Goal: Information Seeking & Learning: Learn about a topic

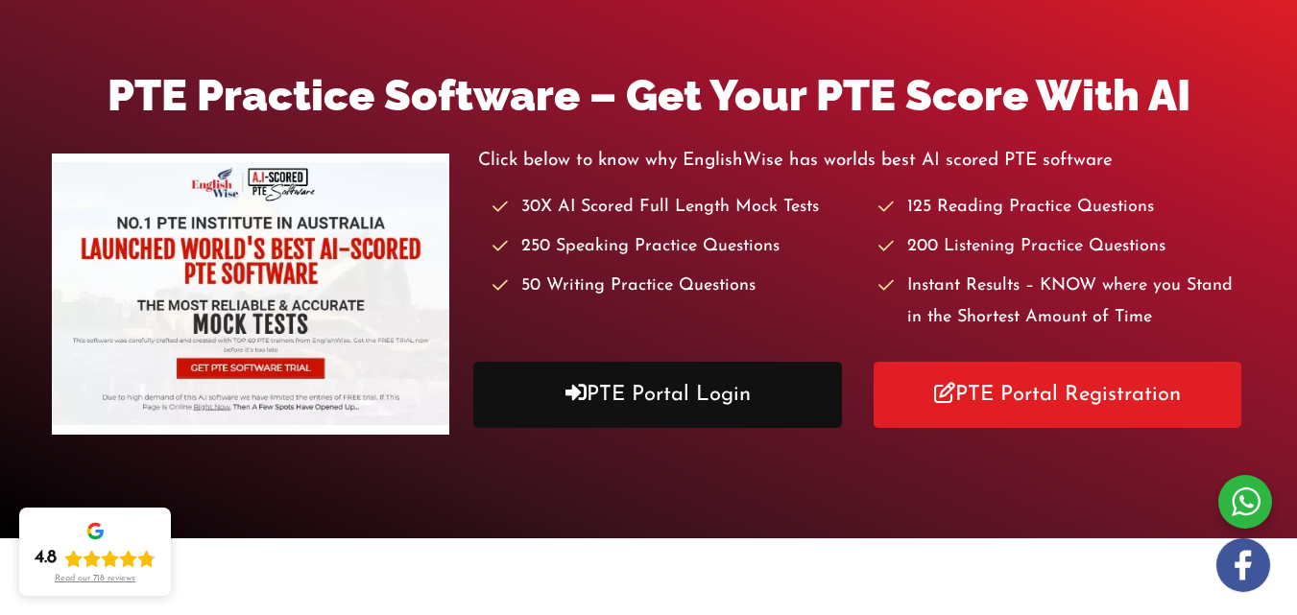
click at [611, 390] on link "PTE Portal Login" at bounding box center [657, 395] width 368 height 66
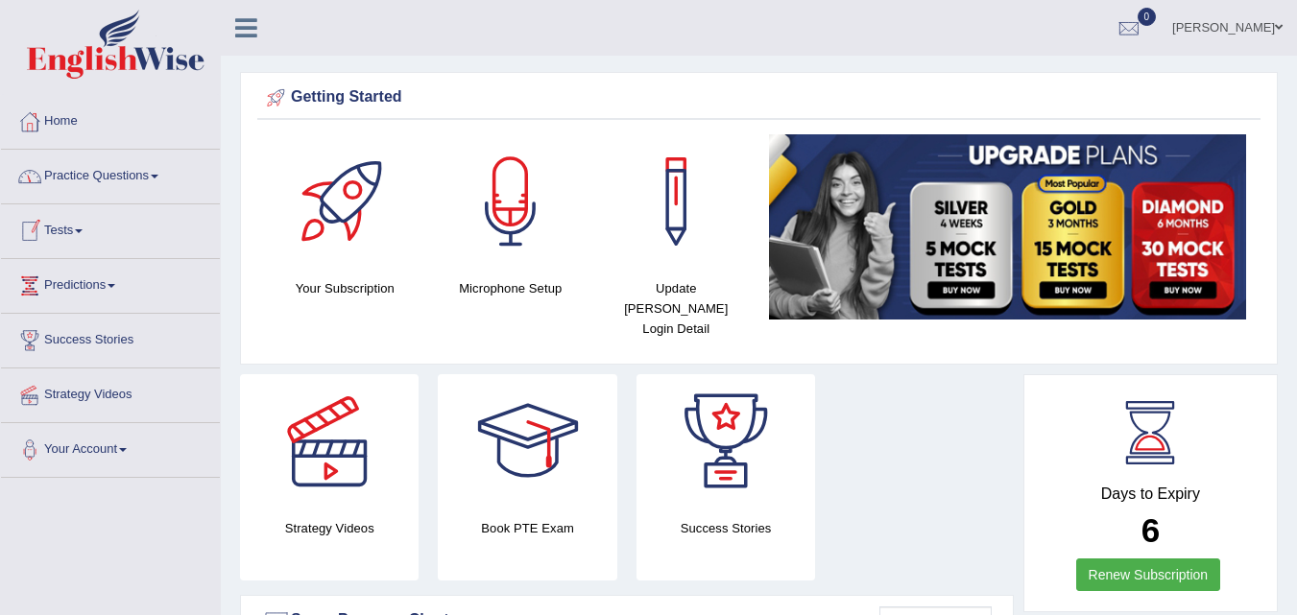
click at [164, 179] on link "Practice Questions" at bounding box center [110, 174] width 219 height 48
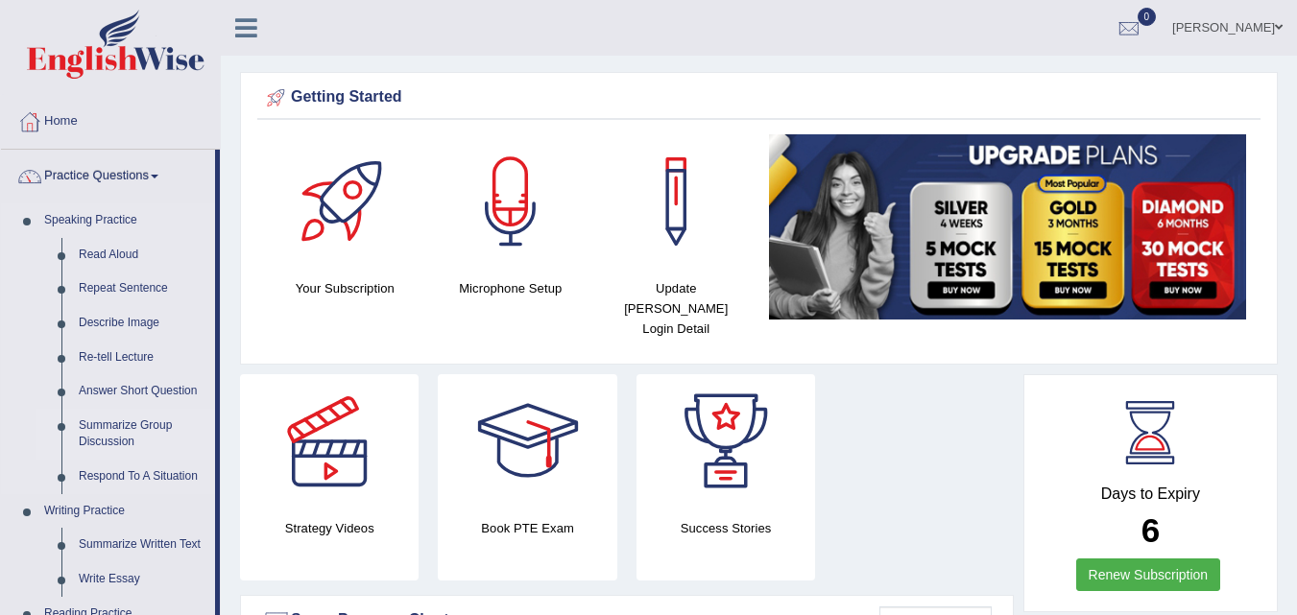
click at [157, 409] on link "Summarize Group Discussion" at bounding box center [142, 434] width 145 height 51
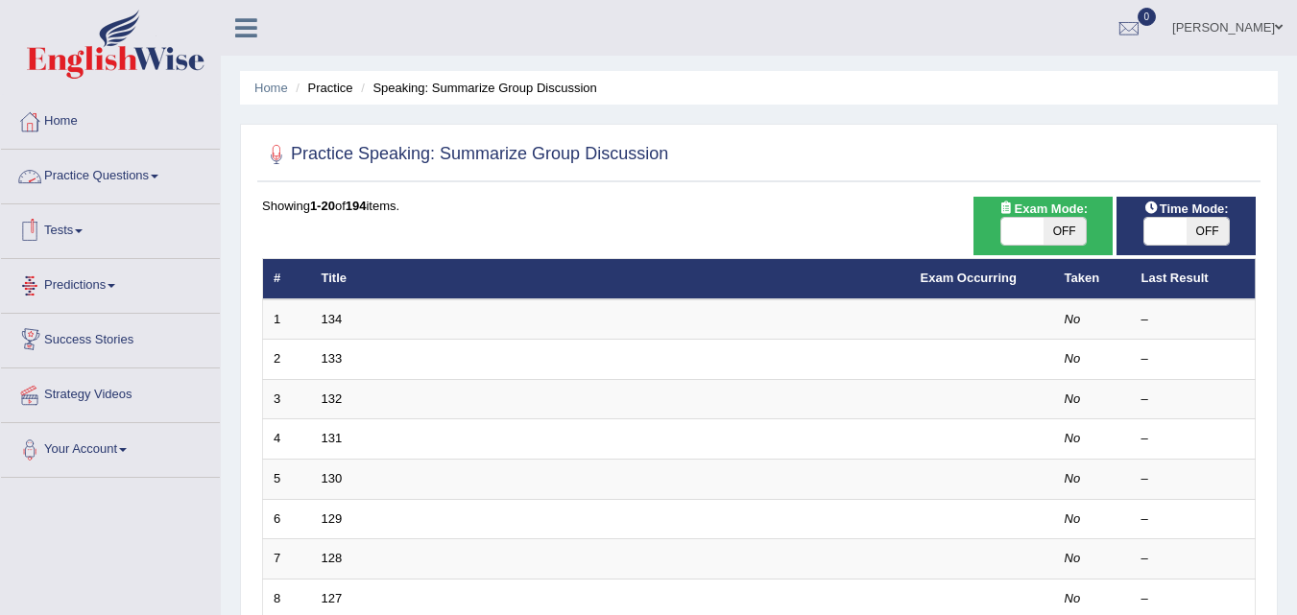
click at [149, 171] on link "Practice Questions" at bounding box center [110, 174] width 219 height 48
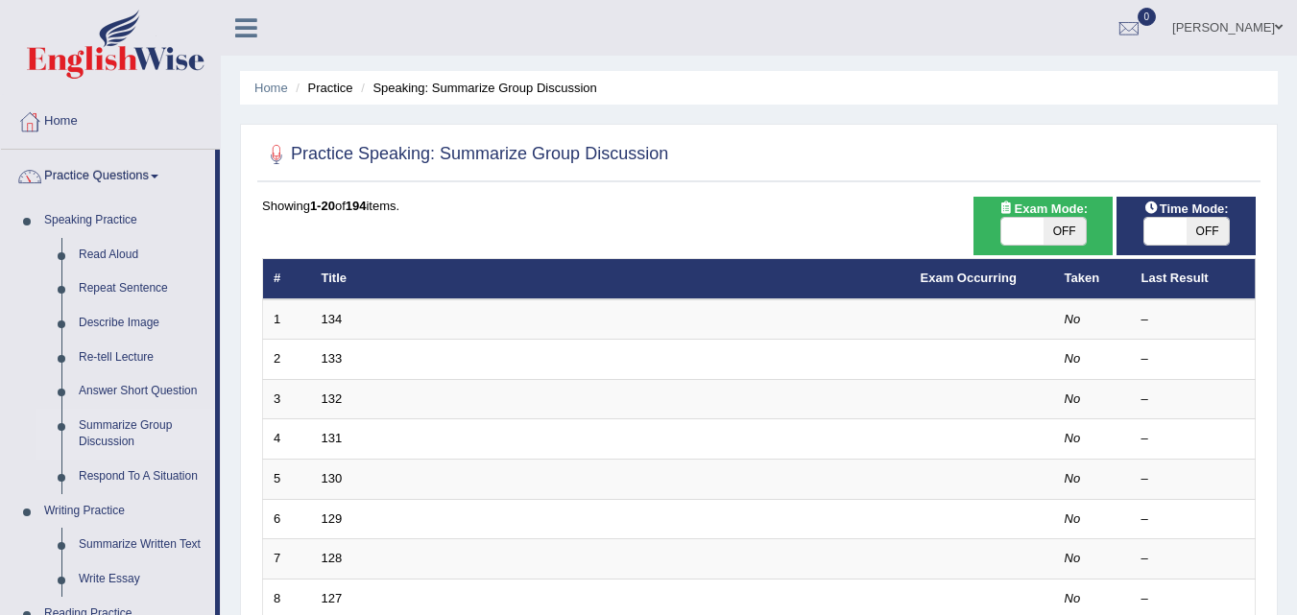
scroll to position [96, 0]
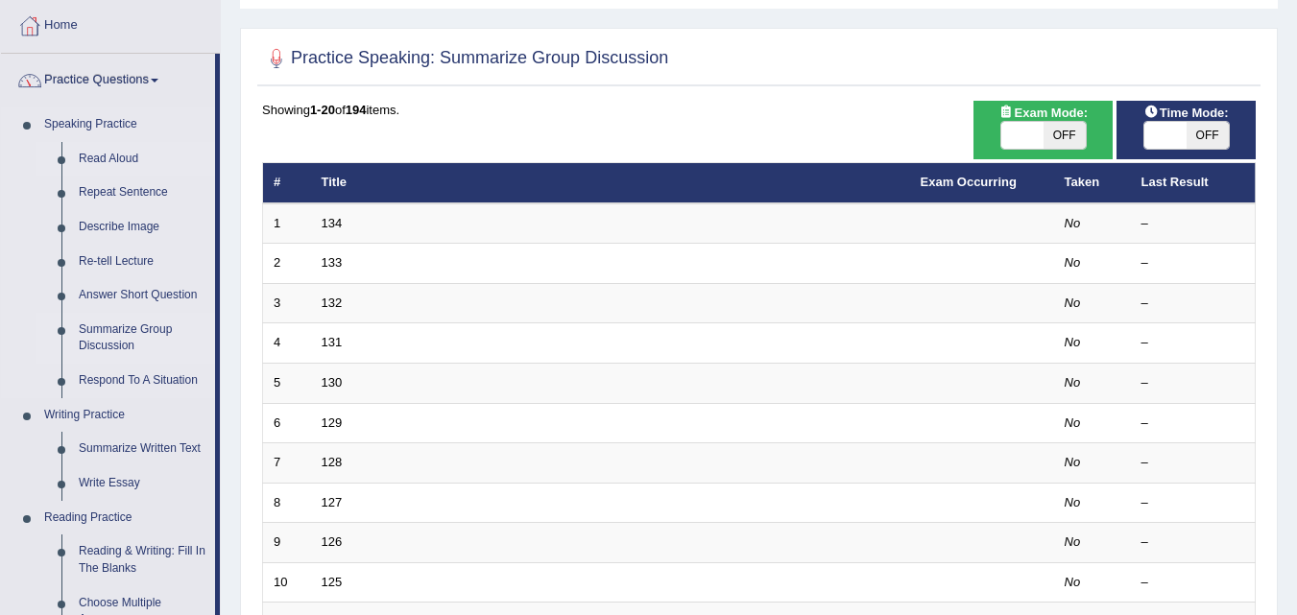
click at [93, 158] on link "Read Aloud" at bounding box center [142, 159] width 145 height 35
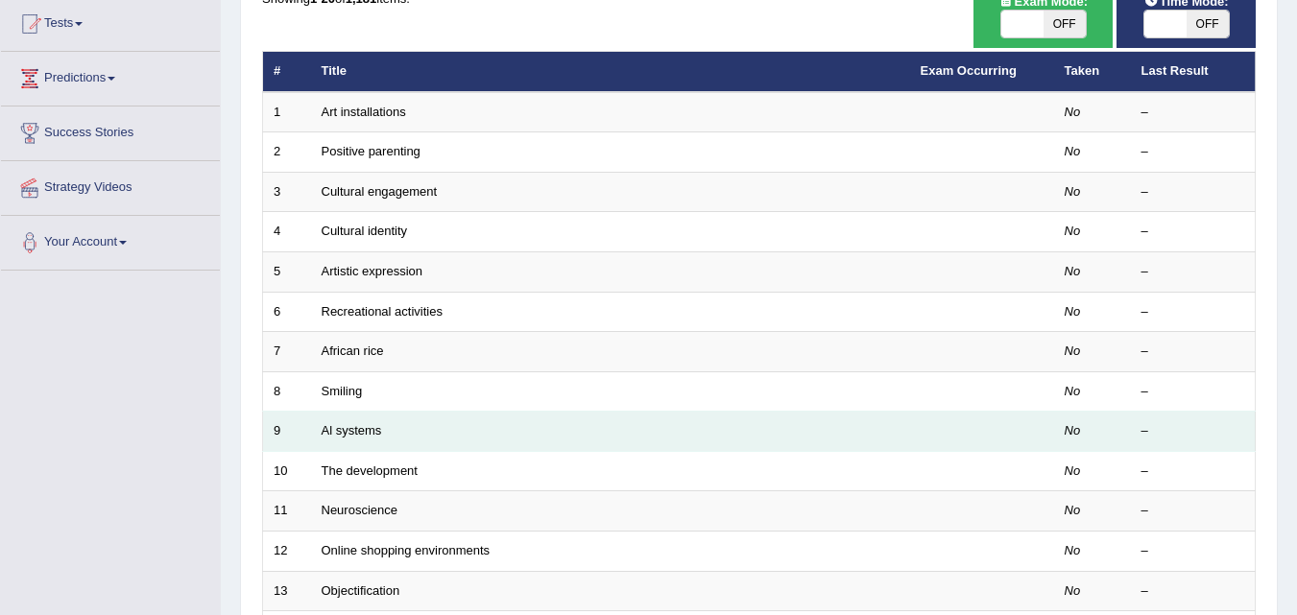
scroll to position [96, 0]
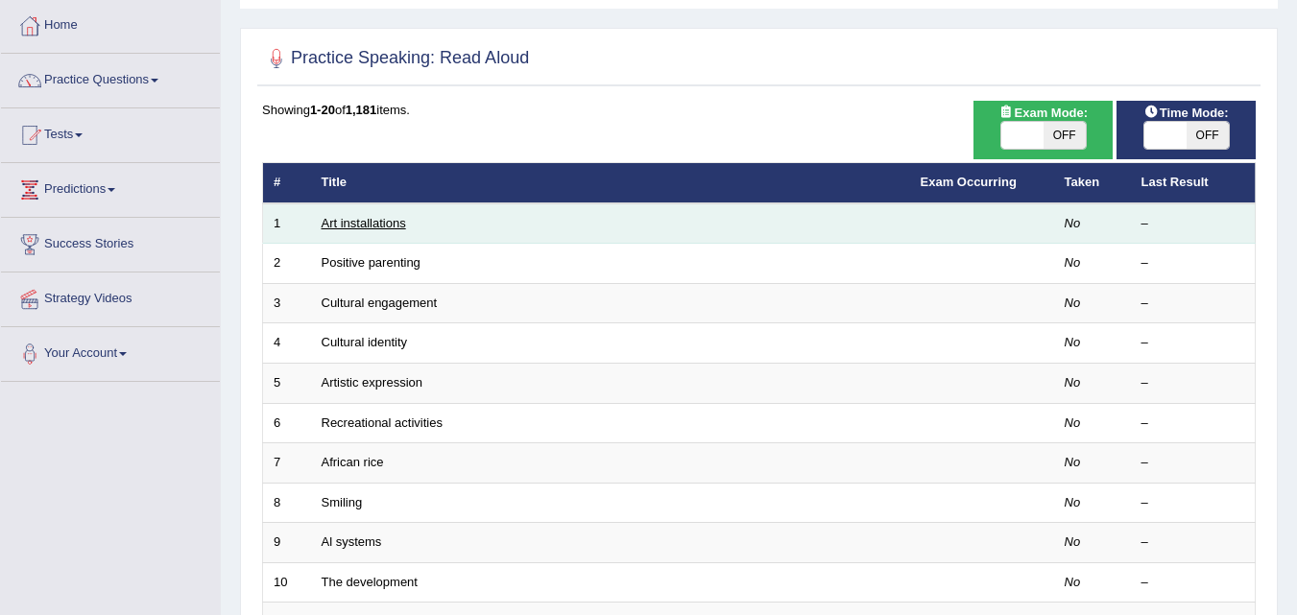
click at [376, 221] on link "Art installations" at bounding box center [364, 223] width 84 height 14
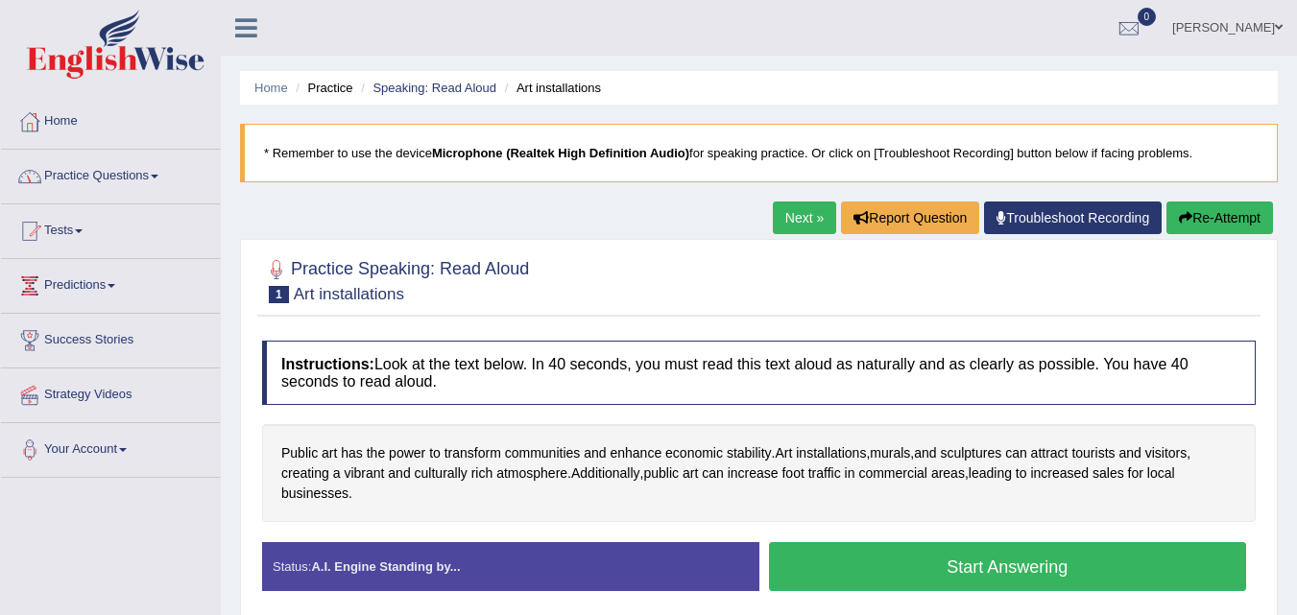
click at [157, 169] on link "Practice Questions" at bounding box center [110, 174] width 219 height 48
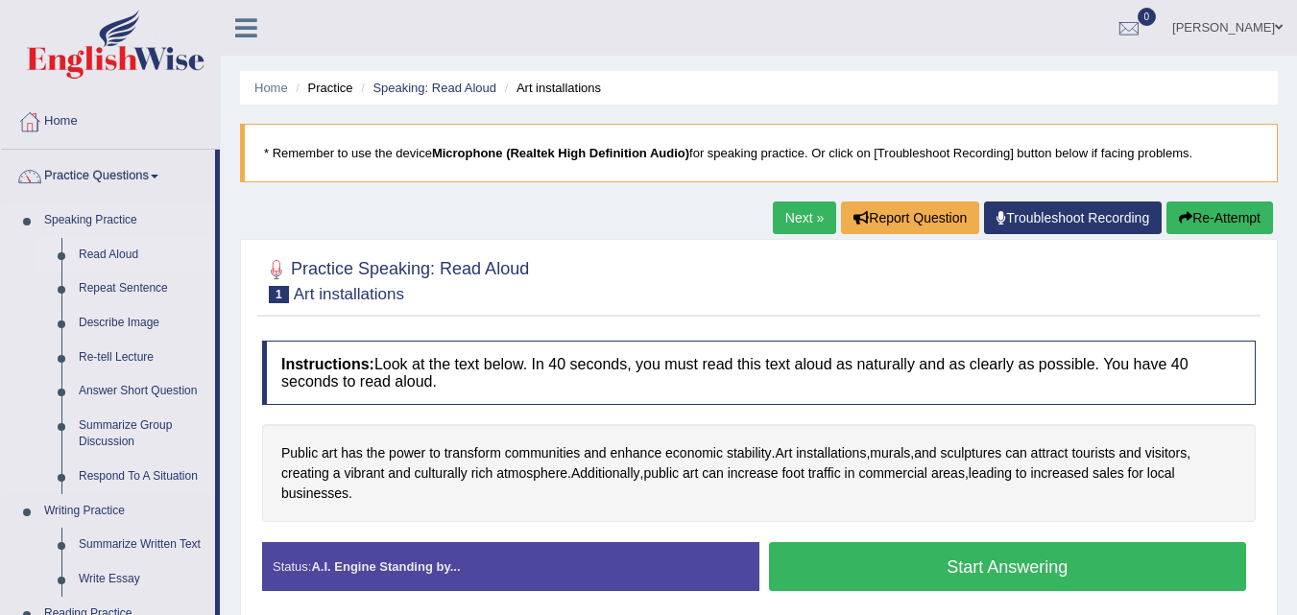
click at [98, 255] on link "Read Aloud" at bounding box center [142, 255] width 145 height 35
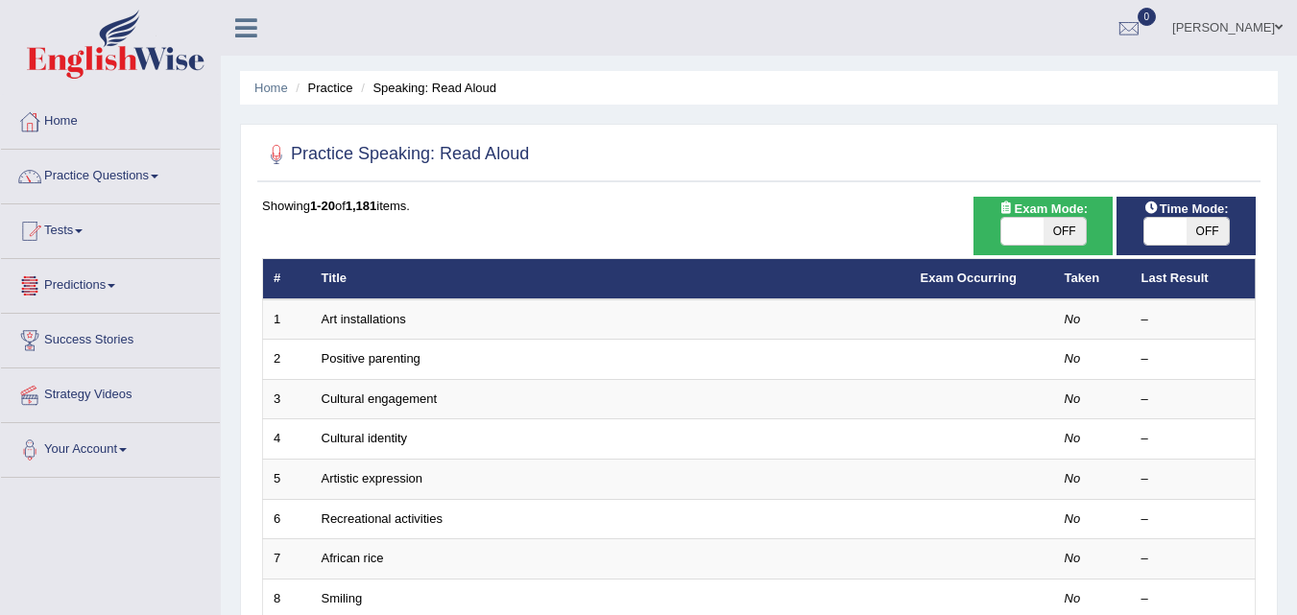
click at [1164, 231] on span at bounding box center [1166, 231] width 42 height 27
checkbox input "true"
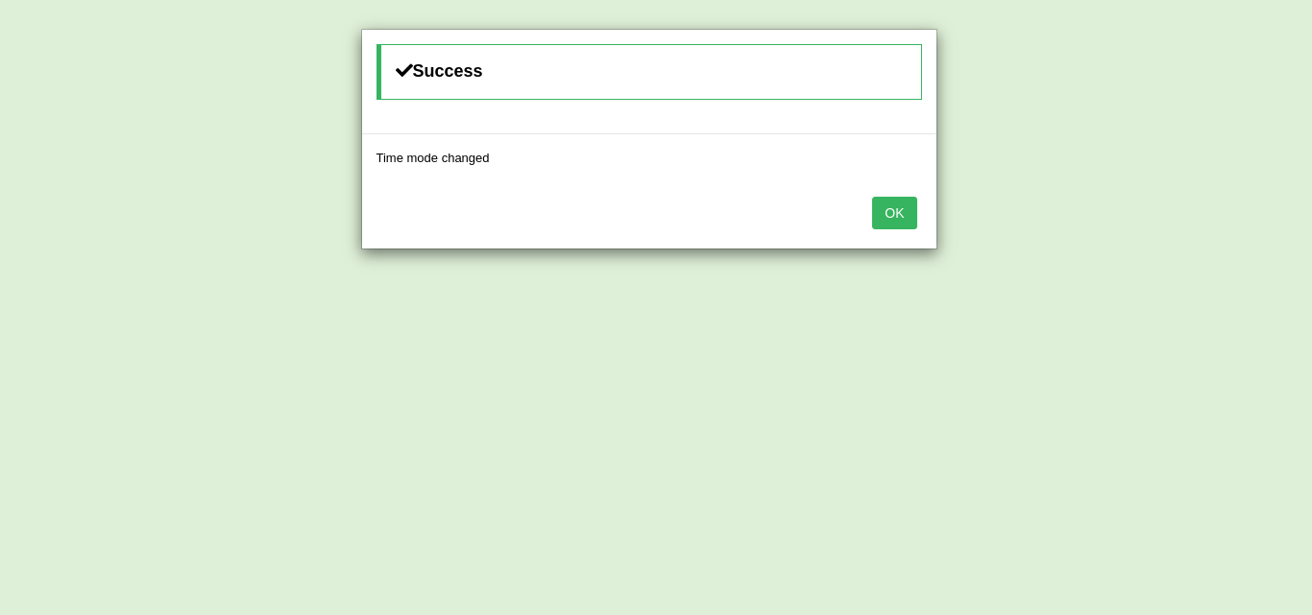
click at [884, 215] on button "OK" at bounding box center [894, 213] width 44 height 33
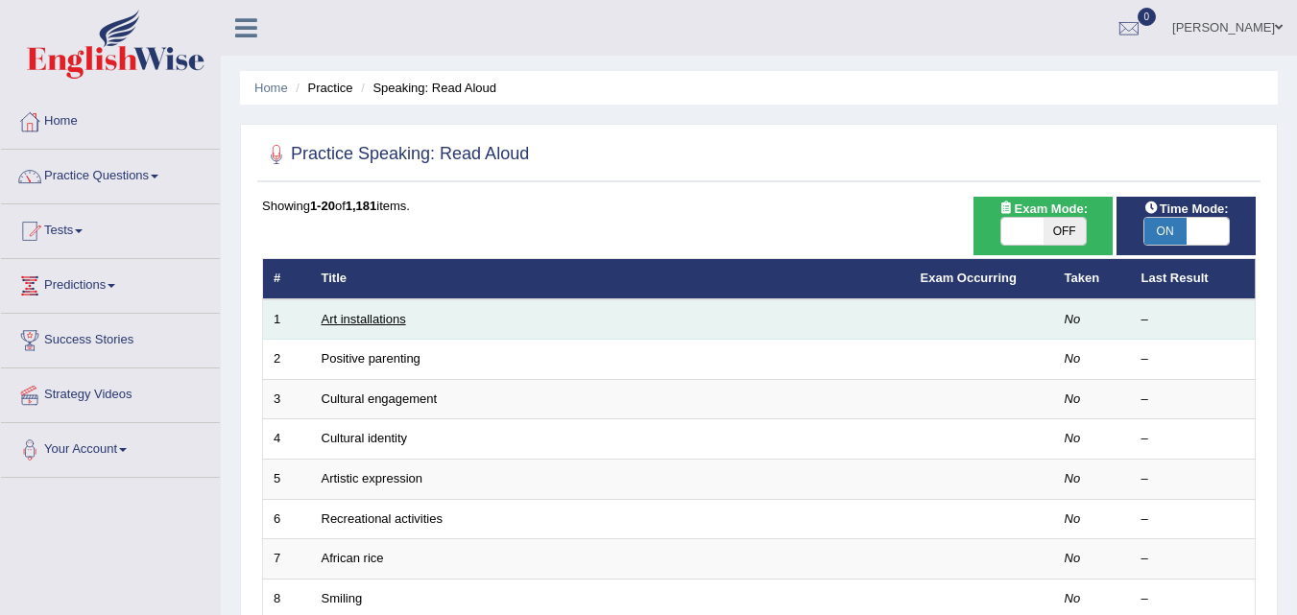
click at [359, 323] on link "Art installations" at bounding box center [364, 319] width 84 height 14
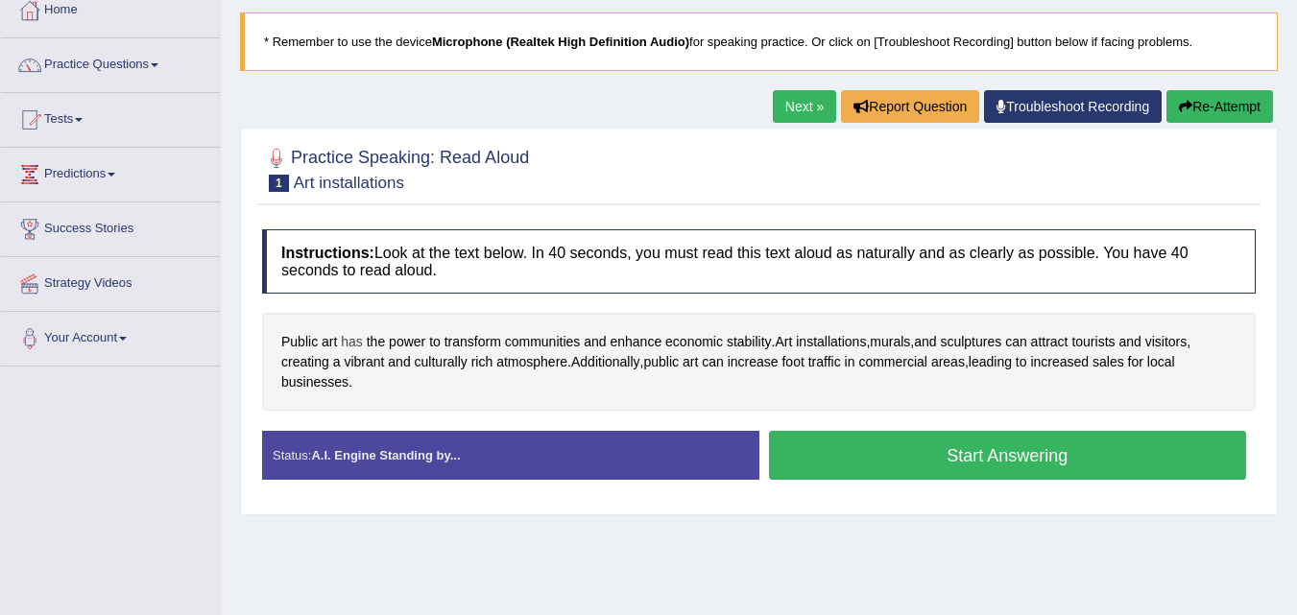
scroll to position [96, 0]
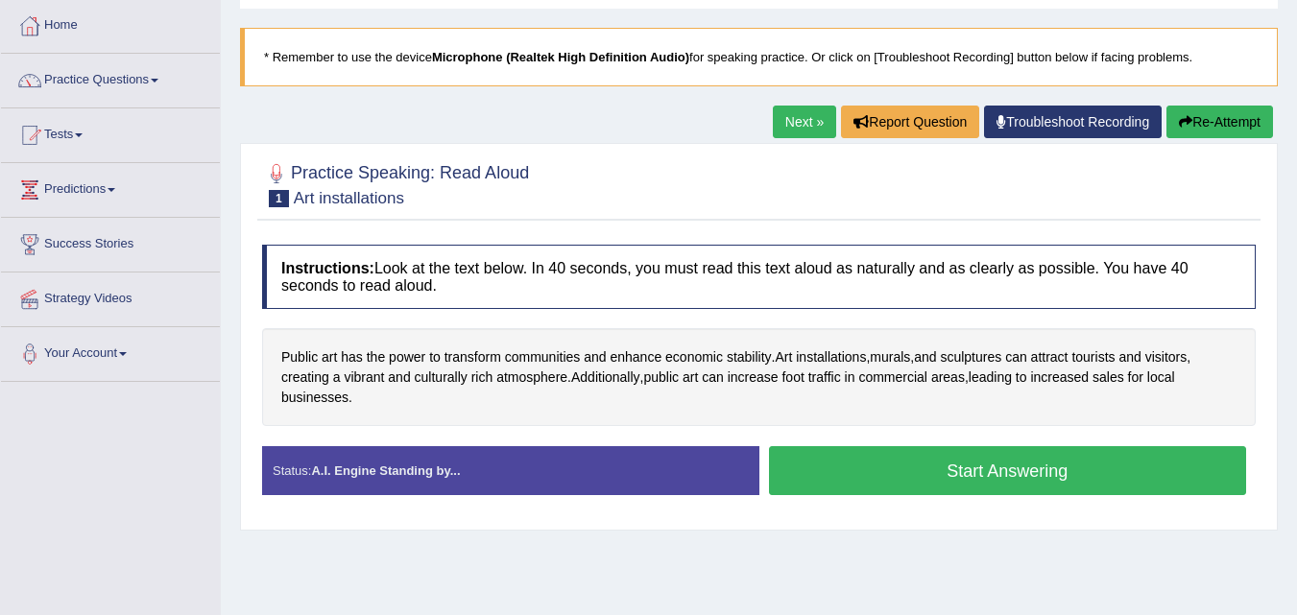
click at [980, 482] on button "Start Answering" at bounding box center [1008, 470] width 478 height 49
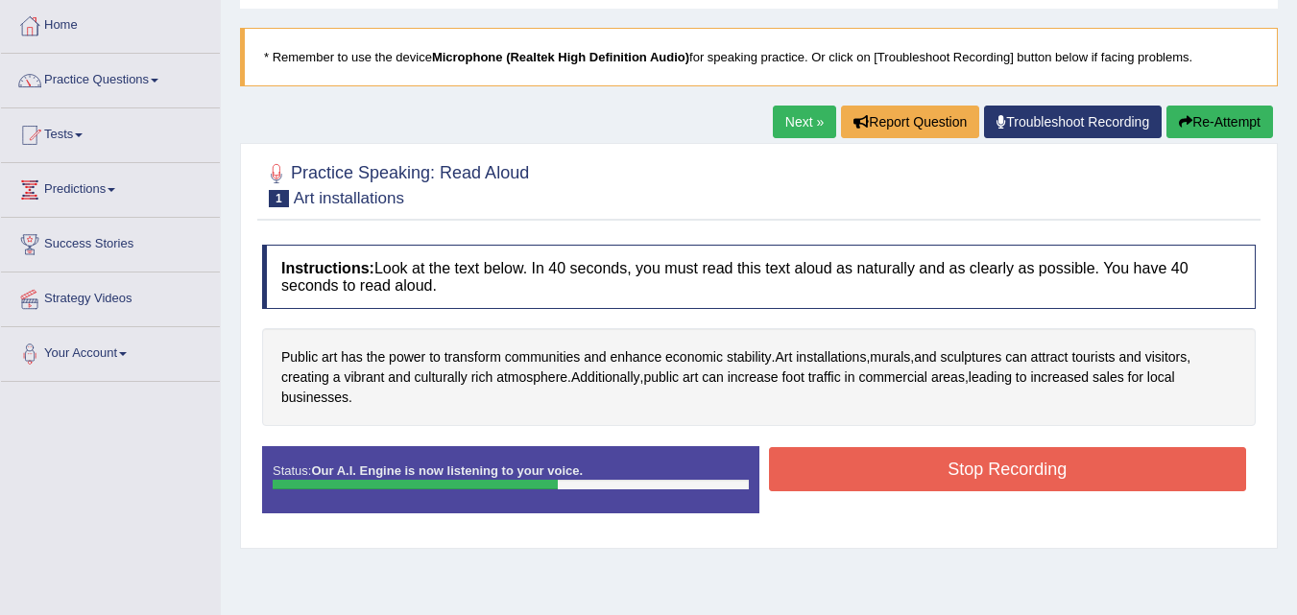
click at [985, 476] on button "Stop Recording" at bounding box center [1008, 469] width 478 height 44
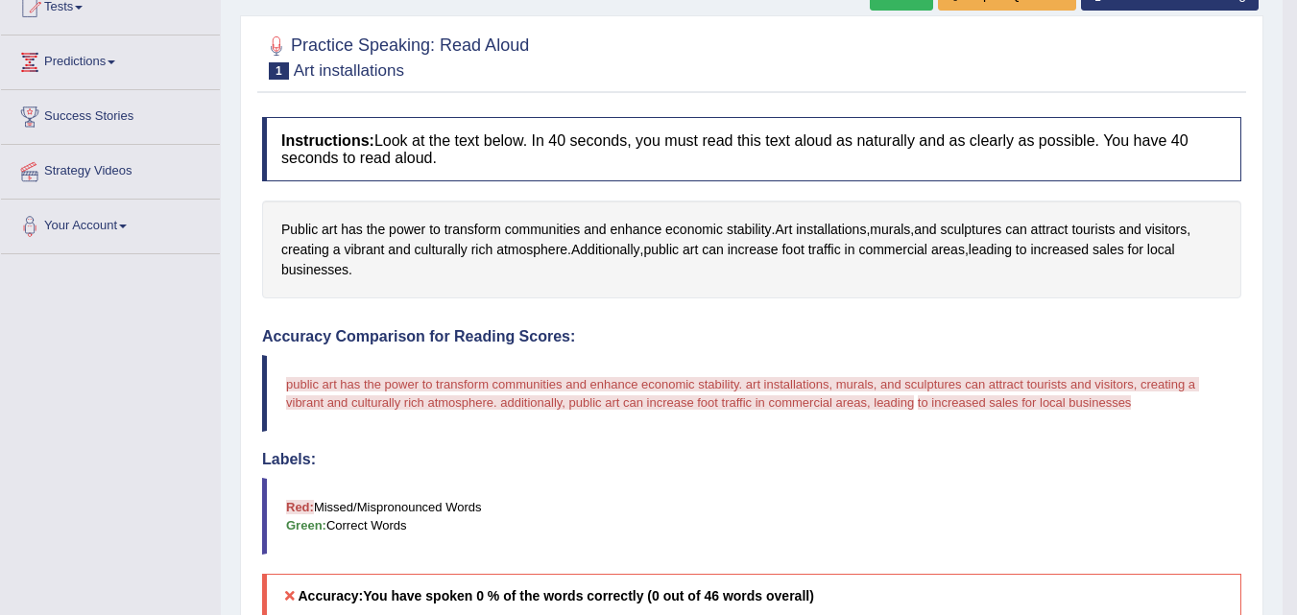
scroll to position [0, 0]
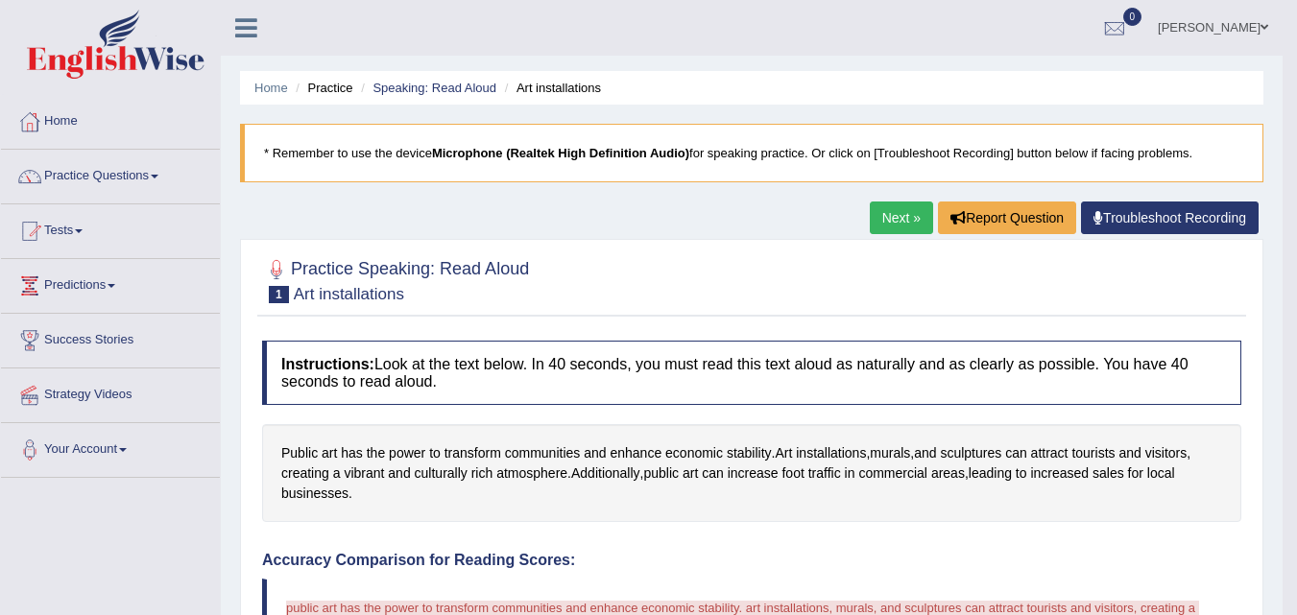
click at [900, 220] on link "Next »" at bounding box center [901, 218] width 63 height 33
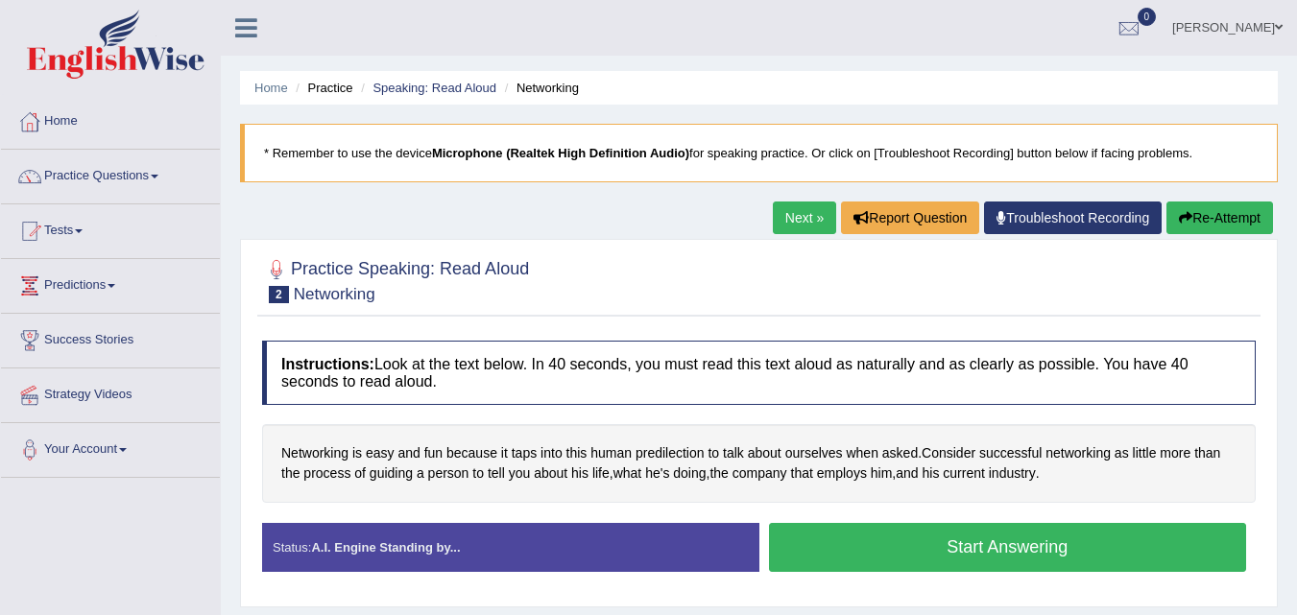
click at [1100, 549] on button "Start Answering" at bounding box center [1008, 547] width 478 height 49
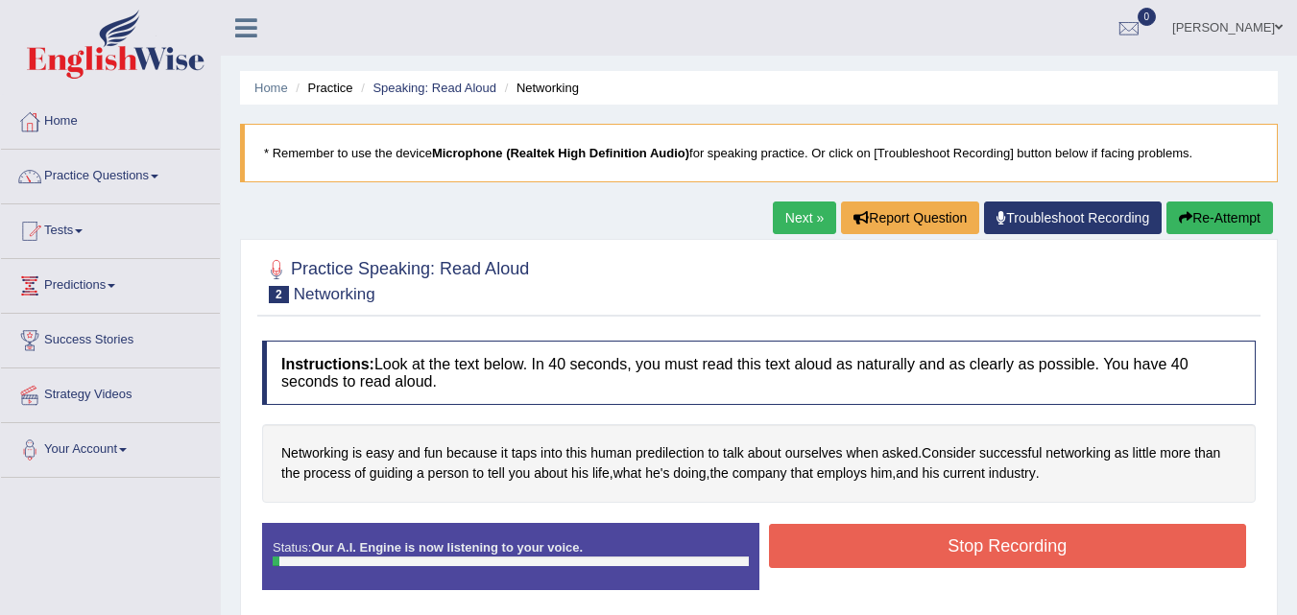
scroll to position [96, 0]
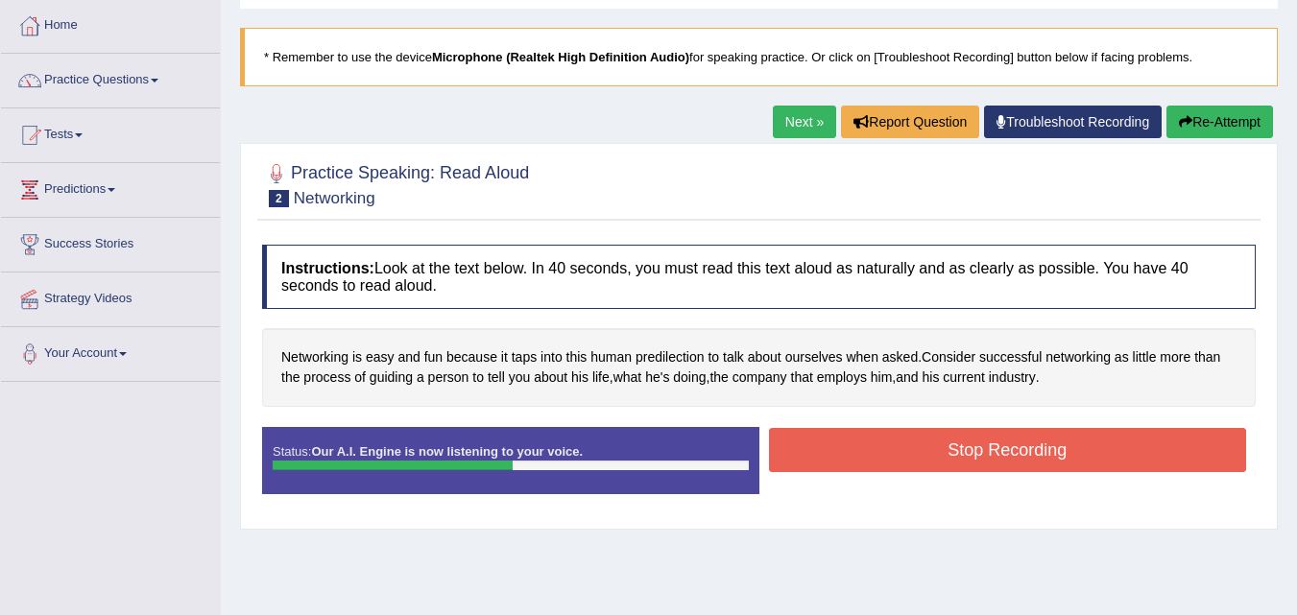
click at [929, 435] on button "Stop Recording" at bounding box center [1008, 450] width 478 height 44
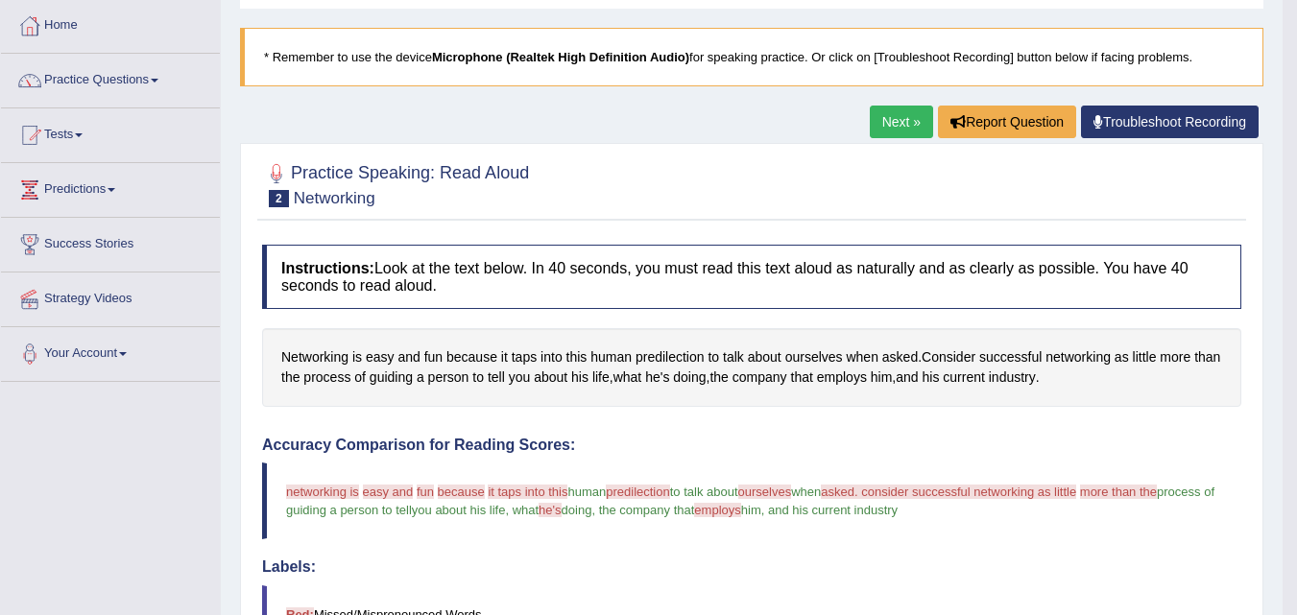
click at [880, 111] on link "Next »" at bounding box center [901, 122] width 63 height 33
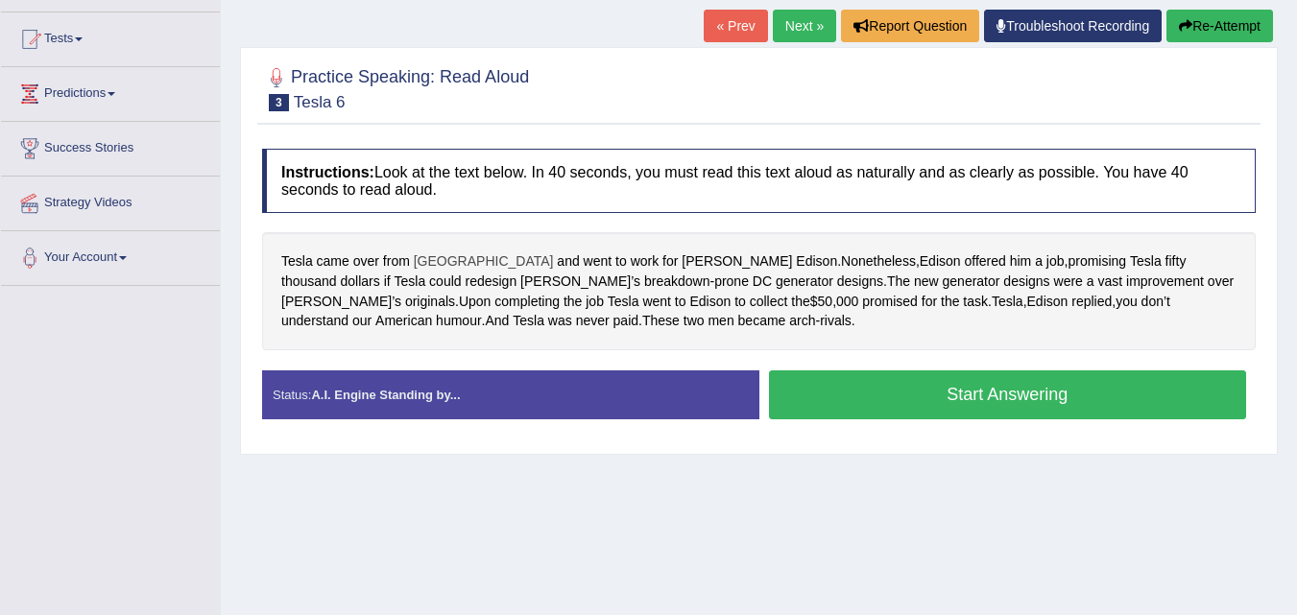
click at [425, 261] on span "Graz" at bounding box center [484, 262] width 140 height 20
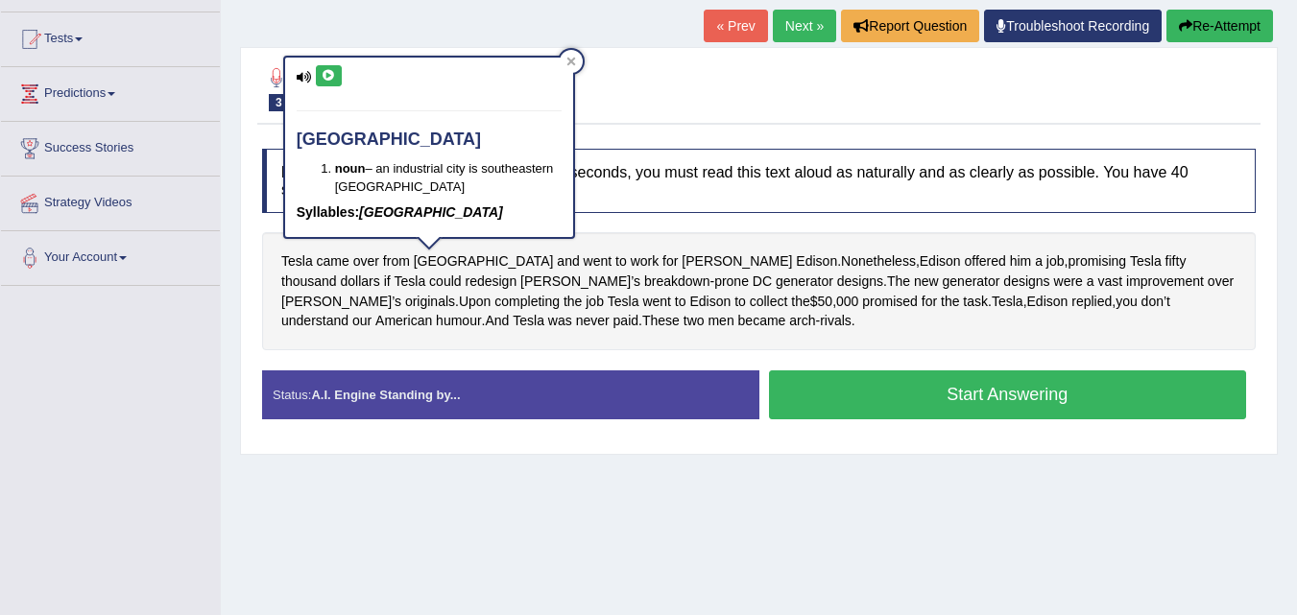
click at [327, 75] on icon at bounding box center [329, 76] width 14 height 12
click at [576, 64] on div at bounding box center [571, 61] width 23 height 23
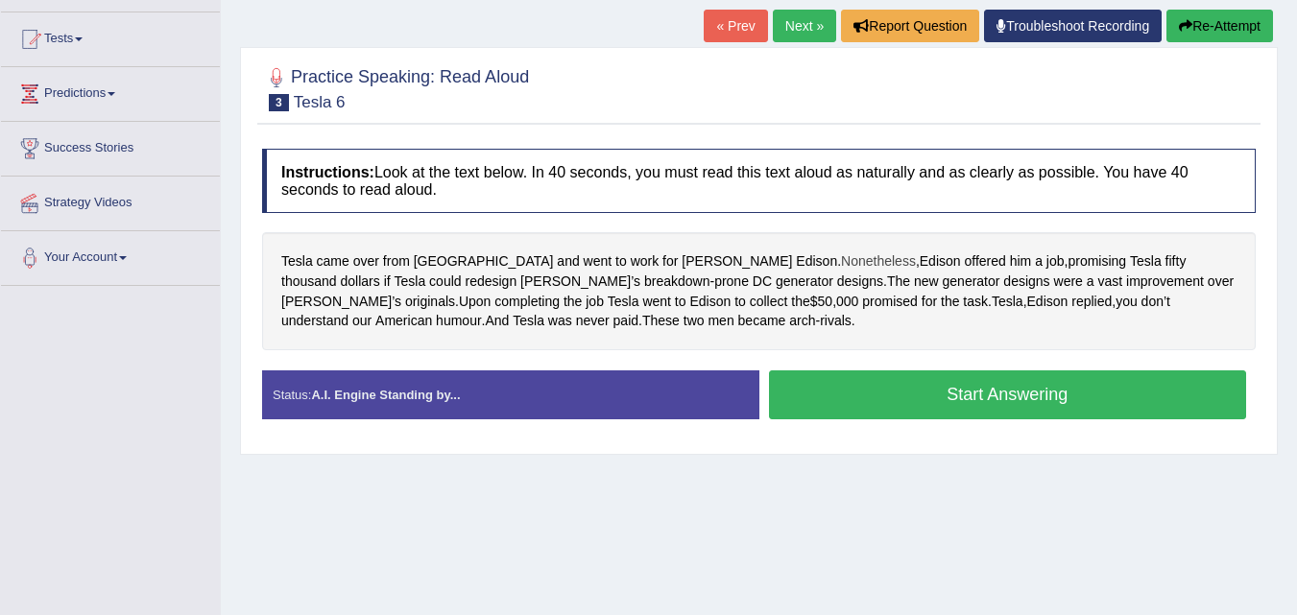
click at [841, 257] on span "Nonetheless" at bounding box center [878, 262] width 75 height 20
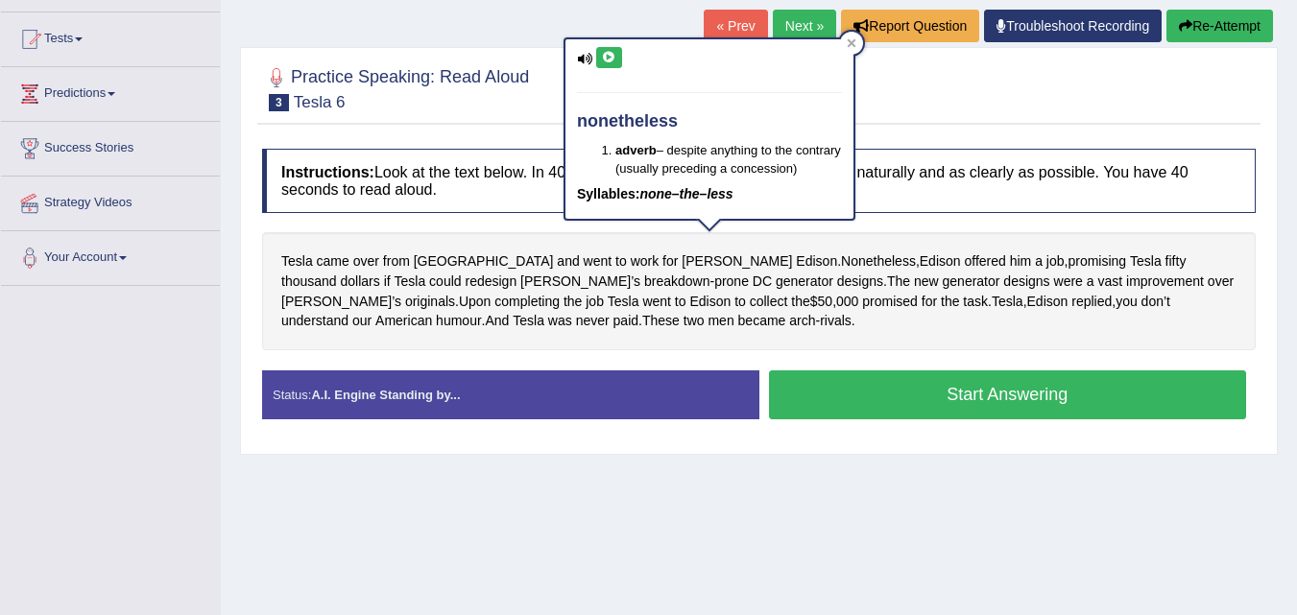
click at [613, 62] on icon at bounding box center [609, 58] width 14 height 12
click at [844, 39] on div at bounding box center [851, 43] width 23 height 23
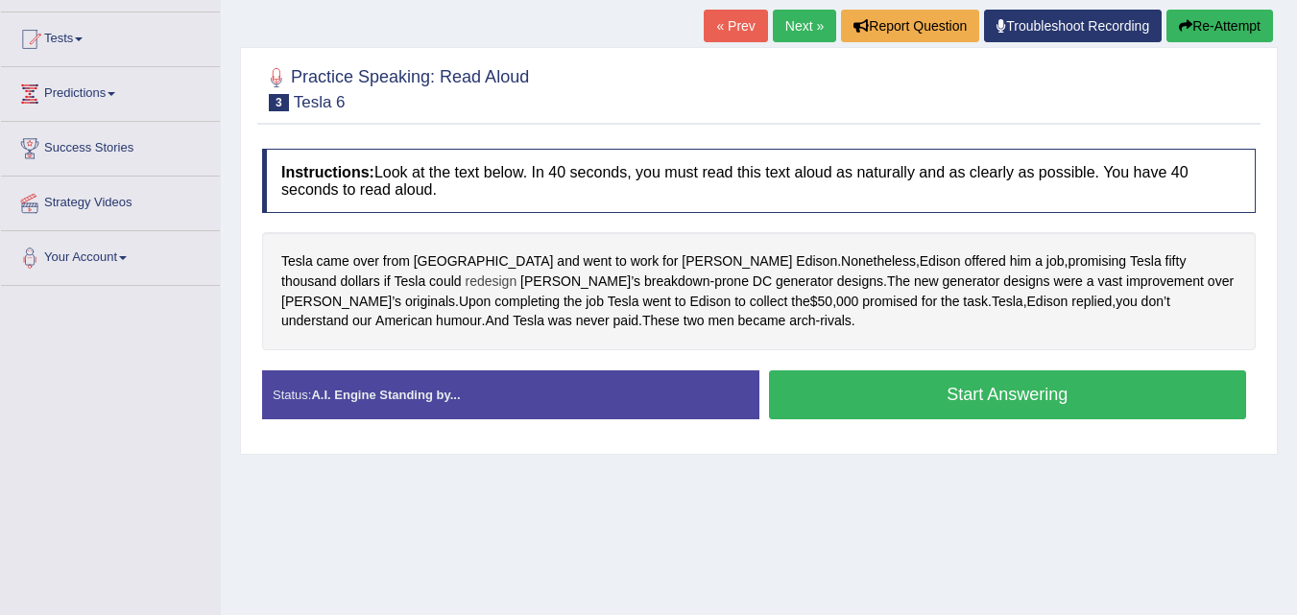
click at [465, 283] on span "redesign" at bounding box center [491, 282] width 52 height 20
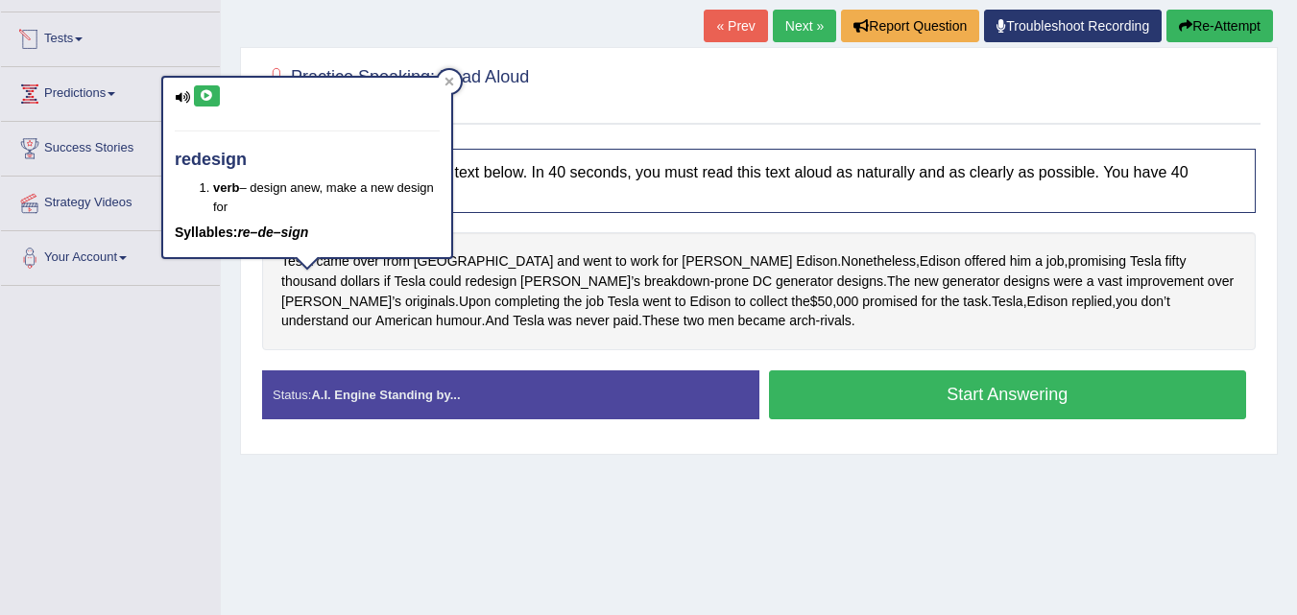
click at [205, 87] on button at bounding box center [207, 95] width 26 height 21
click at [446, 83] on icon at bounding box center [450, 82] width 10 height 10
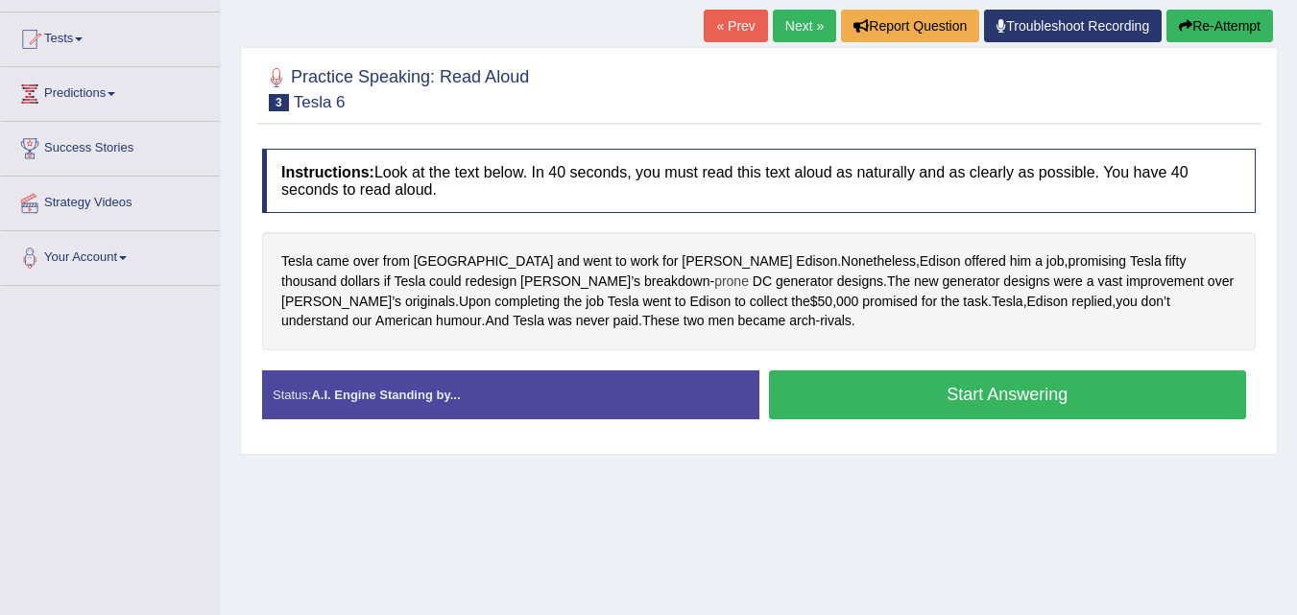
click at [714, 281] on span "prone" at bounding box center [731, 282] width 35 height 20
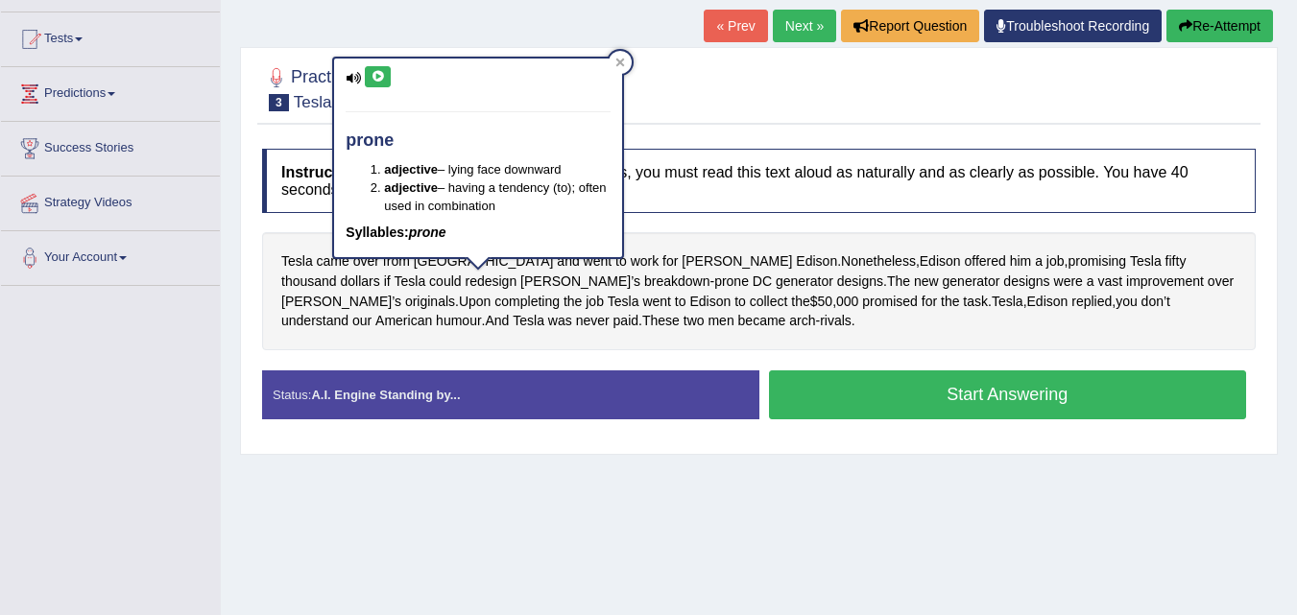
click at [378, 74] on icon at bounding box center [378, 77] width 14 height 12
click at [620, 55] on div at bounding box center [620, 62] width 23 height 23
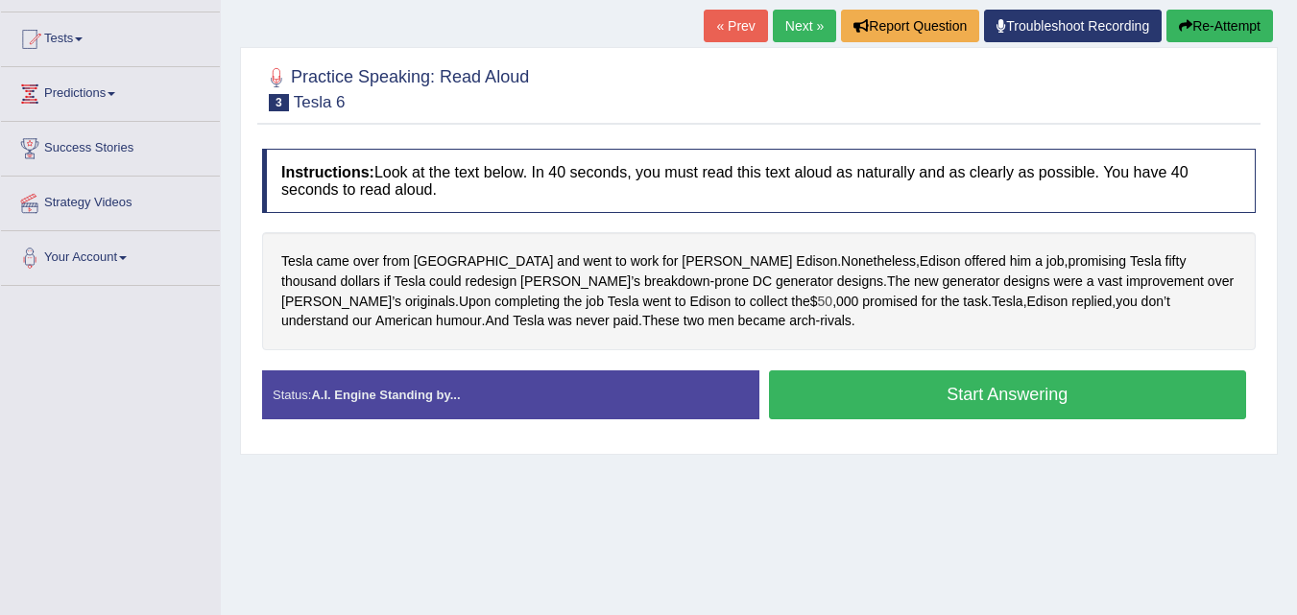
click at [818, 301] on span "50" at bounding box center [825, 302] width 15 height 20
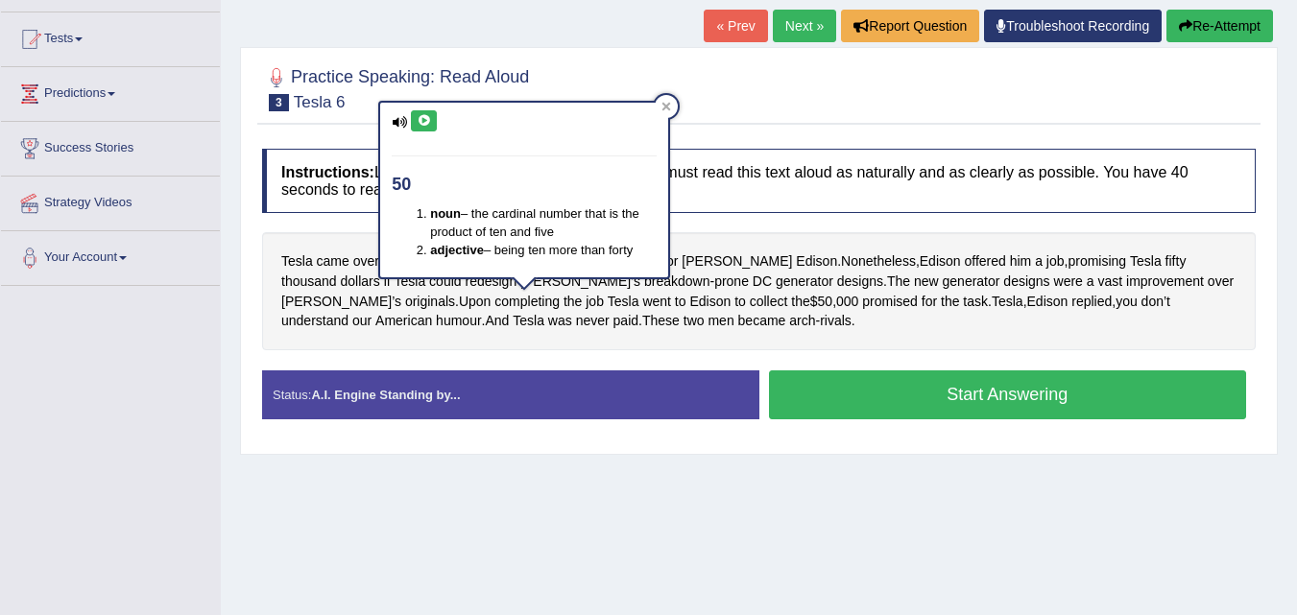
click at [418, 125] on icon at bounding box center [424, 121] width 14 height 12
click at [666, 102] on icon at bounding box center [667, 107] width 10 height 10
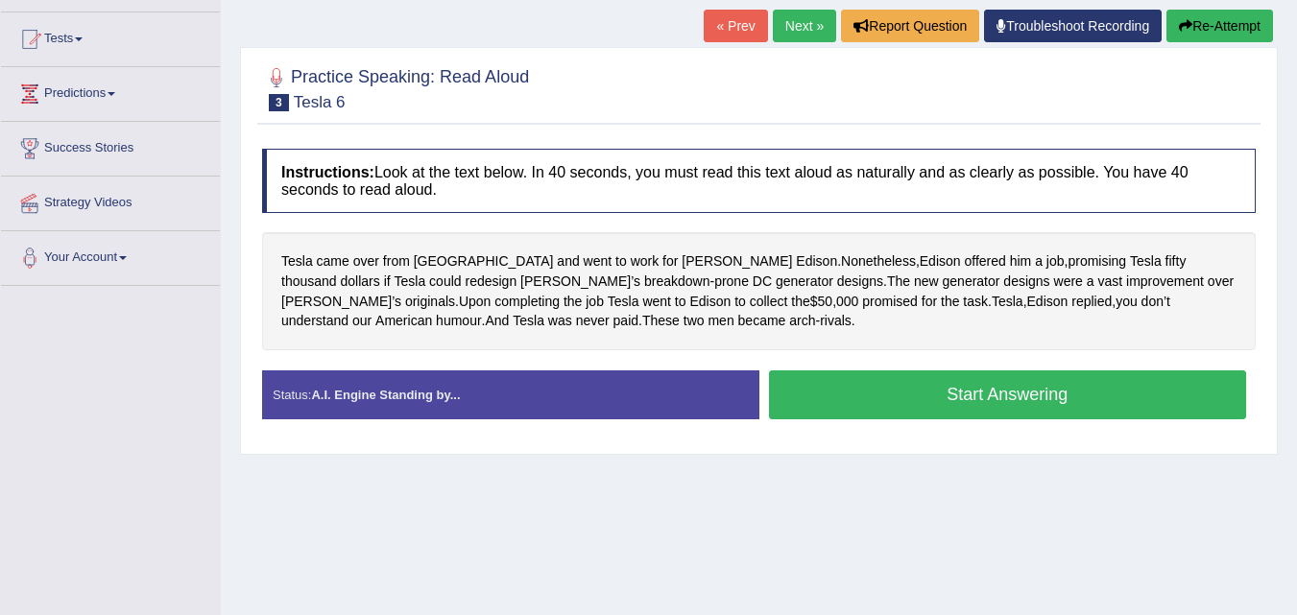
click at [511, 298] on div "Tesla came over from Graz and went to work for Thomas Edison . Nonetheless , Ed…" at bounding box center [759, 290] width 994 height 117
click at [511, 301] on div "Tesla came over from Graz and went to work for Thomas Edison . Nonetheless , Ed…" at bounding box center [759, 290] width 994 height 117
click at [1053, 297] on div "Tesla came over from Graz and went to work for Thomas Edison . Nonetheless , Ed…" at bounding box center [759, 290] width 994 height 117
click at [481, 311] on span "humour" at bounding box center [458, 321] width 45 height 20
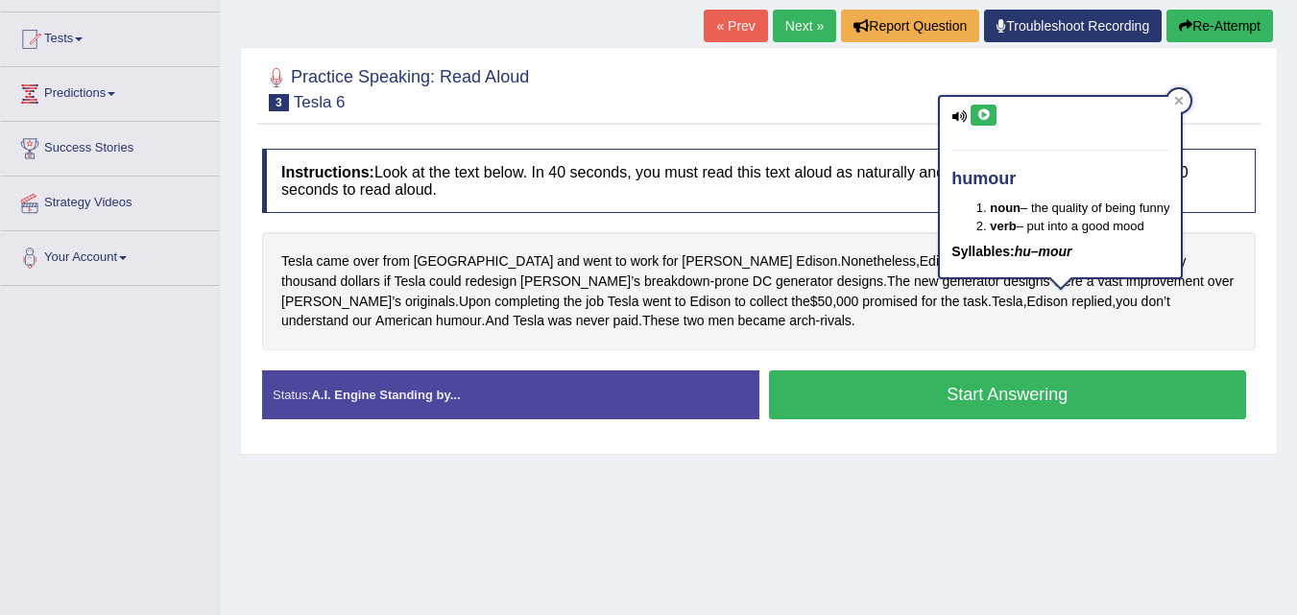
click at [987, 112] on icon at bounding box center [983, 115] width 14 height 12
click at [1175, 95] on div at bounding box center [1179, 100] width 23 height 23
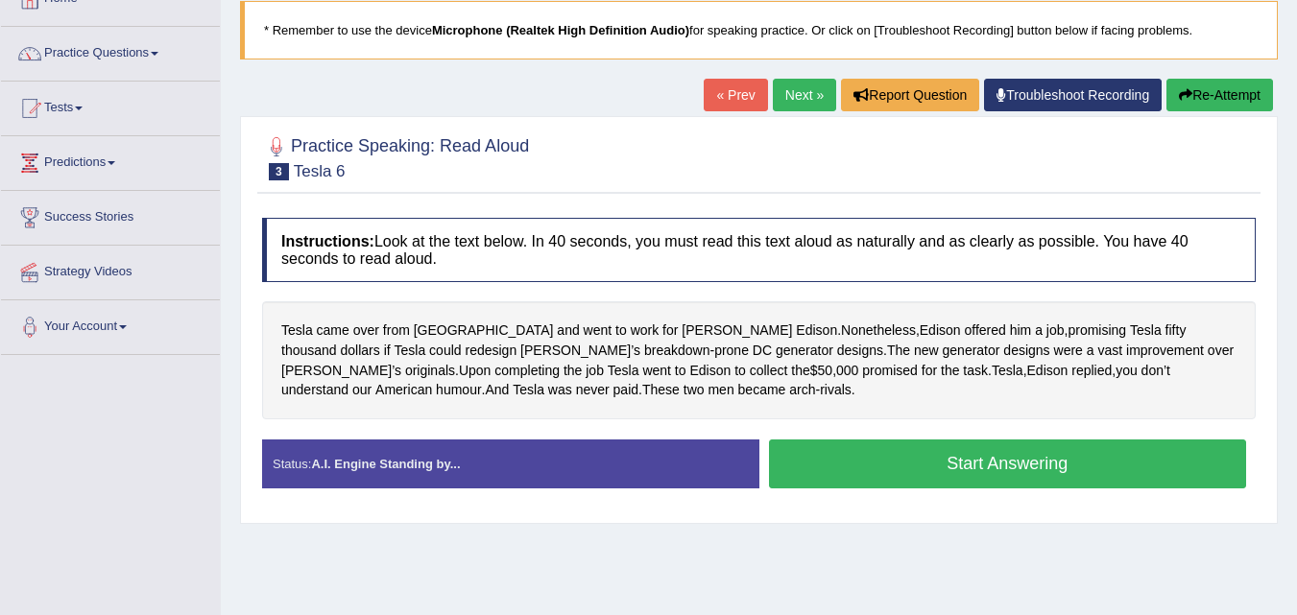
scroll to position [96, 0]
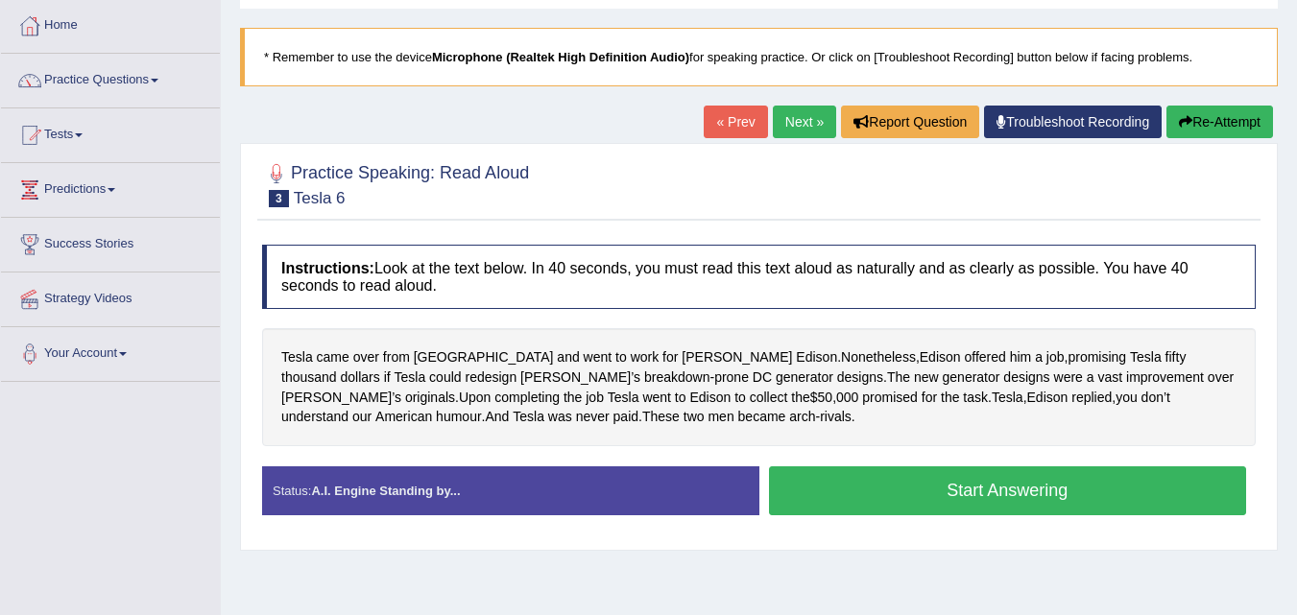
click at [883, 487] on button "Start Answering" at bounding box center [1008, 491] width 478 height 49
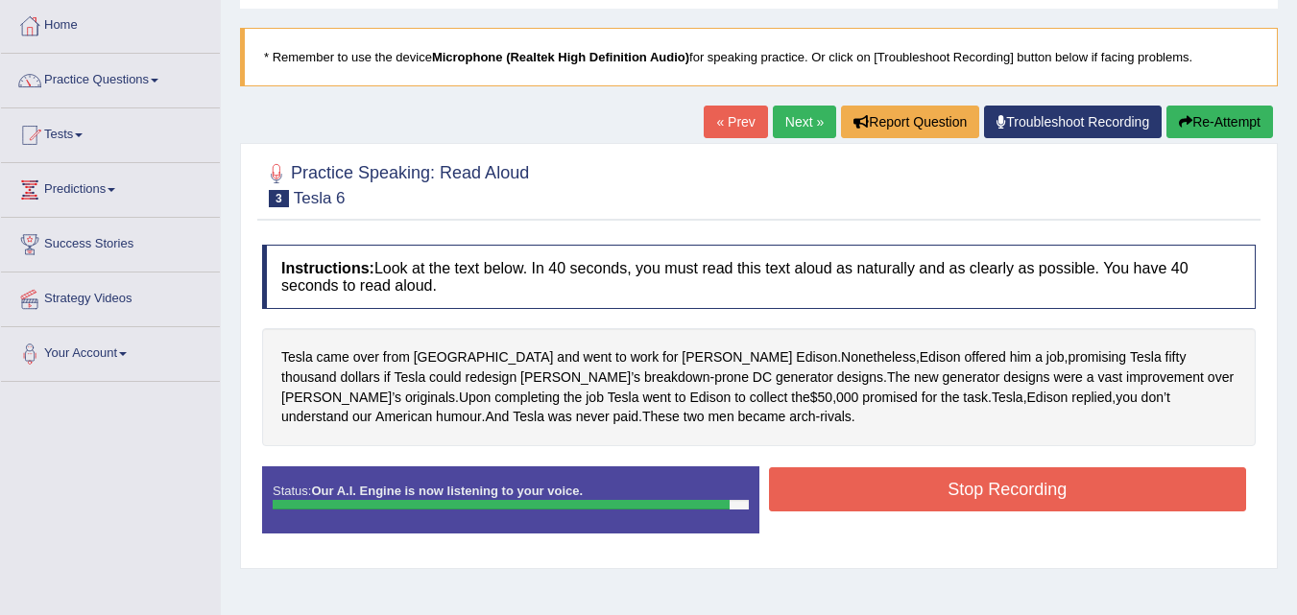
click at [909, 482] on button "Stop Recording" at bounding box center [1008, 490] width 478 height 44
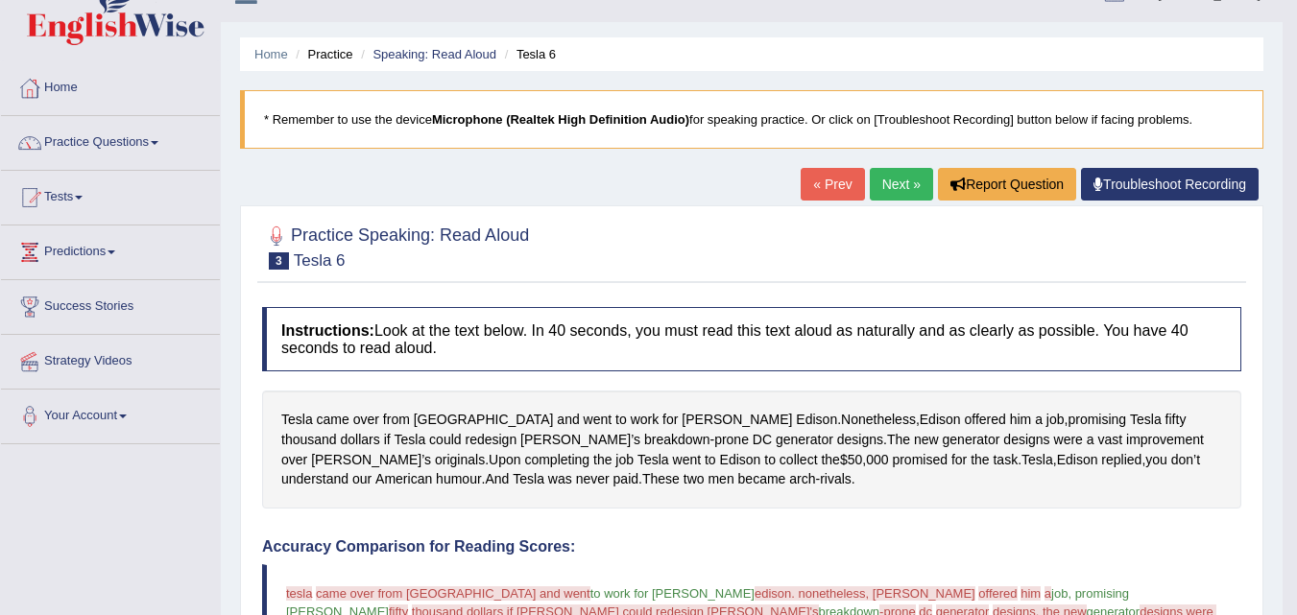
scroll to position [0, 0]
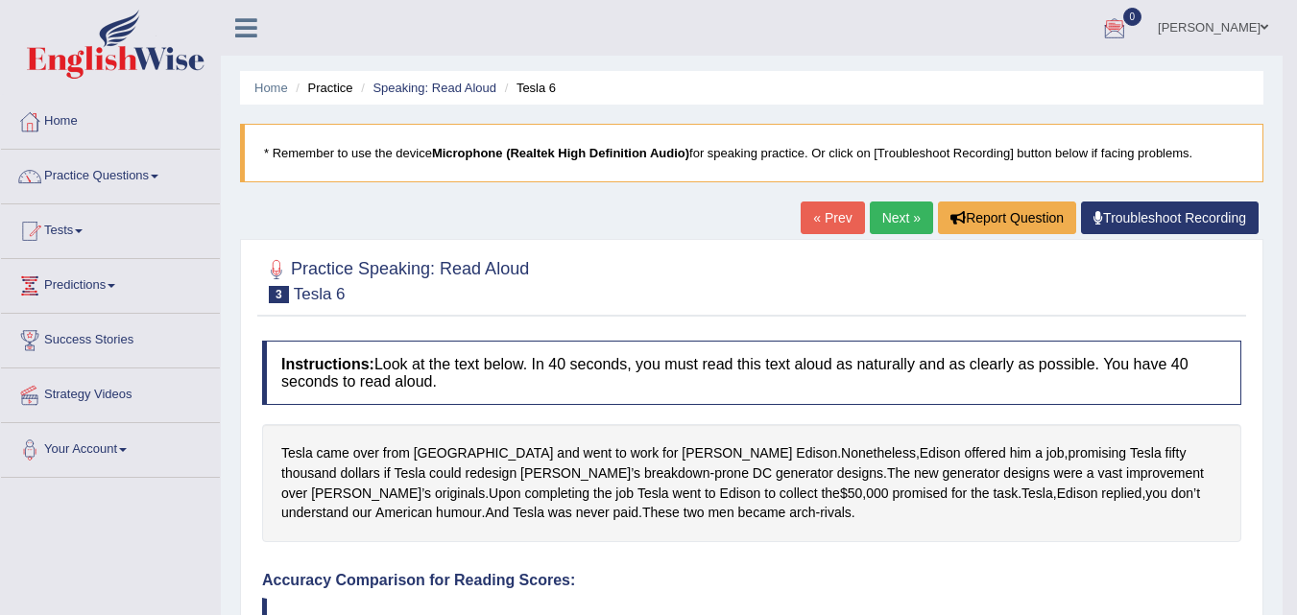
click at [904, 218] on link "Next »" at bounding box center [901, 218] width 63 height 33
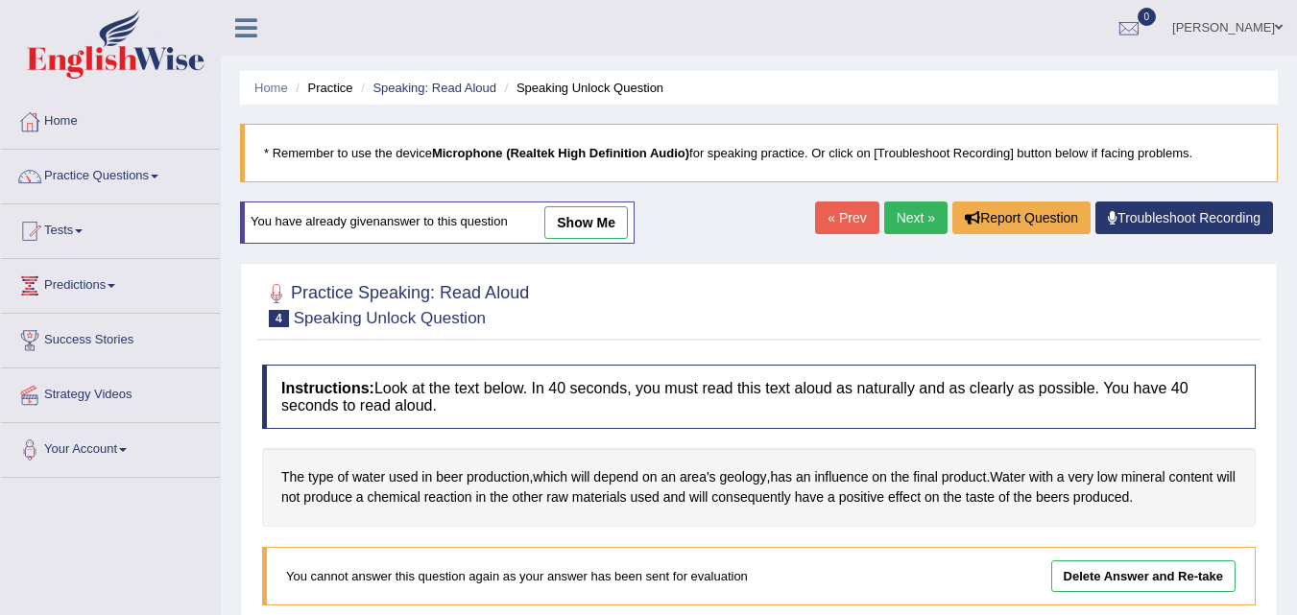
click at [895, 219] on link "Next »" at bounding box center [915, 218] width 63 height 33
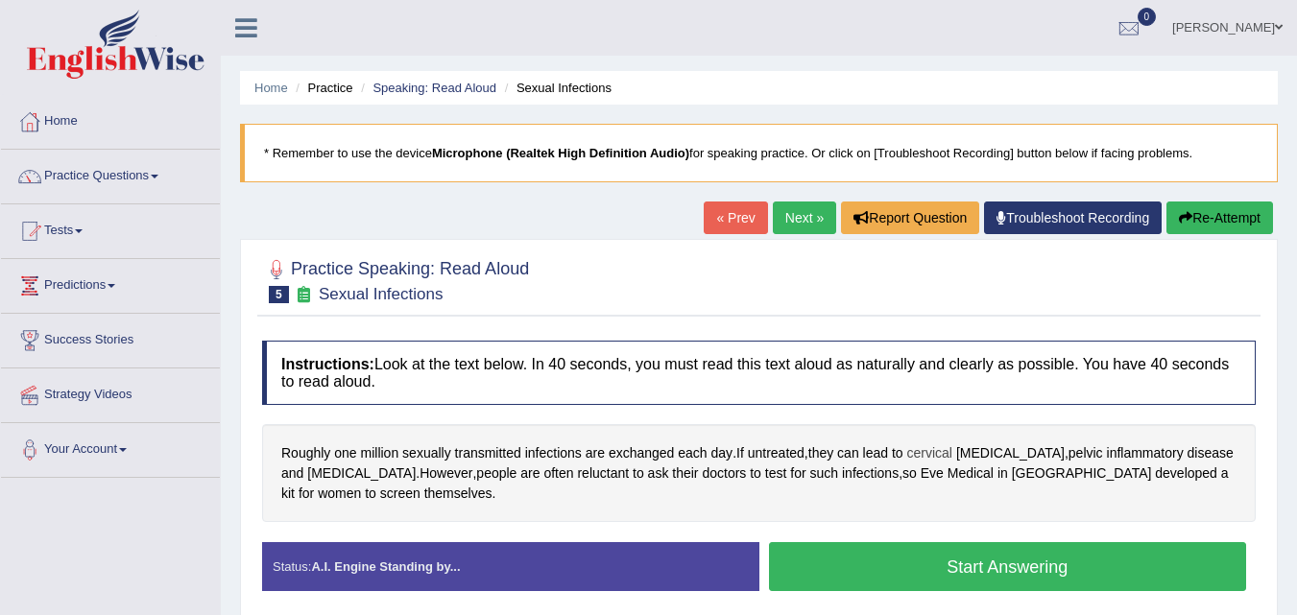
click at [922, 455] on span "cervical" at bounding box center [929, 454] width 45 height 20
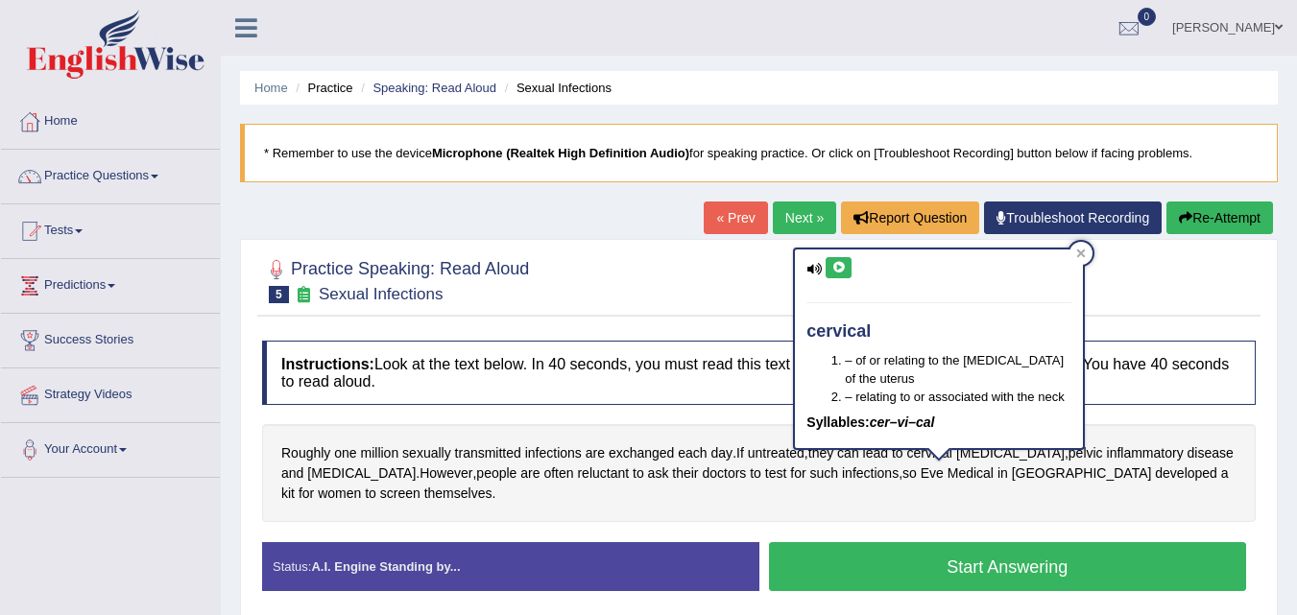
click at [840, 274] on button at bounding box center [839, 267] width 26 height 21
click at [1070, 255] on div at bounding box center [1081, 253] width 23 height 23
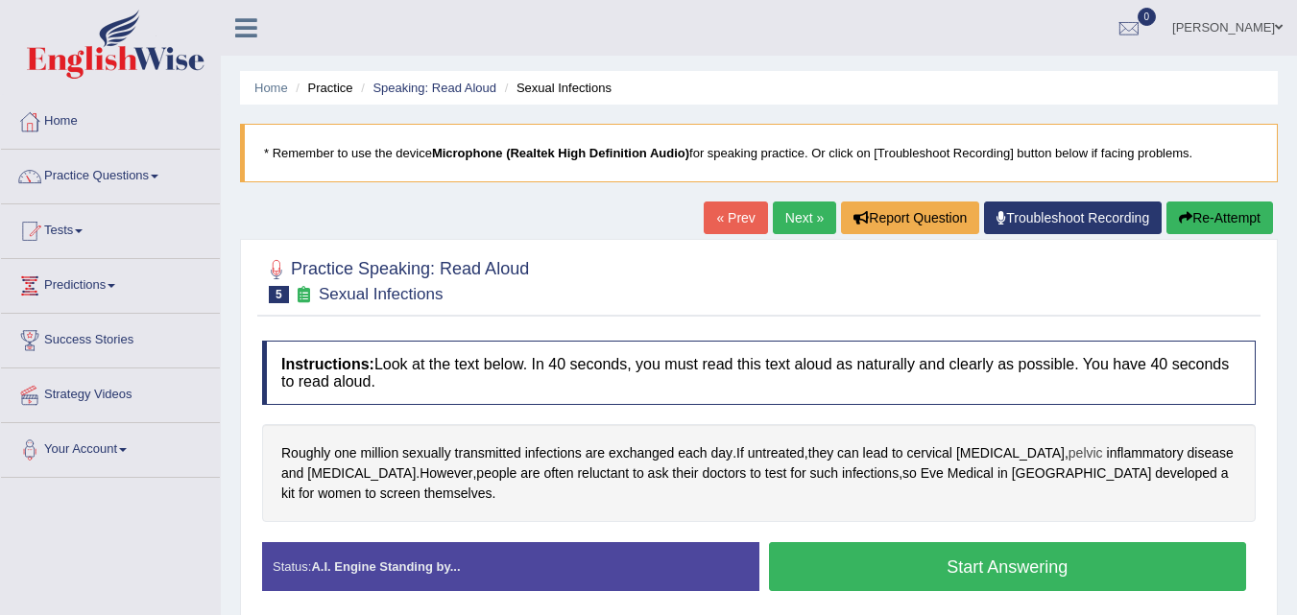
click at [1069, 449] on span "pelvic" at bounding box center [1086, 454] width 35 height 20
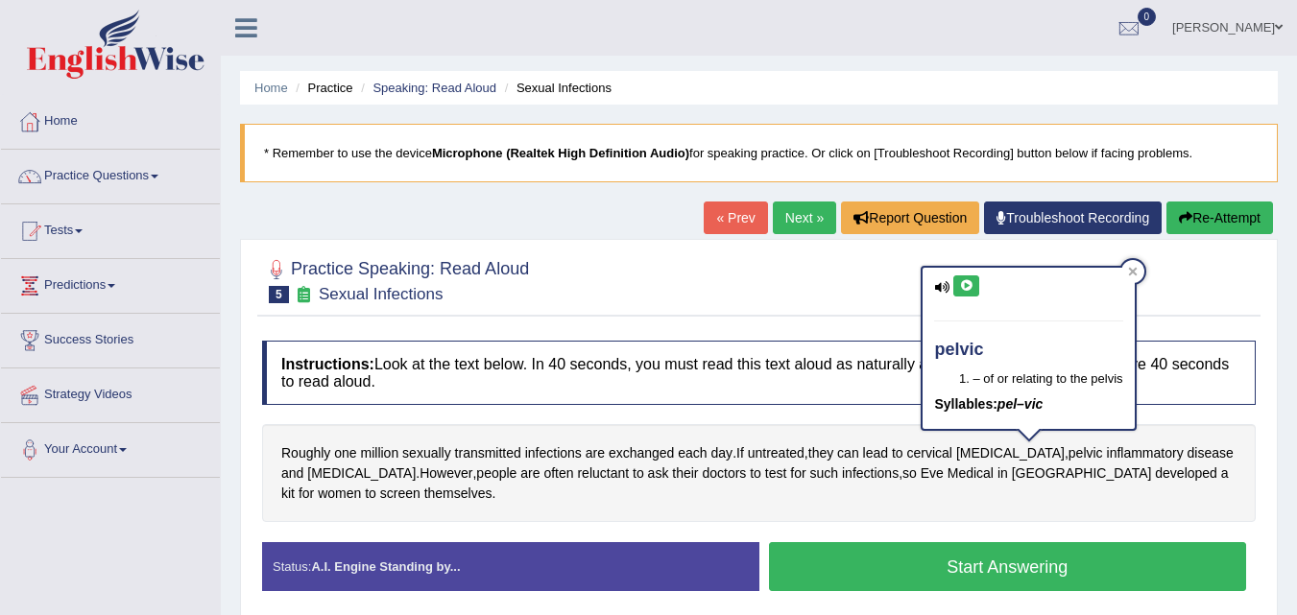
click at [970, 283] on icon at bounding box center [966, 286] width 14 height 12
click at [1130, 267] on icon at bounding box center [1133, 272] width 10 height 10
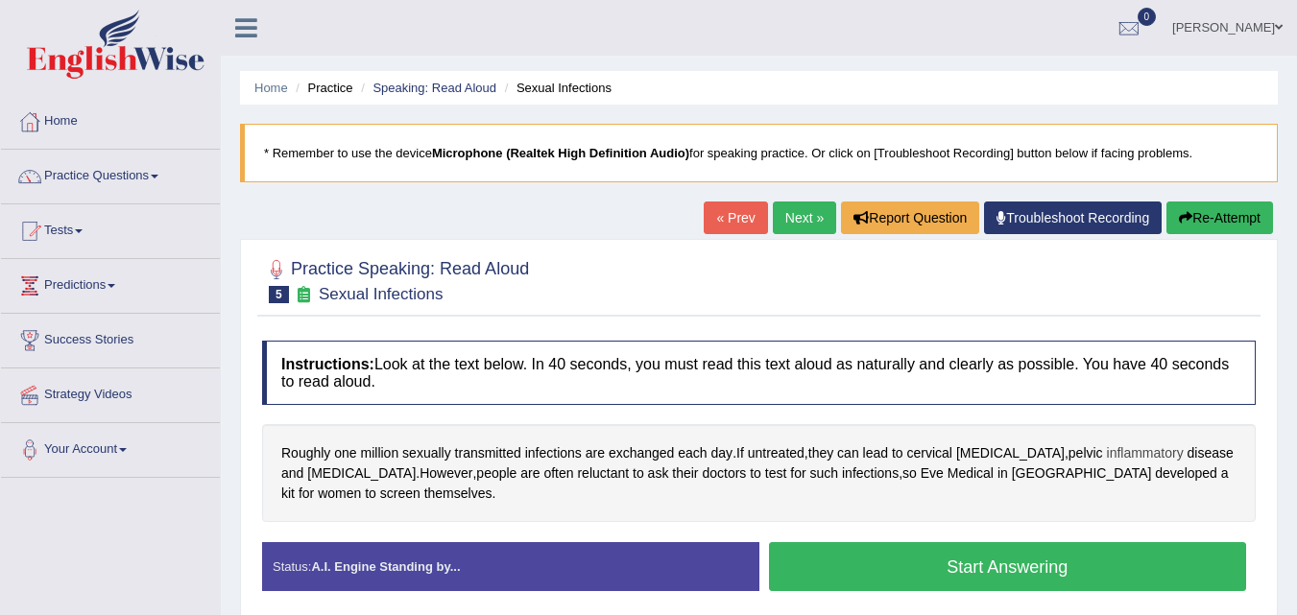
click at [1107, 452] on span "inflammatory" at bounding box center [1145, 454] width 77 height 20
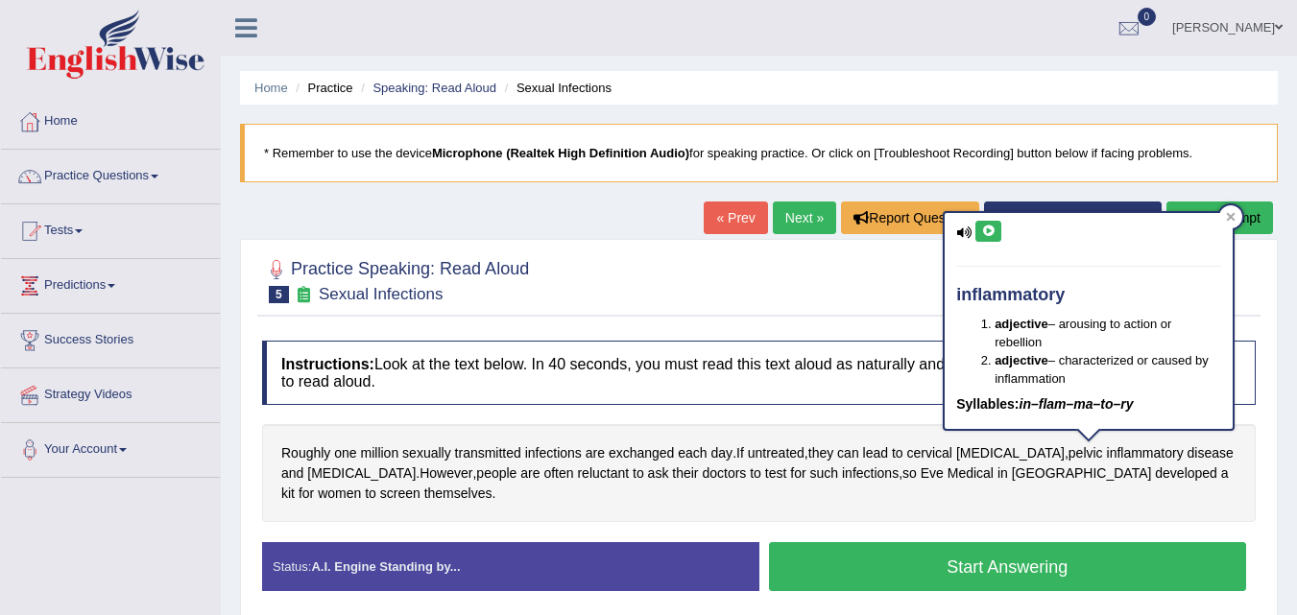
click at [983, 231] on icon at bounding box center [988, 232] width 14 height 12
click at [1233, 217] on icon at bounding box center [1231, 217] width 10 height 10
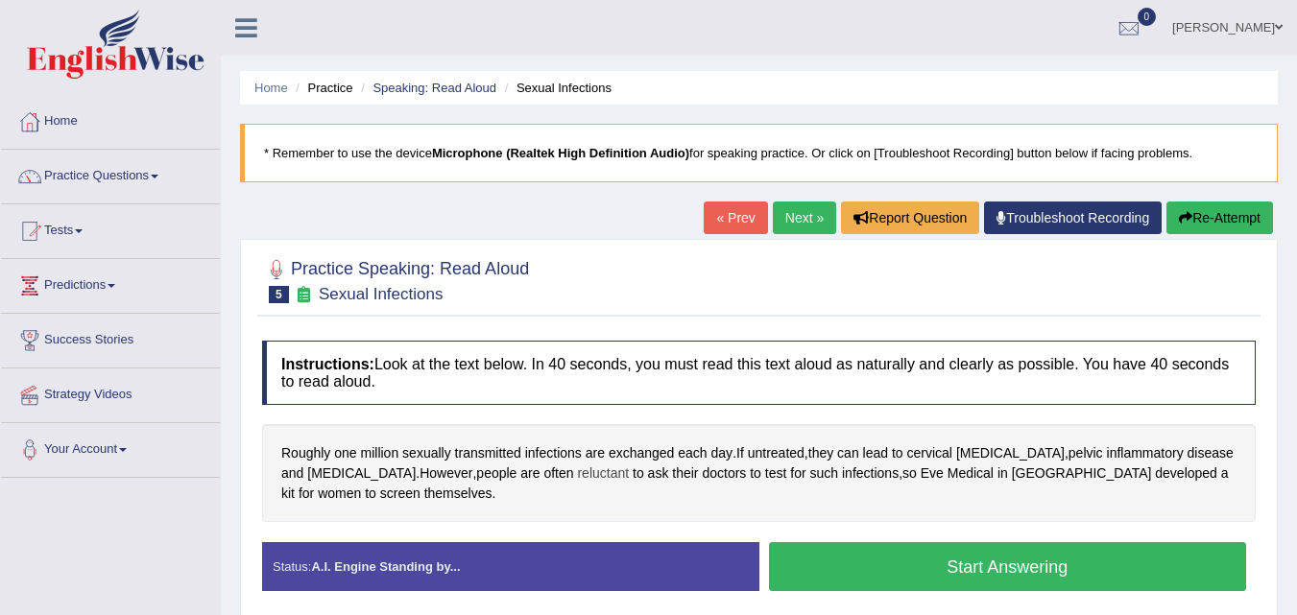
click at [577, 473] on span "reluctant" at bounding box center [603, 474] width 52 height 20
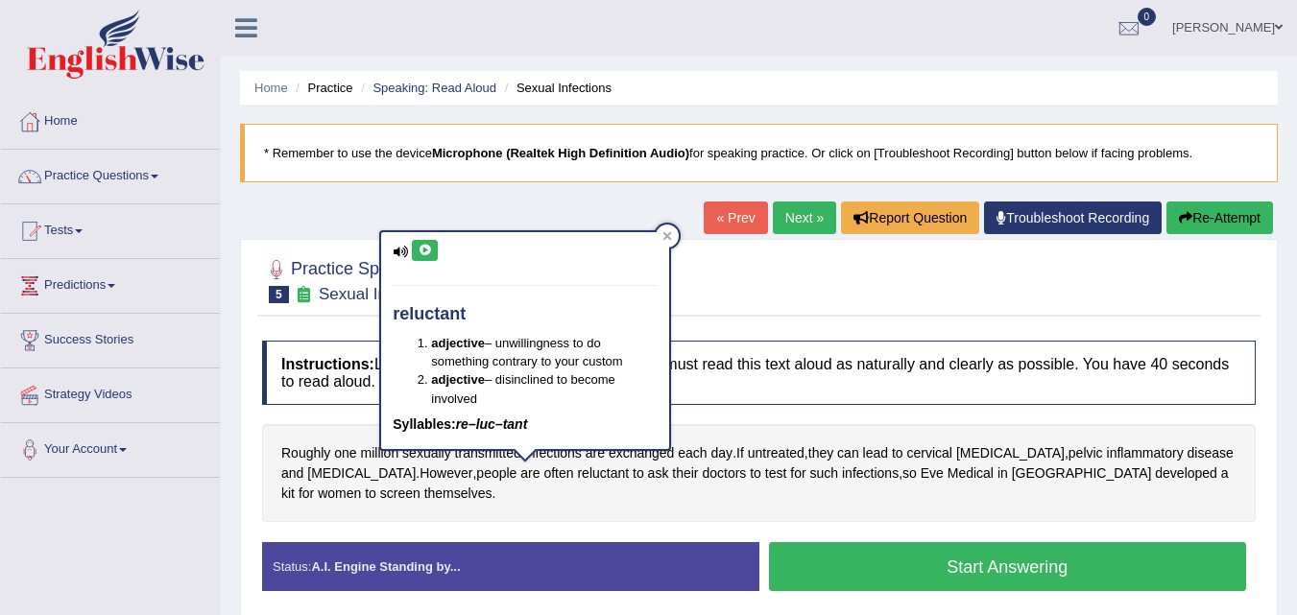
click at [425, 251] on icon at bounding box center [425, 251] width 14 height 12
click at [666, 242] on div at bounding box center [667, 236] width 23 height 23
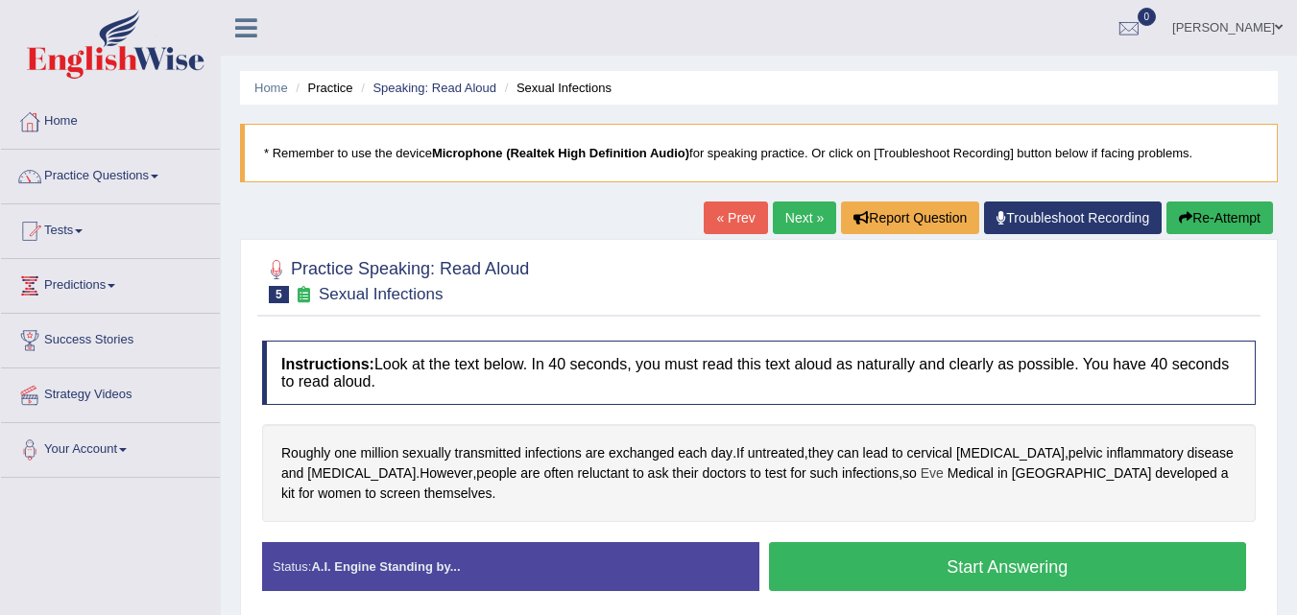
click at [921, 478] on span "Eve" at bounding box center [932, 474] width 23 height 20
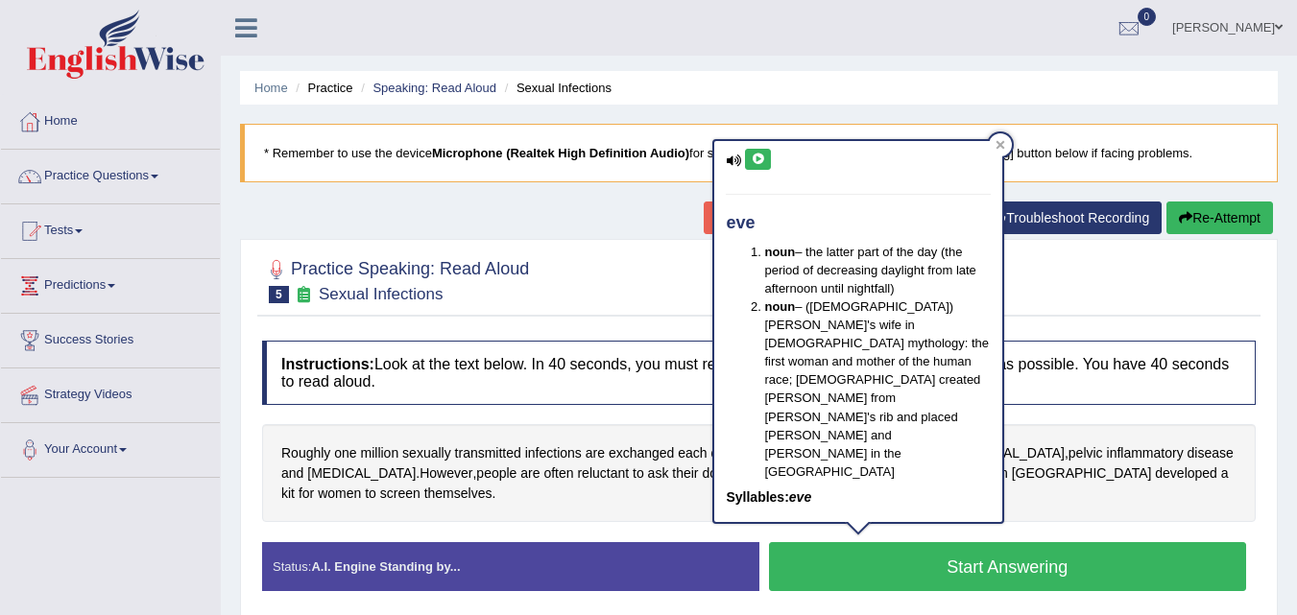
click at [749, 154] on button at bounding box center [758, 159] width 26 height 21
click at [762, 156] on icon at bounding box center [758, 160] width 14 height 12
click at [993, 139] on div "eve noun – the latter part of the day (the period of decreasing daylight from l…" at bounding box center [858, 338] width 292 height 398
click at [1005, 144] on icon at bounding box center [1001, 145] width 10 height 10
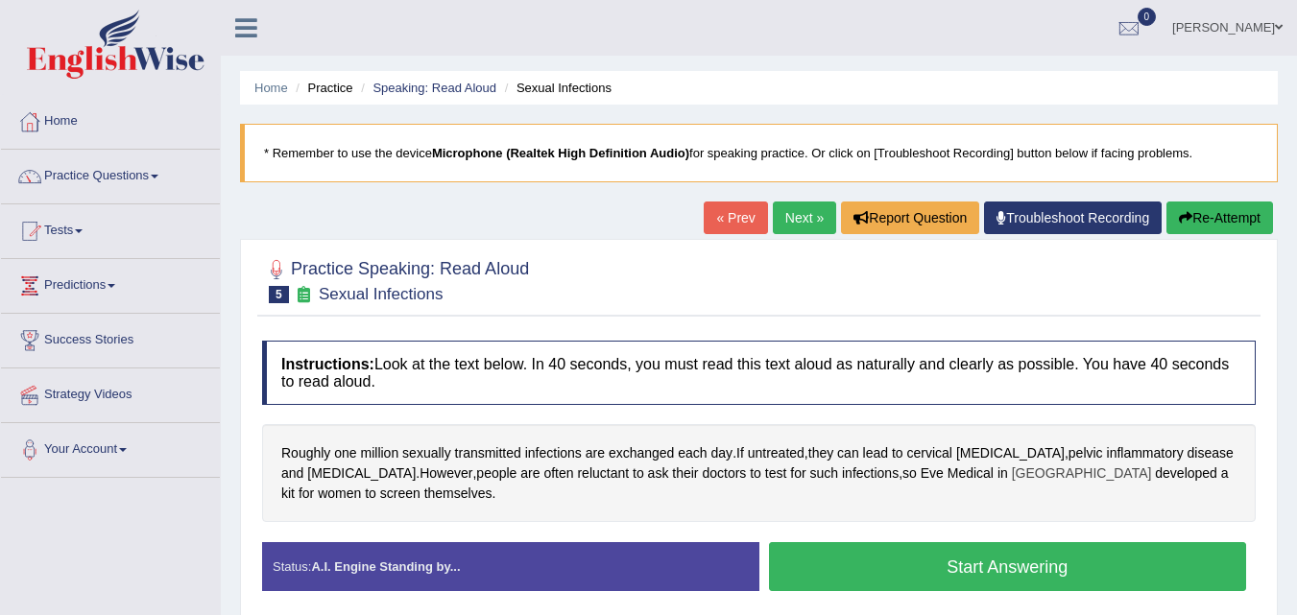
click at [1012, 480] on span "Toronto" at bounding box center [1082, 474] width 140 height 20
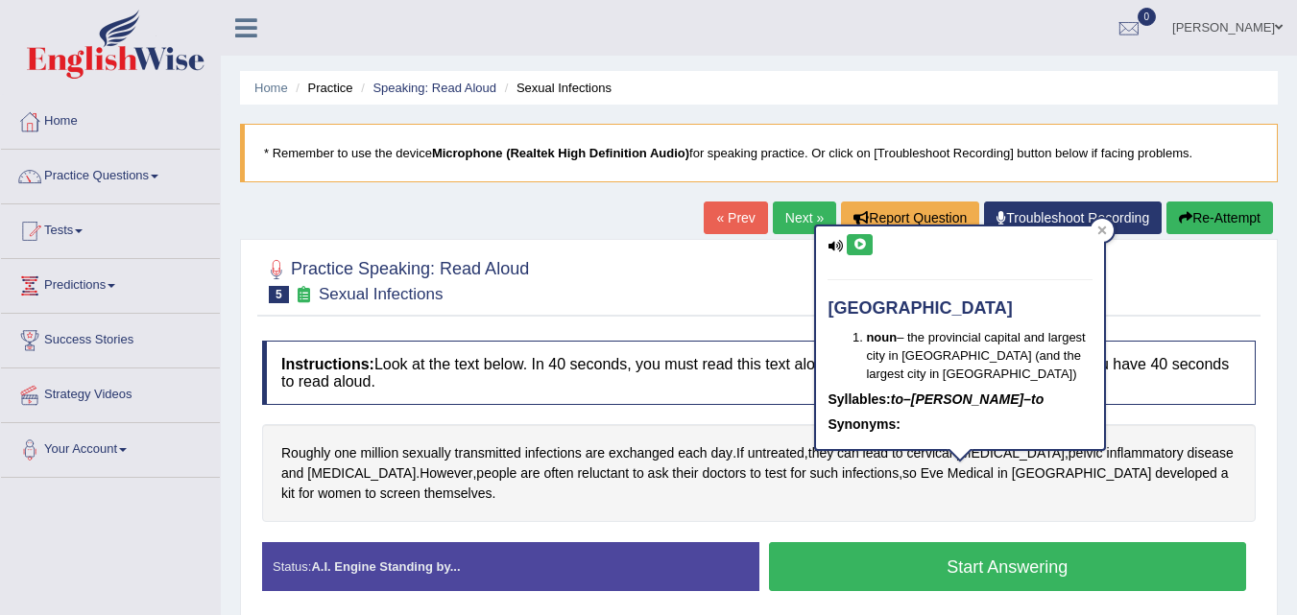
click at [852, 241] on button at bounding box center [860, 244] width 26 height 21
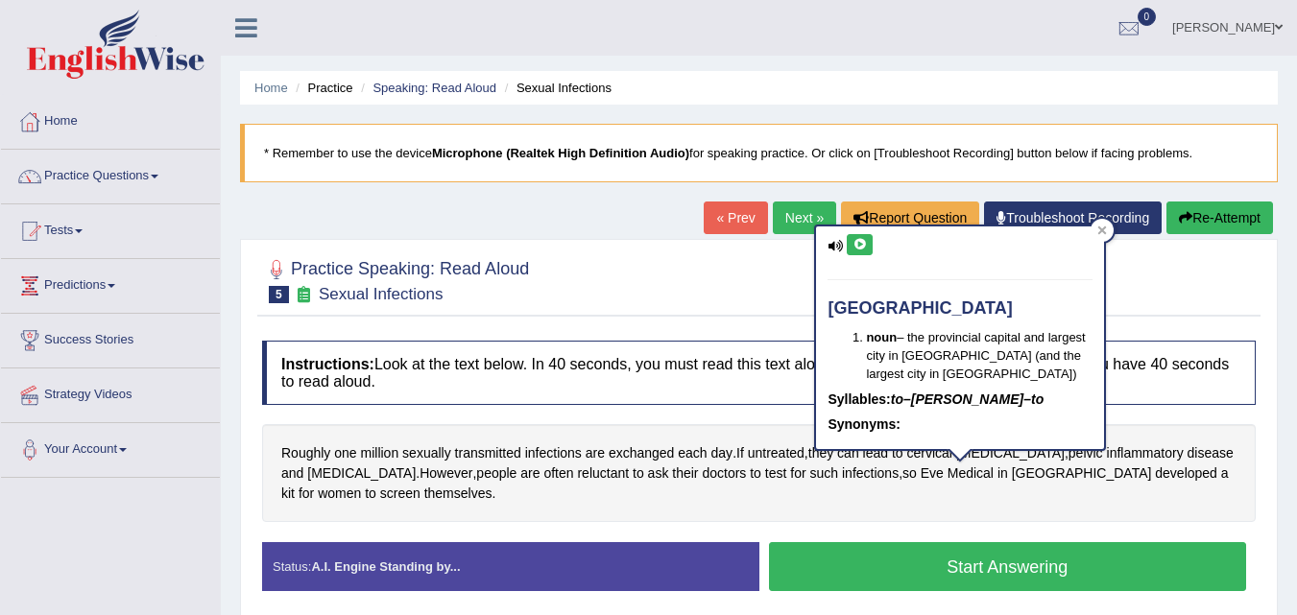
click at [852, 241] on button at bounding box center [860, 244] width 26 height 21
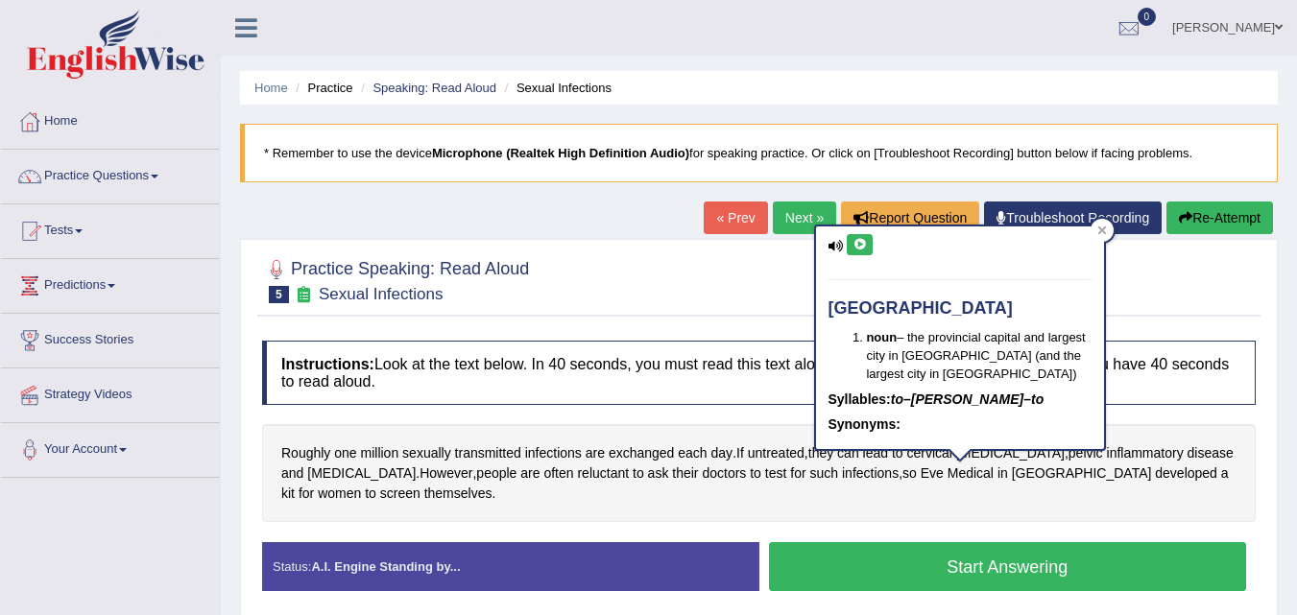
click at [852, 241] on button at bounding box center [860, 244] width 26 height 21
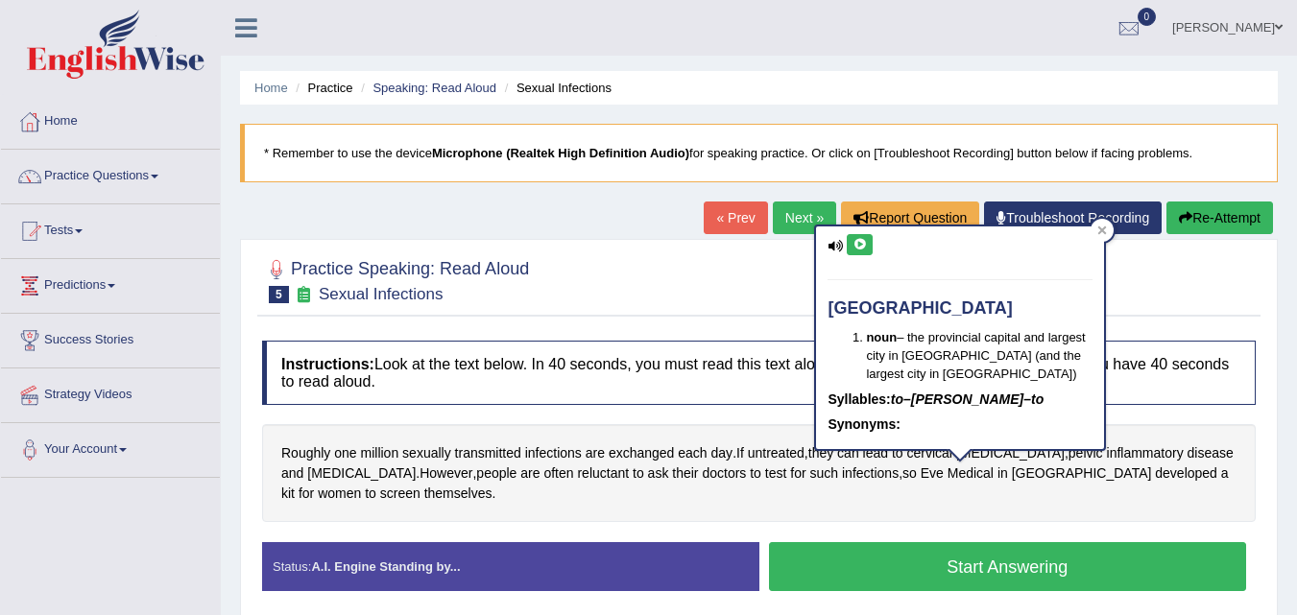
click at [852, 241] on button at bounding box center [860, 244] width 26 height 21
click at [1105, 236] on div at bounding box center [1102, 230] width 23 height 23
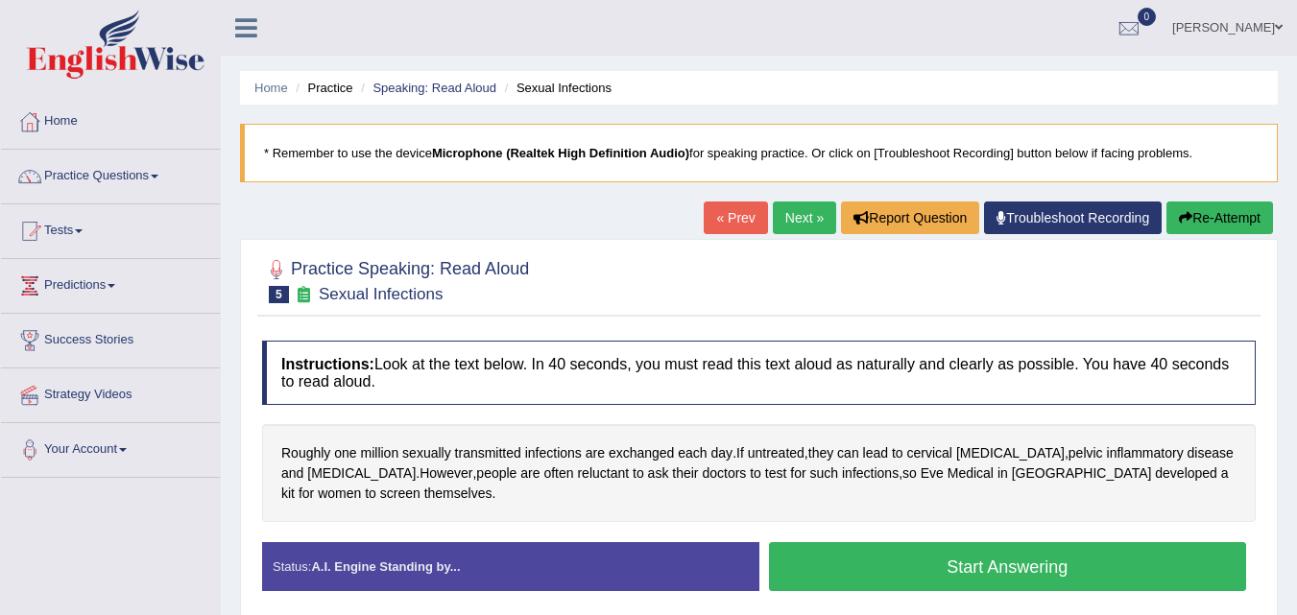
click at [990, 578] on button "Start Answering" at bounding box center [1008, 566] width 478 height 49
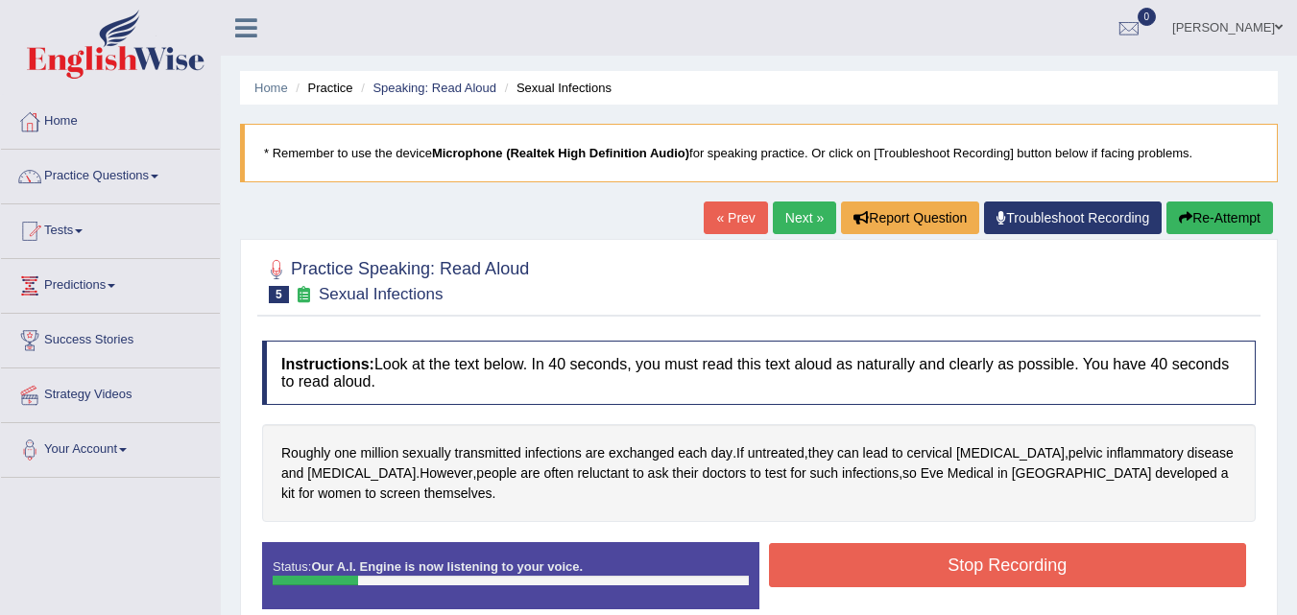
click at [1232, 217] on button "Re-Attempt" at bounding box center [1220, 218] width 107 height 33
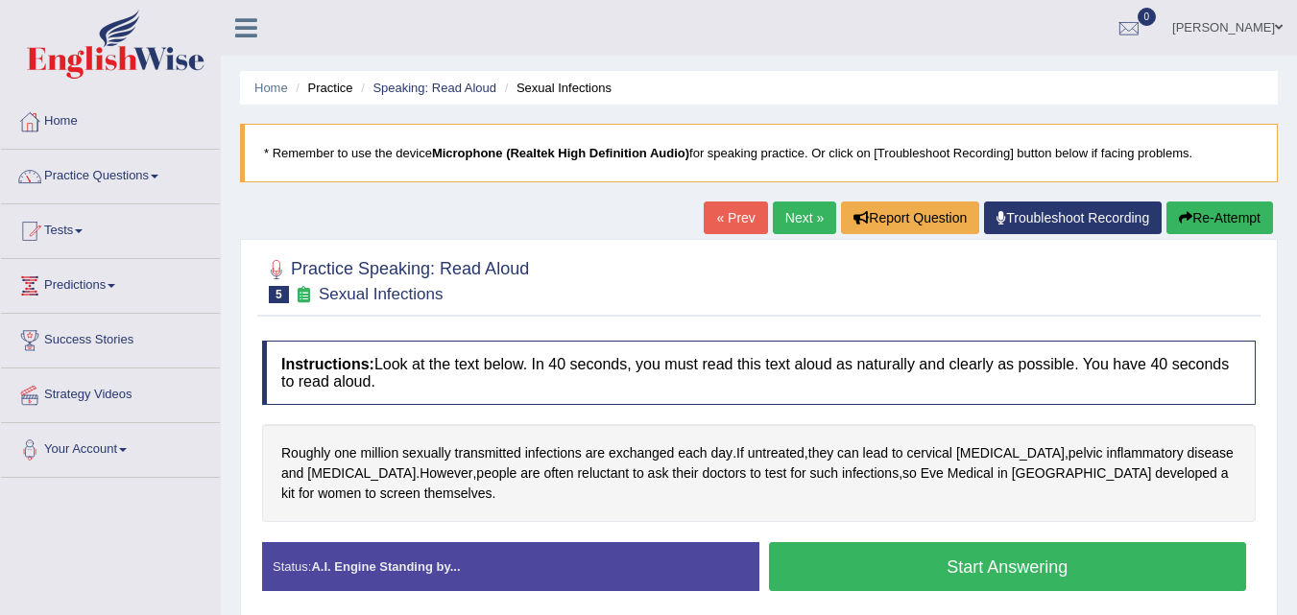
click at [1007, 561] on button "Start Answering" at bounding box center [1008, 566] width 478 height 49
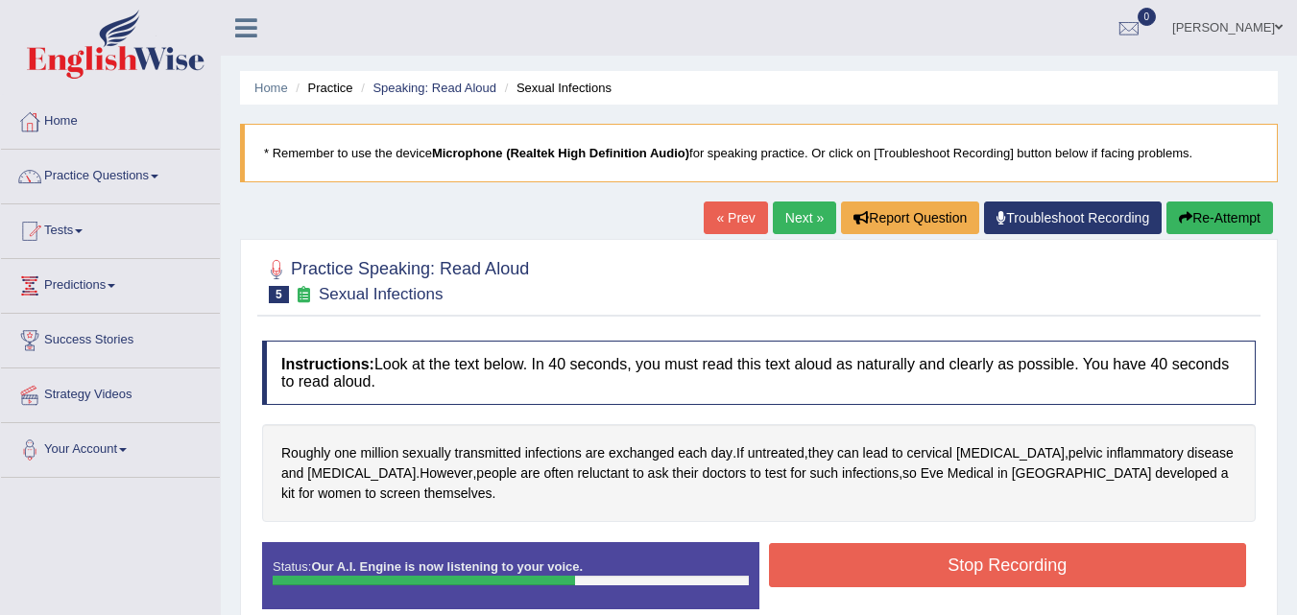
click at [1007, 561] on button "Stop Recording" at bounding box center [1008, 565] width 478 height 44
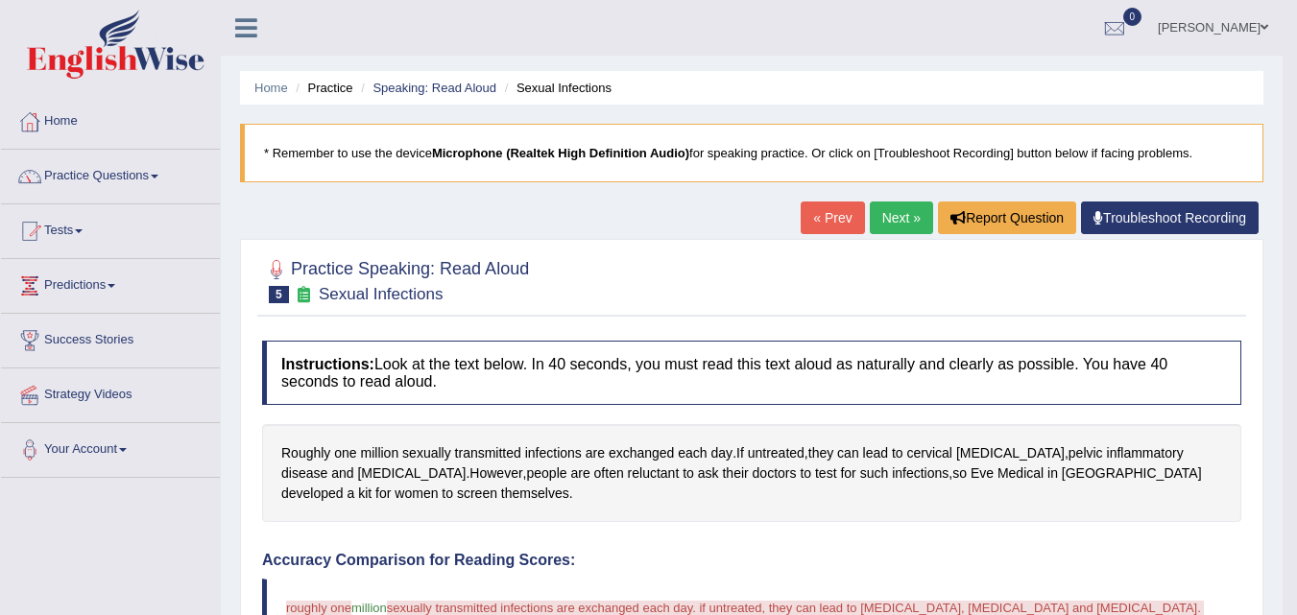
click at [892, 216] on link "Next »" at bounding box center [901, 218] width 63 height 33
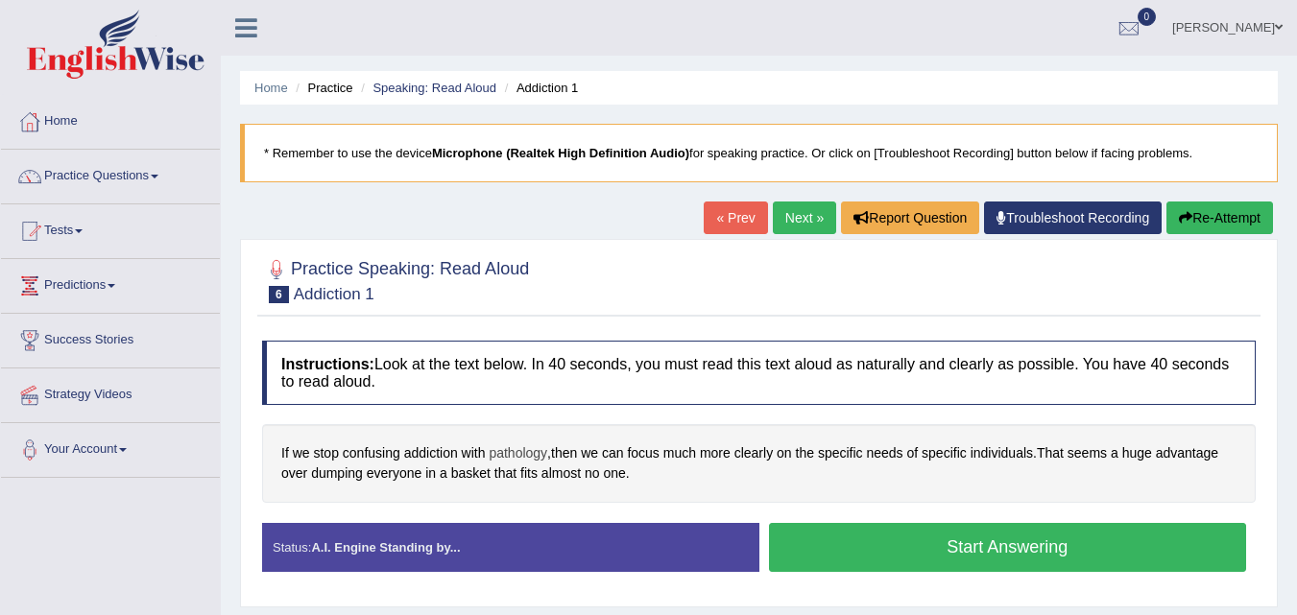
drag, startPoint x: 519, startPoint y: 452, endPoint x: 485, endPoint y: 413, distance: 52.4
click at [515, 451] on span "pathology" at bounding box center [518, 454] width 59 height 20
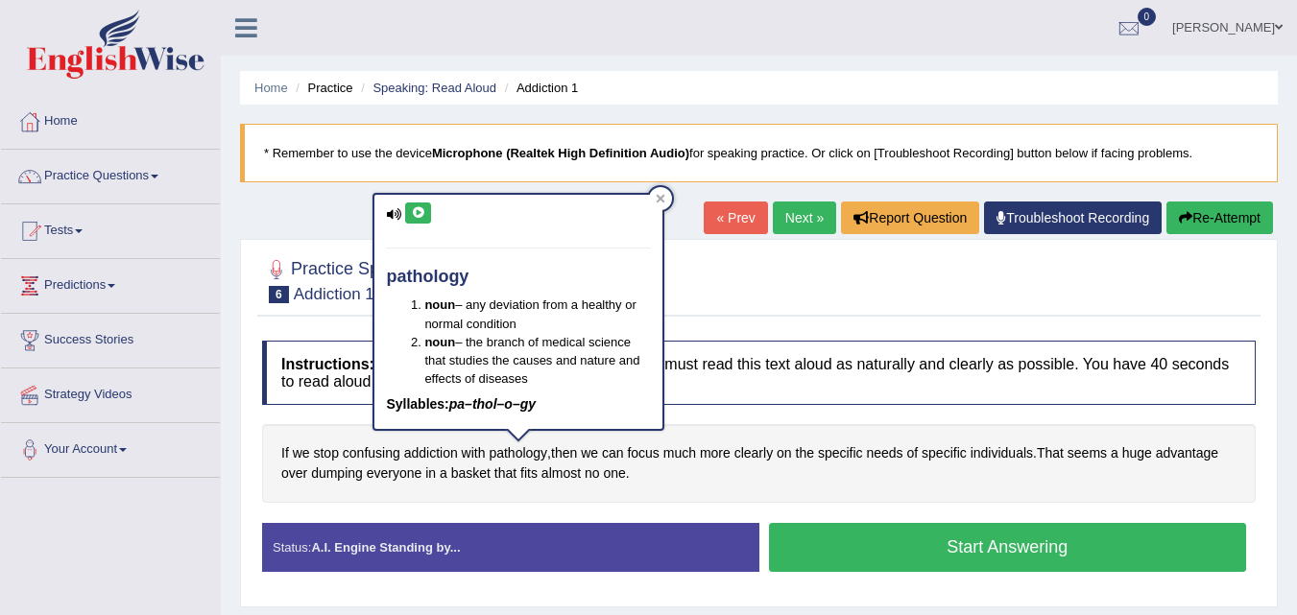
click at [410, 217] on button at bounding box center [418, 213] width 26 height 21
click at [652, 196] on div at bounding box center [660, 198] width 23 height 23
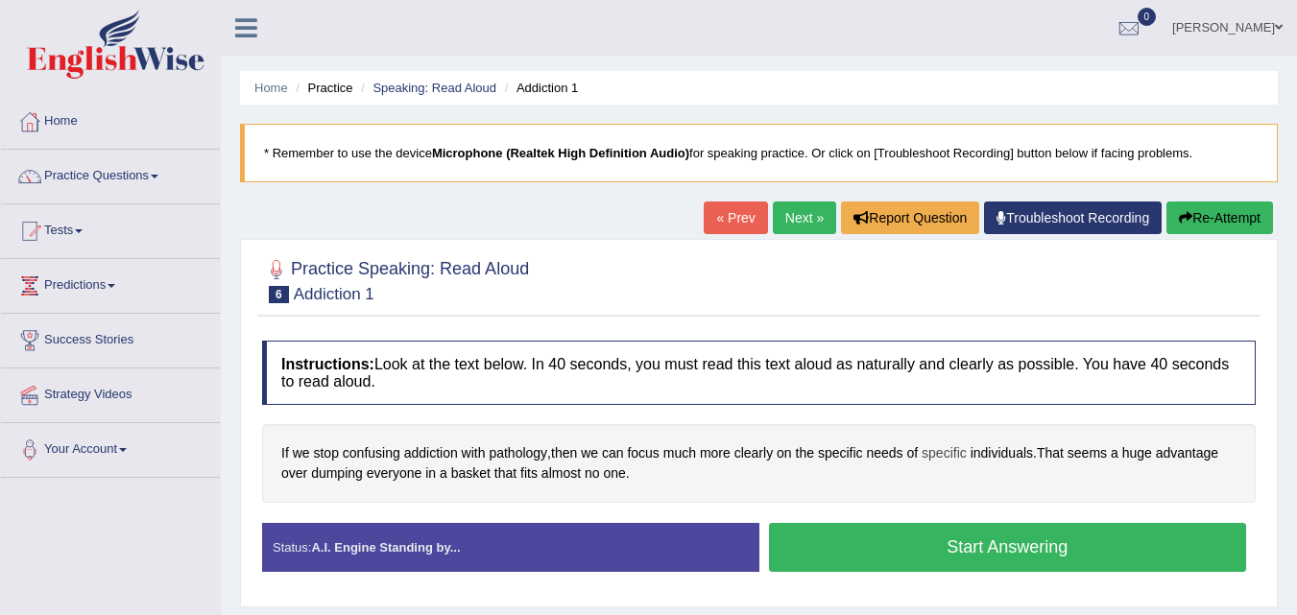
click at [936, 453] on span "specific" at bounding box center [944, 454] width 45 height 20
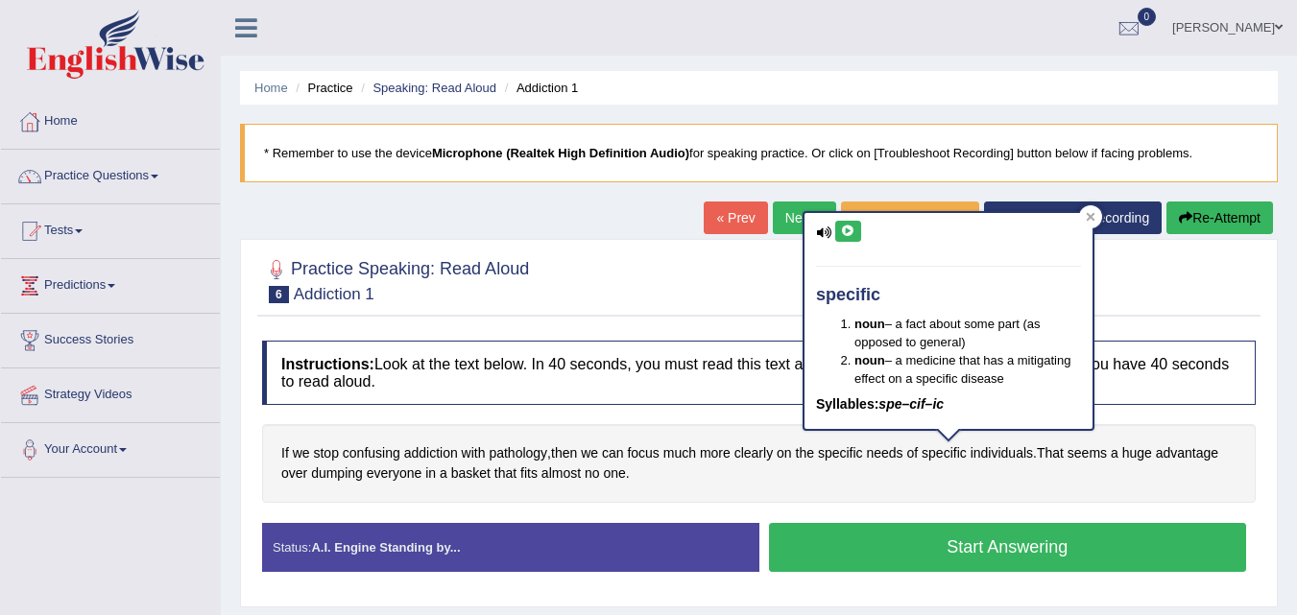
click at [852, 231] on icon at bounding box center [848, 232] width 14 height 12
click at [1090, 213] on icon at bounding box center [1091, 217] width 10 height 10
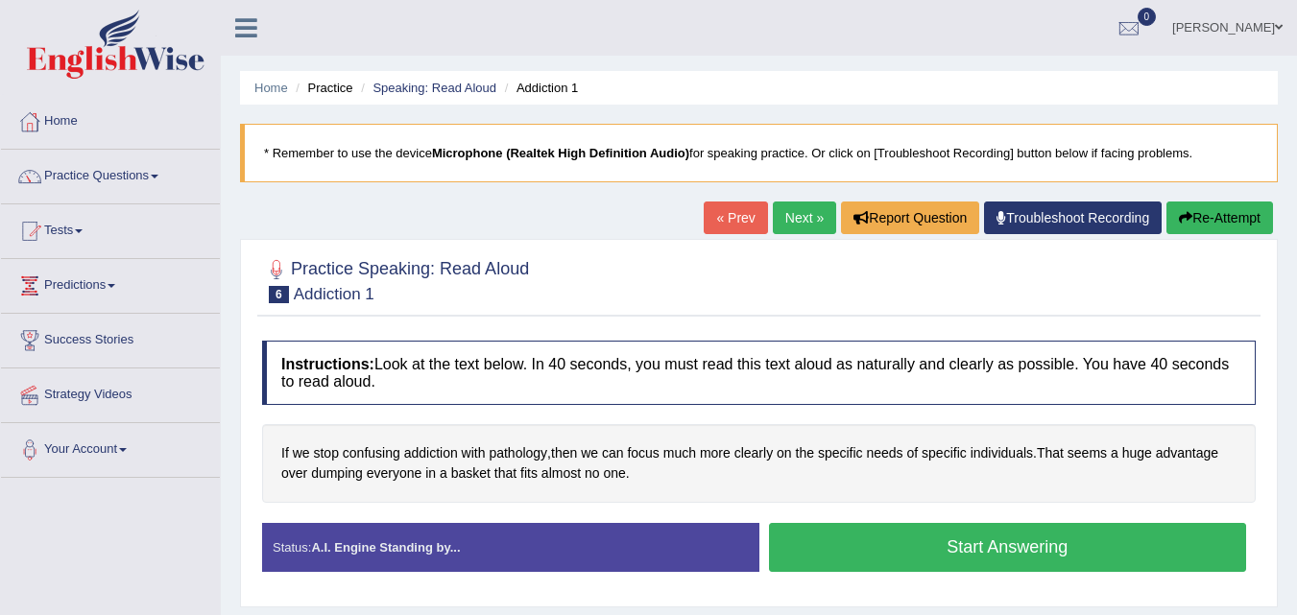
click at [959, 539] on button "Start Answering" at bounding box center [1008, 547] width 478 height 49
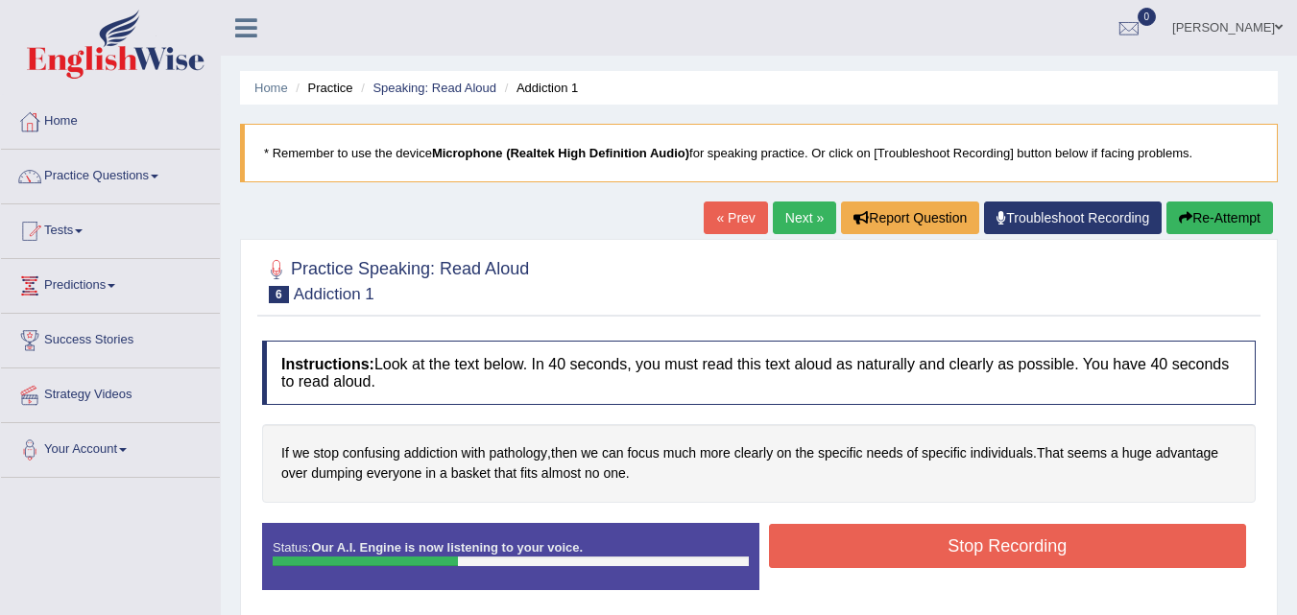
click at [960, 539] on button "Stop Recording" at bounding box center [1008, 546] width 478 height 44
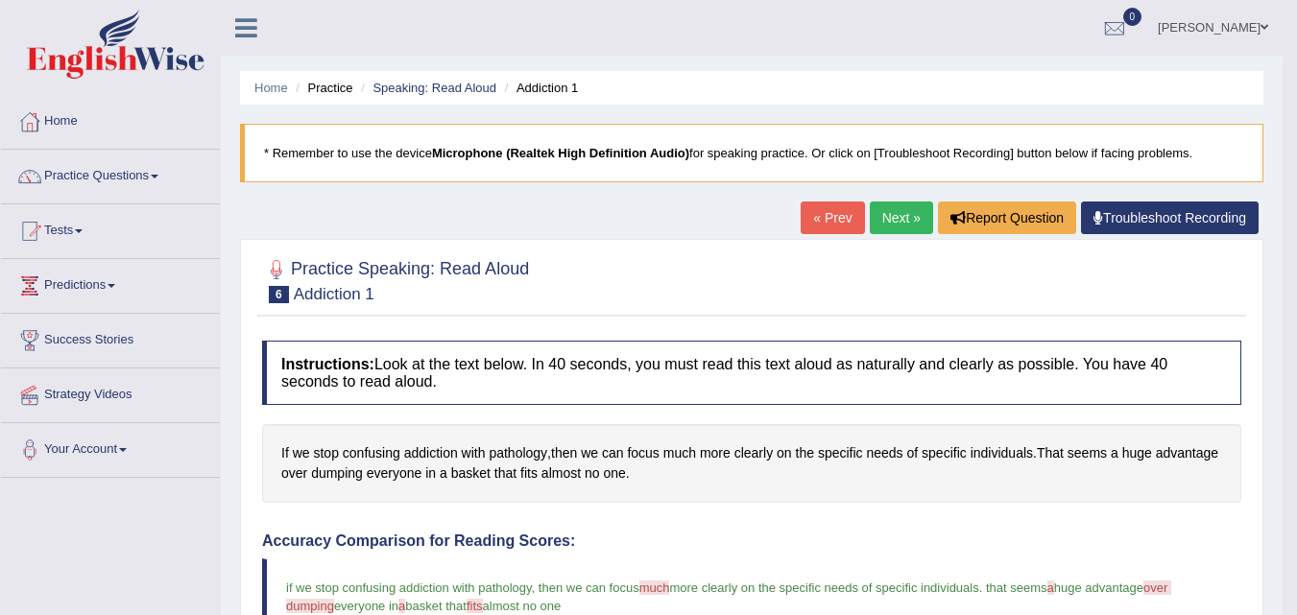
click at [908, 216] on link "Next »" at bounding box center [901, 218] width 63 height 33
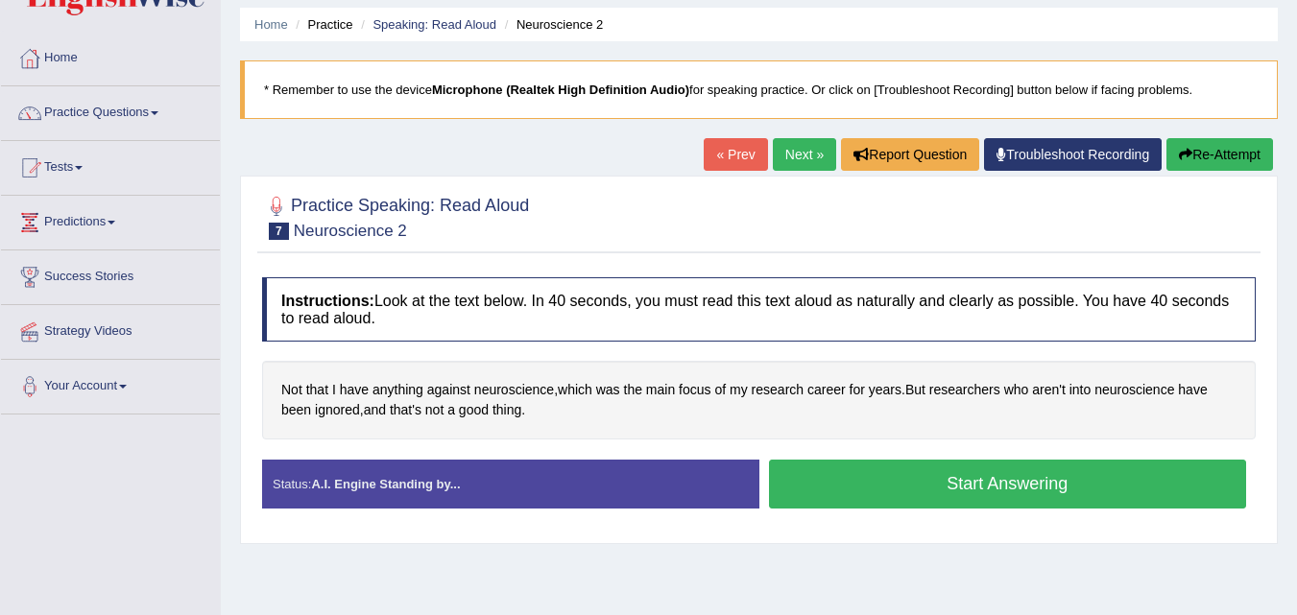
scroll to position [96, 0]
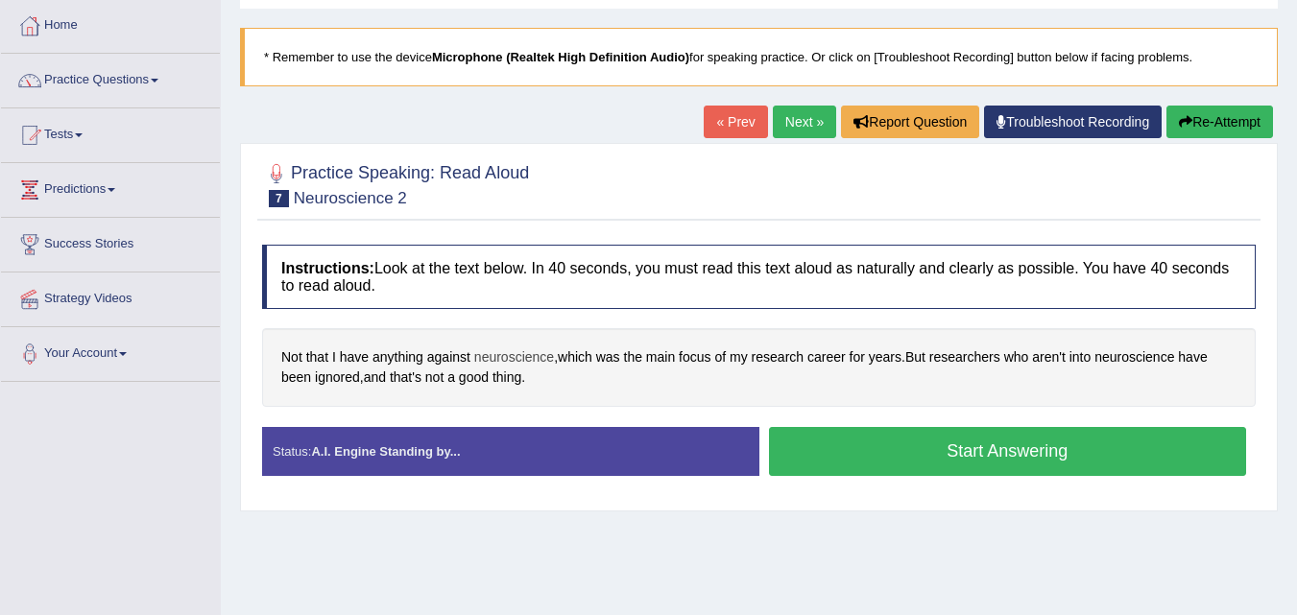
click at [514, 357] on span "neuroscience" at bounding box center [514, 358] width 80 height 20
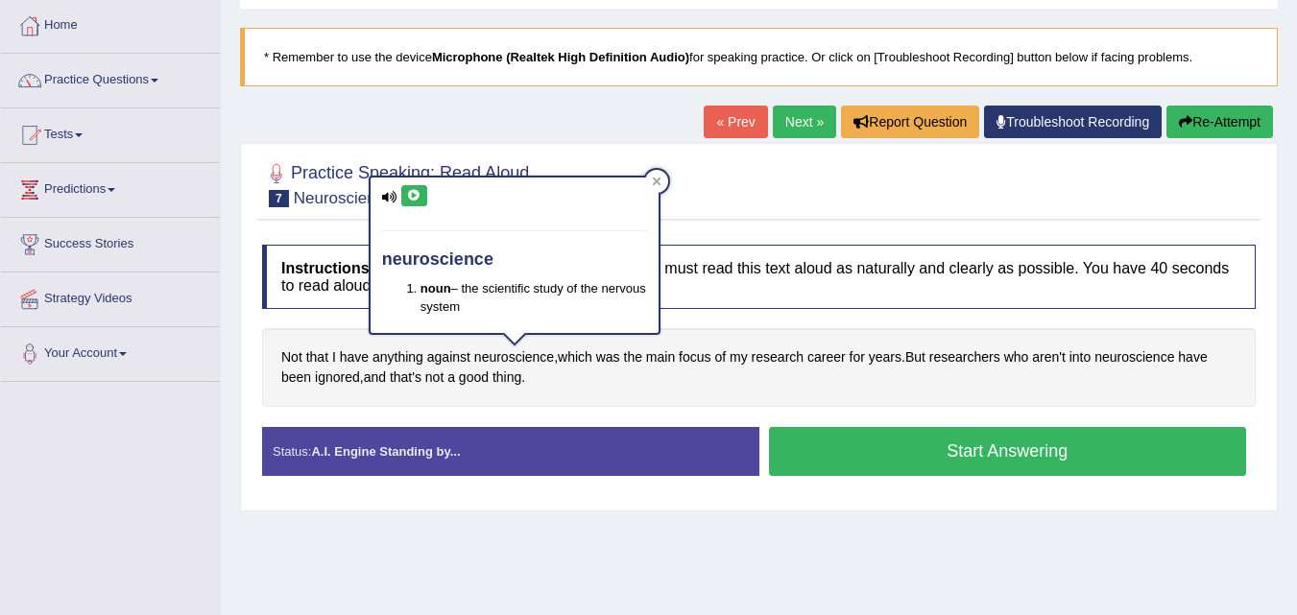
click at [414, 194] on icon at bounding box center [414, 196] width 14 height 12
click at [411, 195] on icon at bounding box center [414, 196] width 14 height 12
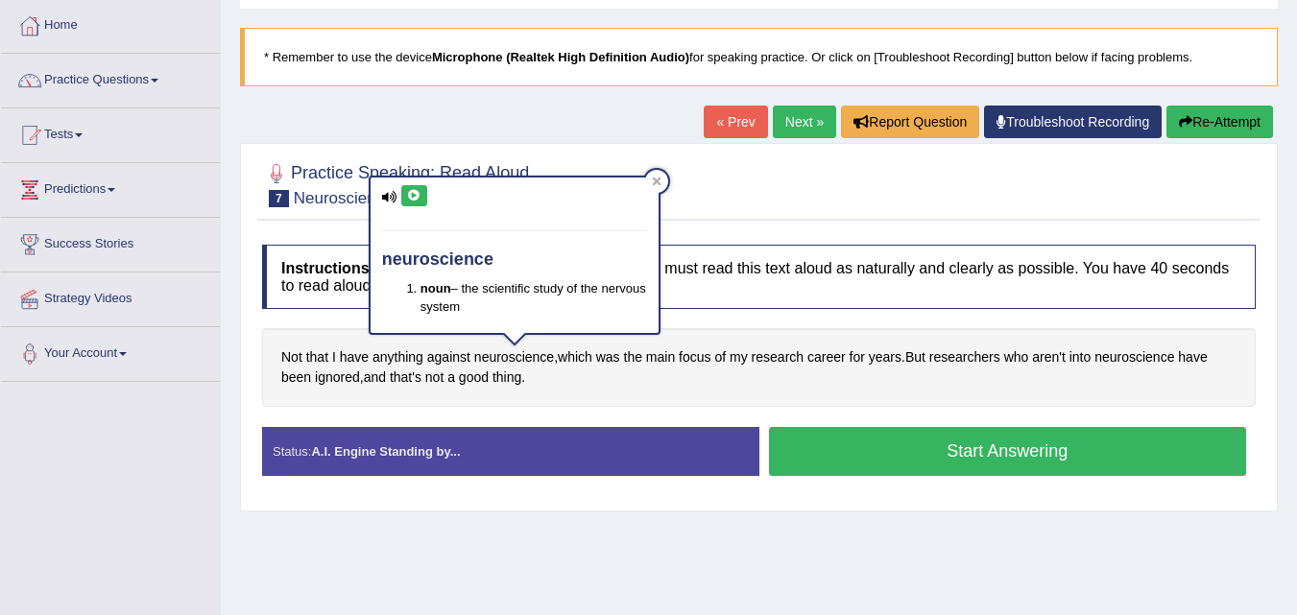
click at [411, 195] on icon at bounding box center [414, 196] width 14 height 12
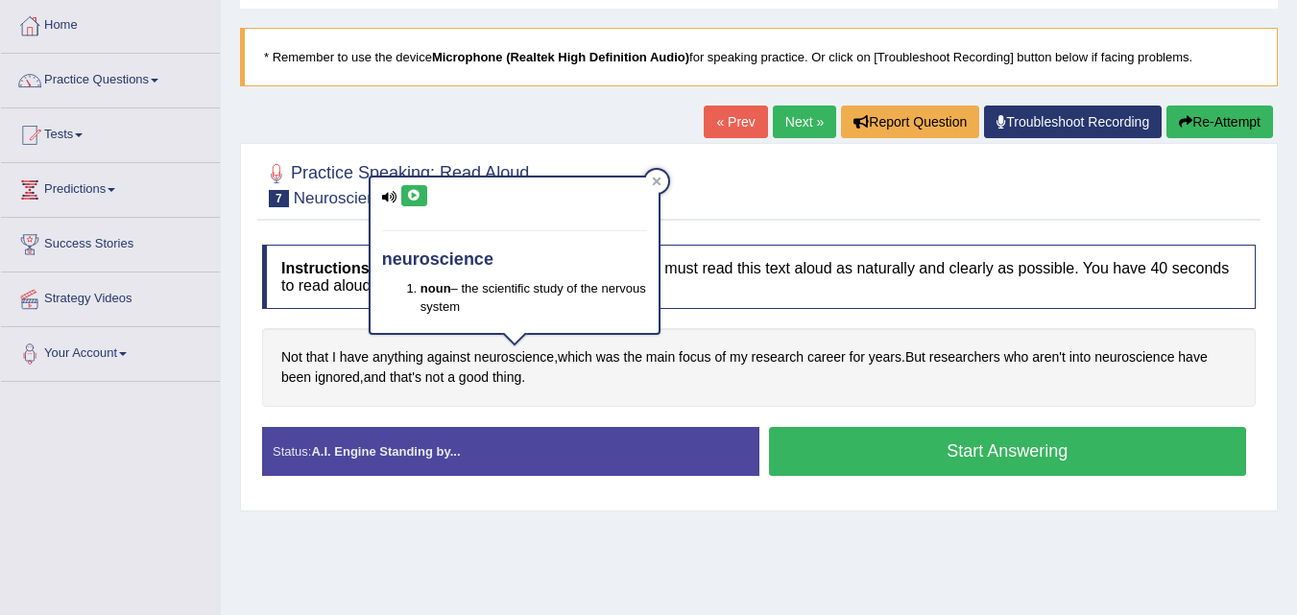
click at [411, 195] on icon at bounding box center [414, 196] width 14 height 12
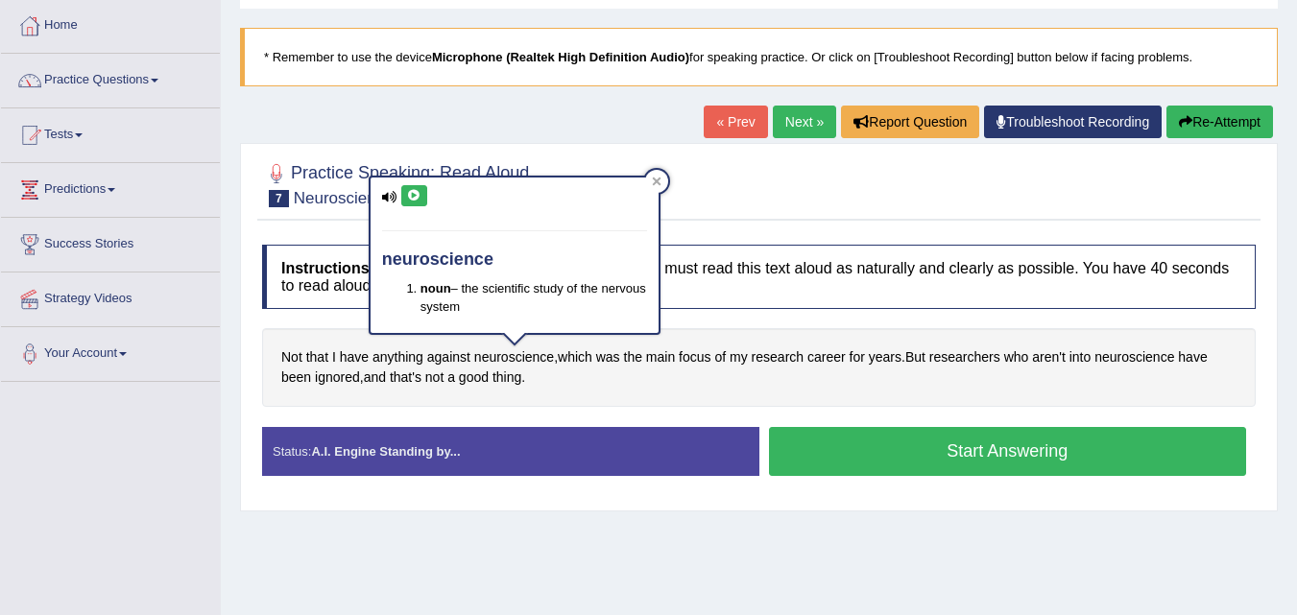
click at [411, 195] on icon at bounding box center [414, 196] width 14 height 12
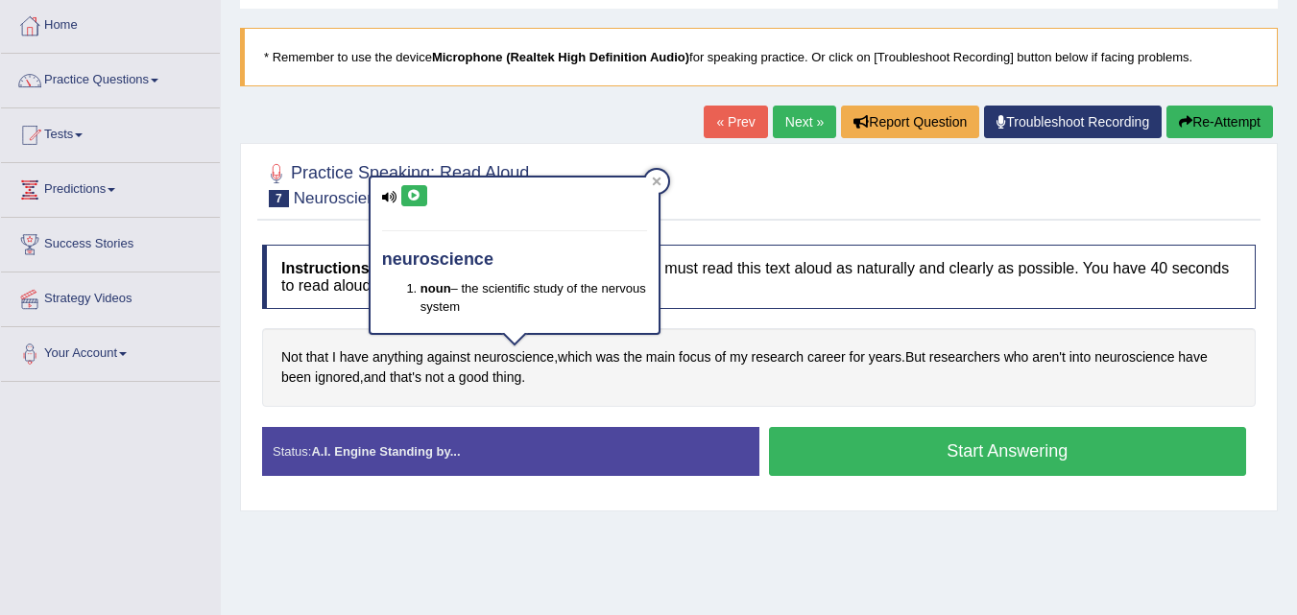
click at [411, 195] on icon at bounding box center [414, 196] width 14 height 12
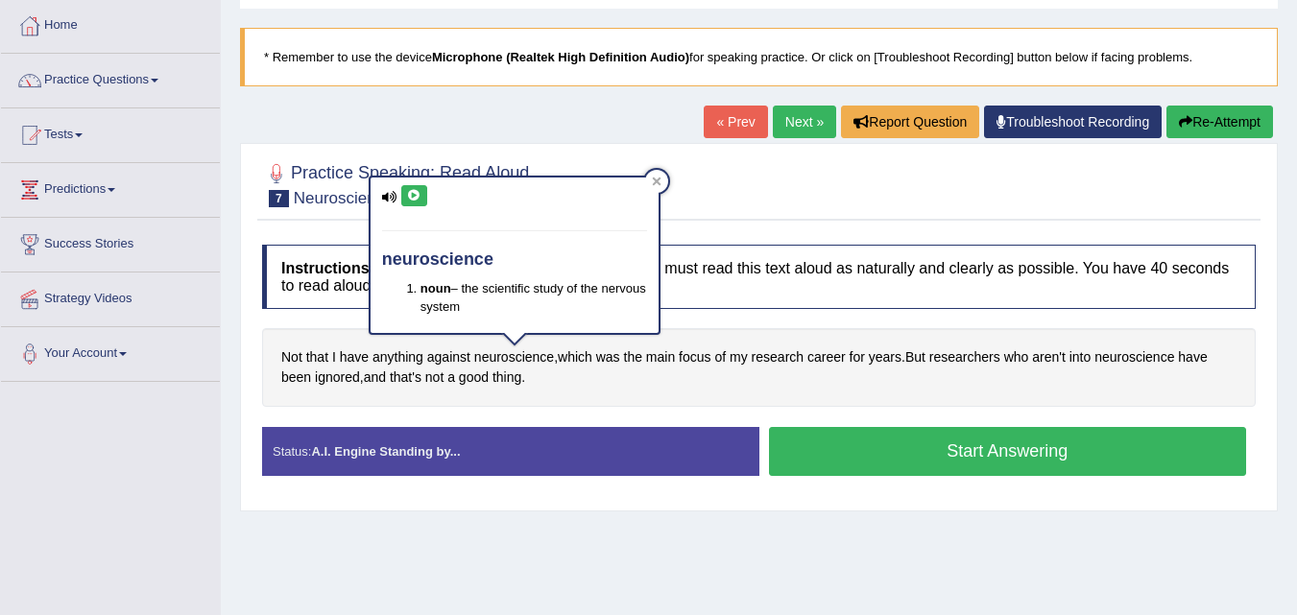
click at [411, 195] on icon at bounding box center [414, 196] width 14 height 12
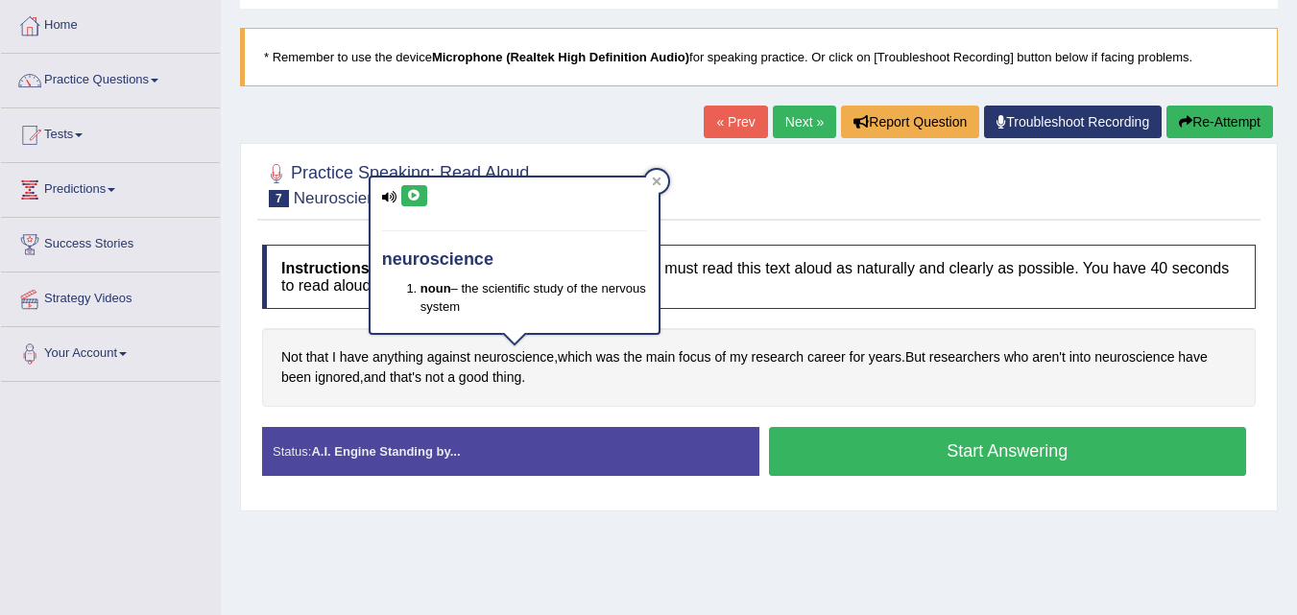
click at [411, 195] on icon at bounding box center [414, 196] width 14 height 12
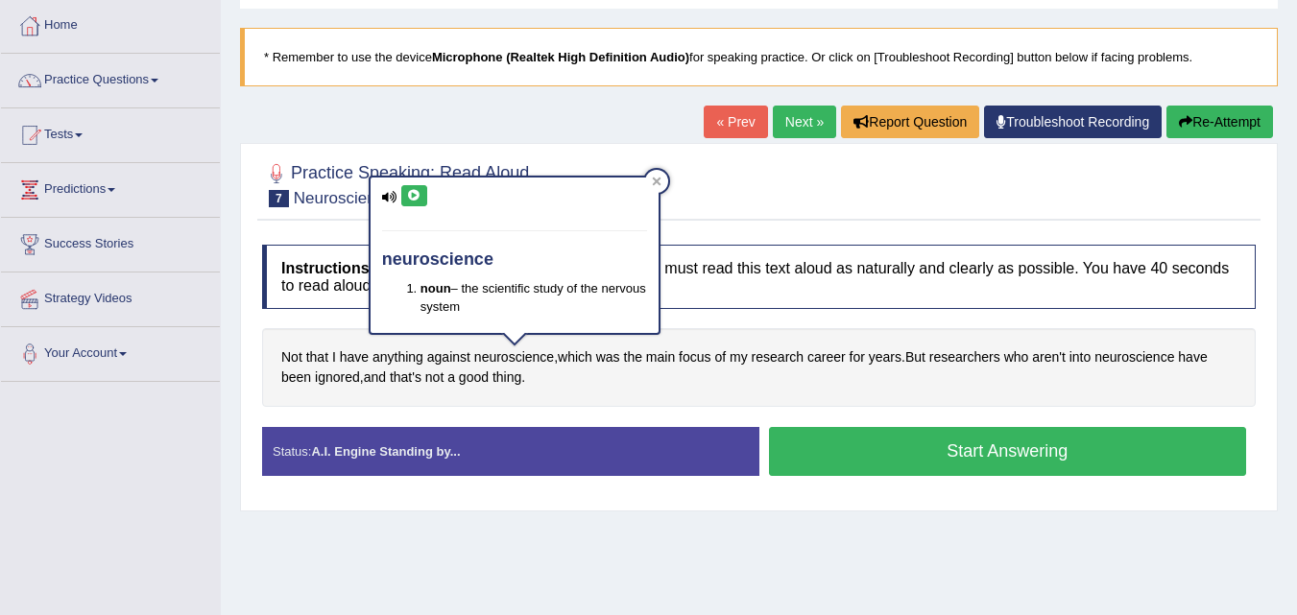
click at [411, 195] on icon at bounding box center [414, 196] width 14 height 12
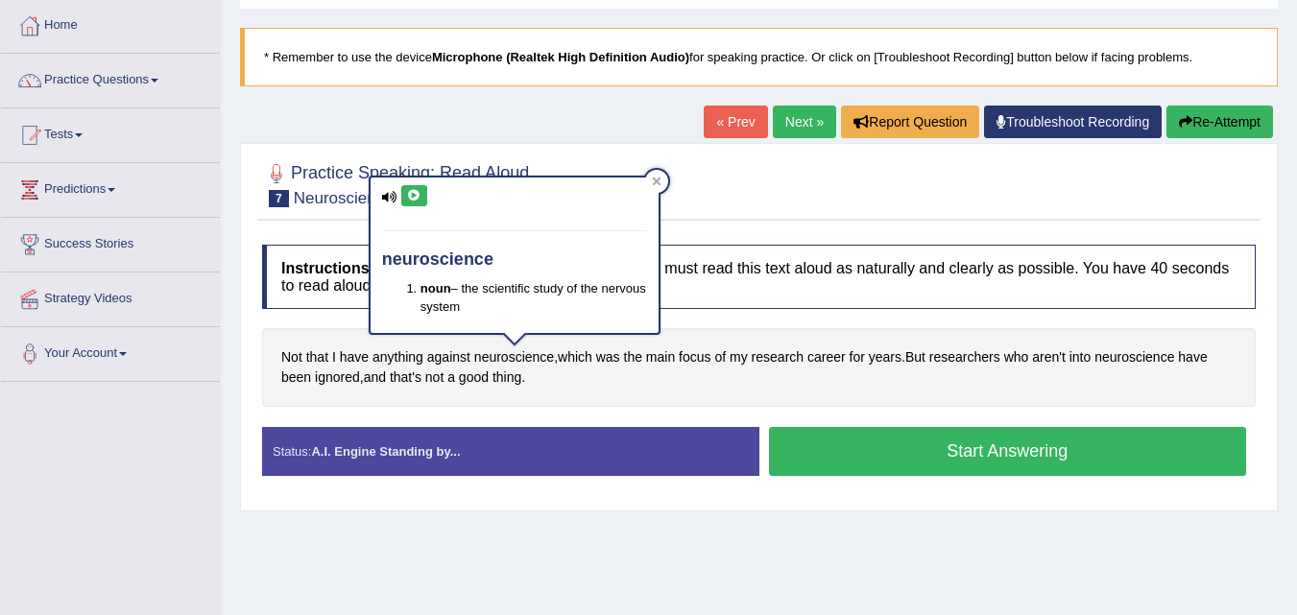
click at [411, 195] on icon at bounding box center [414, 196] width 14 height 12
click at [660, 181] on icon at bounding box center [657, 182] width 10 height 10
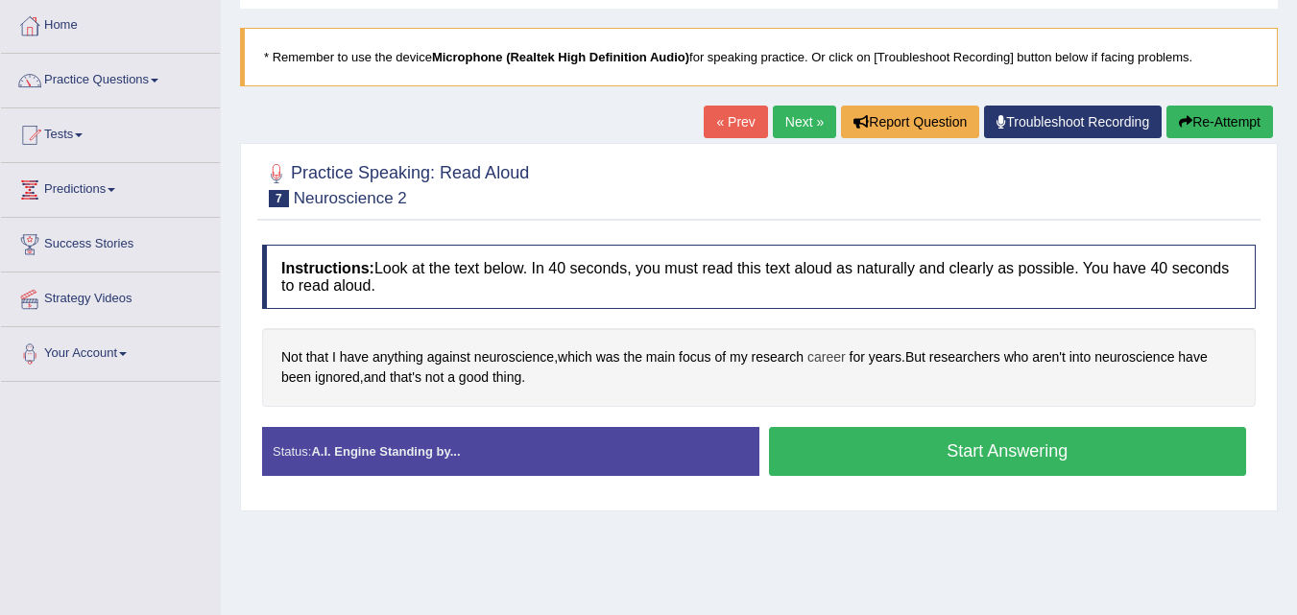
click at [826, 360] on span "career" at bounding box center [826, 358] width 38 height 20
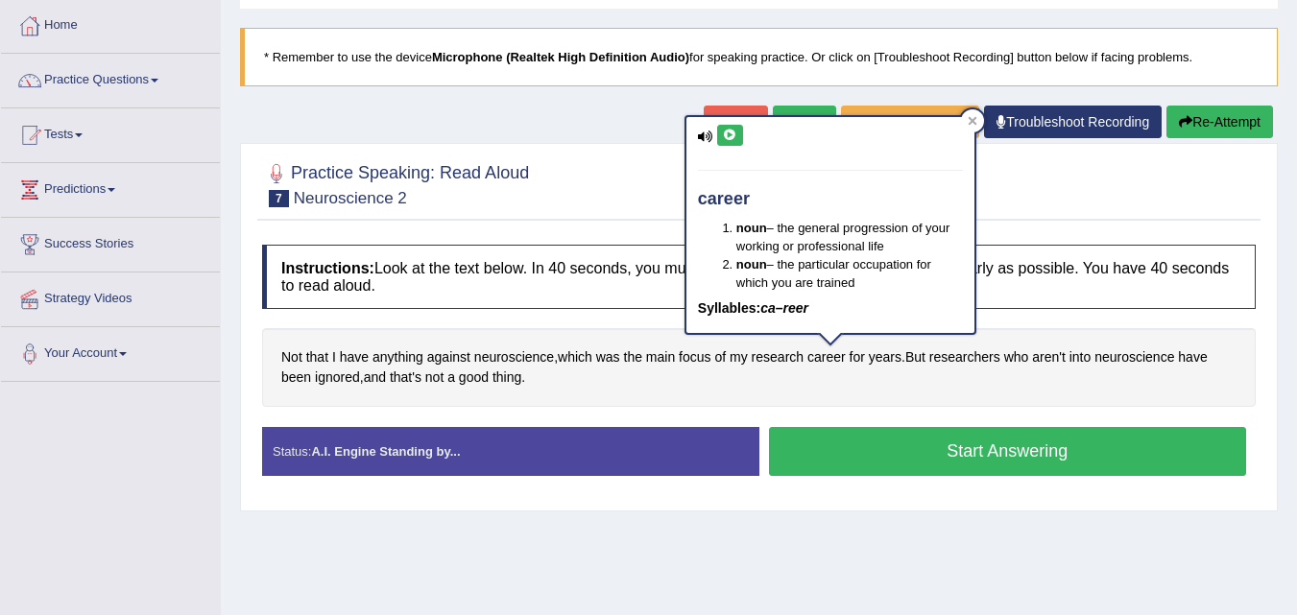
click at [738, 133] on button at bounding box center [730, 135] width 26 height 21
click at [734, 134] on icon at bounding box center [730, 136] width 14 height 12
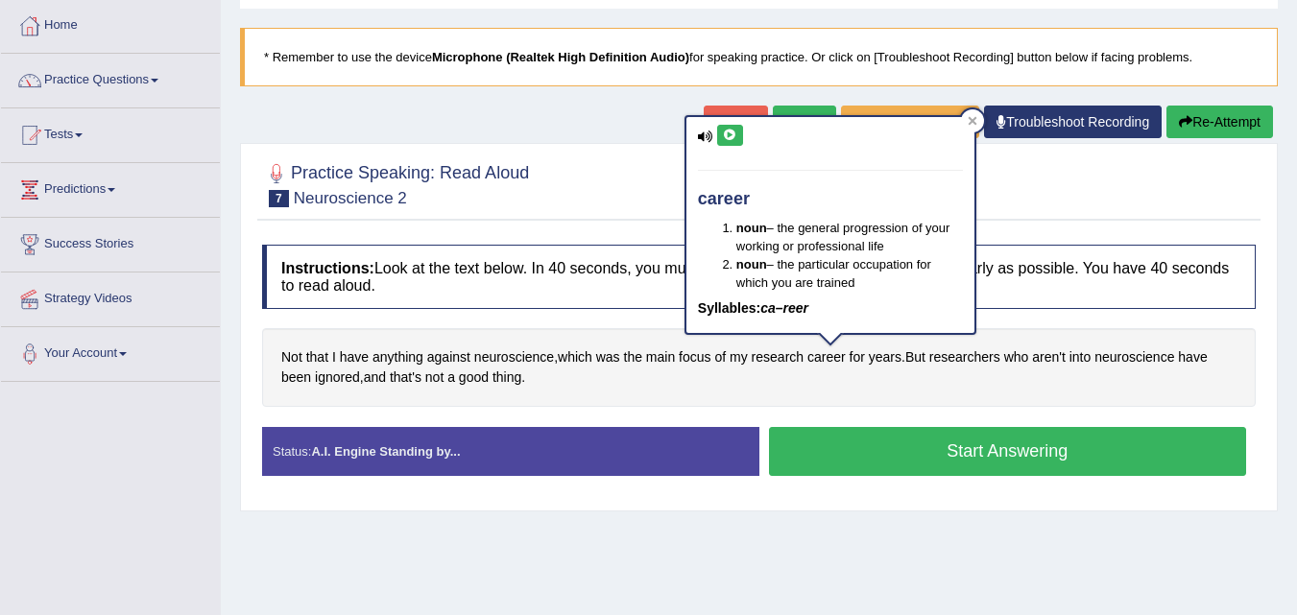
click at [734, 134] on icon at bounding box center [730, 136] width 14 height 12
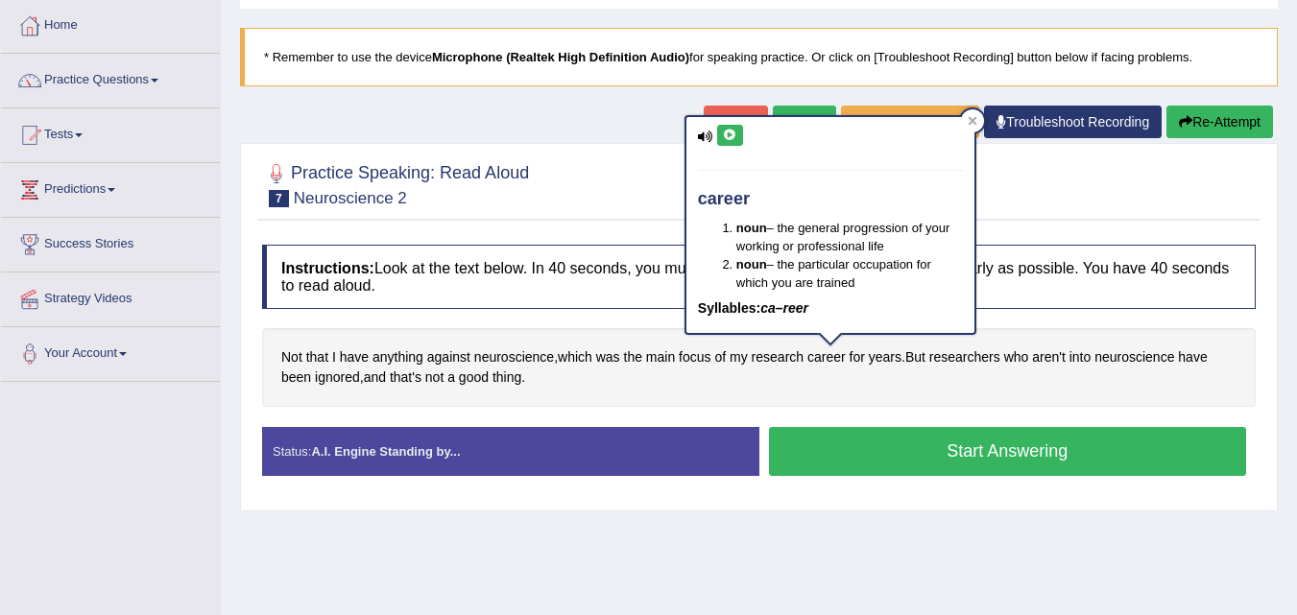
click at [734, 134] on icon at bounding box center [730, 136] width 14 height 12
click at [974, 120] on icon at bounding box center [972, 120] width 9 height 9
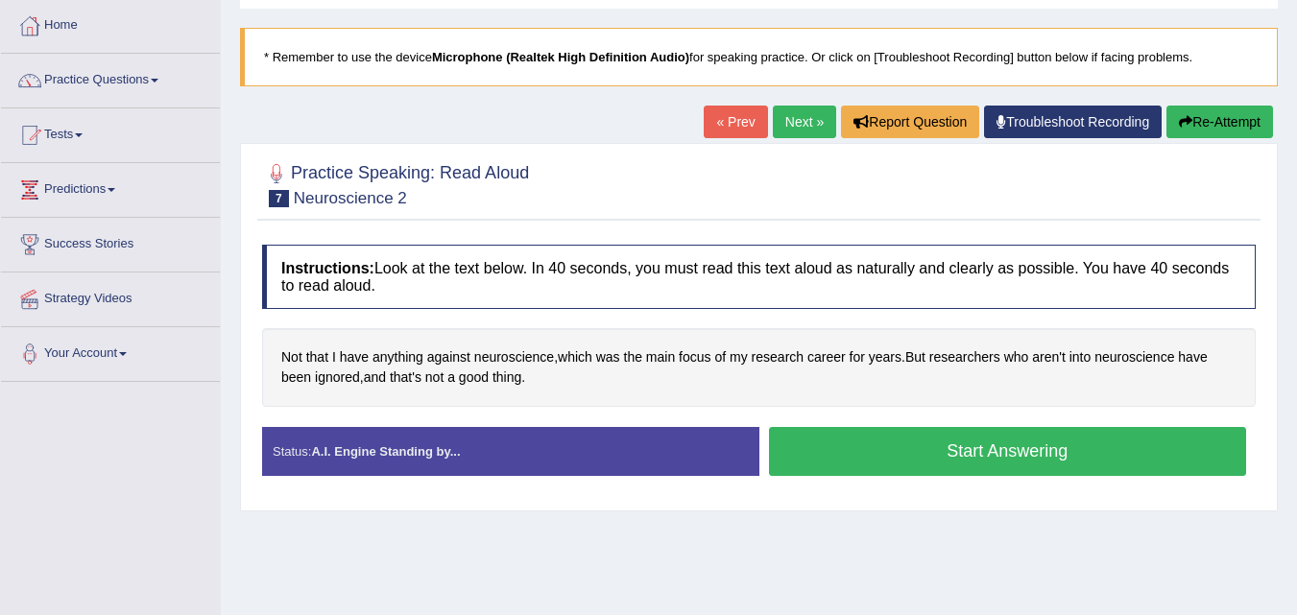
click at [938, 447] on button "Start Answering" at bounding box center [1008, 451] width 478 height 49
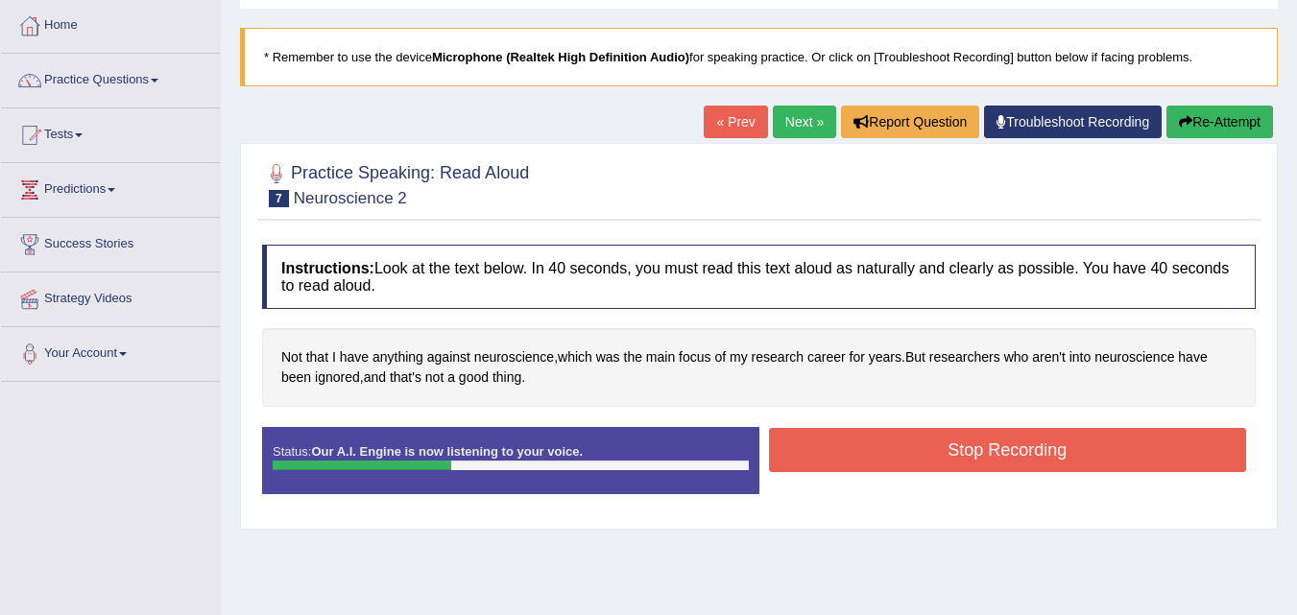
click at [911, 446] on button "Stop Recording" at bounding box center [1008, 450] width 478 height 44
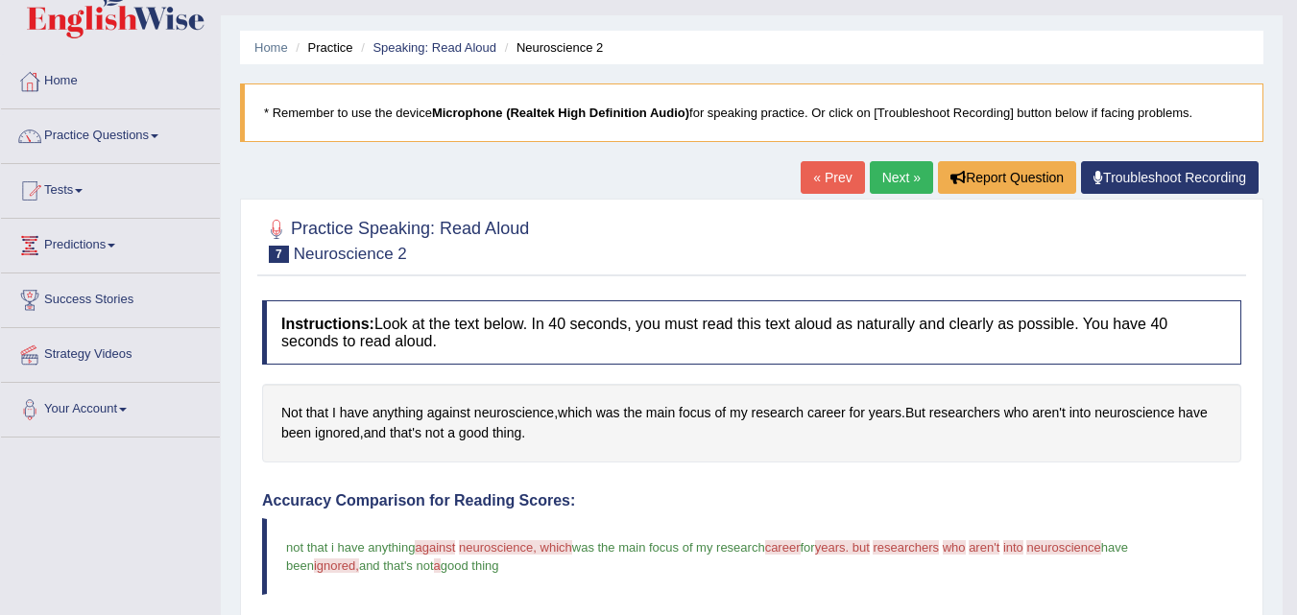
scroll to position [0, 0]
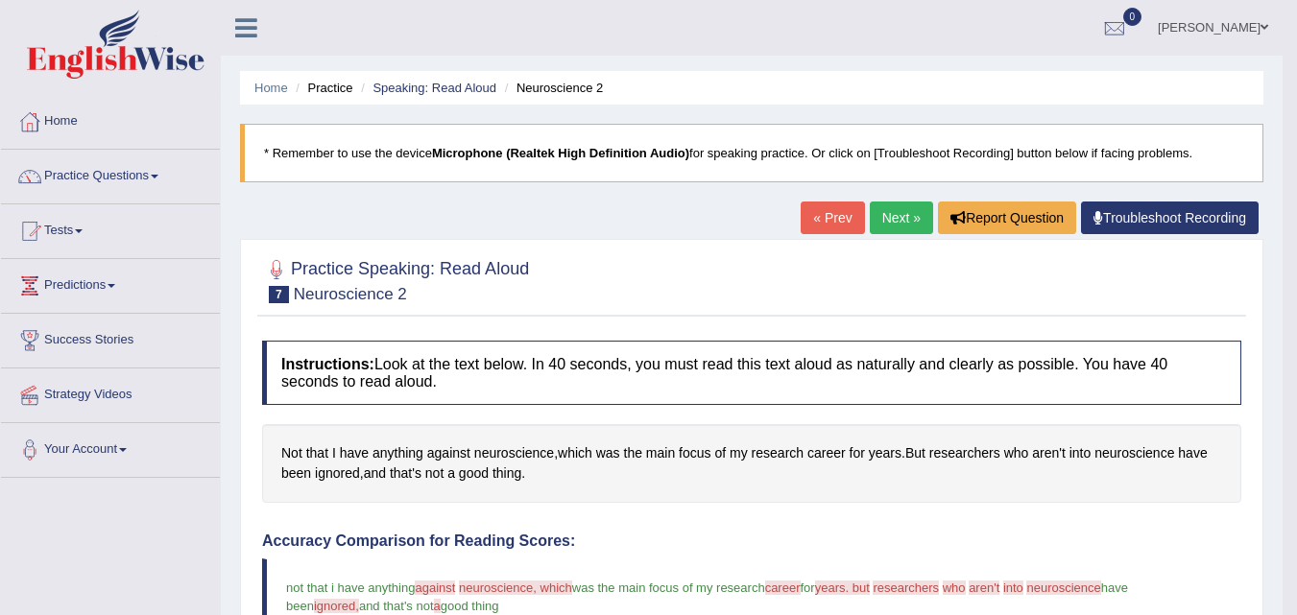
click at [878, 222] on link "Next »" at bounding box center [901, 218] width 63 height 33
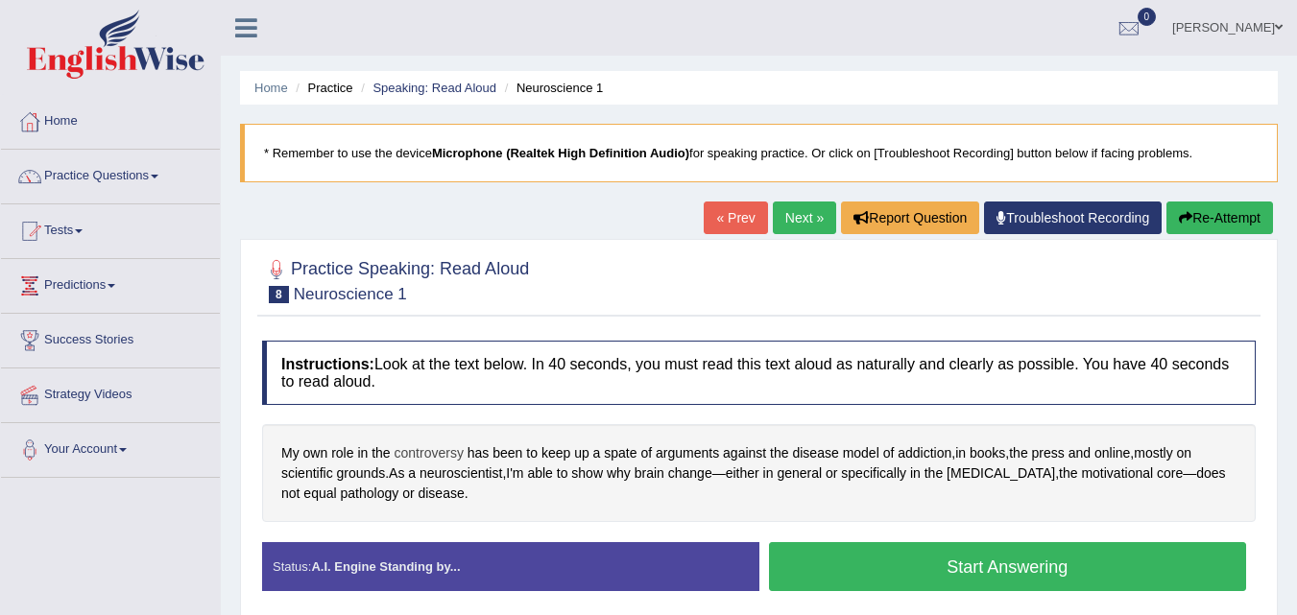
click at [436, 451] on span "controversy" at bounding box center [429, 454] width 69 height 20
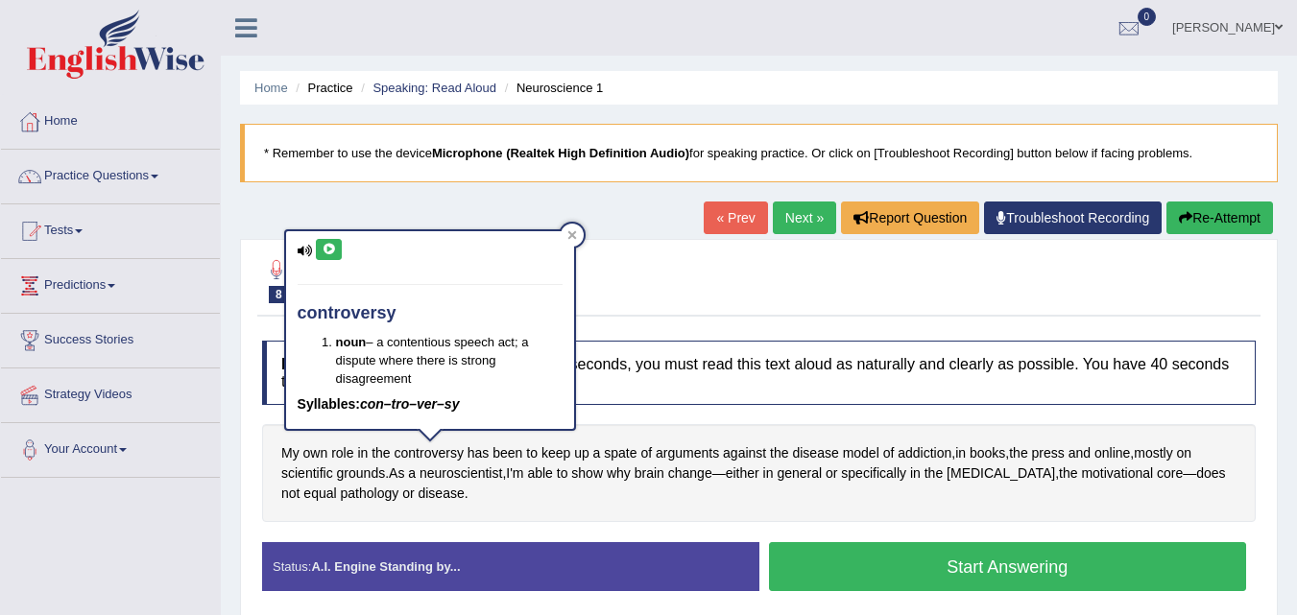
click at [320, 246] on button at bounding box center [329, 249] width 26 height 21
click at [335, 256] on button at bounding box center [329, 249] width 26 height 21
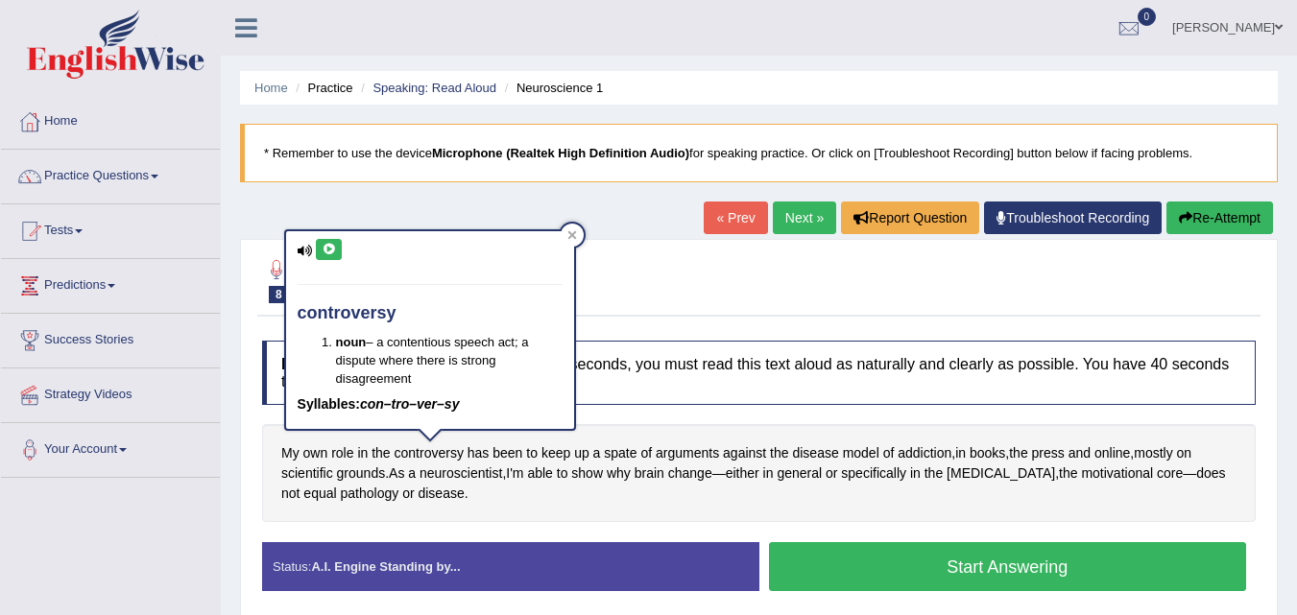
click at [335, 256] on button at bounding box center [329, 249] width 26 height 21
click at [575, 235] on icon at bounding box center [572, 235] width 10 height 10
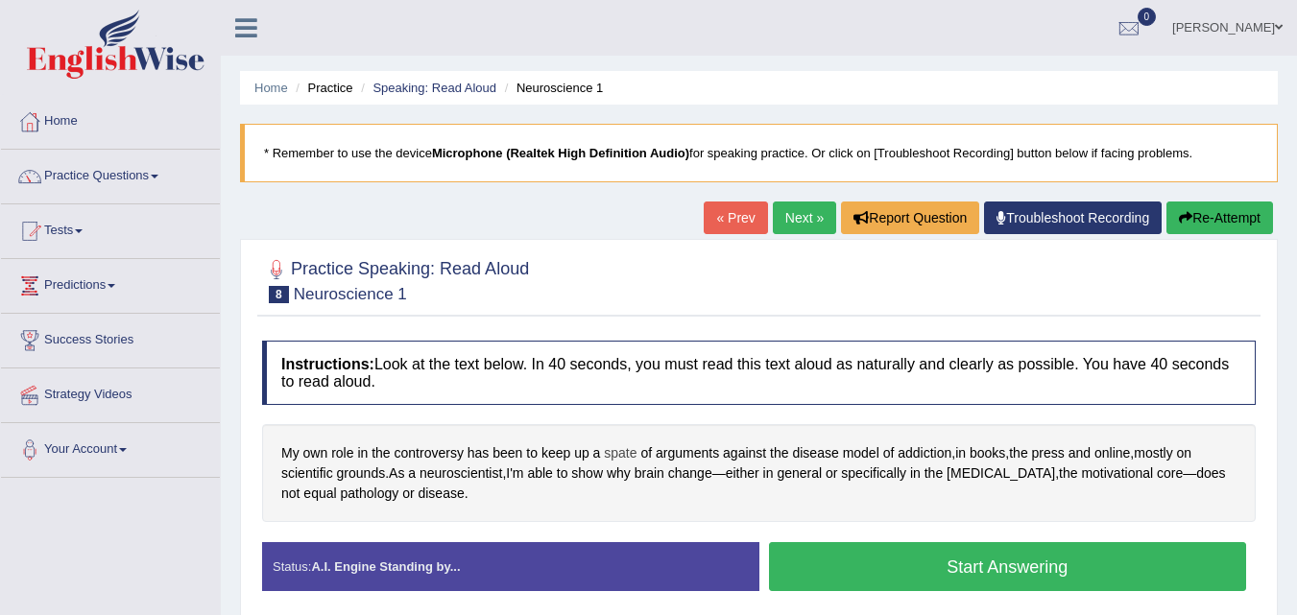
click at [621, 451] on span "spate" at bounding box center [620, 454] width 33 height 20
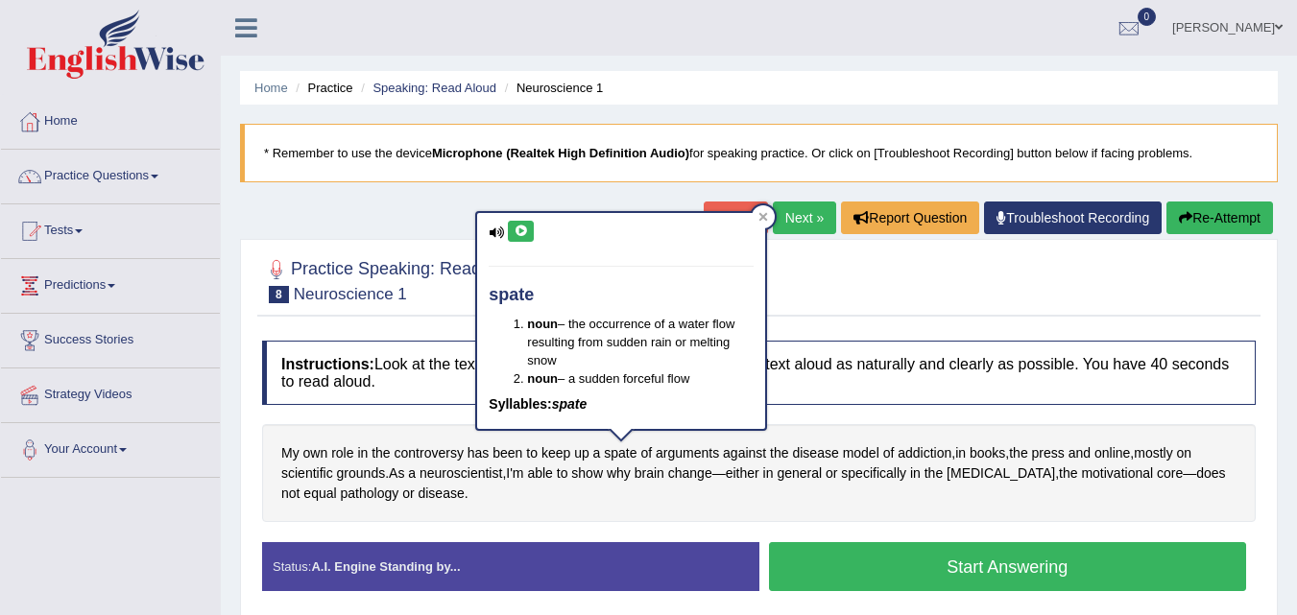
click at [520, 231] on icon at bounding box center [521, 232] width 14 height 12
click at [760, 219] on icon at bounding box center [763, 216] width 9 height 9
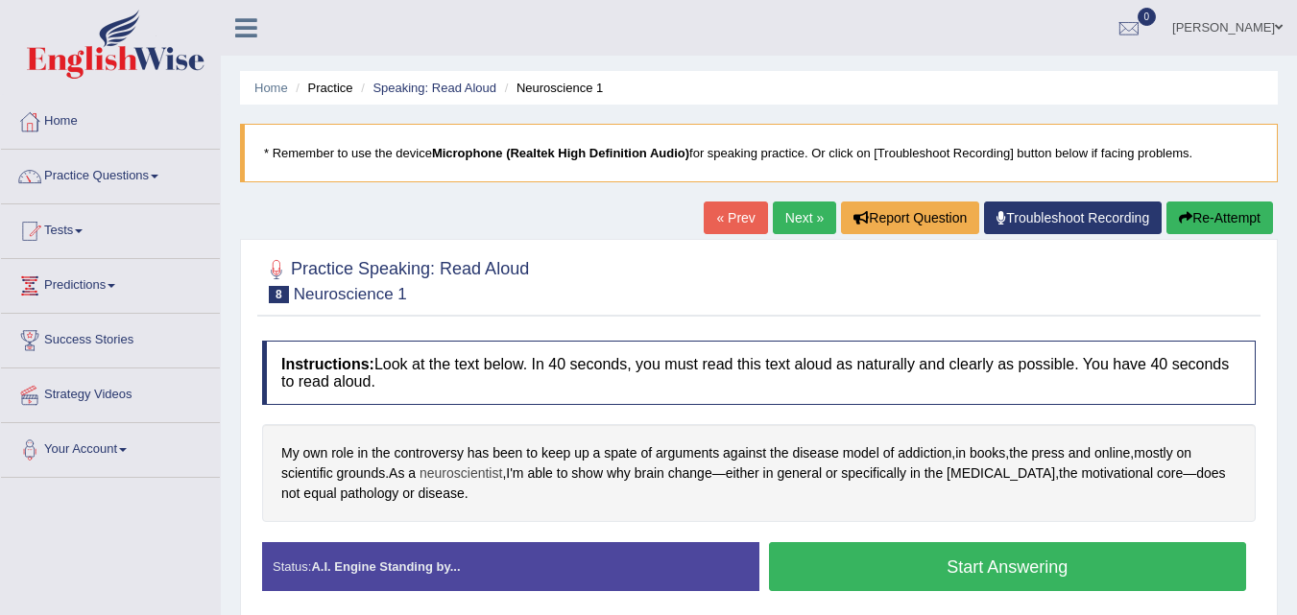
click at [463, 480] on span "neuroscientist" at bounding box center [461, 474] width 83 height 20
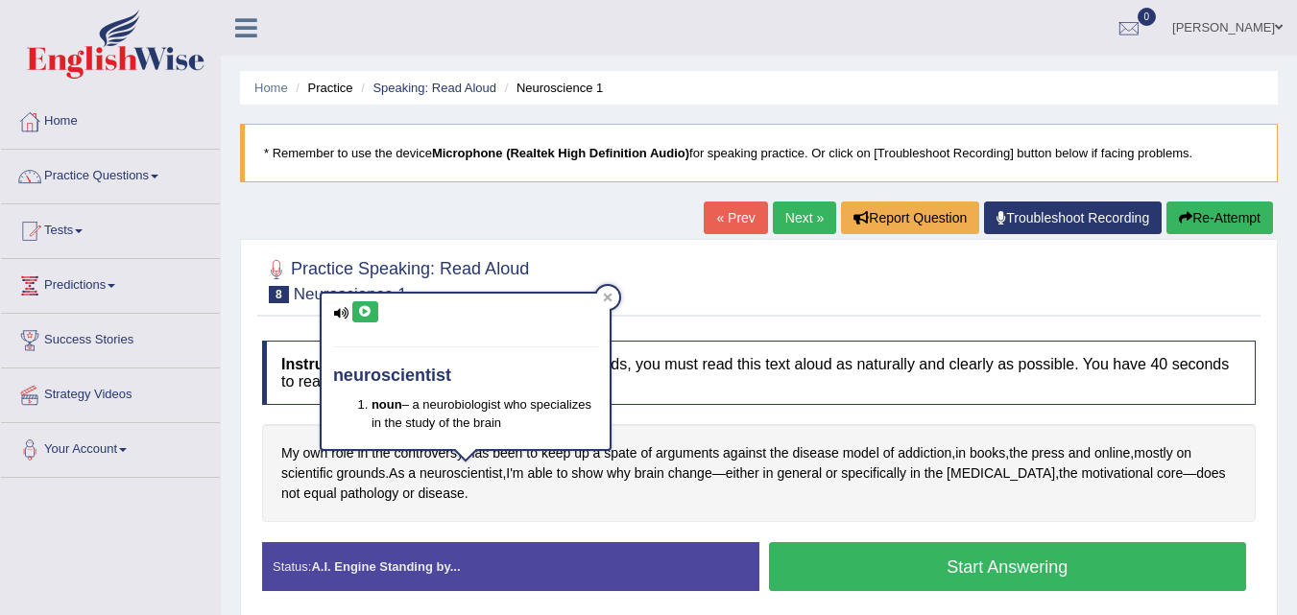
click at [373, 313] on button at bounding box center [365, 311] width 26 height 21
click at [607, 301] on icon at bounding box center [608, 298] width 10 height 10
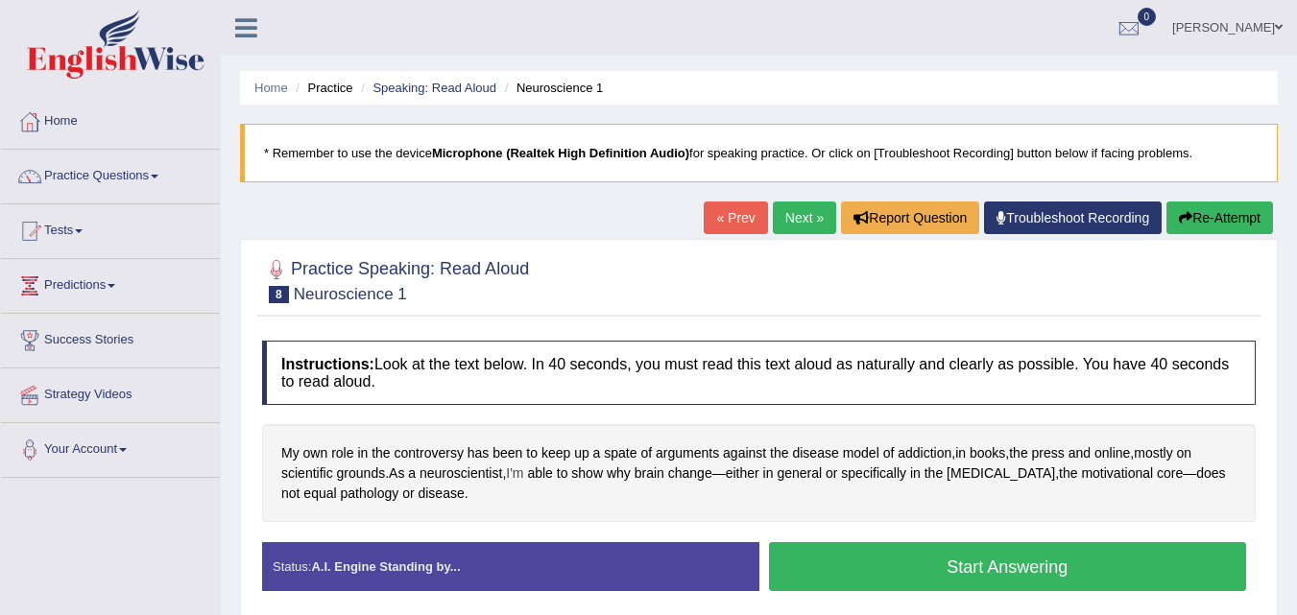
click at [520, 470] on span "I'm" at bounding box center [514, 474] width 17 height 20
click at [537, 338] on icon at bounding box center [530, 340] width 14 height 12
click at [532, 340] on icon at bounding box center [530, 340] width 14 height 12
click at [529, 343] on icon at bounding box center [530, 340] width 14 height 12
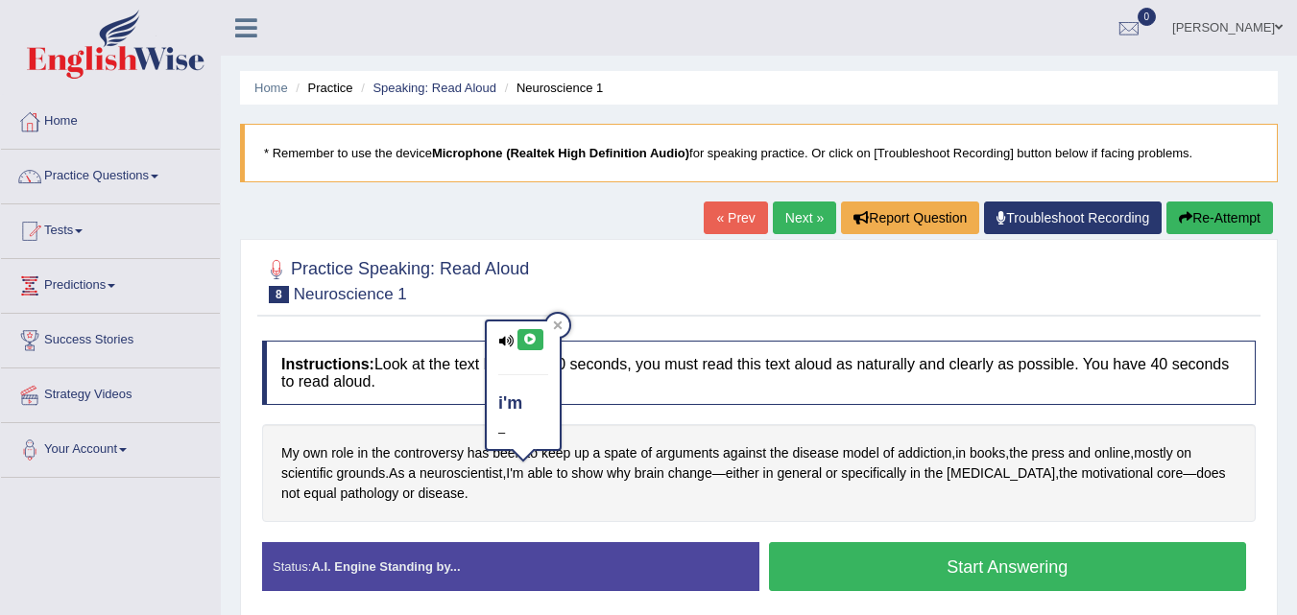
click at [529, 343] on icon at bounding box center [530, 340] width 14 height 12
click at [523, 331] on button at bounding box center [531, 339] width 26 height 21
click at [523, 336] on icon at bounding box center [530, 340] width 14 height 12
click at [560, 324] on icon at bounding box center [558, 326] width 9 height 9
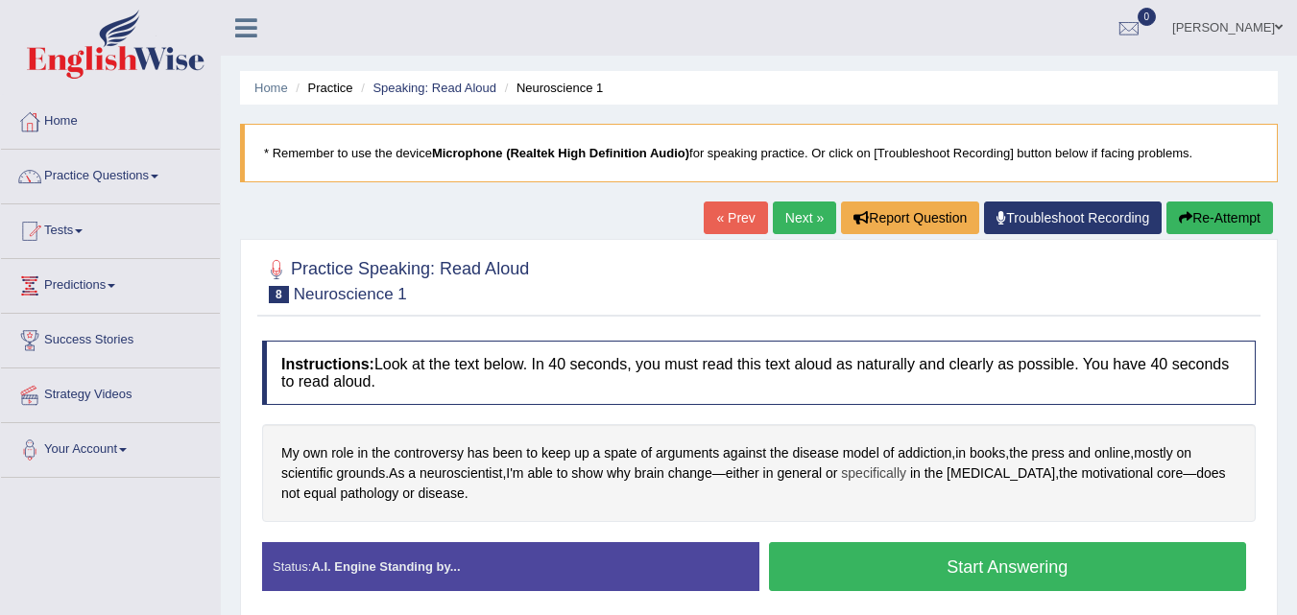
click at [871, 481] on span "specifically" at bounding box center [873, 474] width 65 height 20
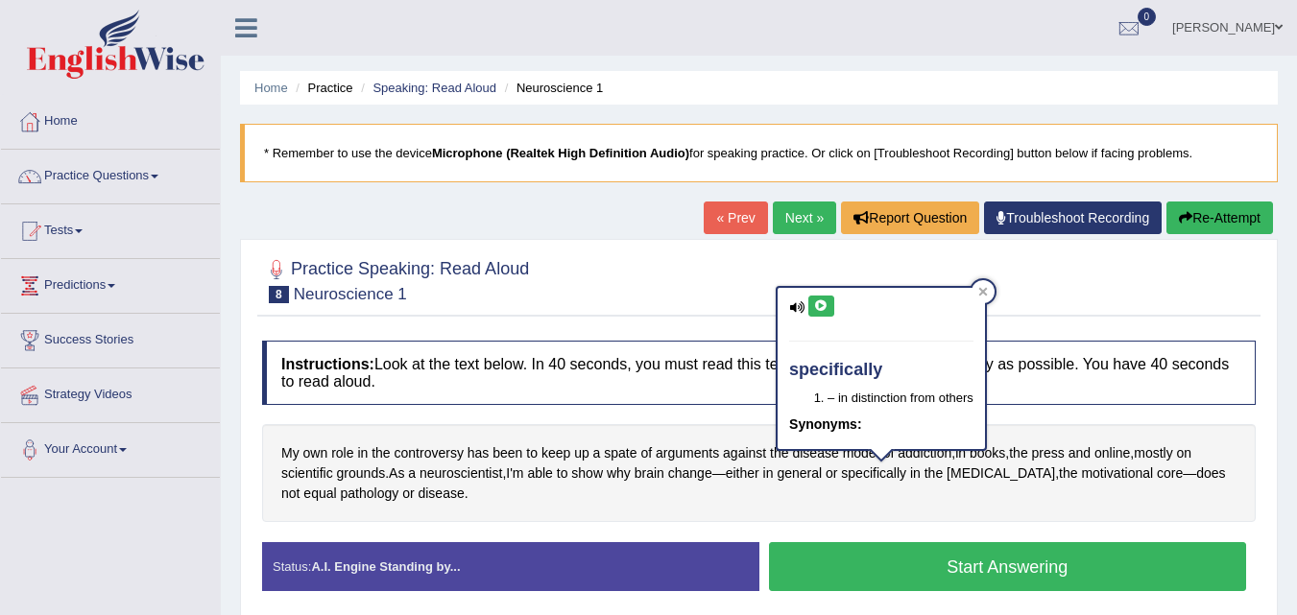
click at [829, 304] on button at bounding box center [821, 306] width 26 height 21
click at [976, 286] on div at bounding box center [983, 291] width 23 height 23
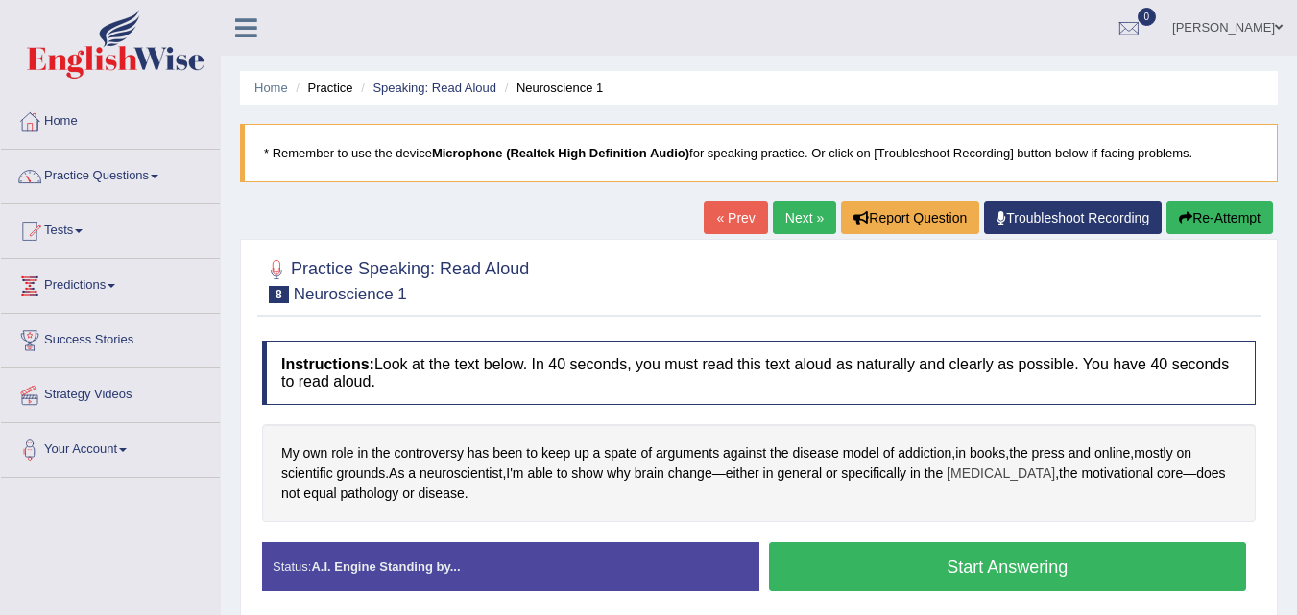
click at [974, 481] on span "striatum" at bounding box center [1001, 474] width 108 height 20
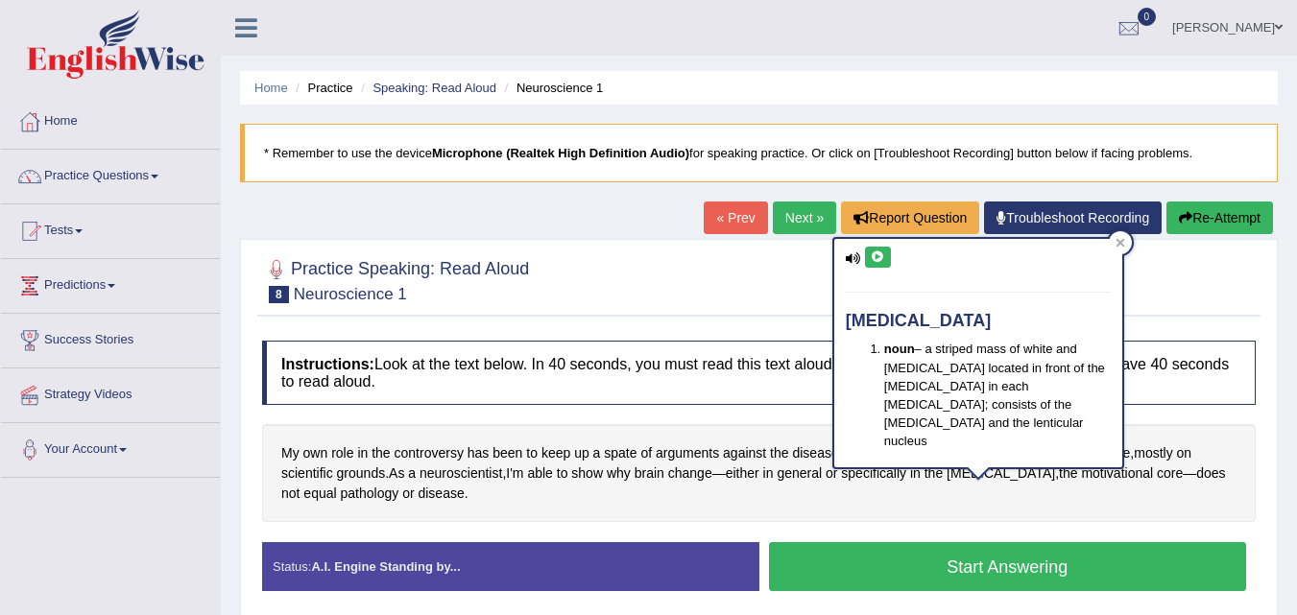
click at [882, 259] on icon at bounding box center [878, 258] width 14 height 12
click at [1121, 255] on div "striatum noun – a striped mass of white and grey matter located in front of the…" at bounding box center [978, 353] width 288 height 229
click at [1130, 240] on div at bounding box center [1120, 242] width 23 height 23
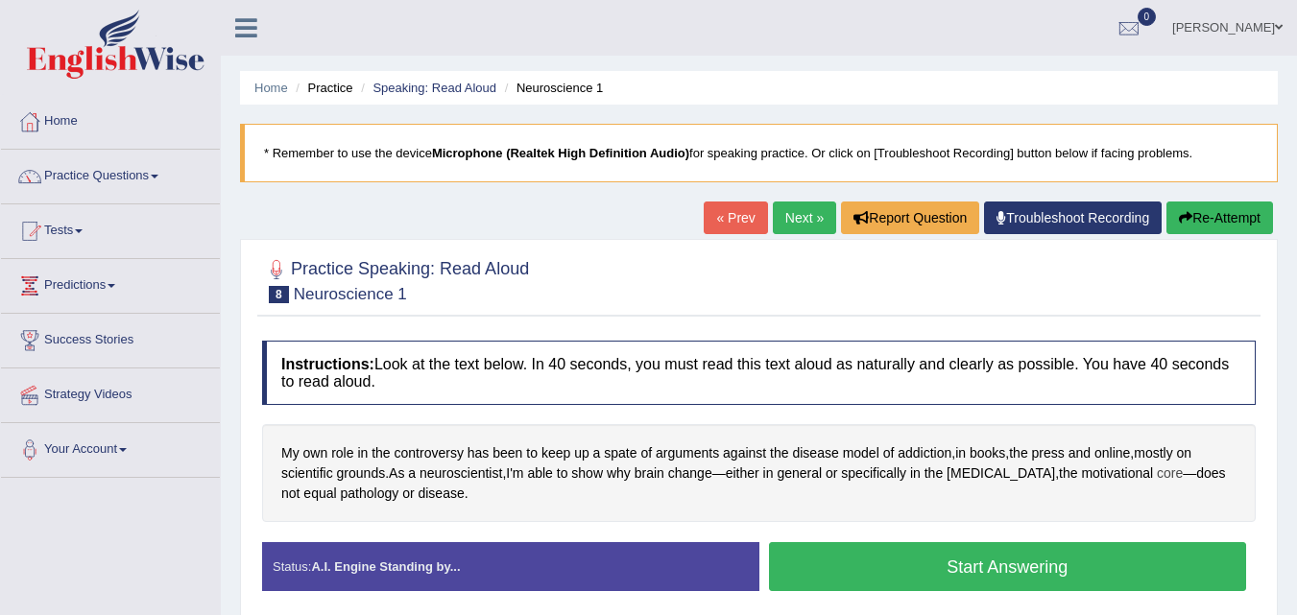
click at [1157, 479] on span "core" at bounding box center [1170, 474] width 26 height 20
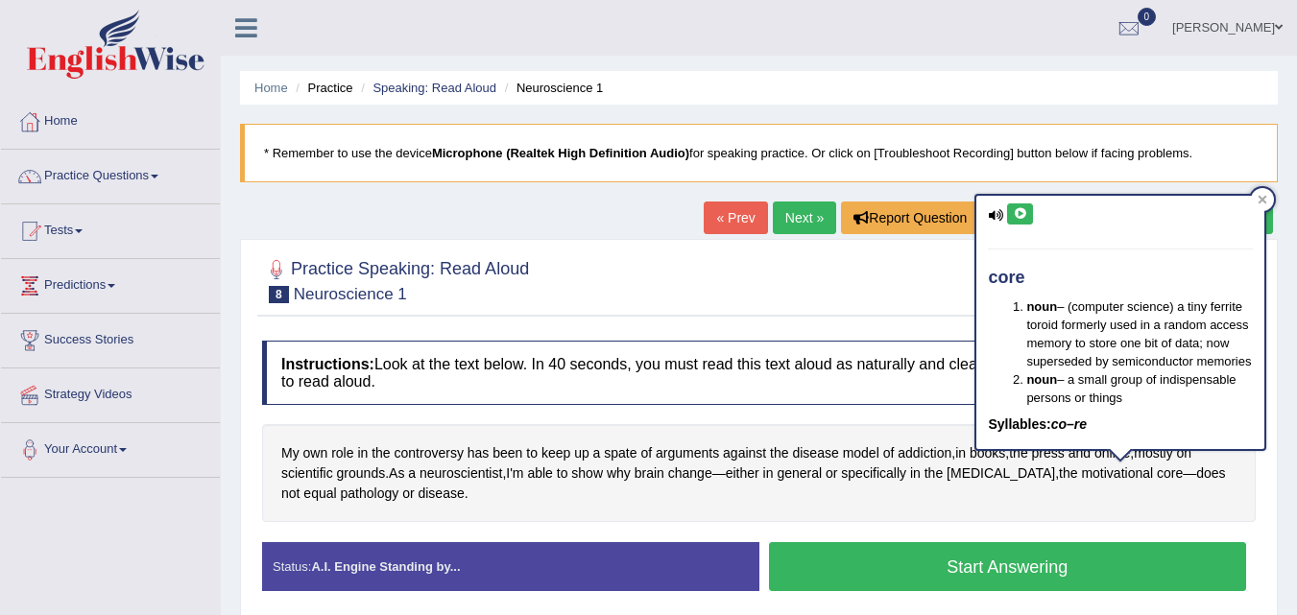
click at [1021, 218] on icon at bounding box center [1020, 214] width 14 height 12
click at [1251, 194] on div "core noun – (computer science) a tiny ferrite toroid formerly used in a random …" at bounding box center [1121, 322] width 292 height 257
click at [1252, 197] on div at bounding box center [1262, 199] width 23 height 23
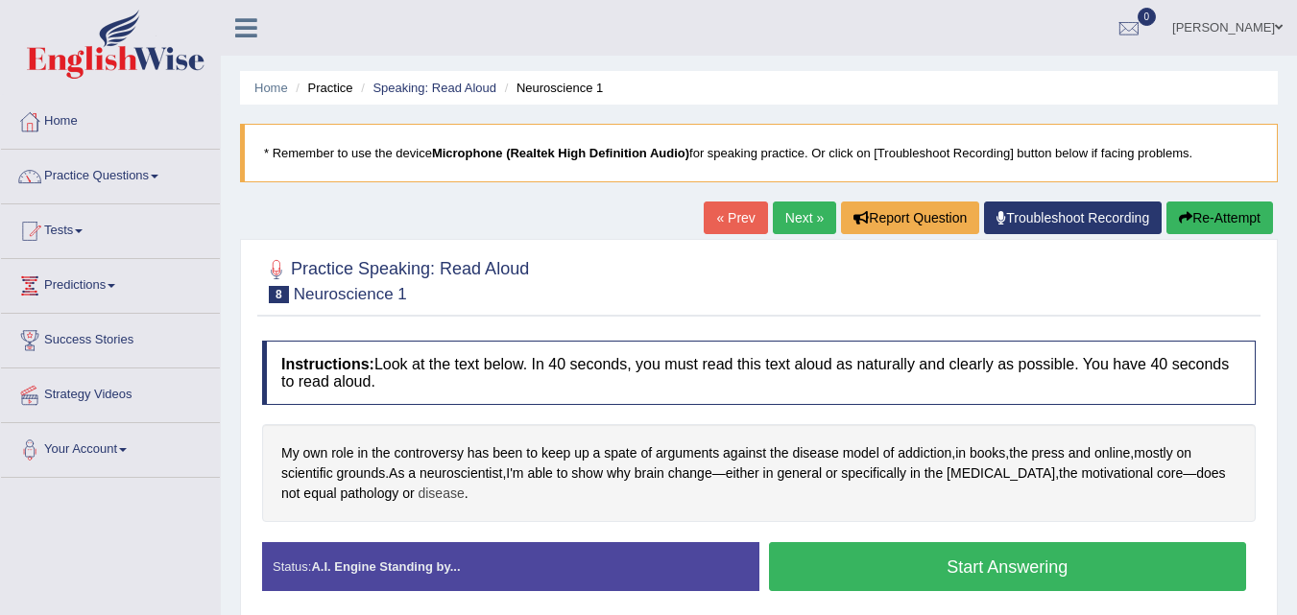
click at [418, 498] on span "disease" at bounding box center [441, 494] width 46 height 20
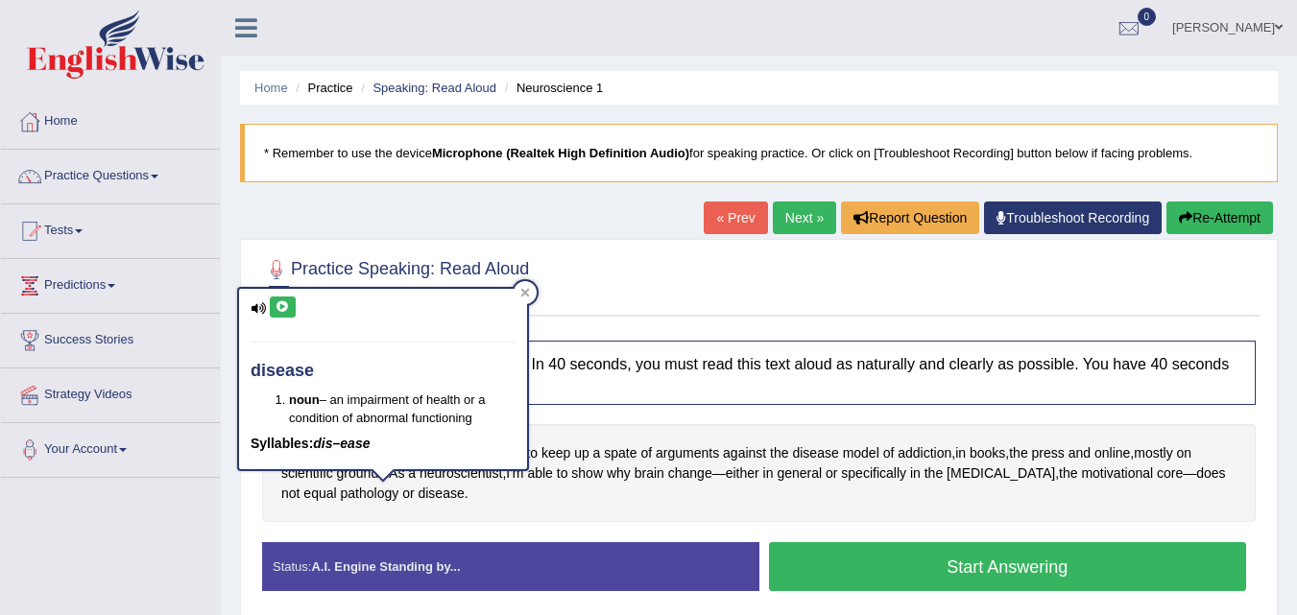
click at [278, 305] on icon at bounding box center [283, 307] width 14 height 12
click at [521, 297] on icon at bounding box center [525, 293] width 10 height 10
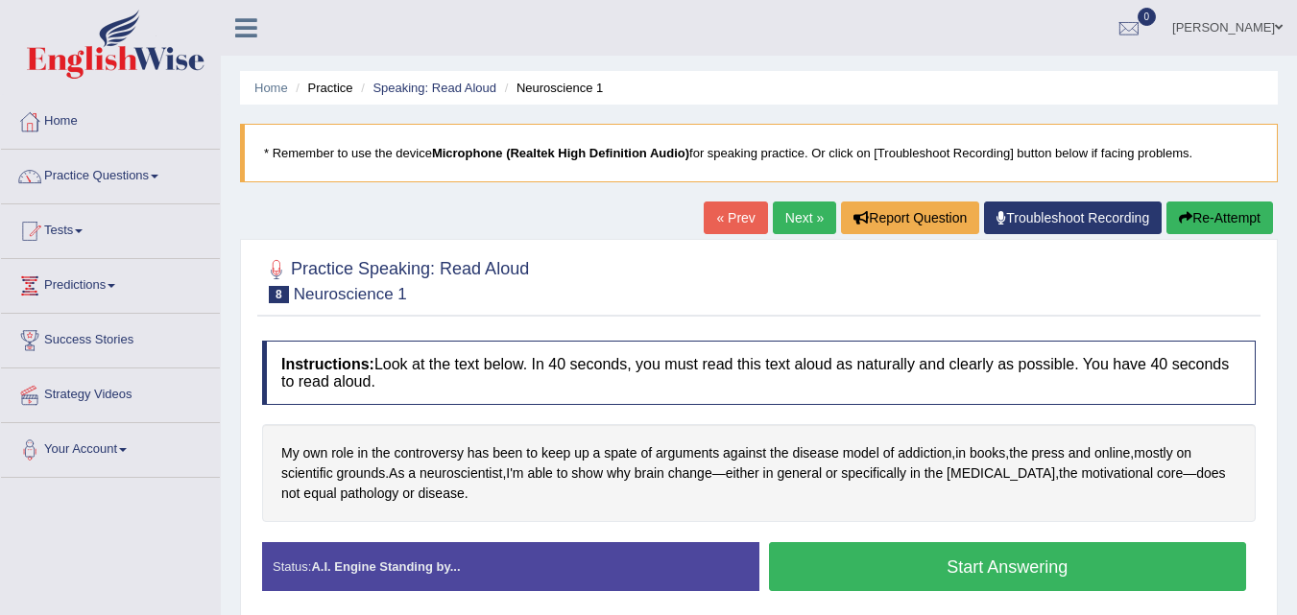
click at [982, 575] on button "Start Answering" at bounding box center [1008, 566] width 478 height 49
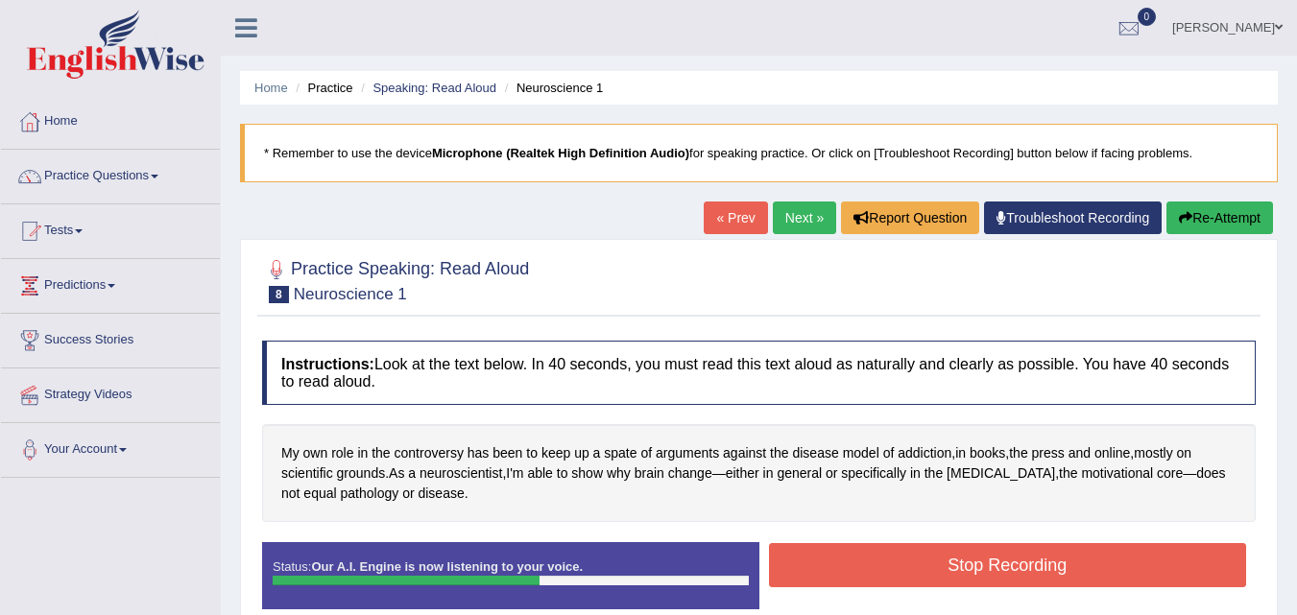
click at [1239, 205] on button "Re-Attempt" at bounding box center [1220, 218] width 107 height 33
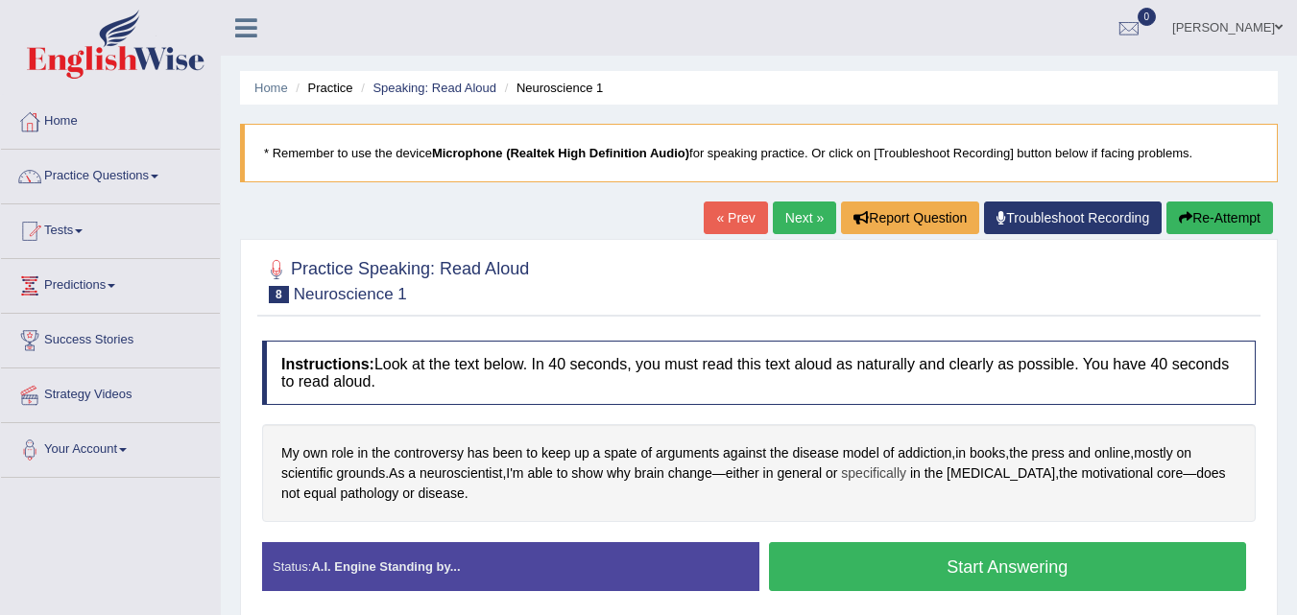
click at [870, 481] on span "specifically" at bounding box center [873, 474] width 65 height 20
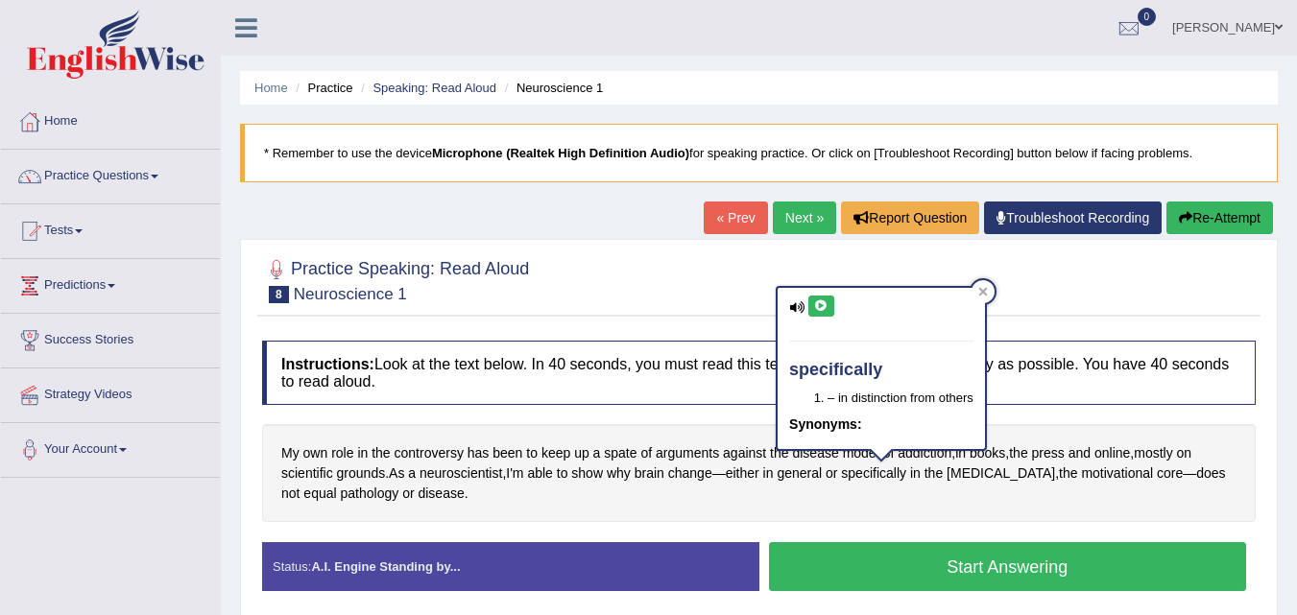
click at [822, 302] on icon at bounding box center [821, 307] width 14 height 12
click at [979, 297] on div at bounding box center [983, 291] width 23 height 23
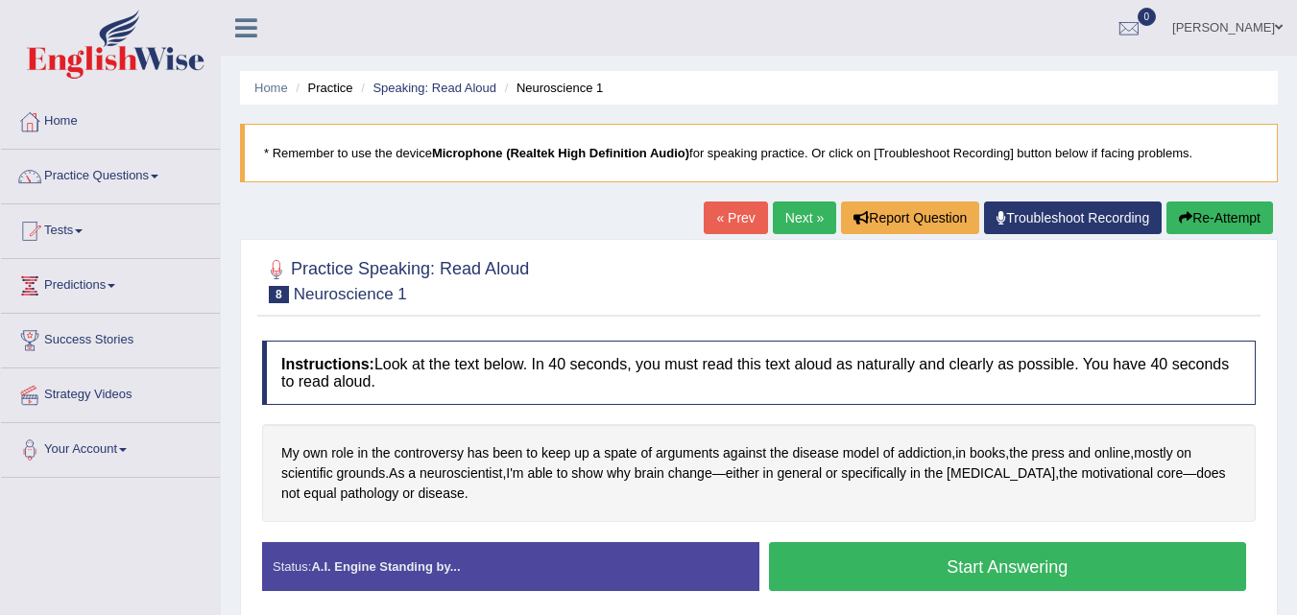
click at [940, 572] on button "Start Answering" at bounding box center [1008, 566] width 478 height 49
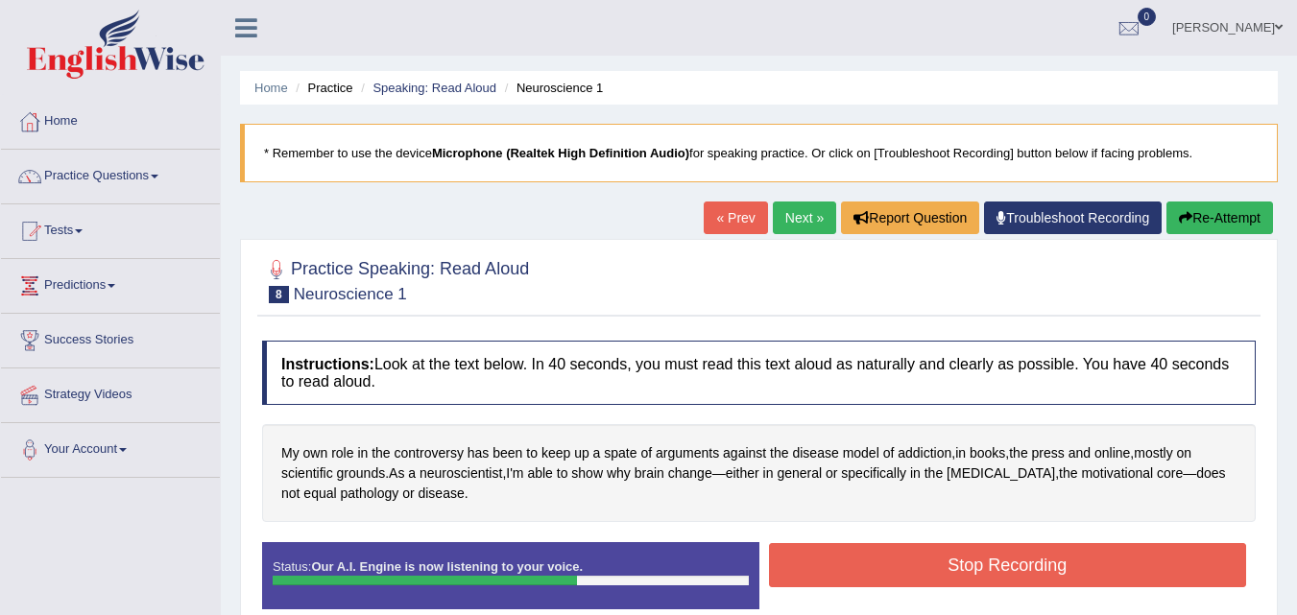
click at [944, 572] on button "Stop Recording" at bounding box center [1008, 565] width 478 height 44
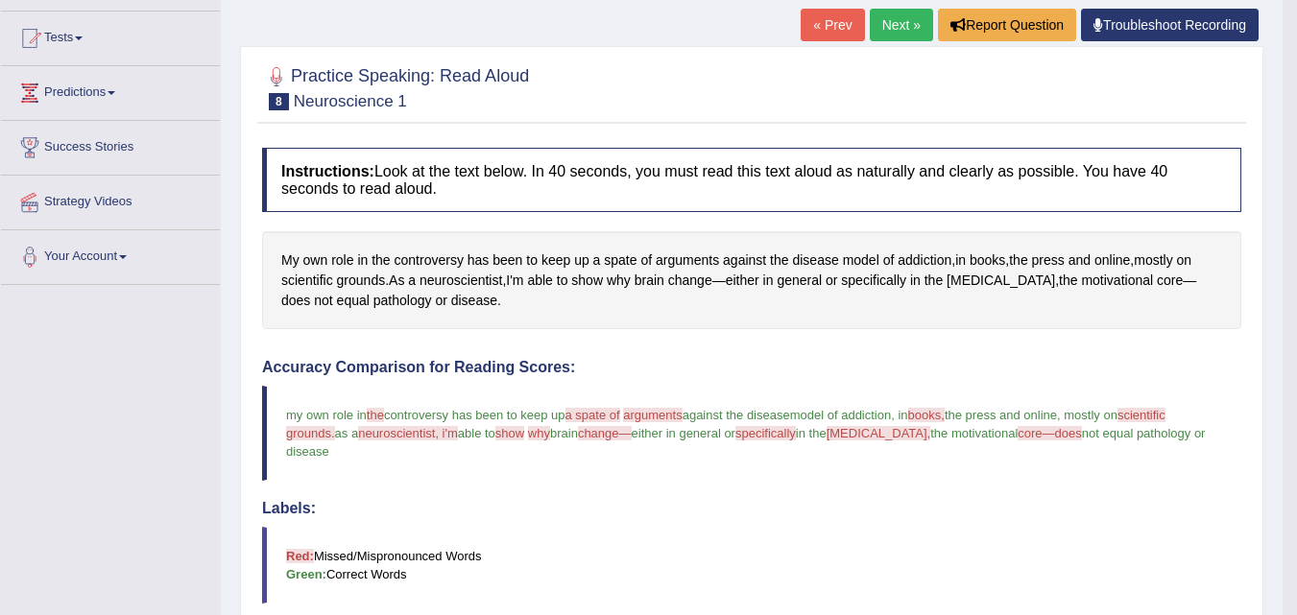
scroll to position [192, 0]
click at [885, 21] on link "Next »" at bounding box center [901, 26] width 63 height 33
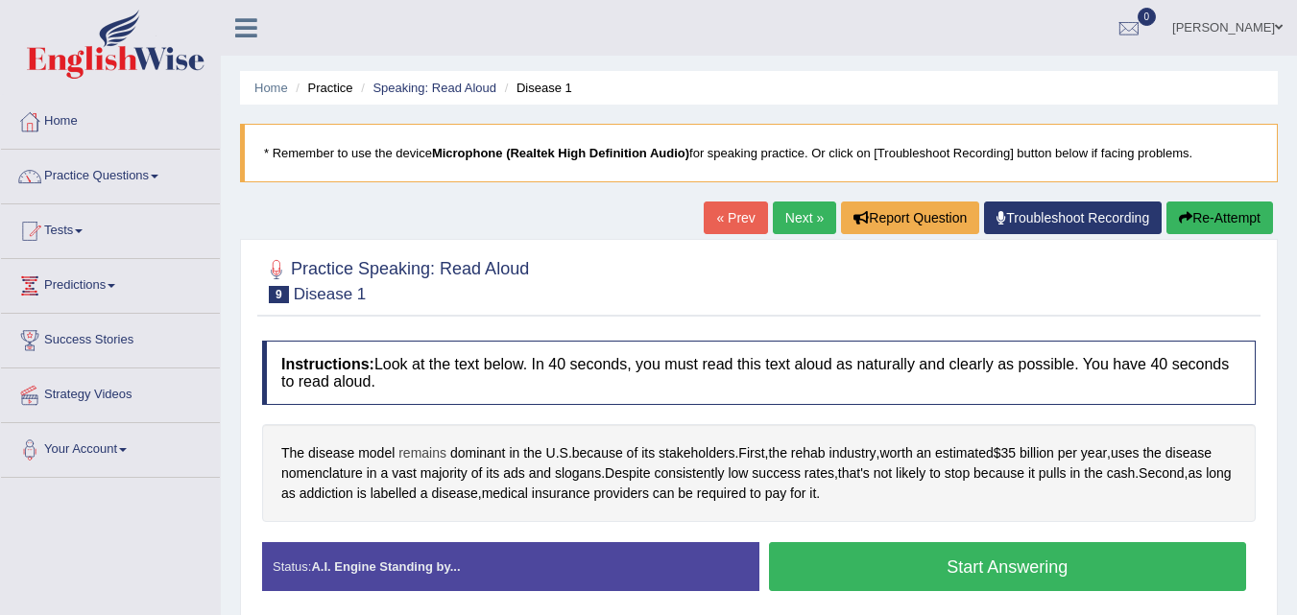
click at [399, 454] on span "remains" at bounding box center [422, 454] width 48 height 20
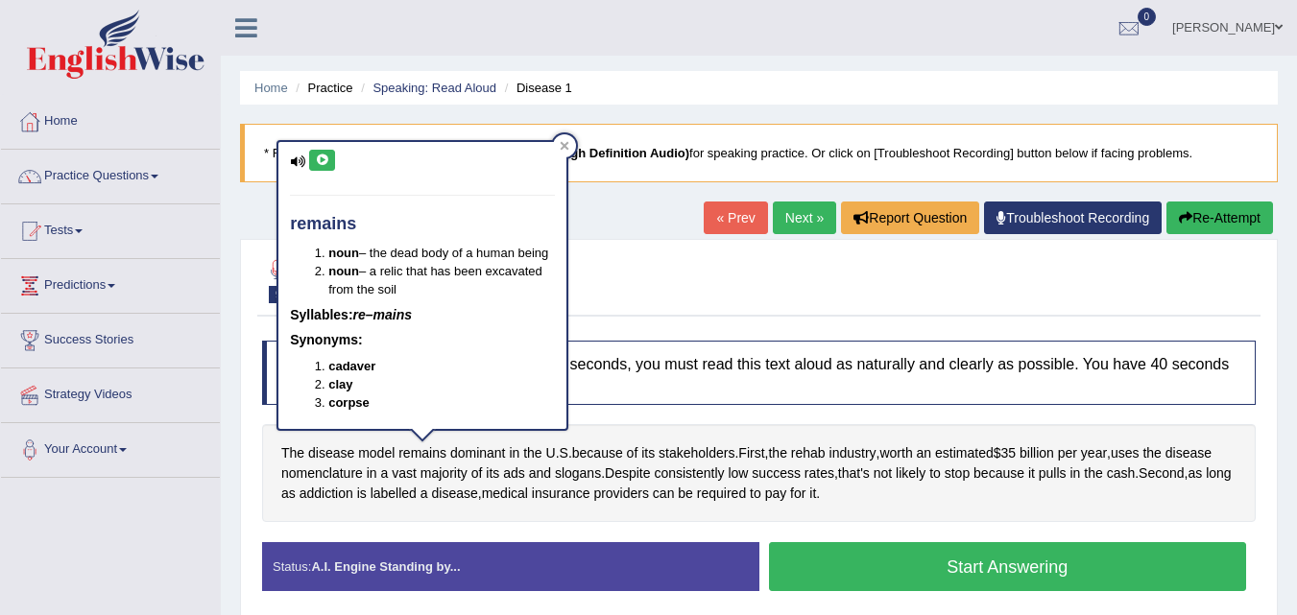
click at [319, 162] on icon at bounding box center [322, 161] width 14 height 12
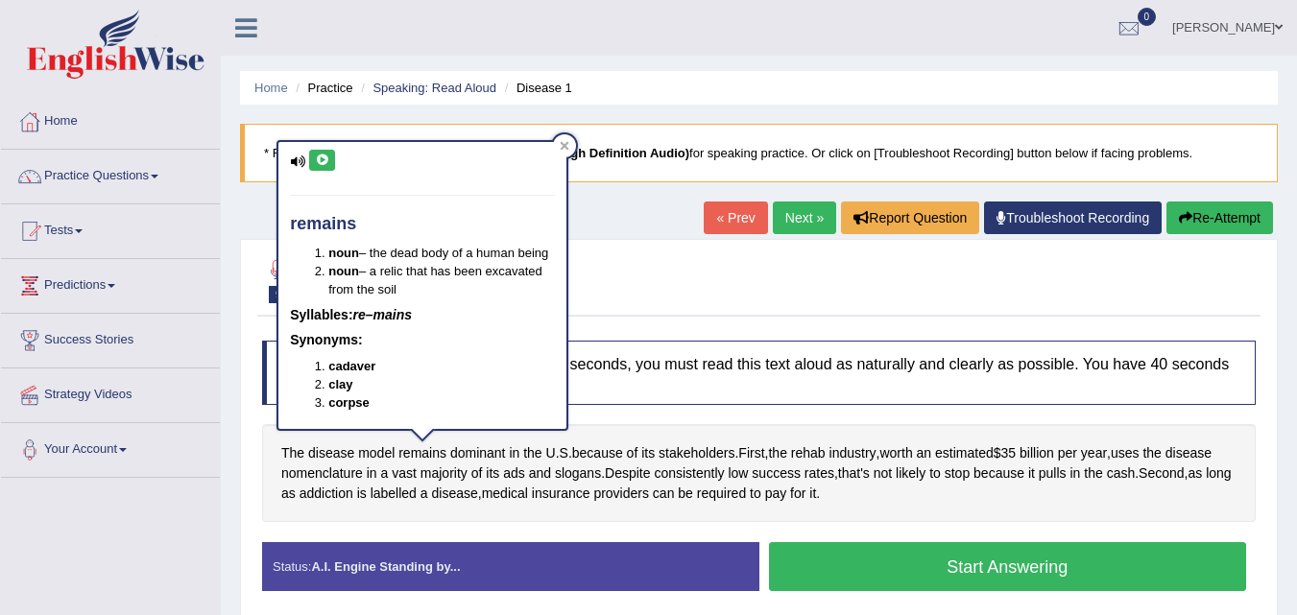
click at [319, 162] on icon at bounding box center [322, 161] width 14 height 12
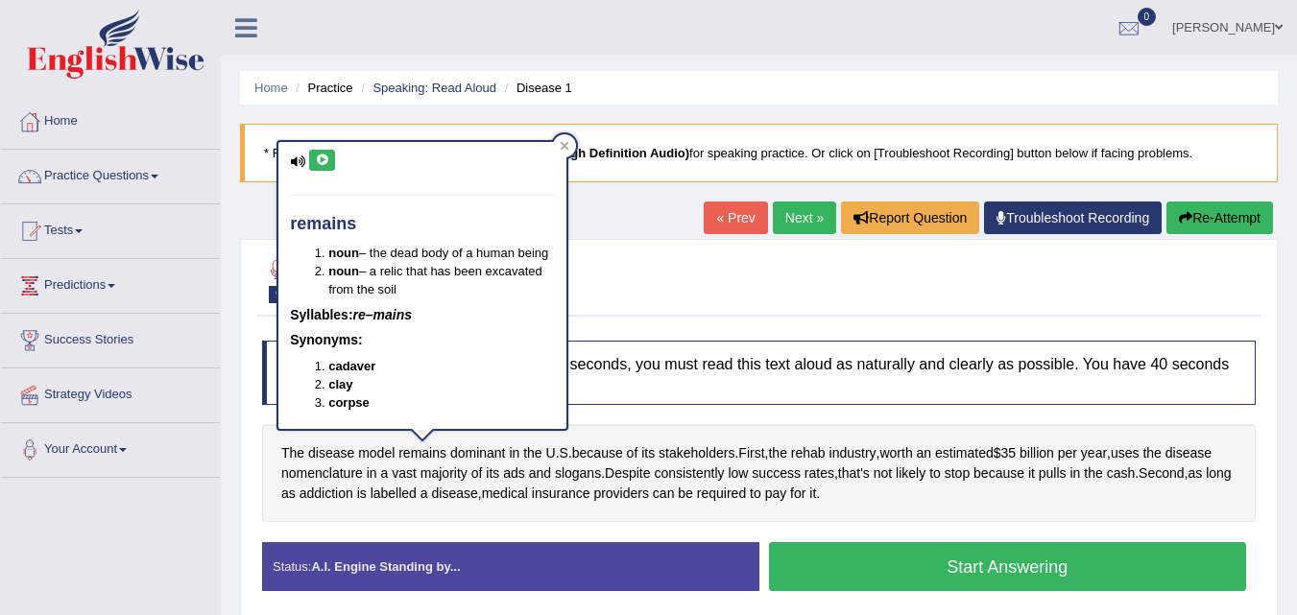
click at [319, 162] on icon at bounding box center [322, 161] width 14 height 12
click at [320, 162] on icon at bounding box center [322, 161] width 14 height 12
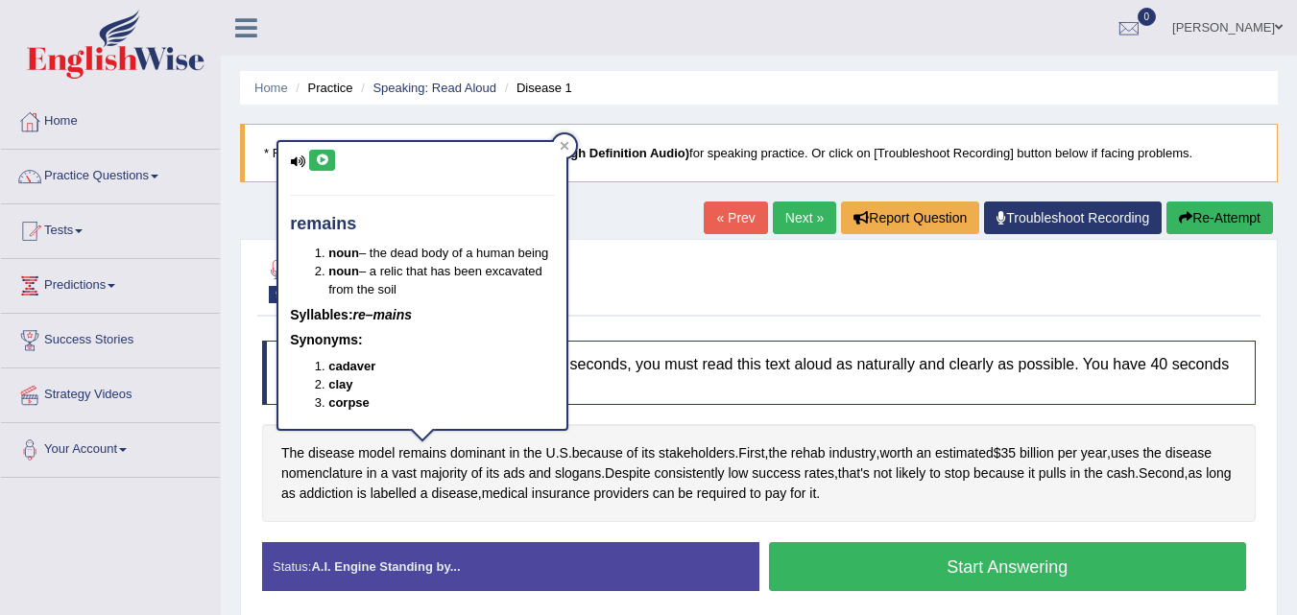
click at [320, 162] on icon at bounding box center [322, 161] width 14 height 12
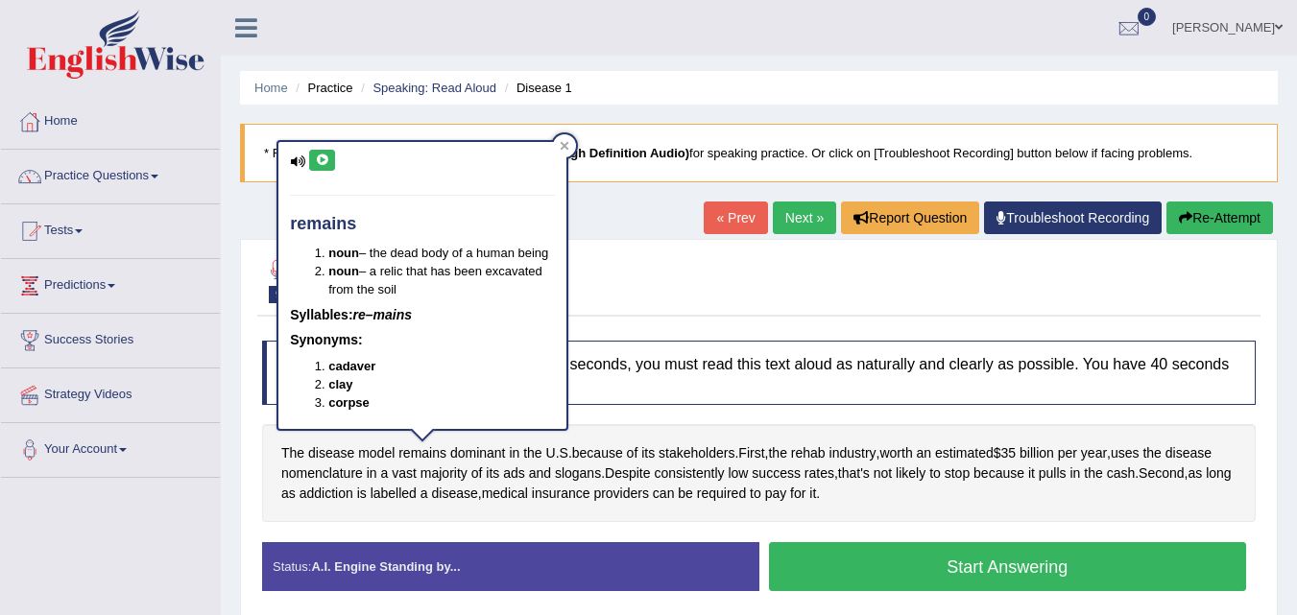
click at [320, 162] on icon at bounding box center [322, 161] width 14 height 12
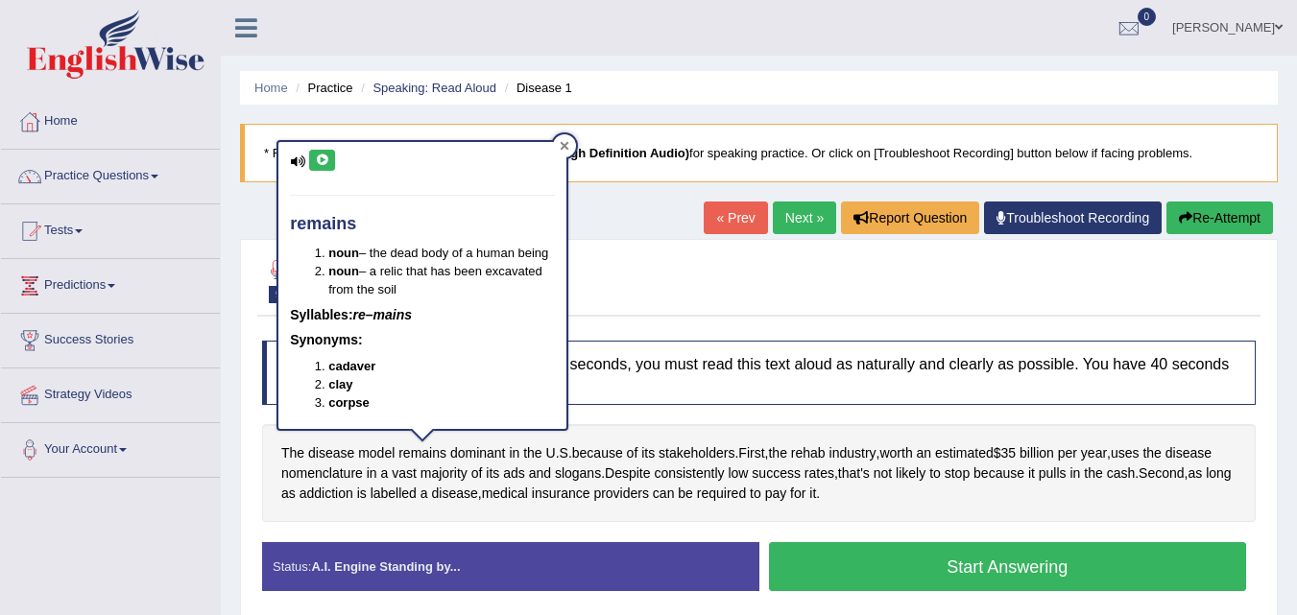
click at [567, 144] on icon at bounding box center [565, 146] width 9 height 9
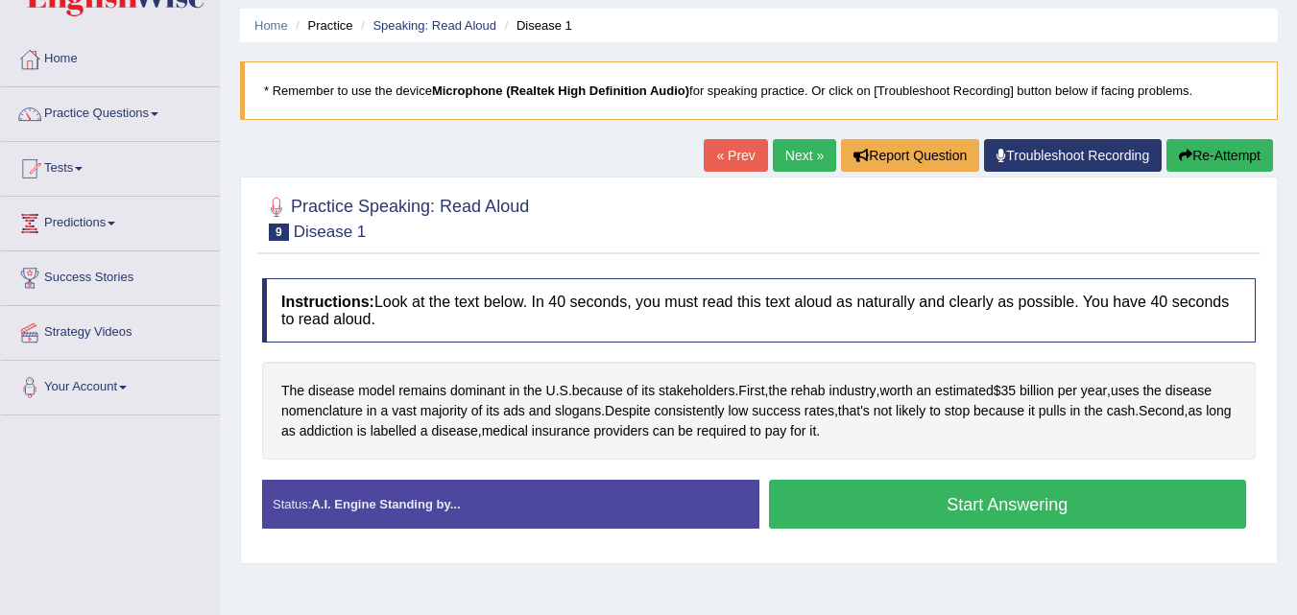
scroll to position [96, 0]
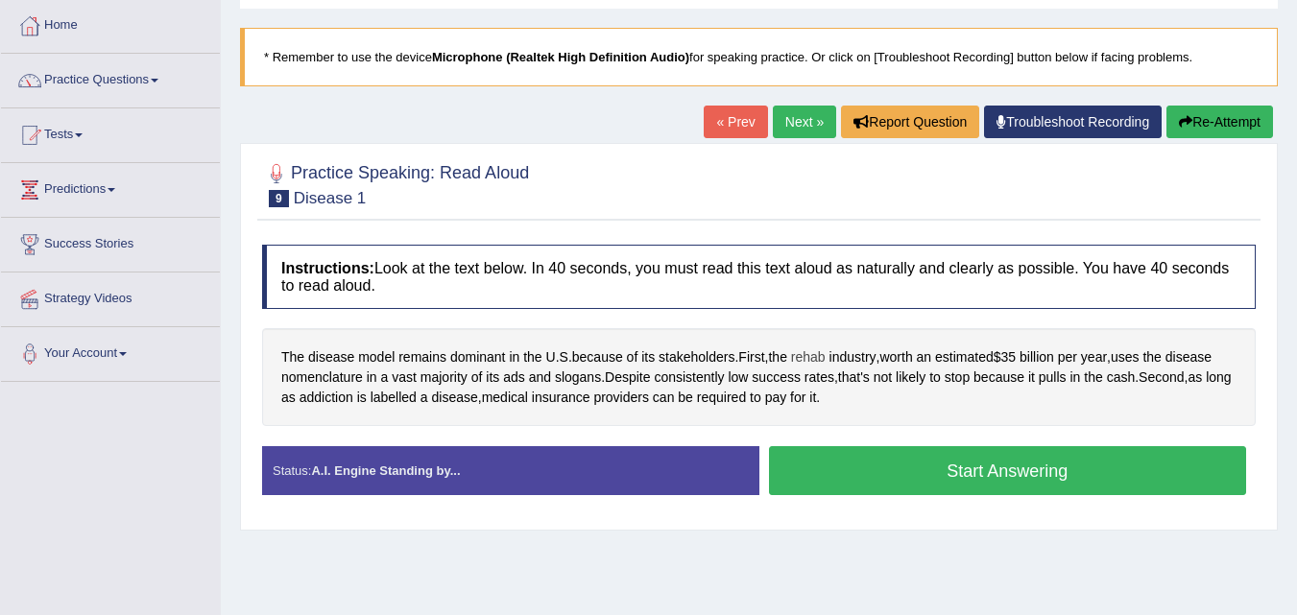
click at [826, 356] on span "rehab" at bounding box center [808, 358] width 35 height 20
click at [827, 356] on body "Toggle navigation Home Practice Questions Speaking Practice Read Aloud Repeat S…" at bounding box center [648, 211] width 1297 height 615
click at [810, 353] on span "rehab" at bounding box center [808, 358] width 35 height 20
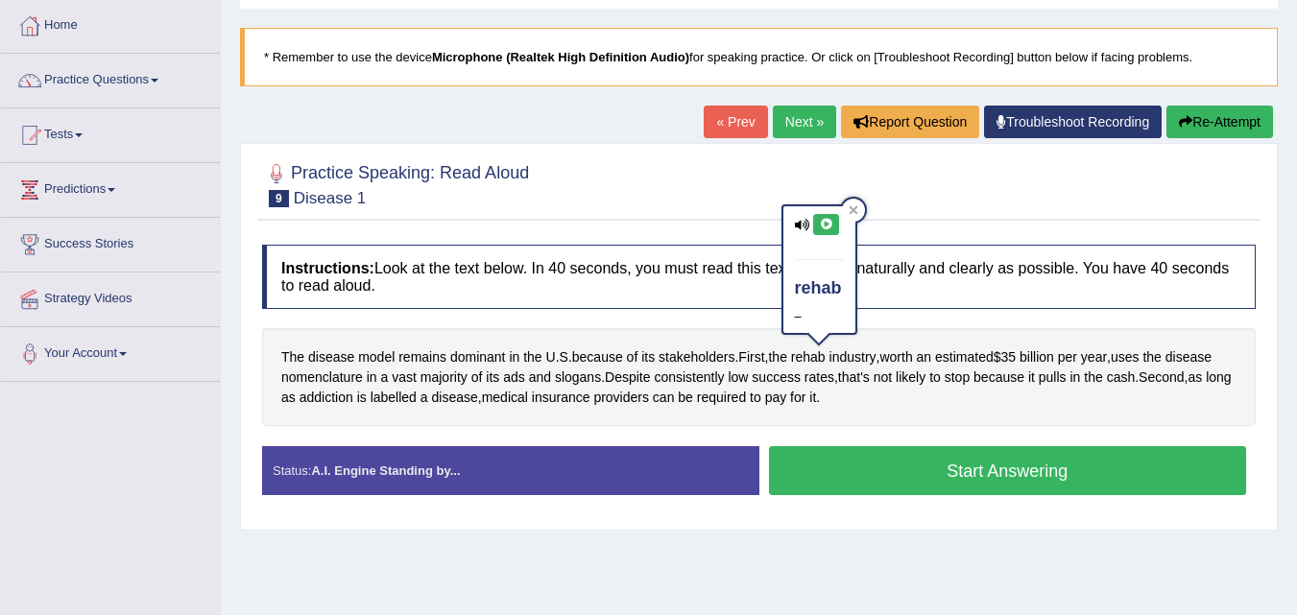
click at [831, 222] on icon at bounding box center [826, 225] width 14 height 12
click at [854, 206] on icon at bounding box center [854, 210] width 10 height 10
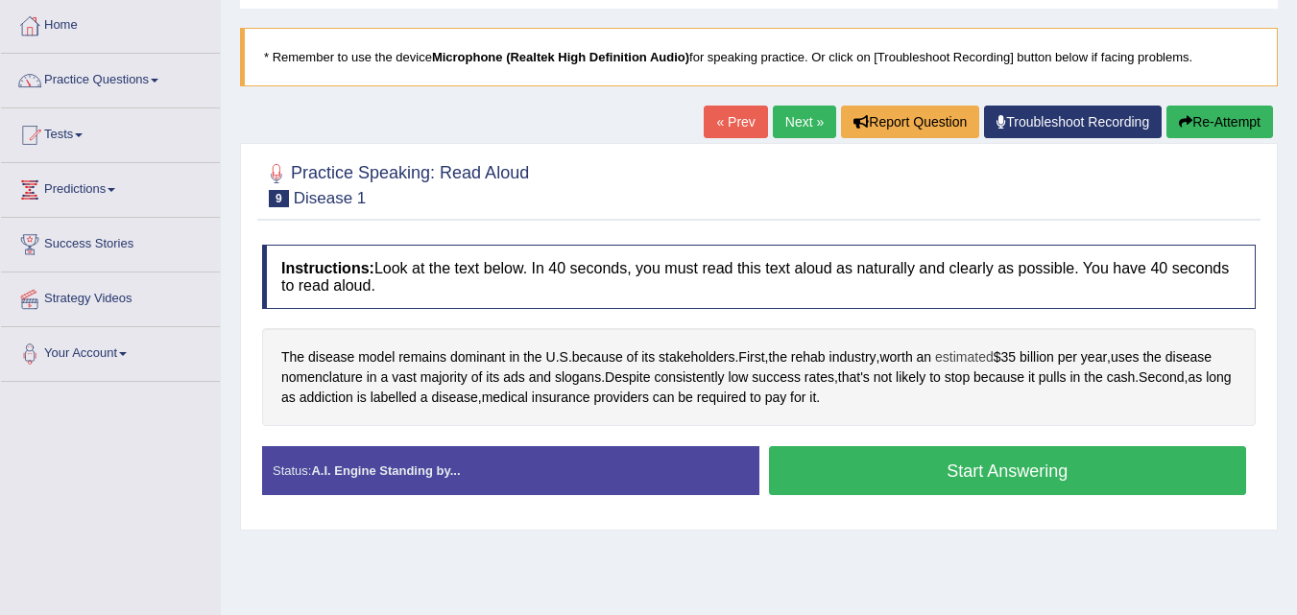
click at [970, 360] on span "estimated" at bounding box center [964, 358] width 59 height 20
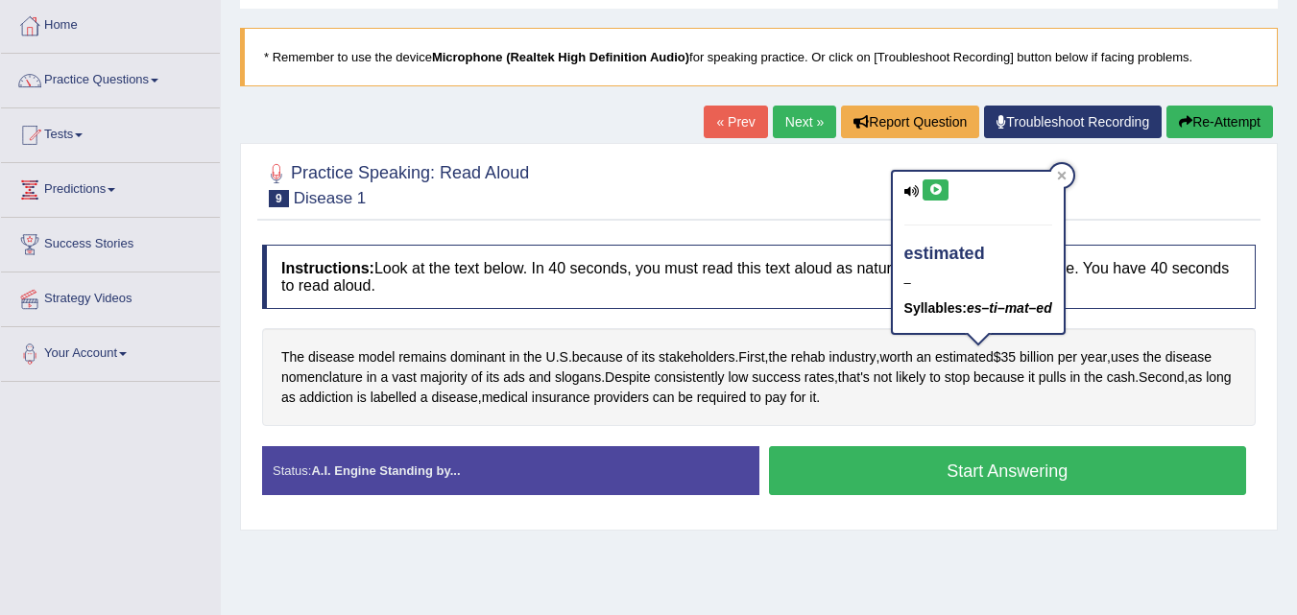
click at [932, 190] on icon at bounding box center [935, 190] width 14 height 12
click at [1071, 168] on div at bounding box center [1061, 175] width 23 height 23
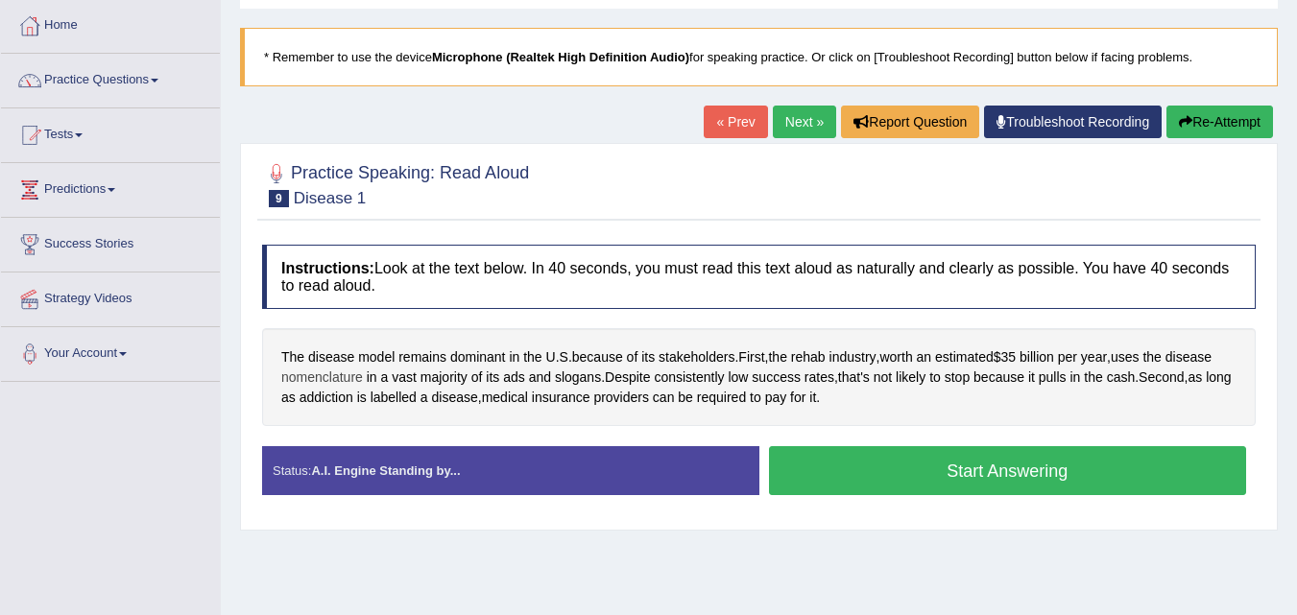
click at [316, 381] on span "nomenclature" at bounding box center [322, 378] width 82 height 20
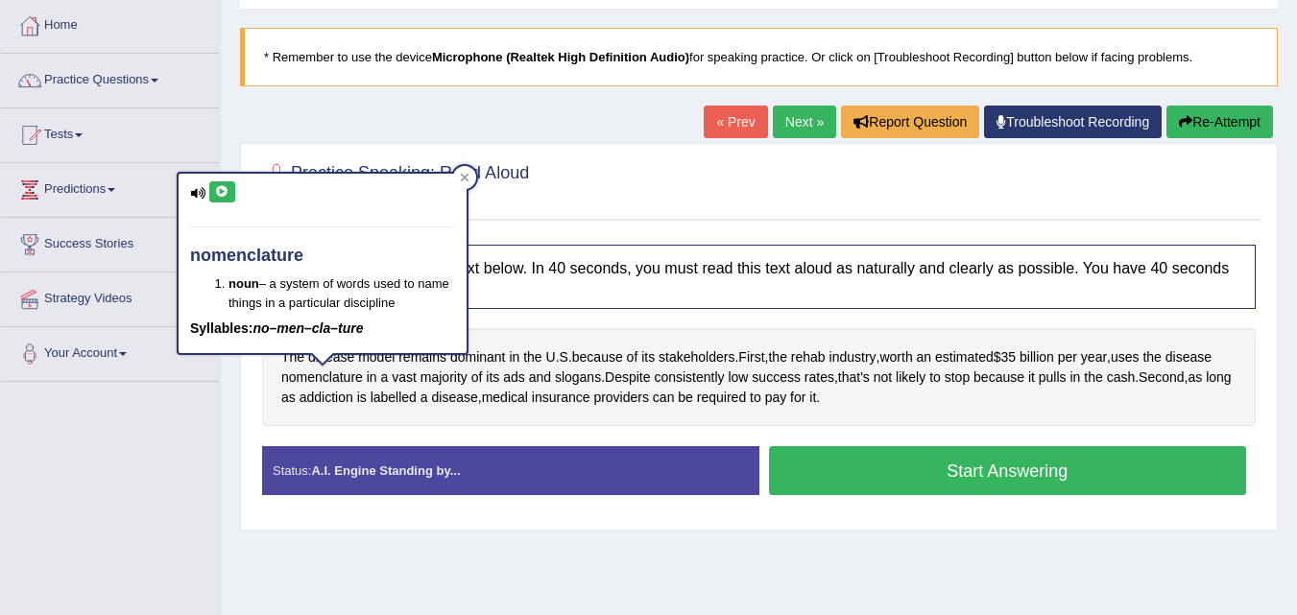
click at [223, 196] on icon at bounding box center [222, 192] width 14 height 12
click at [465, 175] on icon at bounding box center [465, 178] width 10 height 10
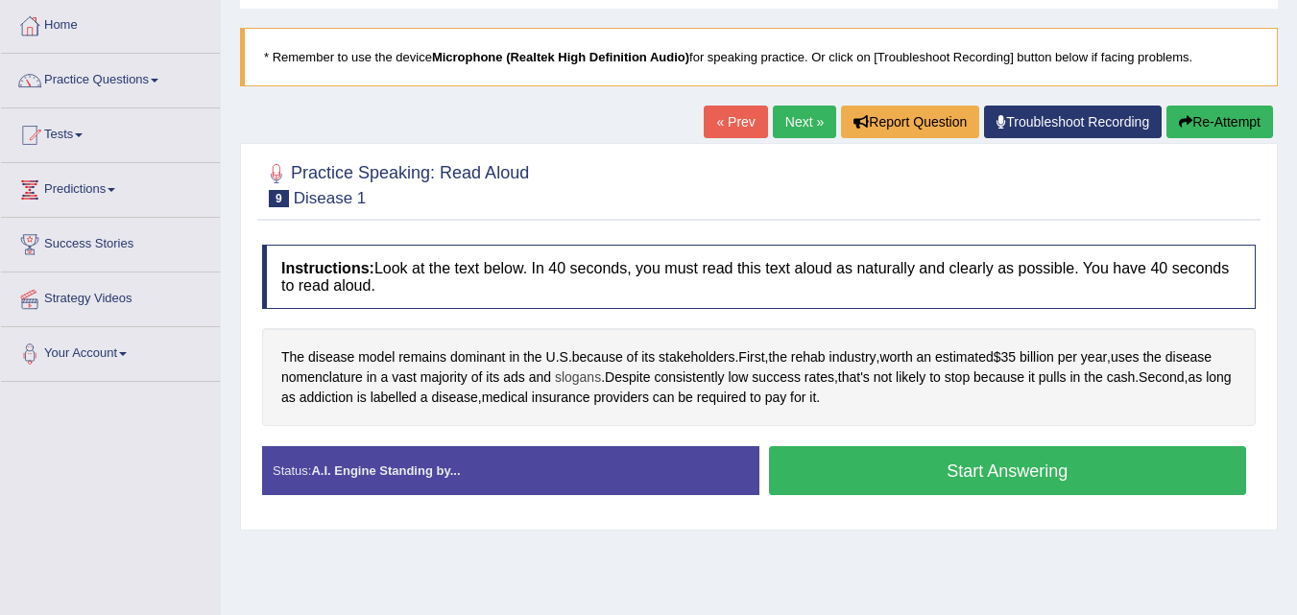
click at [568, 382] on span "slogans" at bounding box center [578, 378] width 46 height 20
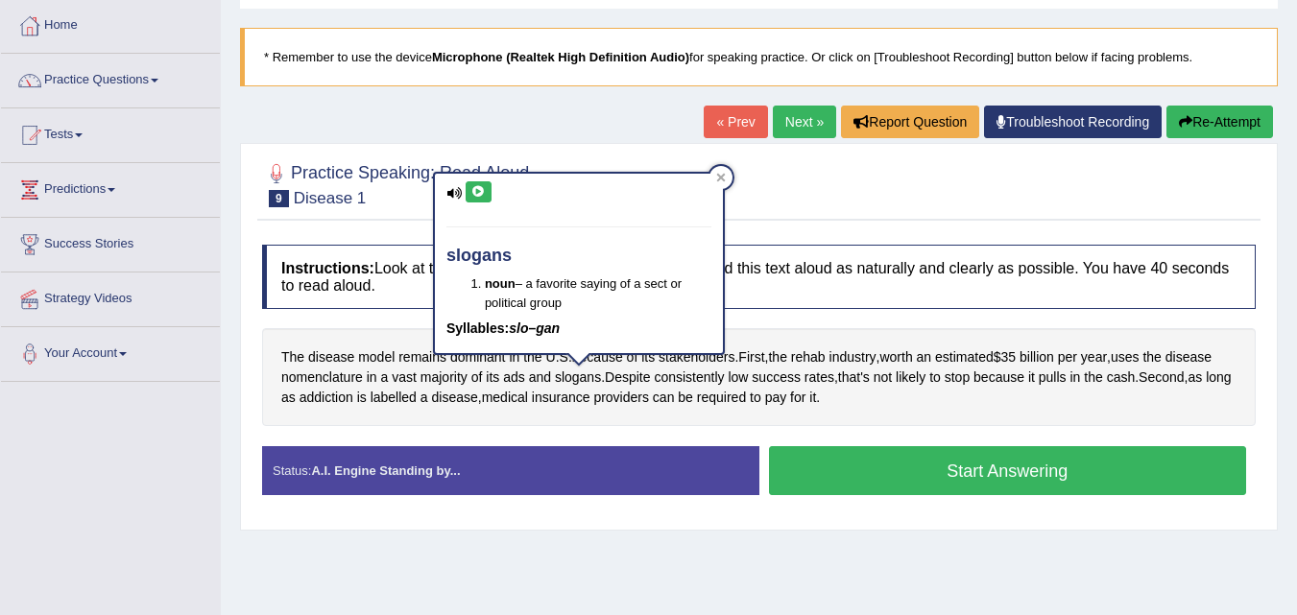
click at [483, 191] on icon at bounding box center [478, 192] width 14 height 12
click at [714, 179] on div at bounding box center [721, 177] width 23 height 23
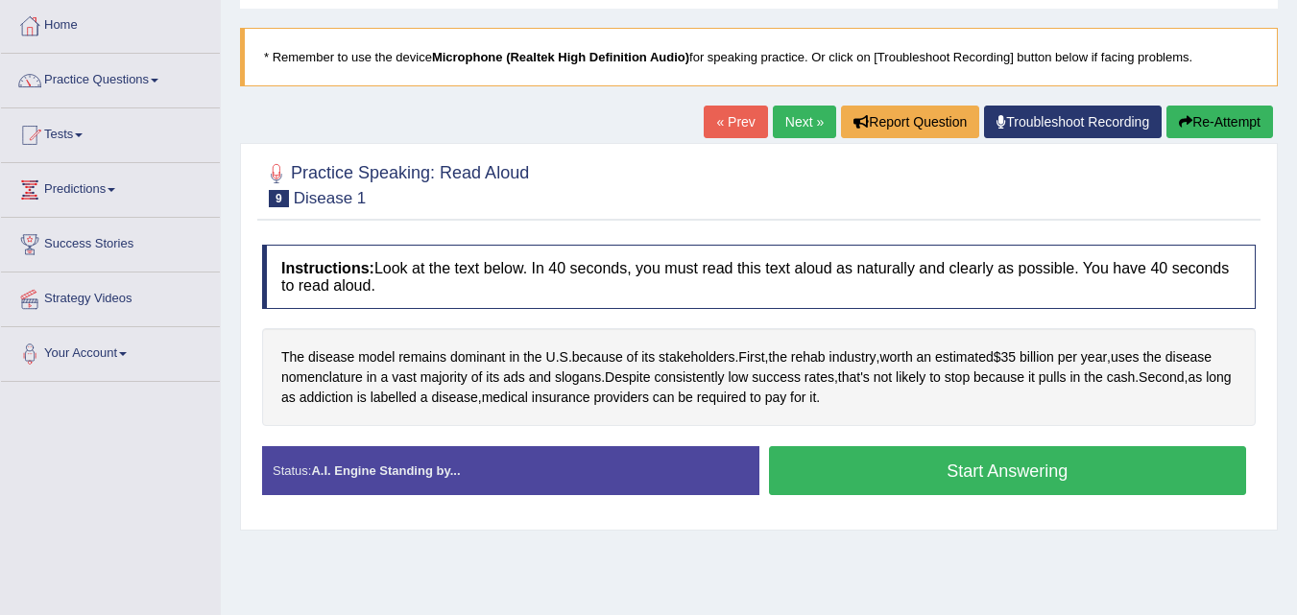
click at [820, 453] on button "Start Answering" at bounding box center [1008, 470] width 478 height 49
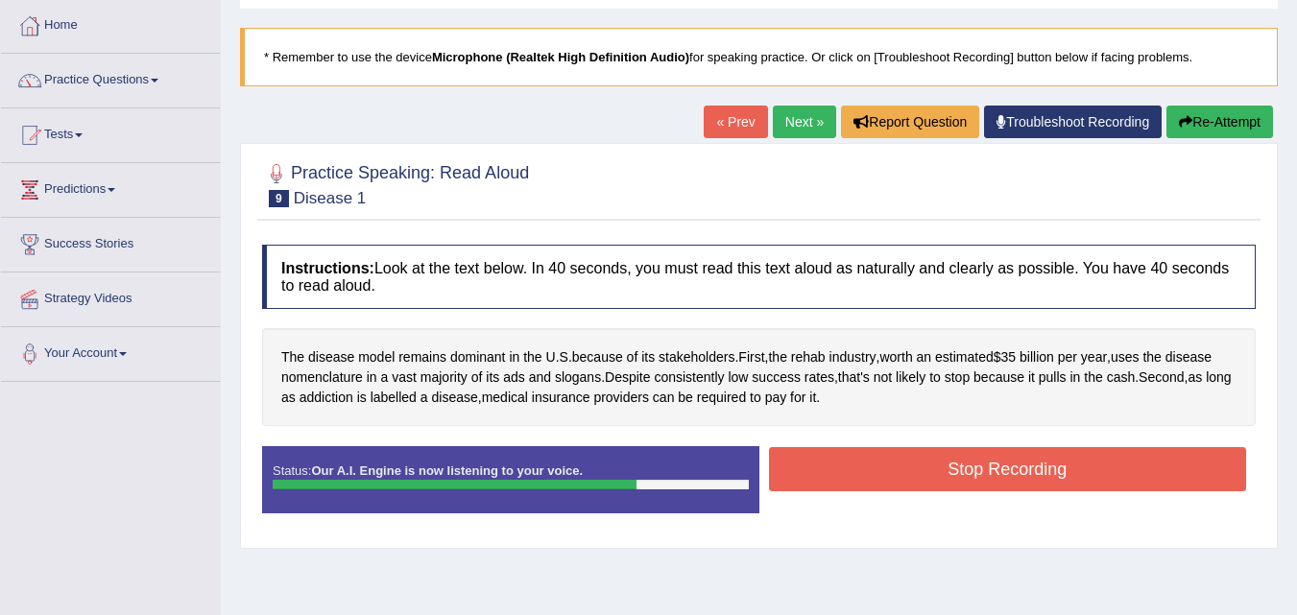
click at [802, 458] on button "Stop Recording" at bounding box center [1008, 469] width 478 height 44
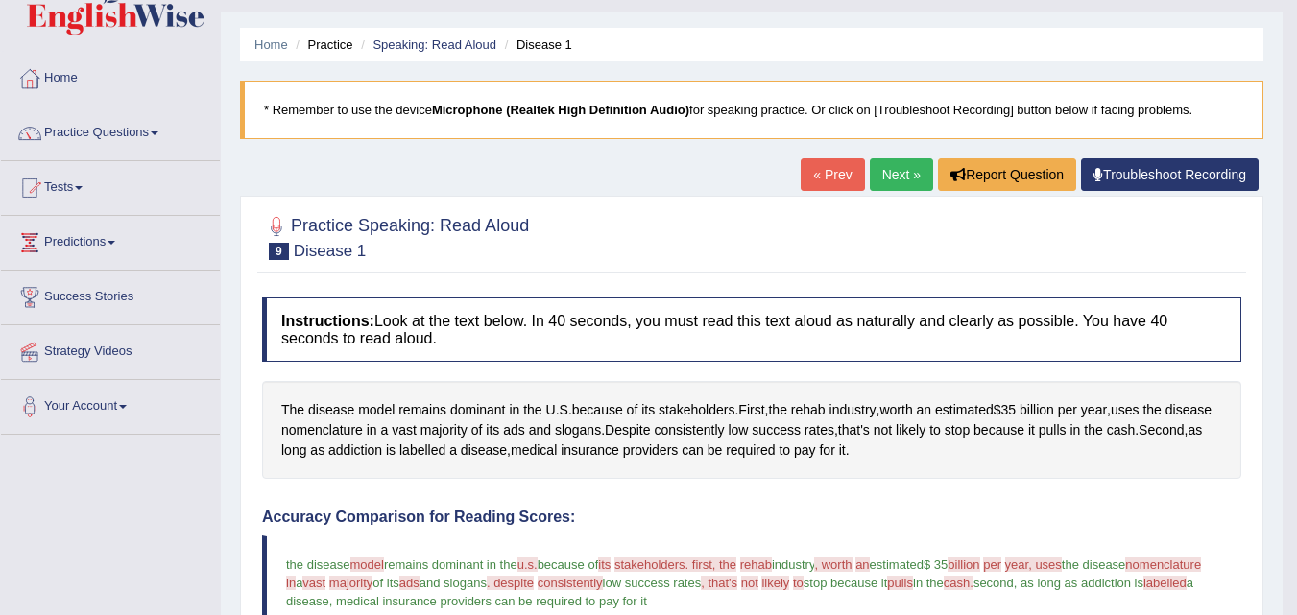
scroll to position [0, 0]
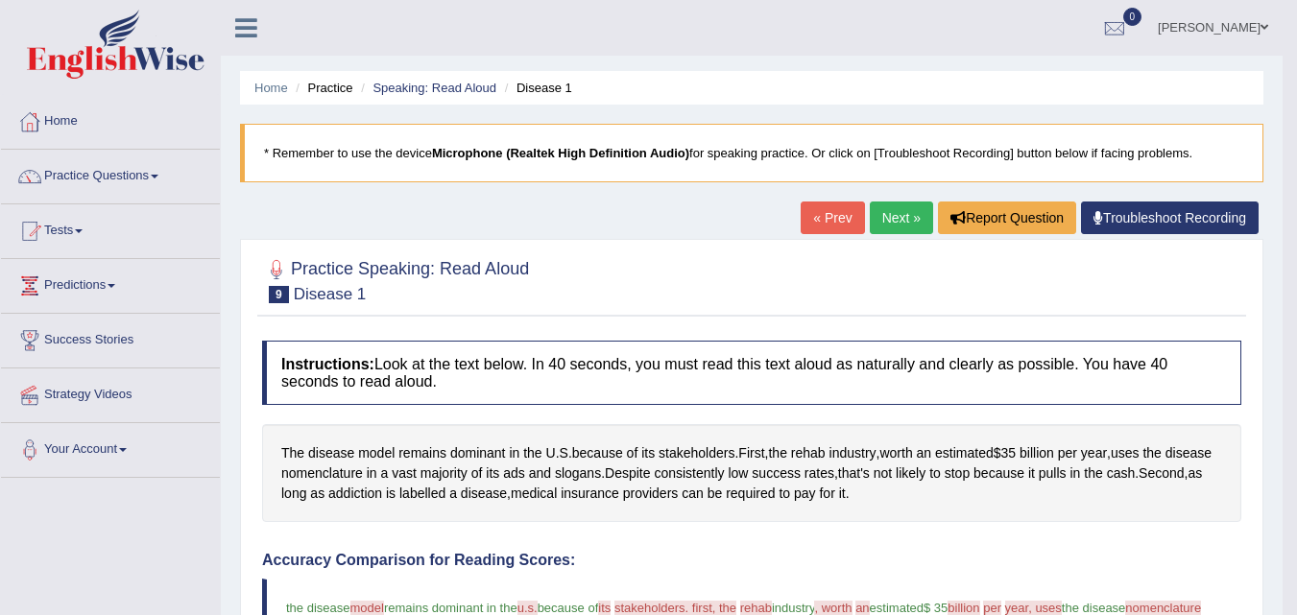
click at [891, 219] on link "Next »" at bounding box center [901, 218] width 63 height 33
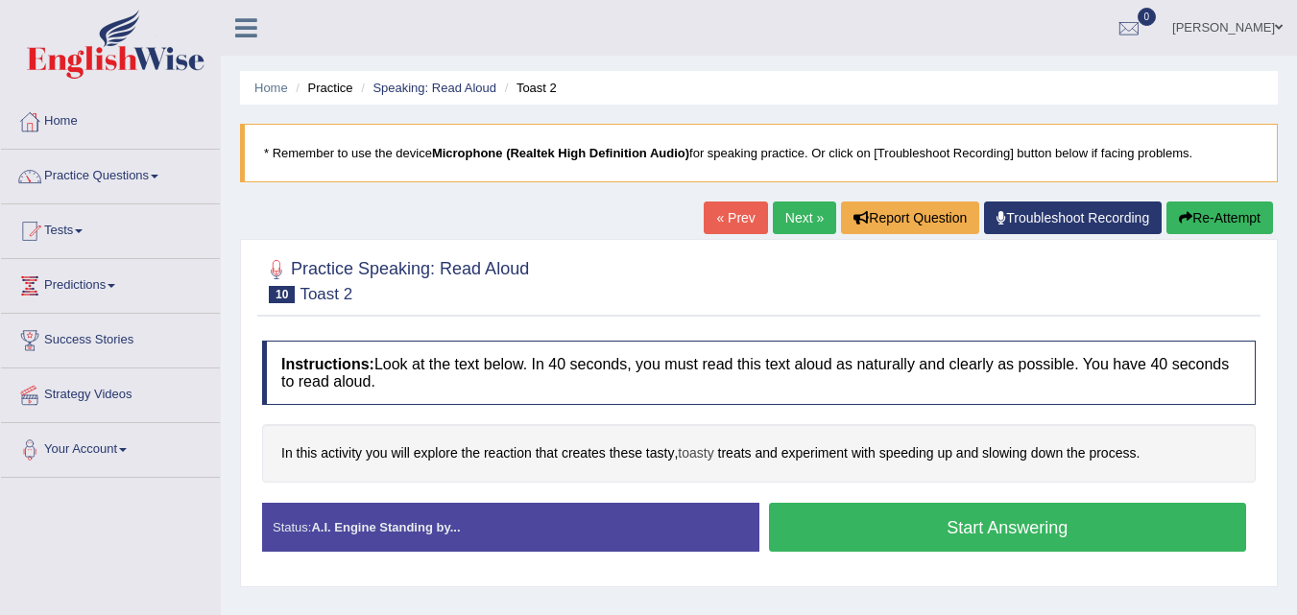
click at [697, 454] on span "toasty" at bounding box center [696, 454] width 36 height 20
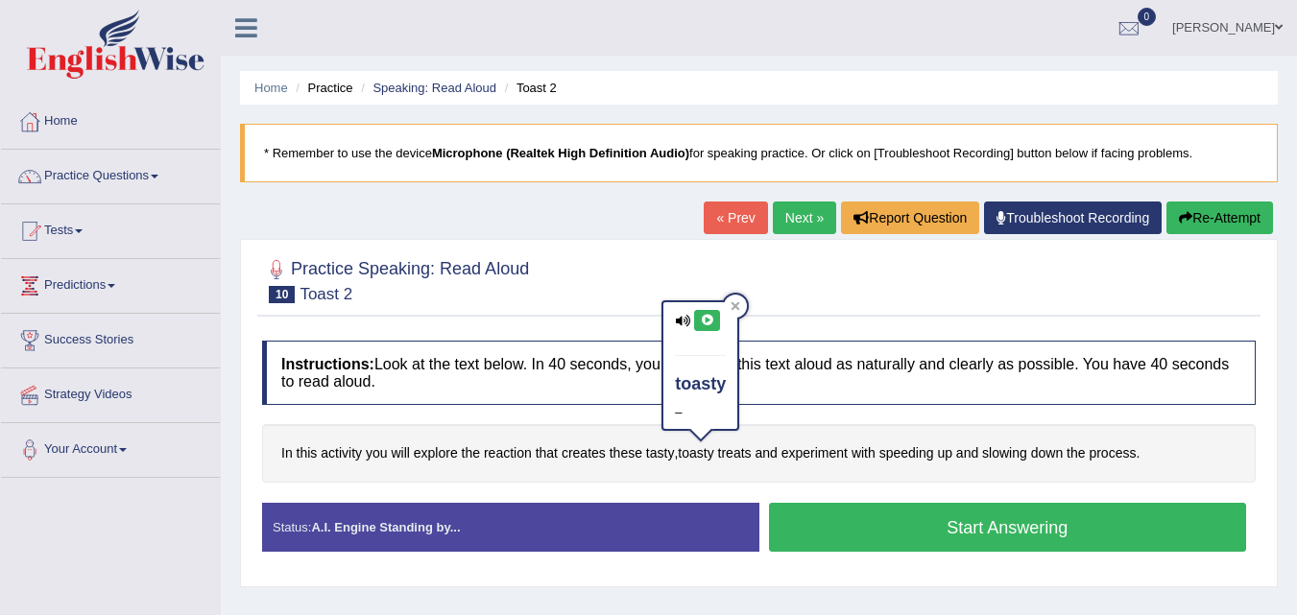
click at [708, 317] on icon at bounding box center [707, 321] width 14 height 12
click at [738, 302] on icon at bounding box center [736, 305] width 9 height 9
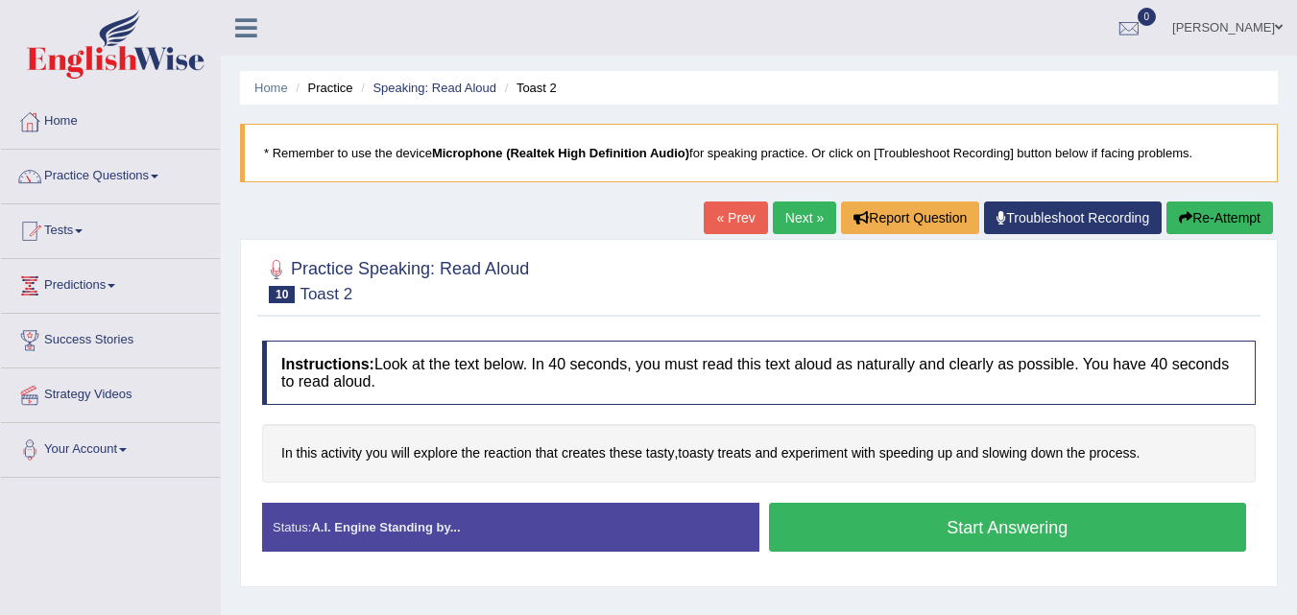
click at [946, 536] on button "Start Answering" at bounding box center [1008, 527] width 478 height 49
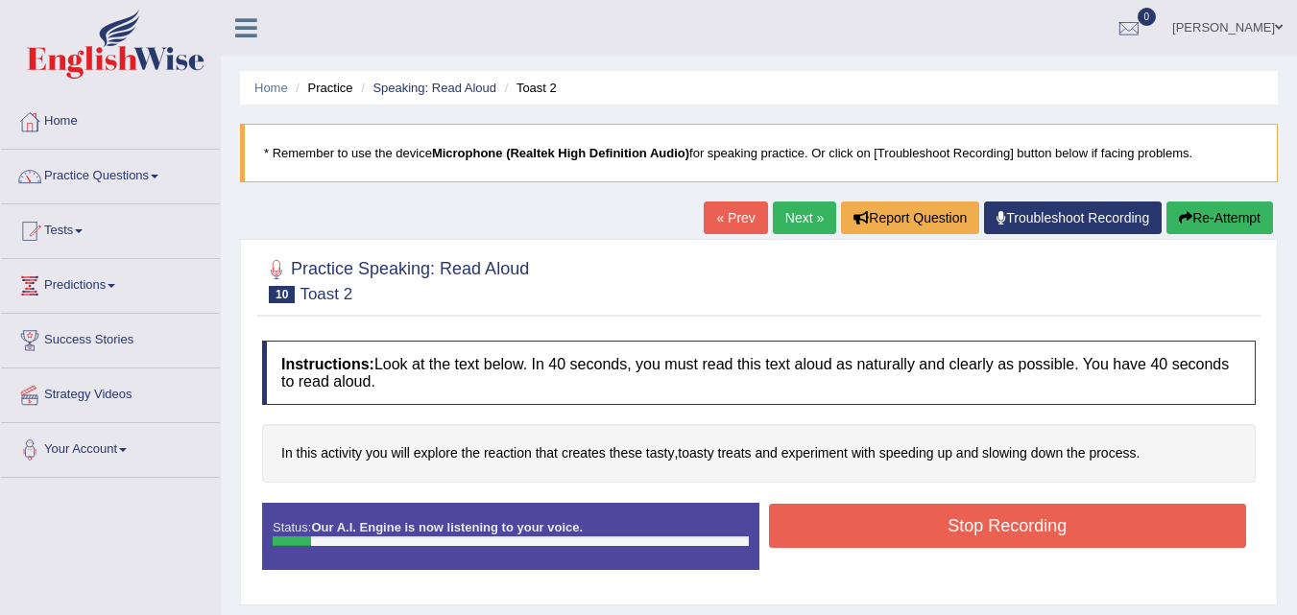
click at [1206, 208] on button "Re-Attempt" at bounding box center [1220, 218] width 107 height 33
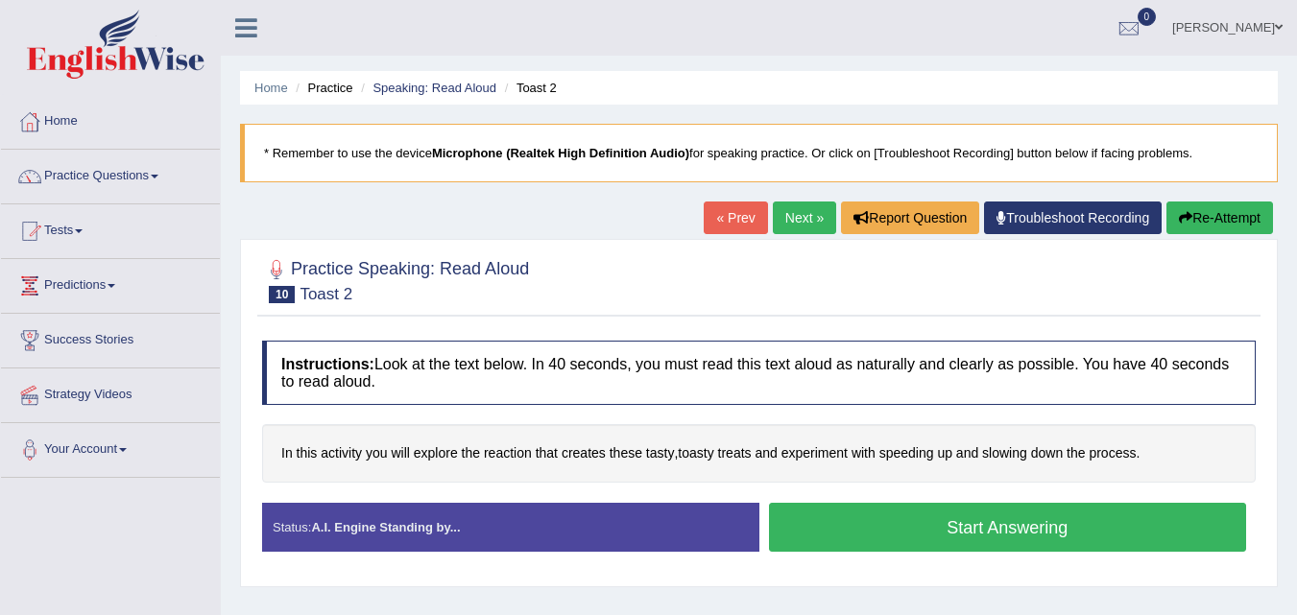
click at [1024, 534] on button "Start Answering" at bounding box center [1008, 527] width 478 height 49
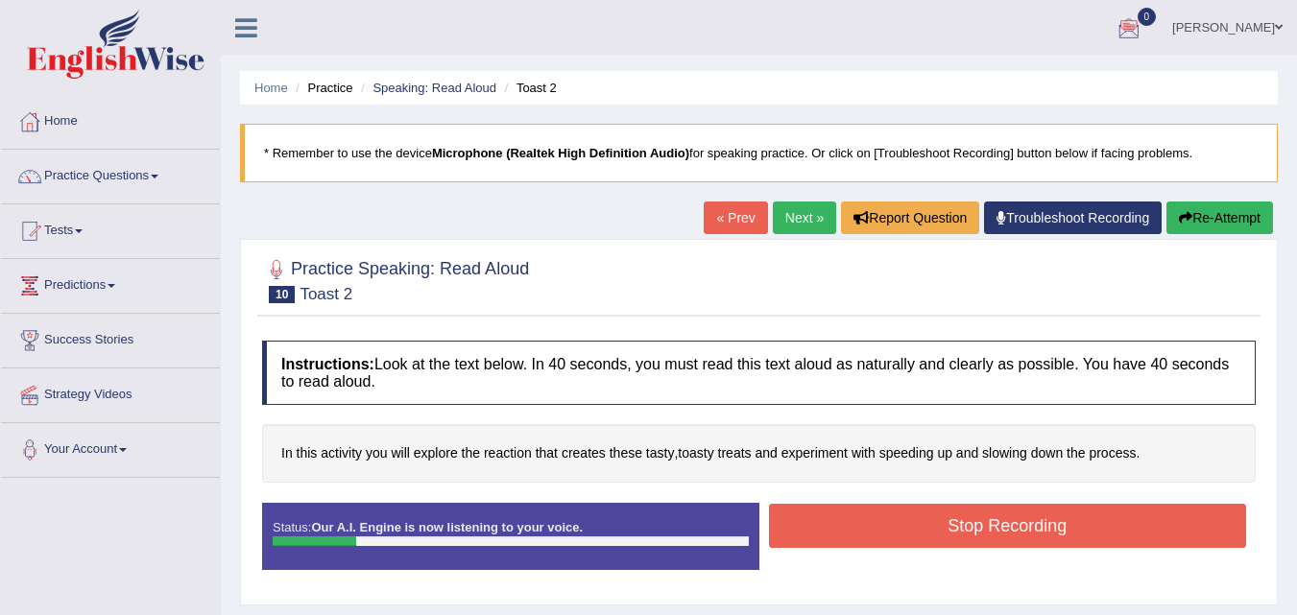
click at [1221, 215] on button "Re-Attempt" at bounding box center [1220, 218] width 107 height 33
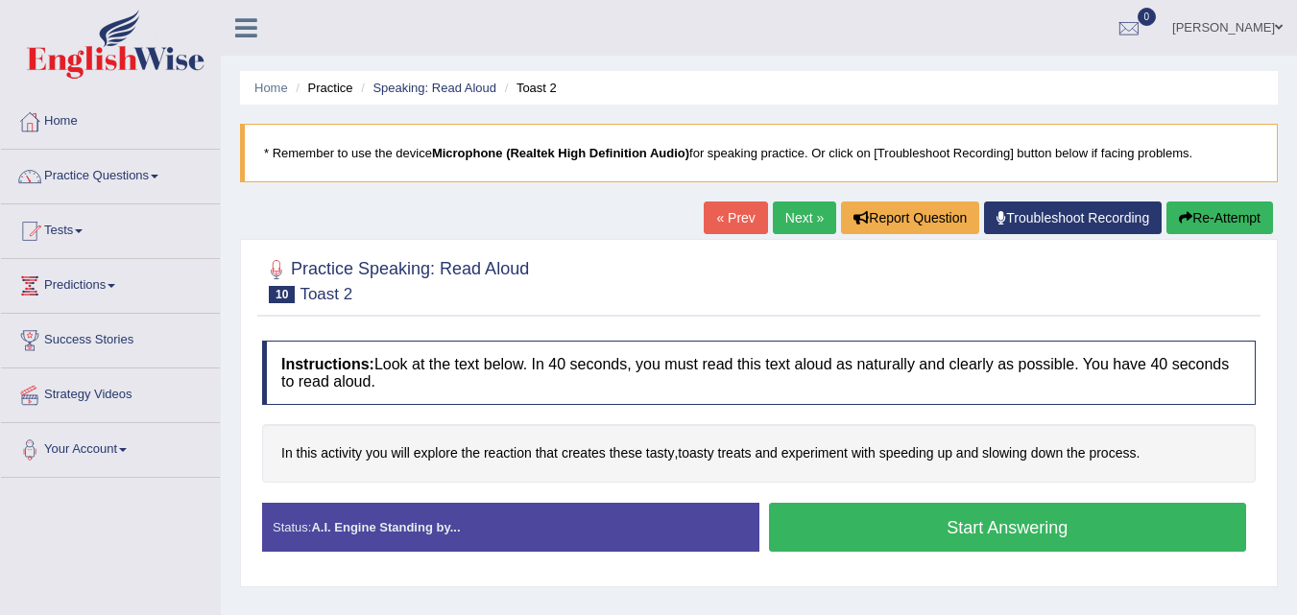
click at [1010, 531] on button "Start Answering" at bounding box center [1008, 527] width 478 height 49
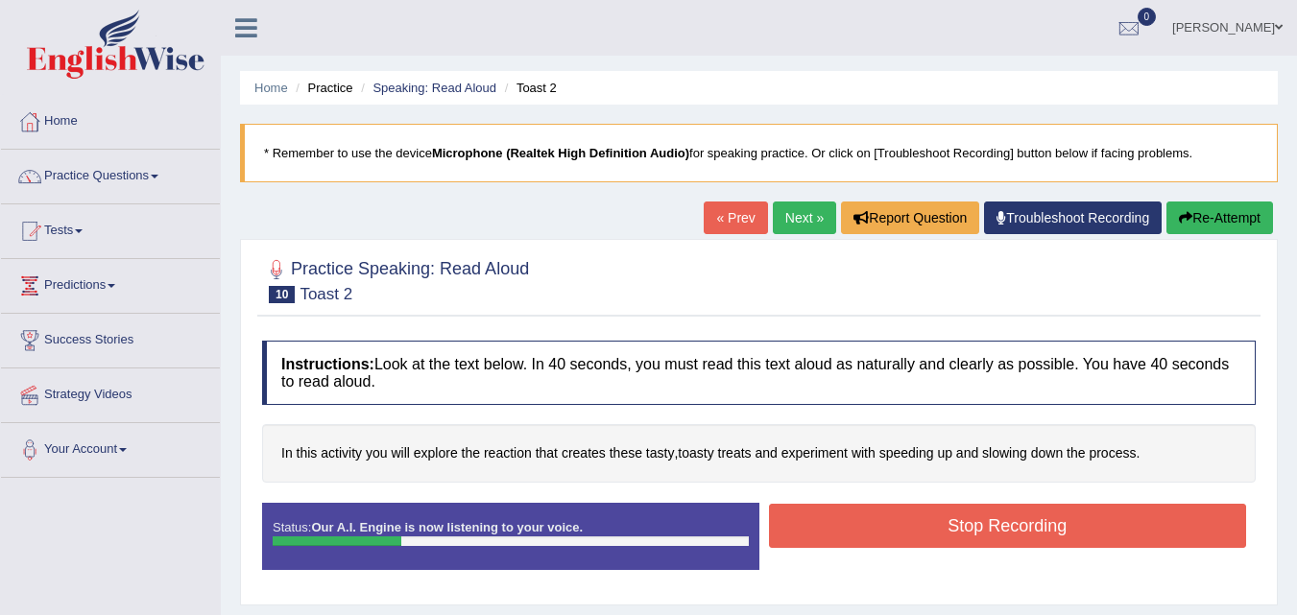
click at [1007, 531] on button "Stop Recording" at bounding box center [1008, 526] width 478 height 44
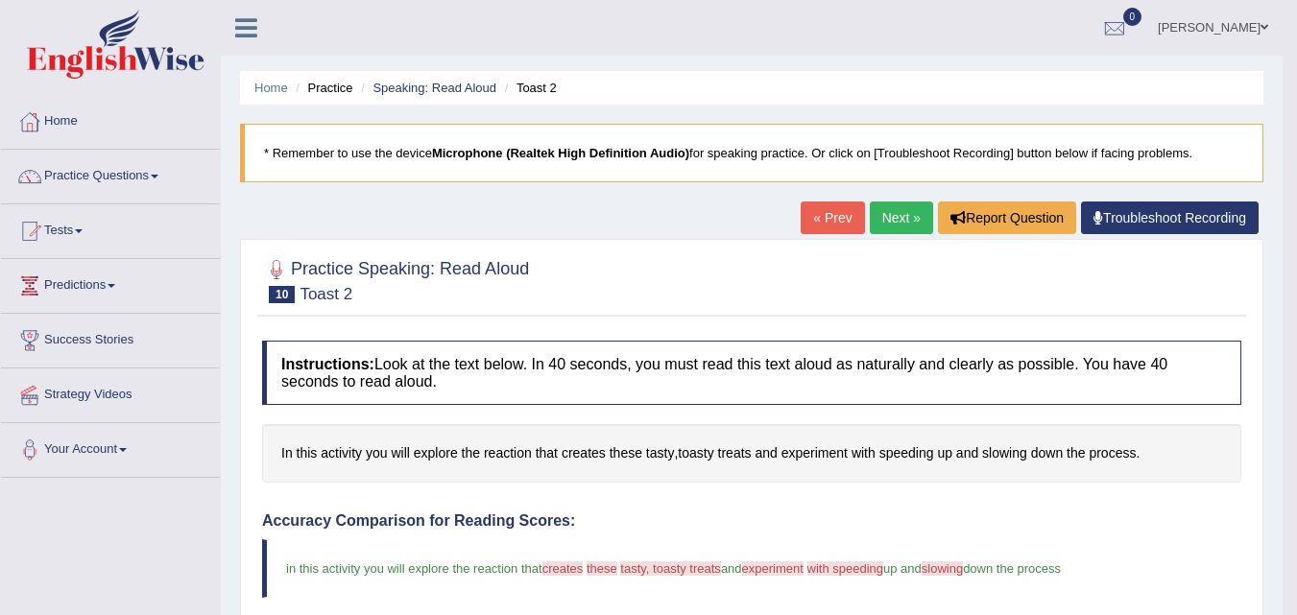
click at [904, 218] on link "Next »" at bounding box center [901, 218] width 63 height 33
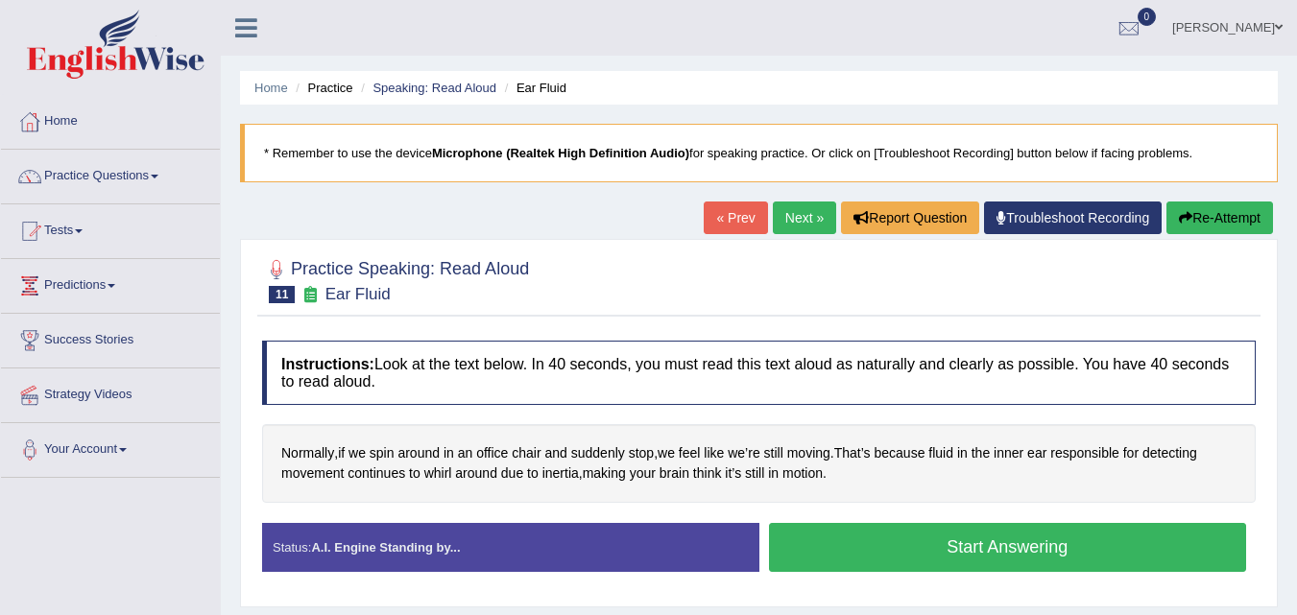
click at [952, 548] on button "Start Answering" at bounding box center [1008, 547] width 478 height 49
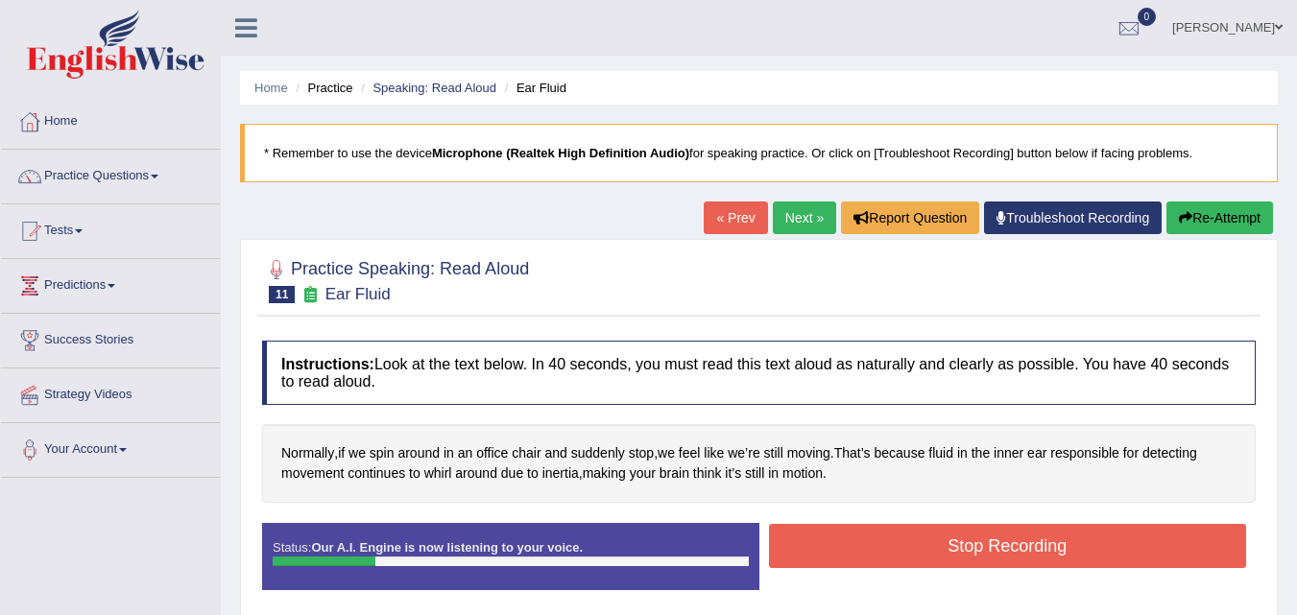
click at [953, 548] on button "Stop Recording" at bounding box center [1008, 546] width 478 height 44
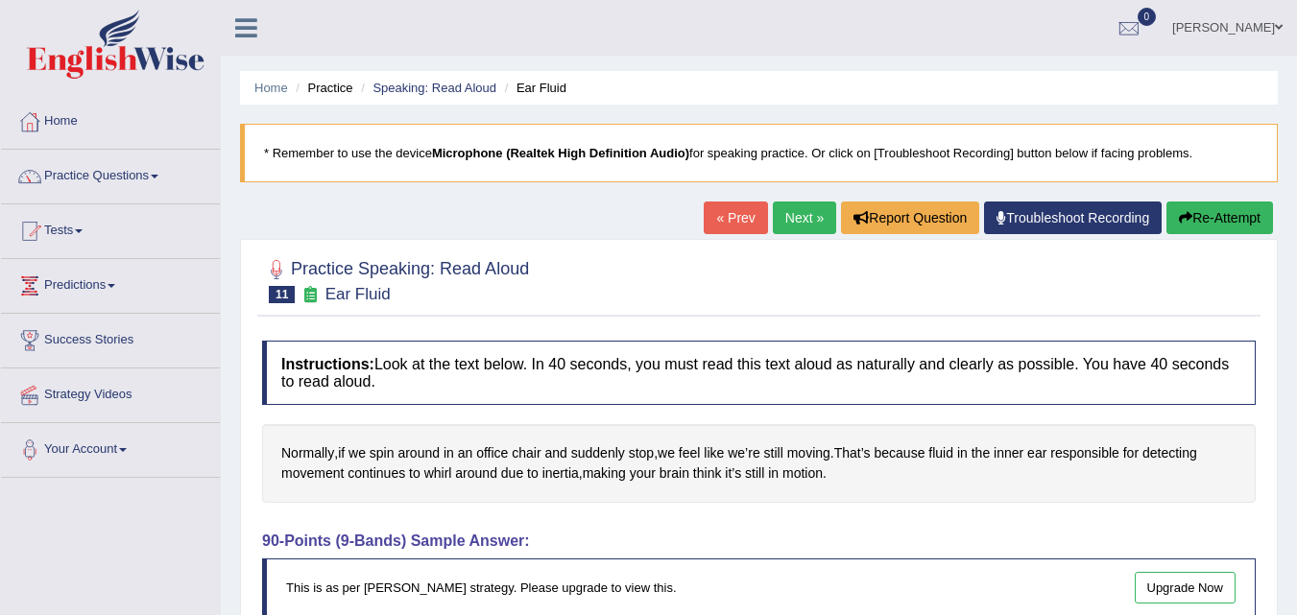
click at [1199, 212] on button "Re-Attempt" at bounding box center [1220, 218] width 107 height 33
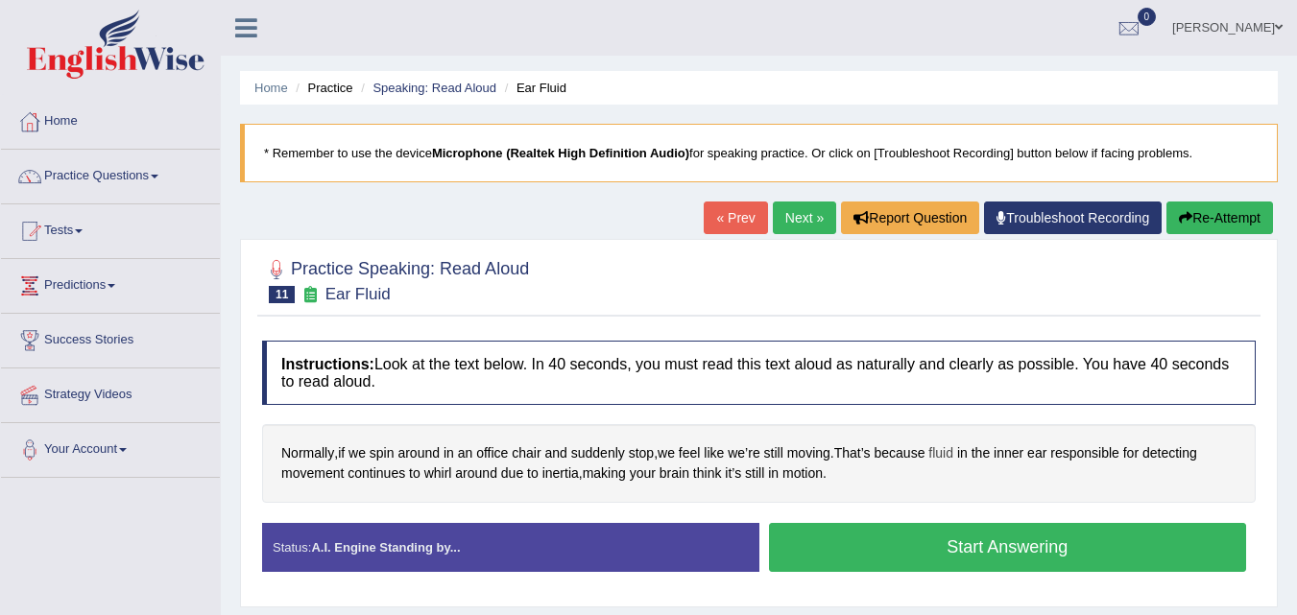
click at [947, 452] on span "fluid" at bounding box center [940, 454] width 25 height 20
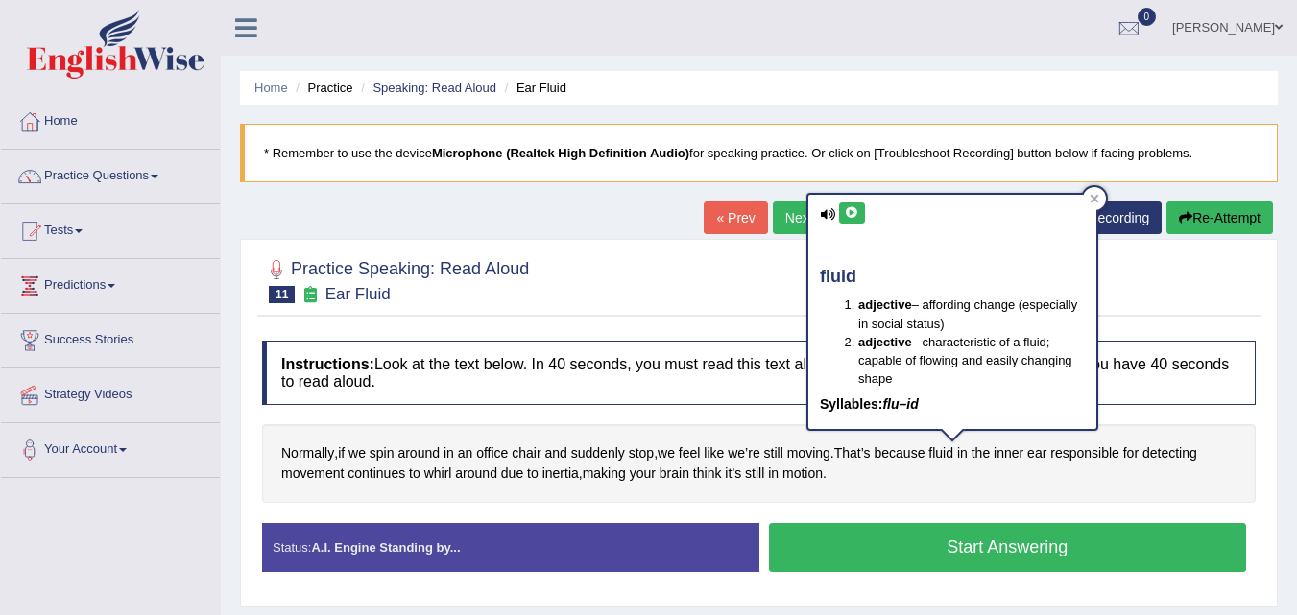
click at [855, 205] on button at bounding box center [852, 213] width 26 height 21
click at [1093, 190] on div at bounding box center [1094, 198] width 23 height 23
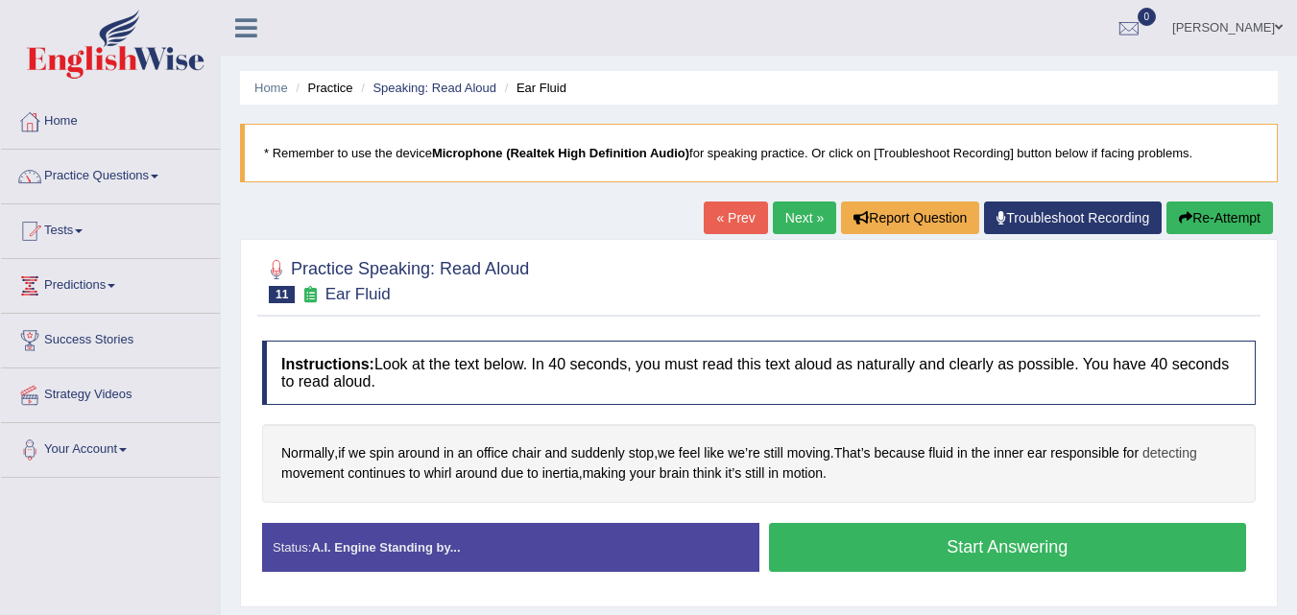
click at [1170, 454] on span "detecting" at bounding box center [1170, 454] width 55 height 20
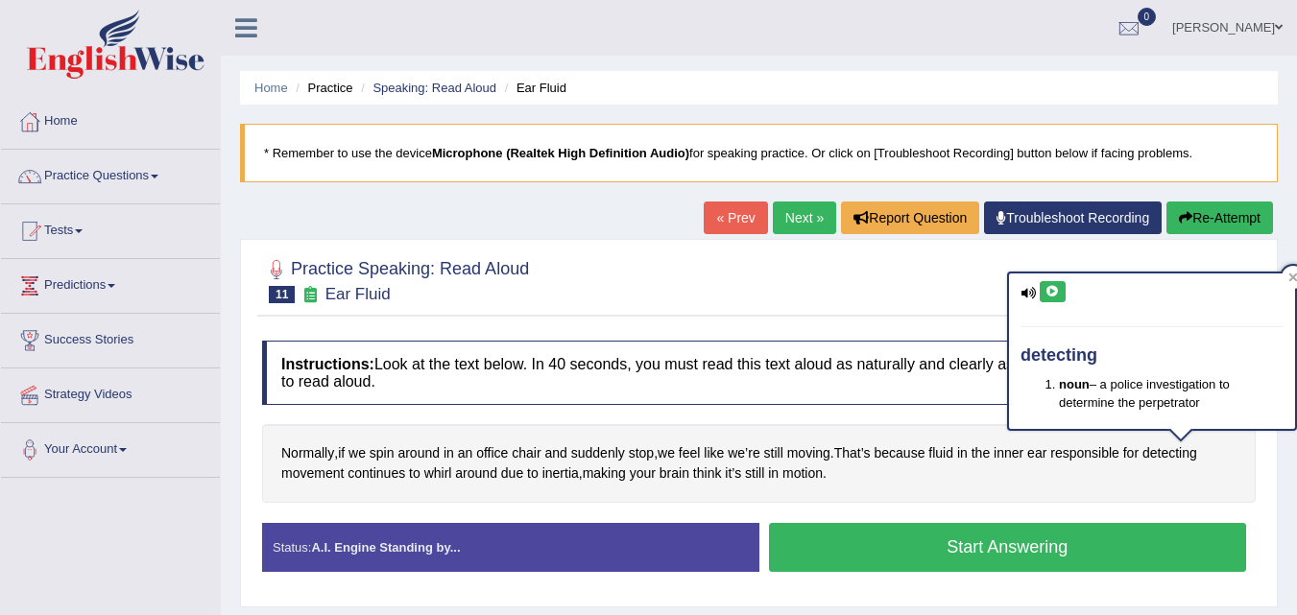
click at [1057, 288] on icon at bounding box center [1053, 292] width 14 height 12
click at [1293, 277] on icon at bounding box center [1293, 278] width 9 height 9
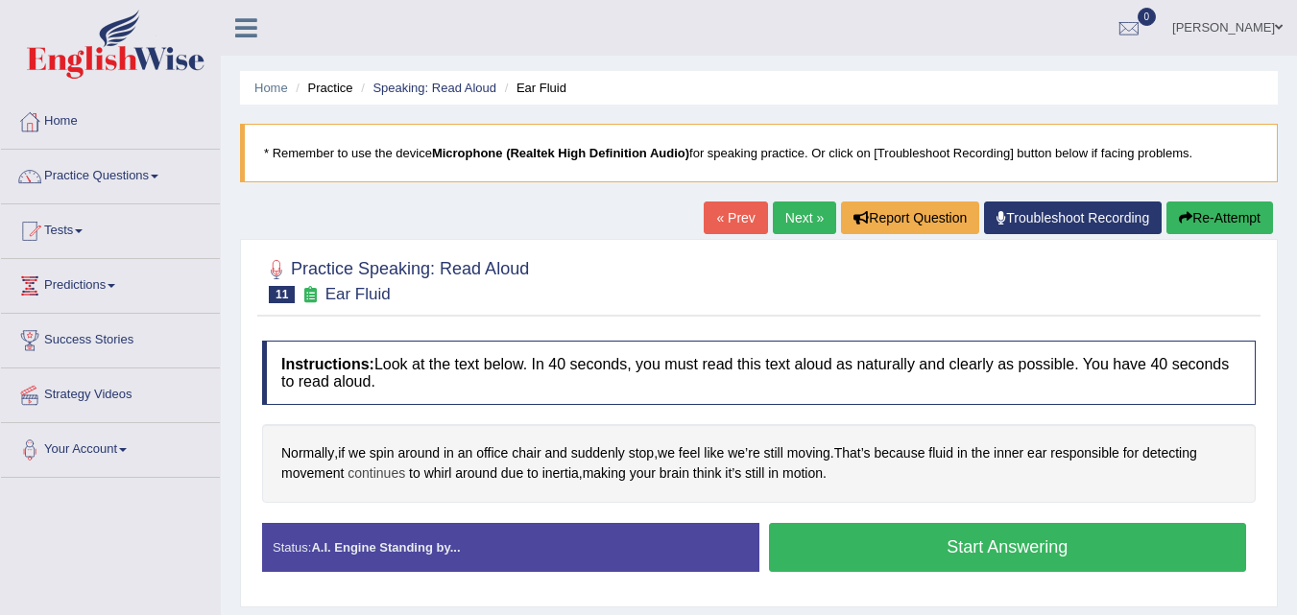
click at [382, 478] on span "continues" at bounding box center [377, 474] width 58 height 20
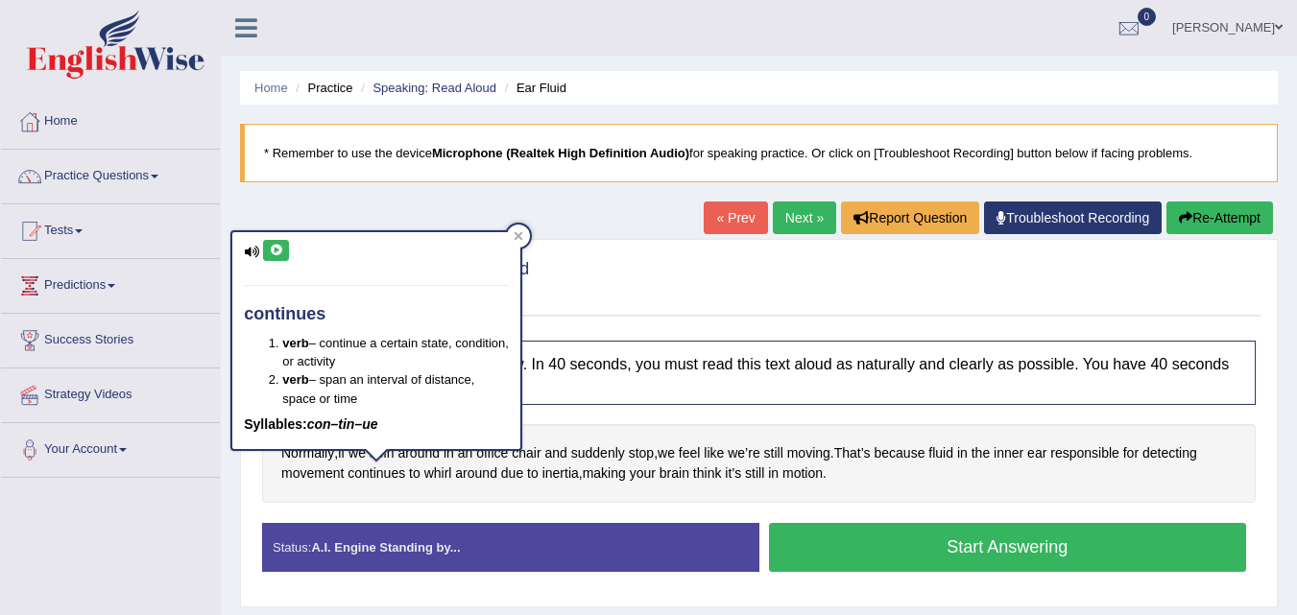
click at [280, 250] on icon at bounding box center [276, 251] width 14 height 12
click at [518, 229] on div at bounding box center [518, 236] width 23 height 23
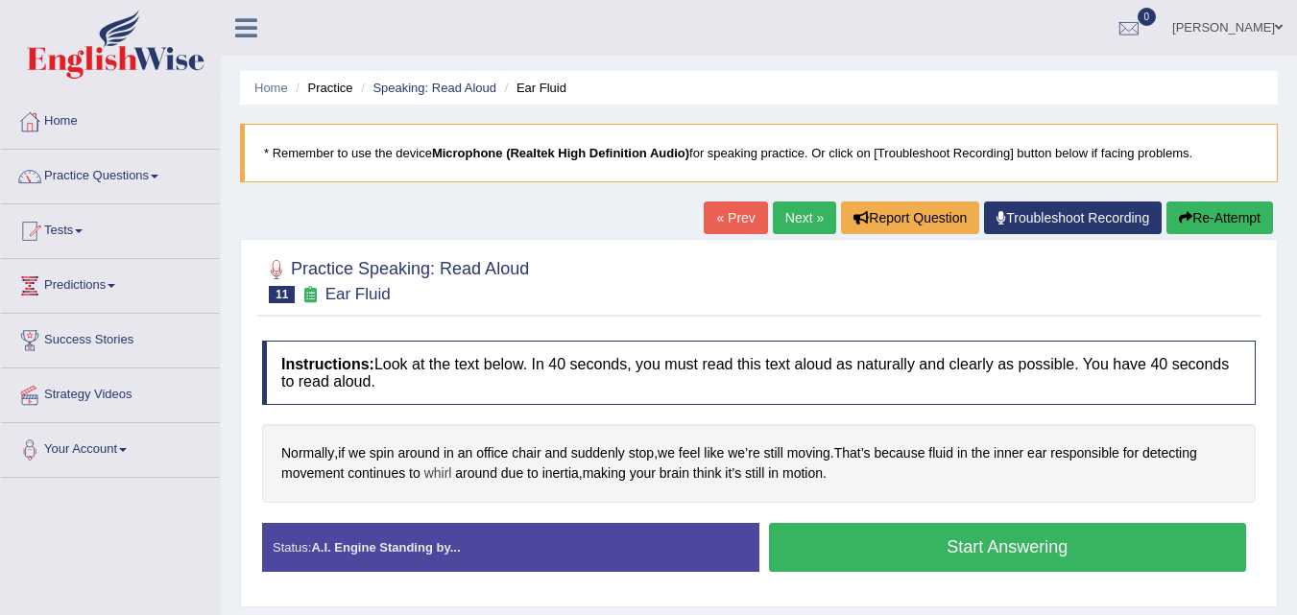
click at [444, 477] on span "whirl" at bounding box center [438, 474] width 28 height 20
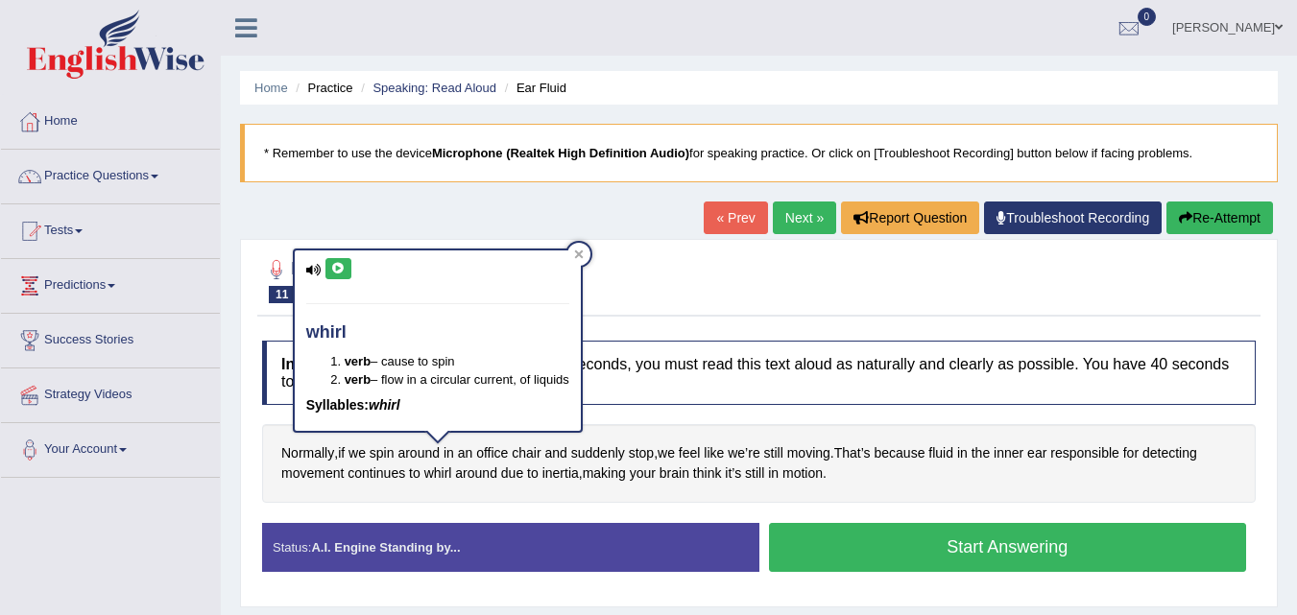
click at [343, 271] on icon at bounding box center [338, 269] width 14 height 12
click at [573, 255] on div at bounding box center [578, 254] width 23 height 23
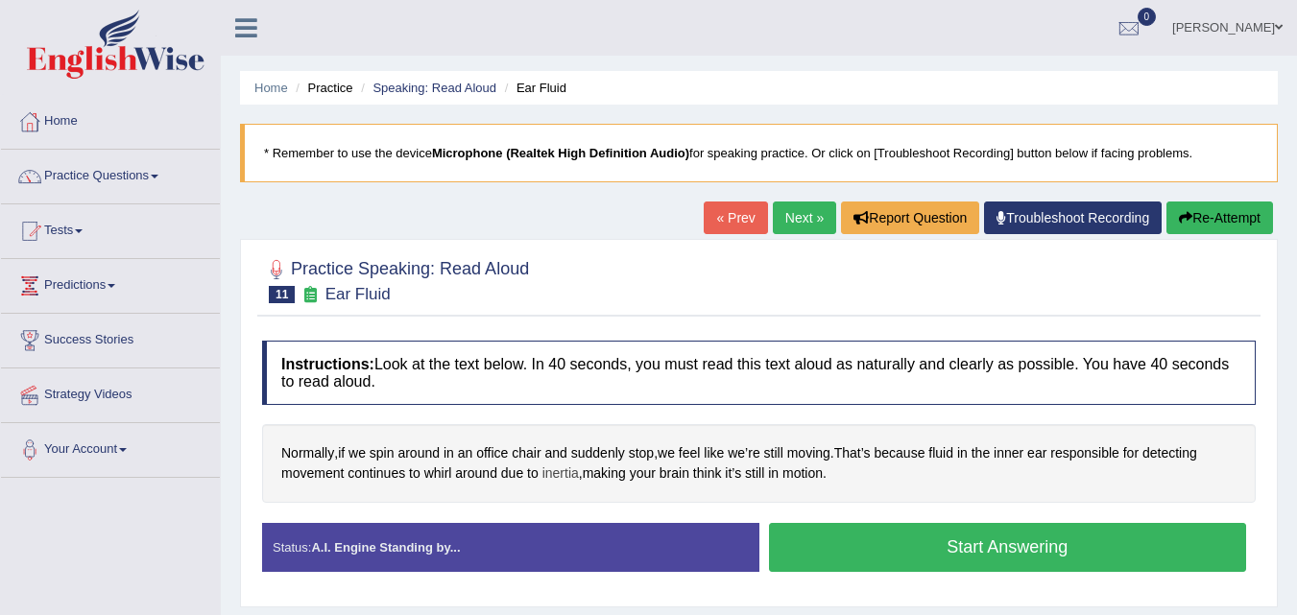
click at [555, 475] on span "inertia" at bounding box center [560, 474] width 36 height 20
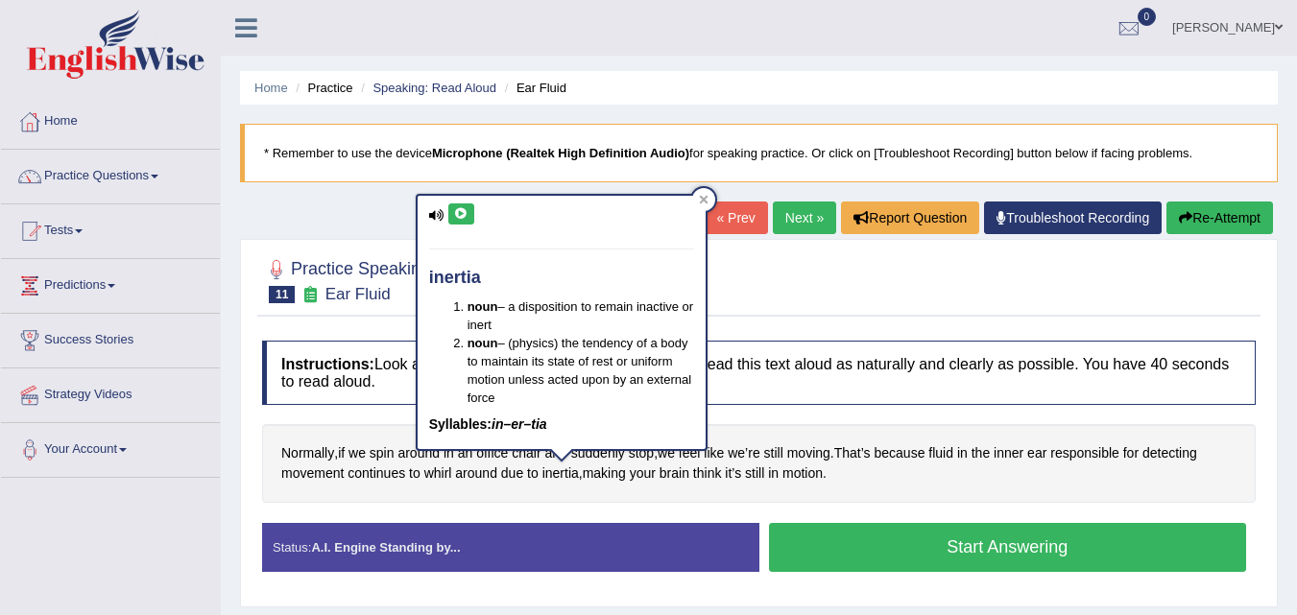
click at [459, 218] on icon at bounding box center [461, 214] width 14 height 12
click at [710, 196] on div at bounding box center [703, 199] width 23 height 23
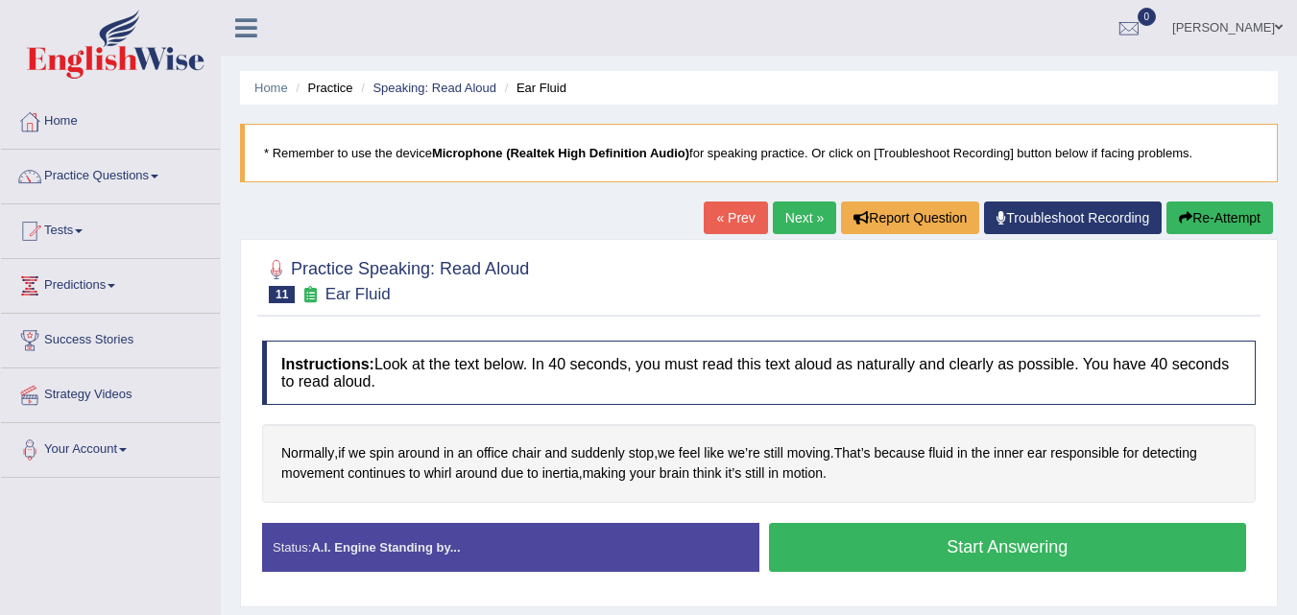
click at [823, 548] on button "Start Answering" at bounding box center [1008, 547] width 478 height 49
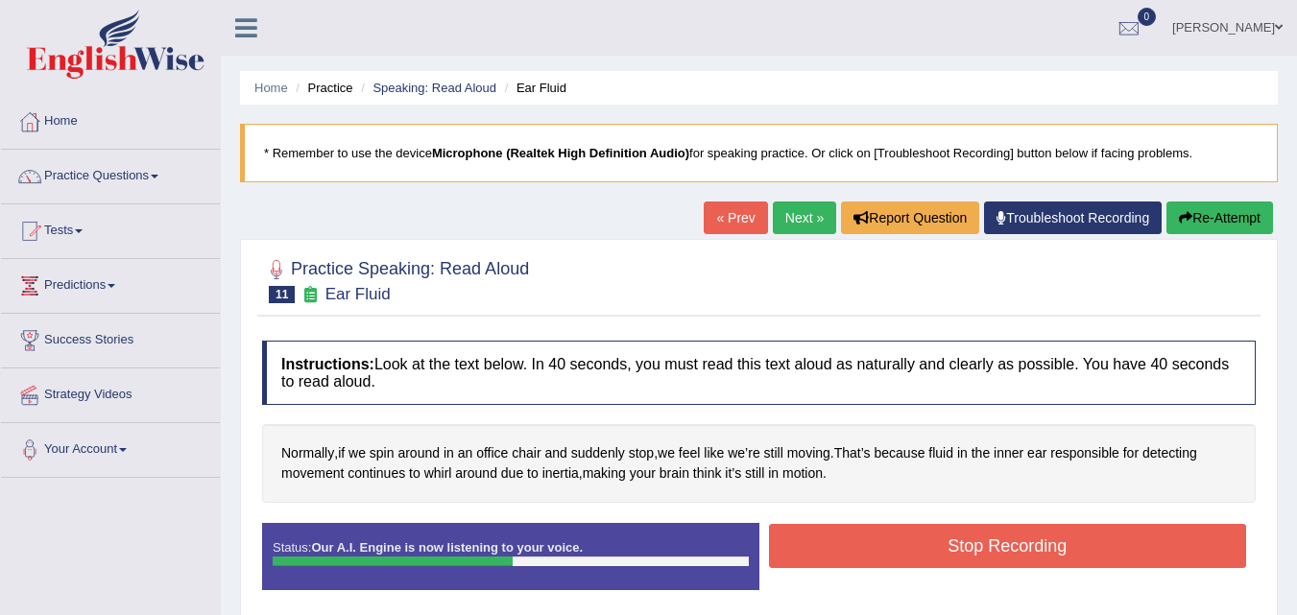
click at [877, 550] on button "Stop Recording" at bounding box center [1008, 546] width 478 height 44
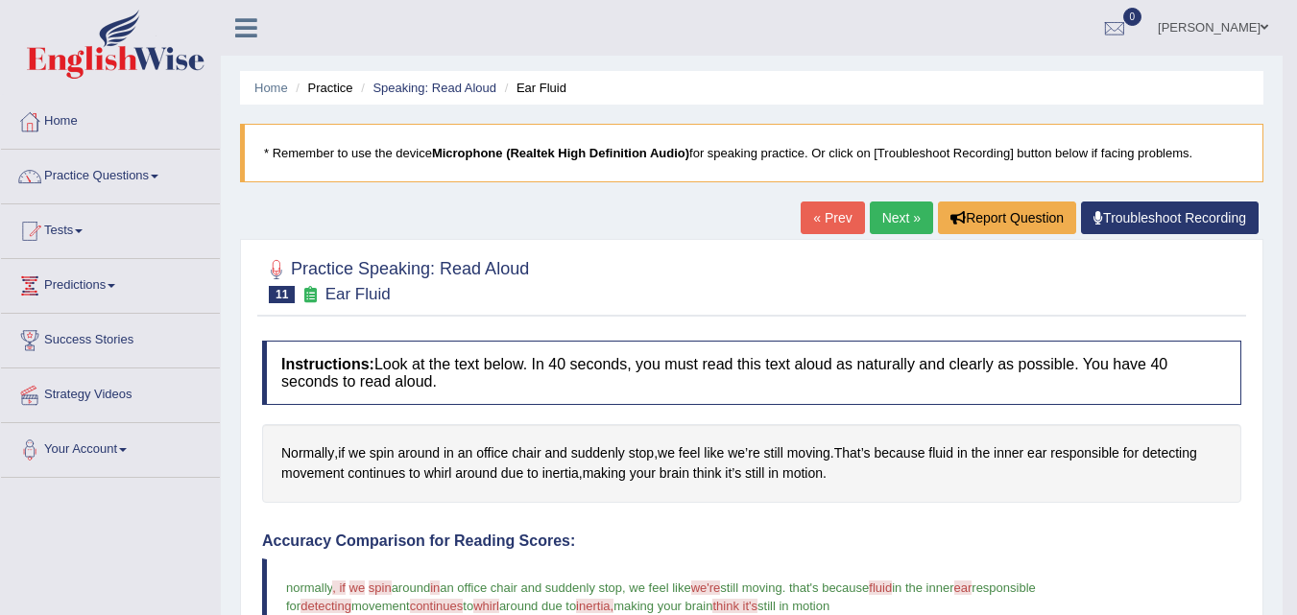
click at [884, 217] on link "Next »" at bounding box center [901, 218] width 63 height 33
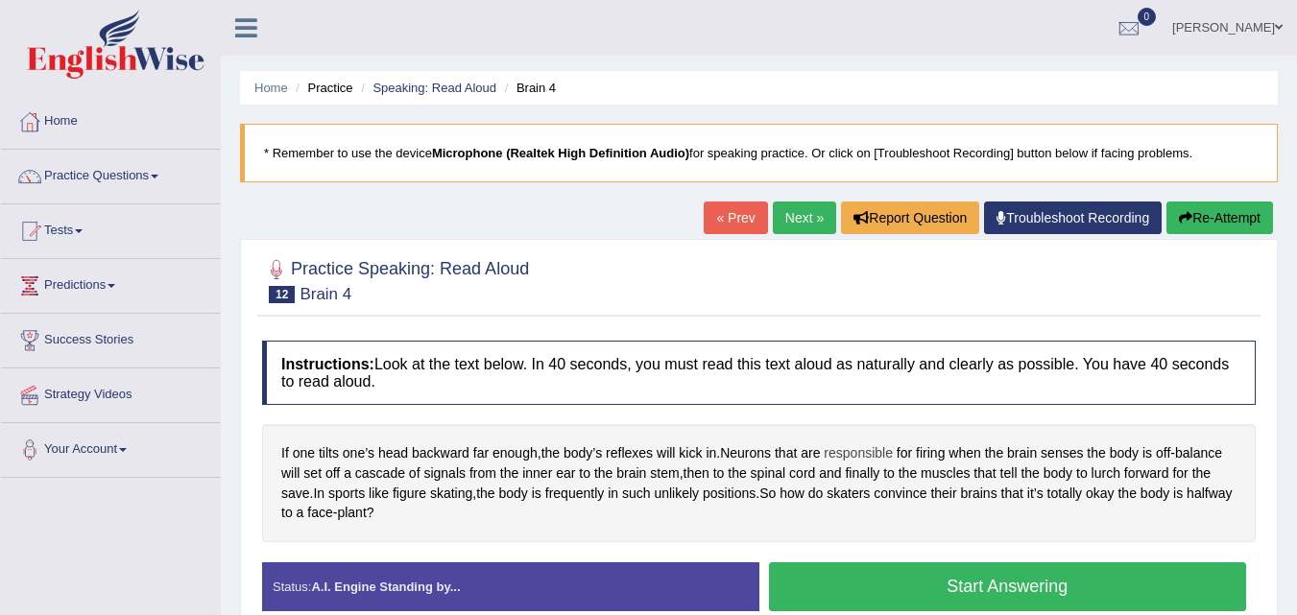
click at [853, 456] on span "responsible" at bounding box center [858, 454] width 69 height 20
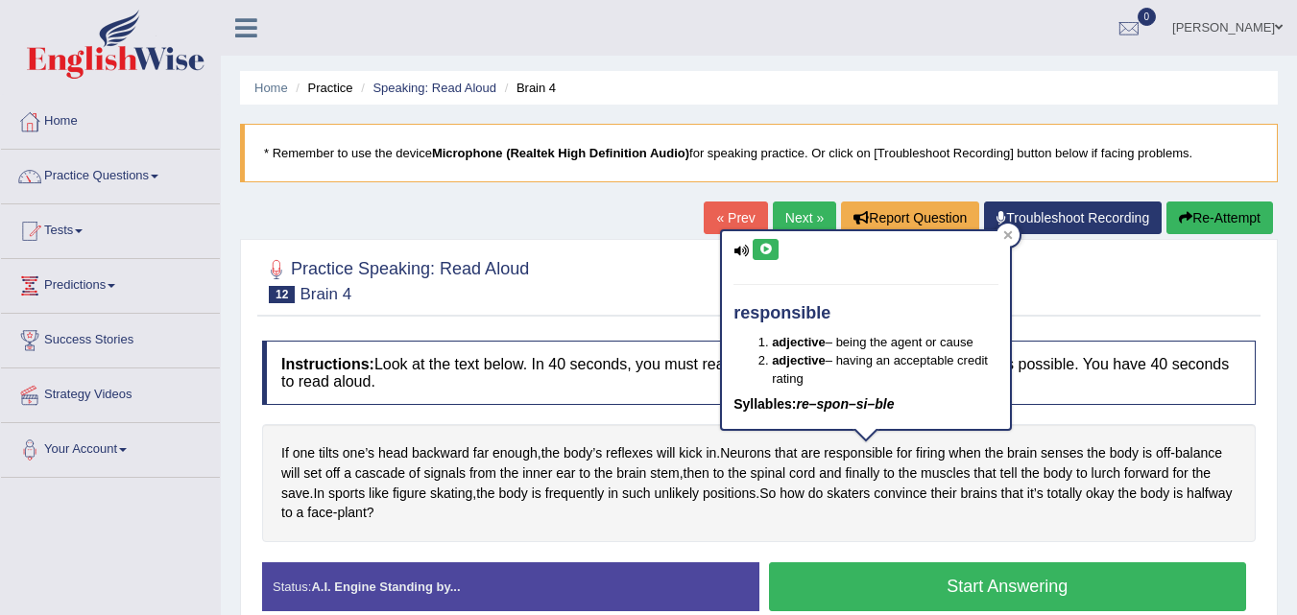
click at [763, 248] on icon at bounding box center [766, 250] width 14 height 12
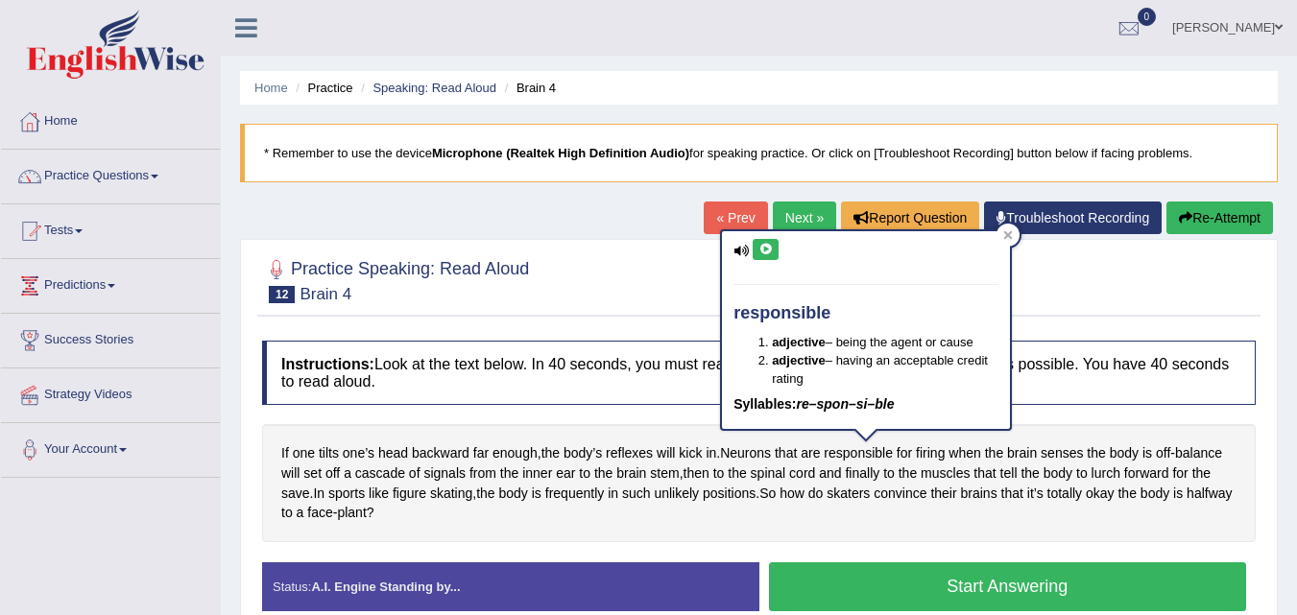
click at [763, 248] on icon at bounding box center [766, 250] width 14 height 12
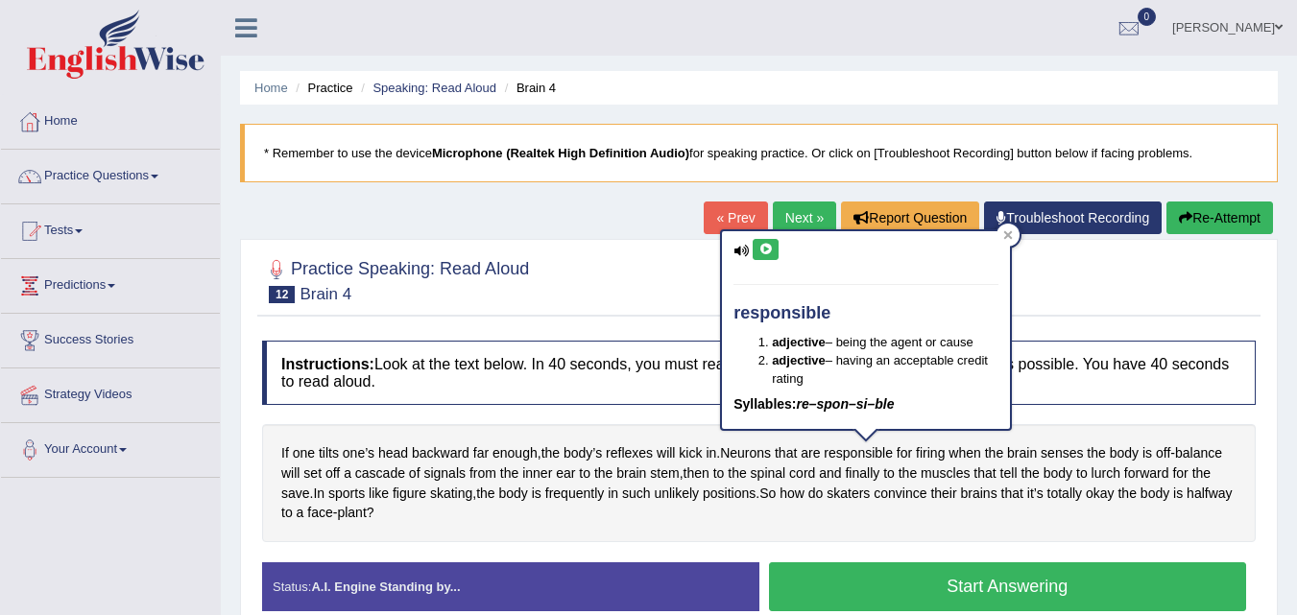
click at [763, 248] on icon at bounding box center [766, 250] width 14 height 12
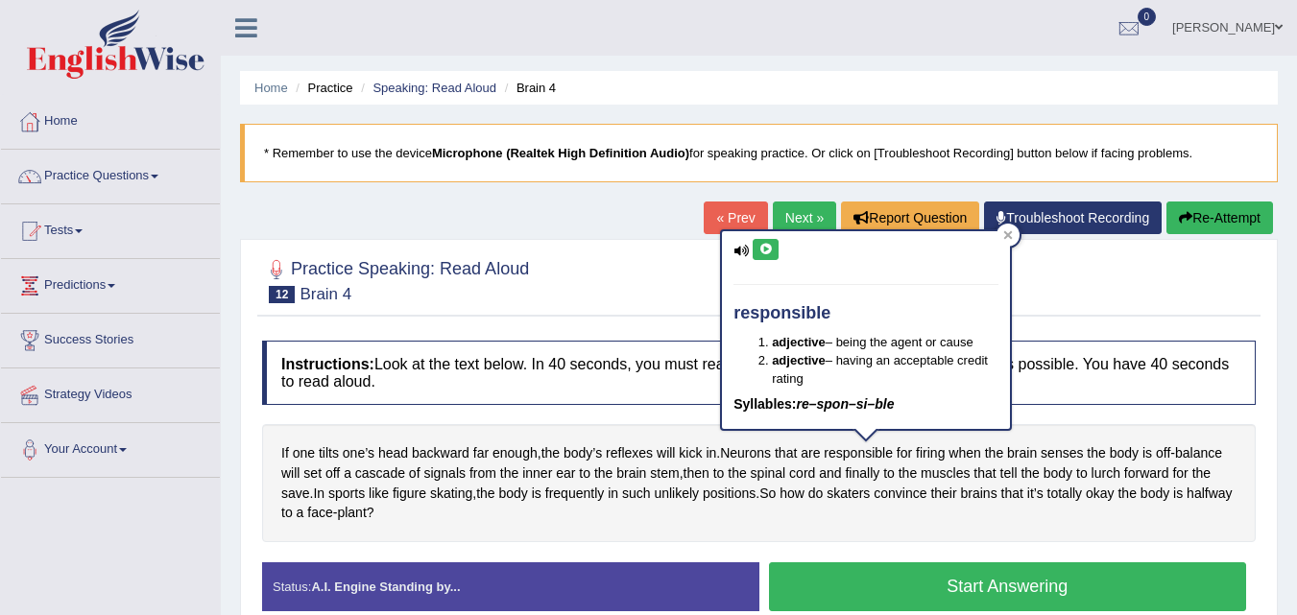
click at [763, 248] on icon at bounding box center [766, 250] width 14 height 12
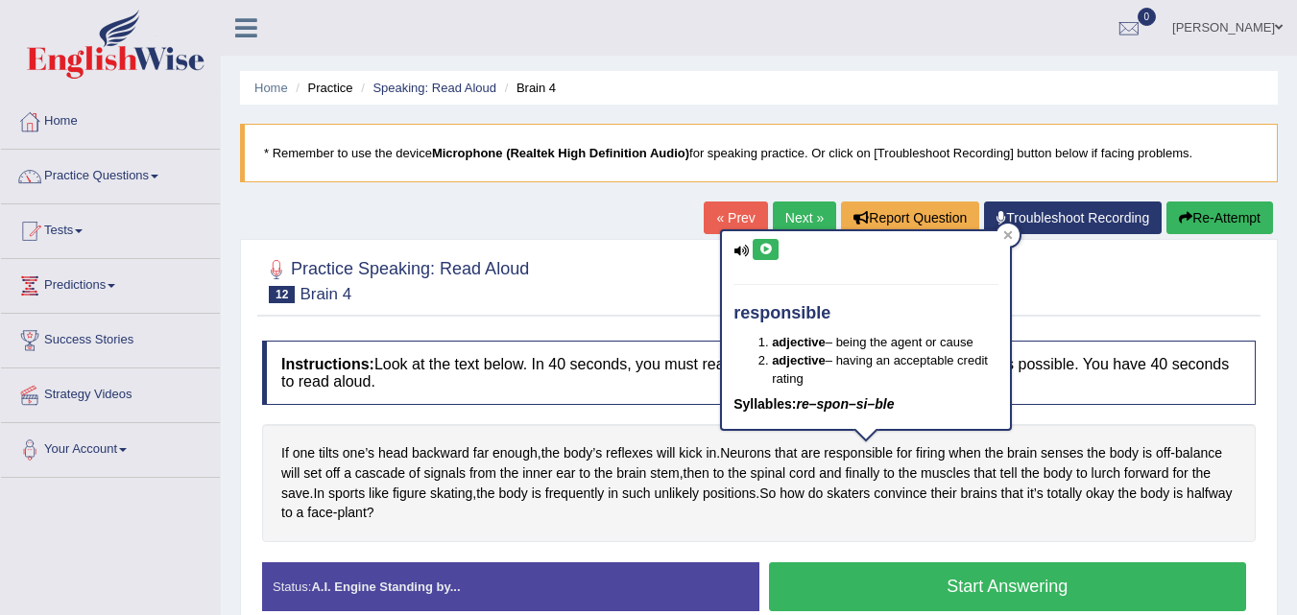
click at [763, 248] on icon at bounding box center [766, 250] width 14 height 12
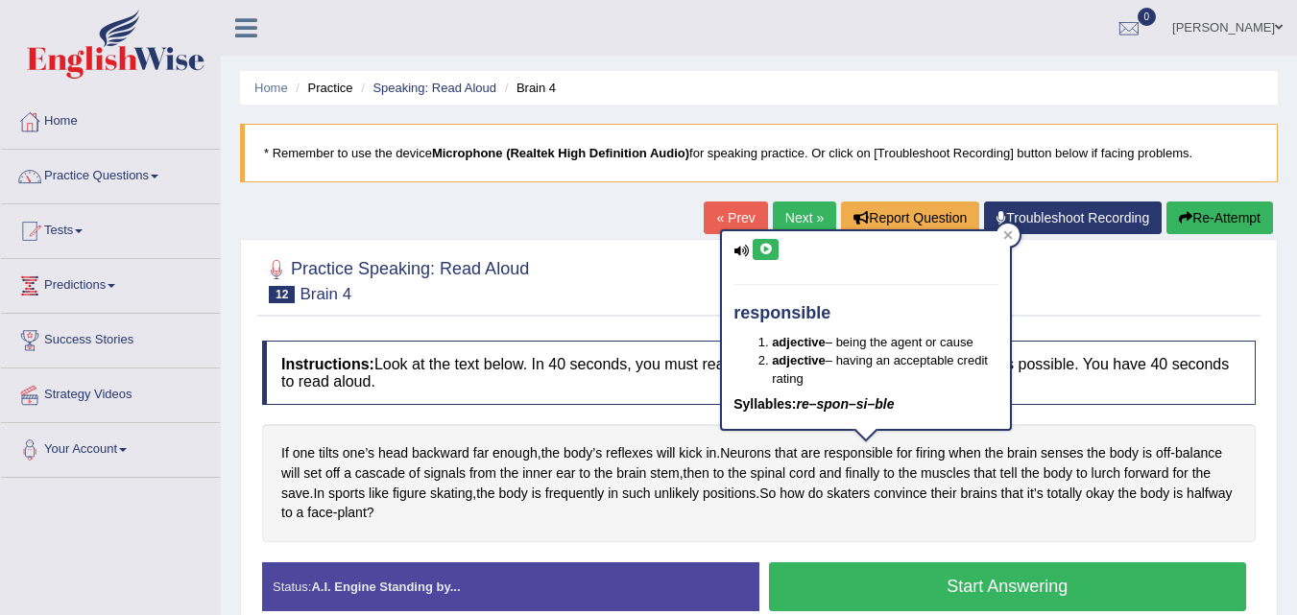
click at [763, 248] on icon at bounding box center [766, 250] width 14 height 12
click at [1005, 234] on icon at bounding box center [1008, 235] width 10 height 10
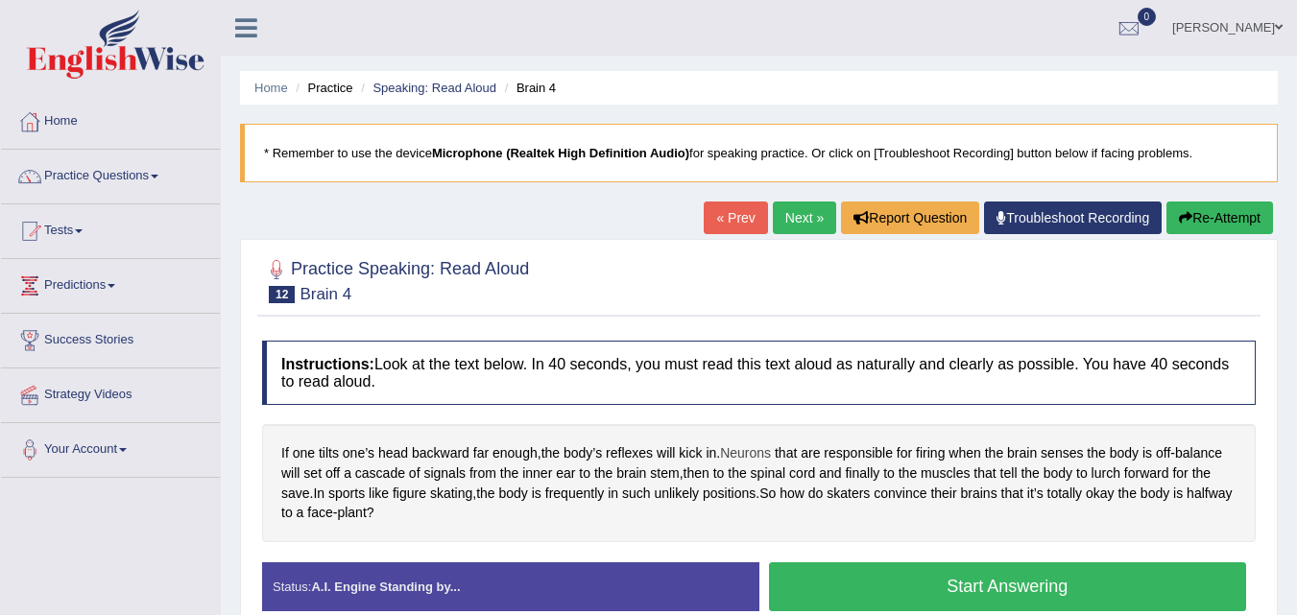
click at [753, 454] on span "Neurons" at bounding box center [745, 454] width 51 height 20
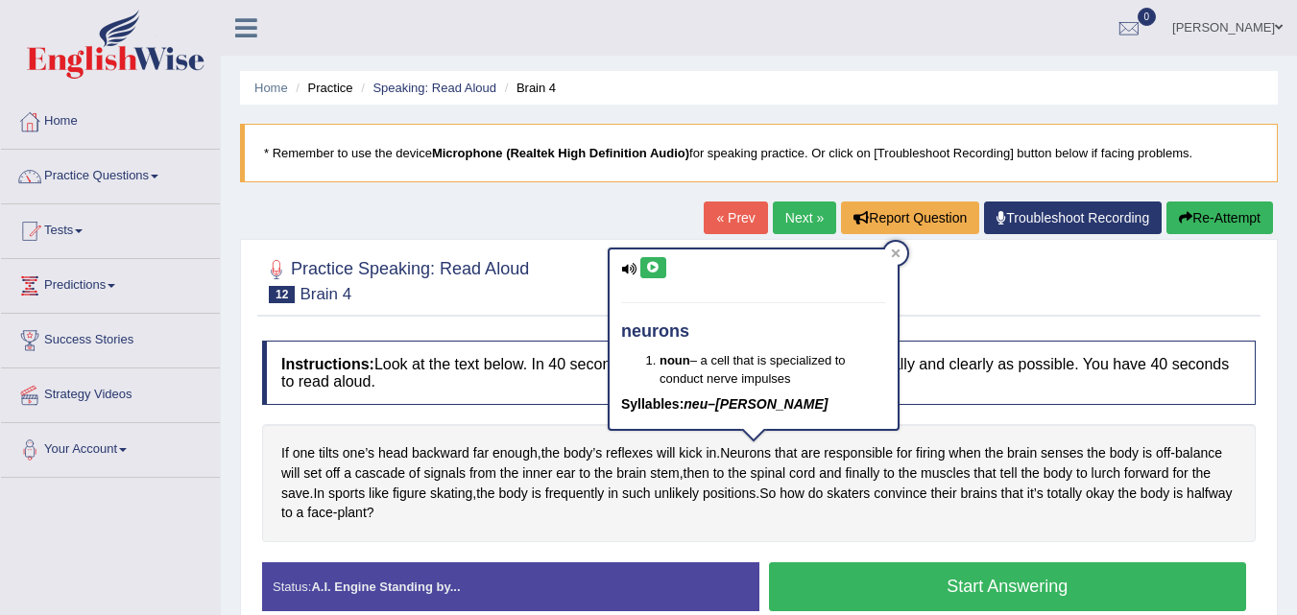
click at [649, 266] on icon at bounding box center [653, 268] width 14 height 12
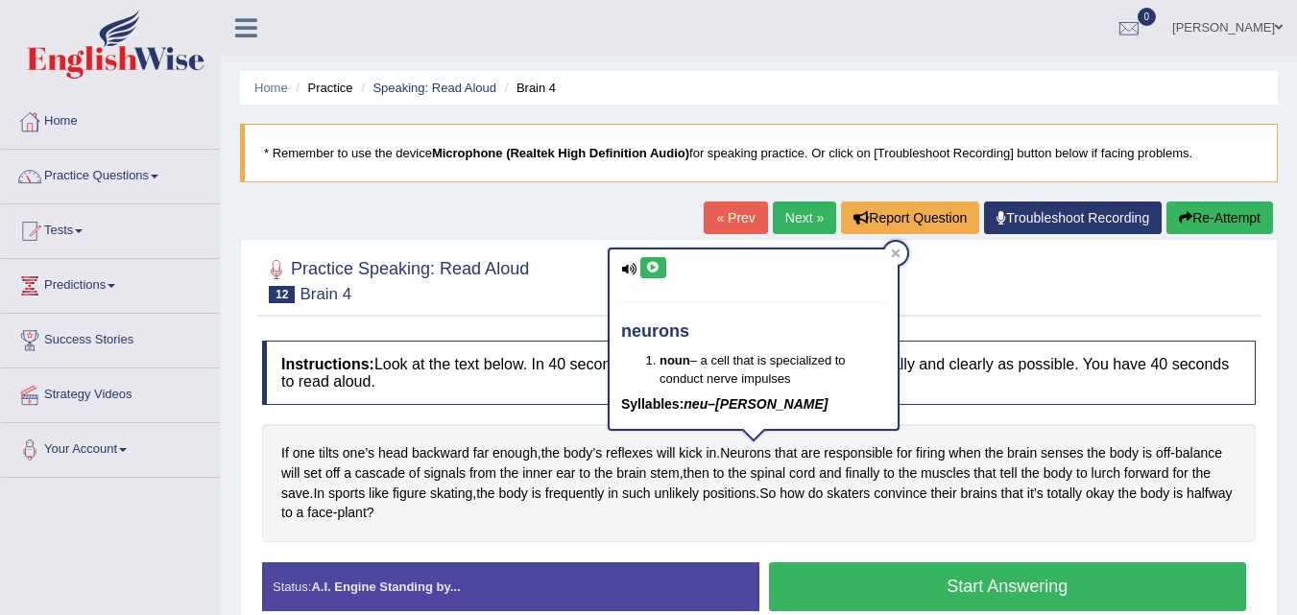
click at [649, 266] on icon at bounding box center [653, 268] width 14 height 12
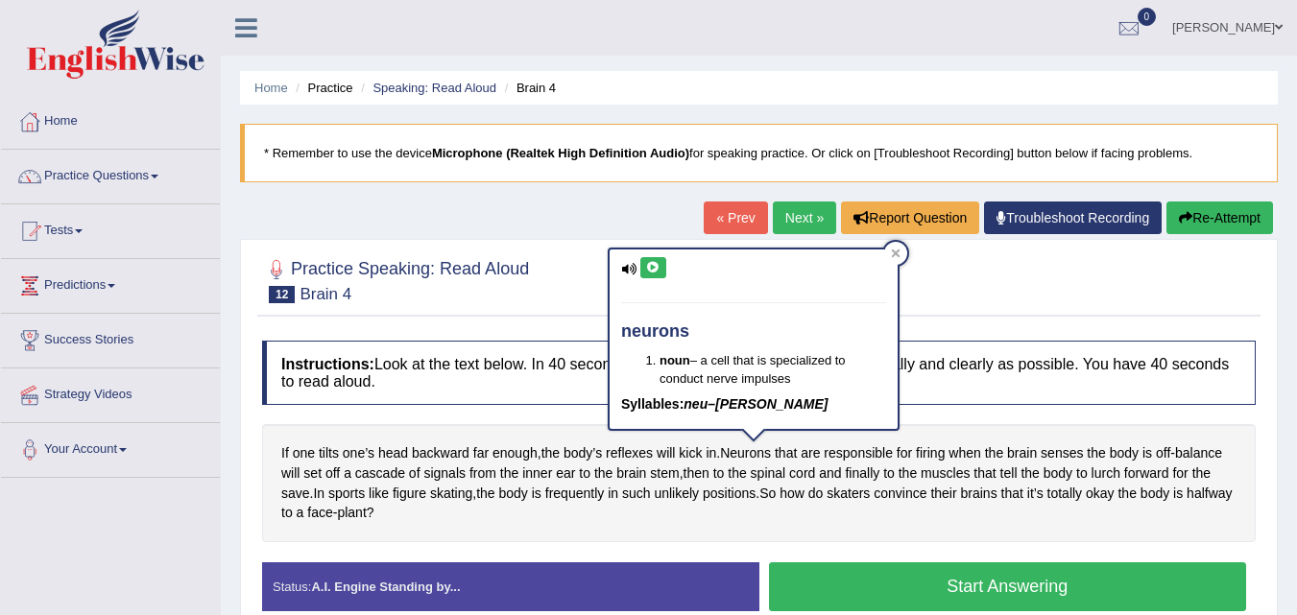
click at [649, 264] on icon at bounding box center [653, 268] width 14 height 12
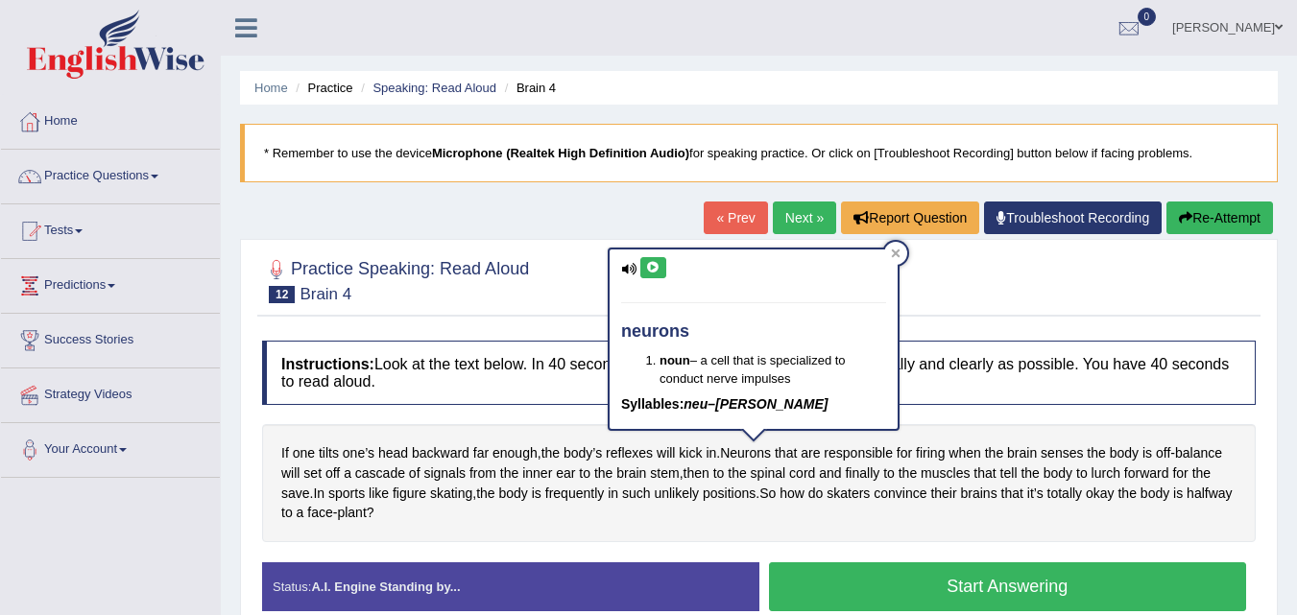
click at [649, 264] on icon at bounding box center [653, 268] width 14 height 12
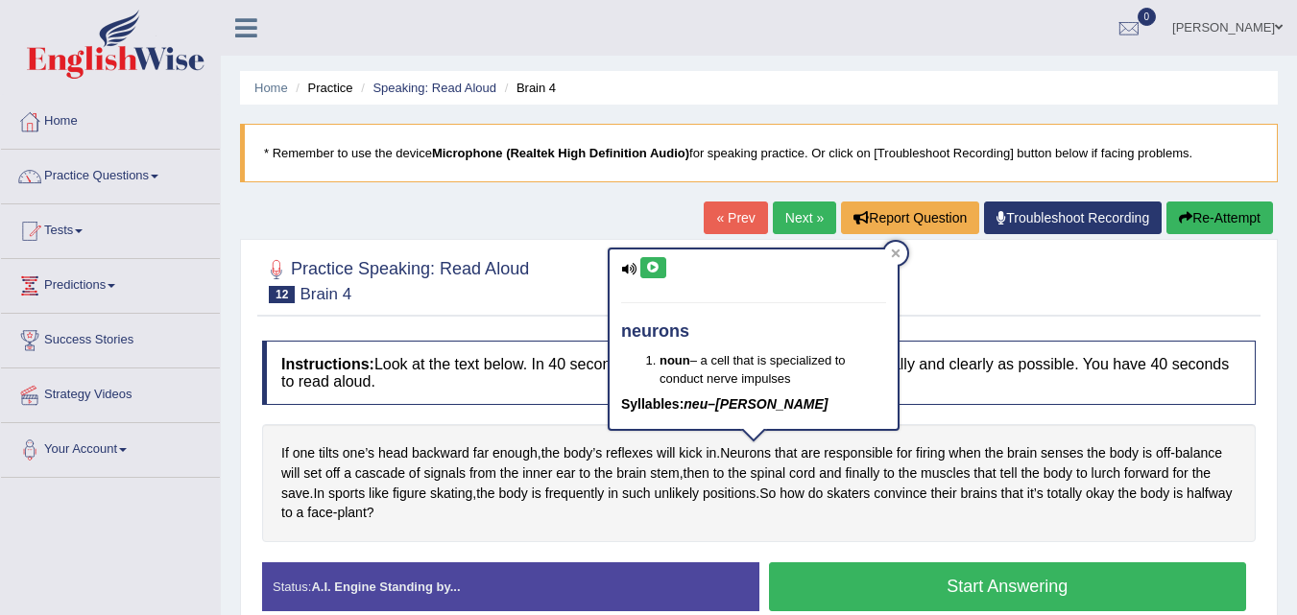
click at [649, 264] on icon at bounding box center [653, 268] width 14 height 12
click at [648, 264] on icon at bounding box center [653, 268] width 14 height 12
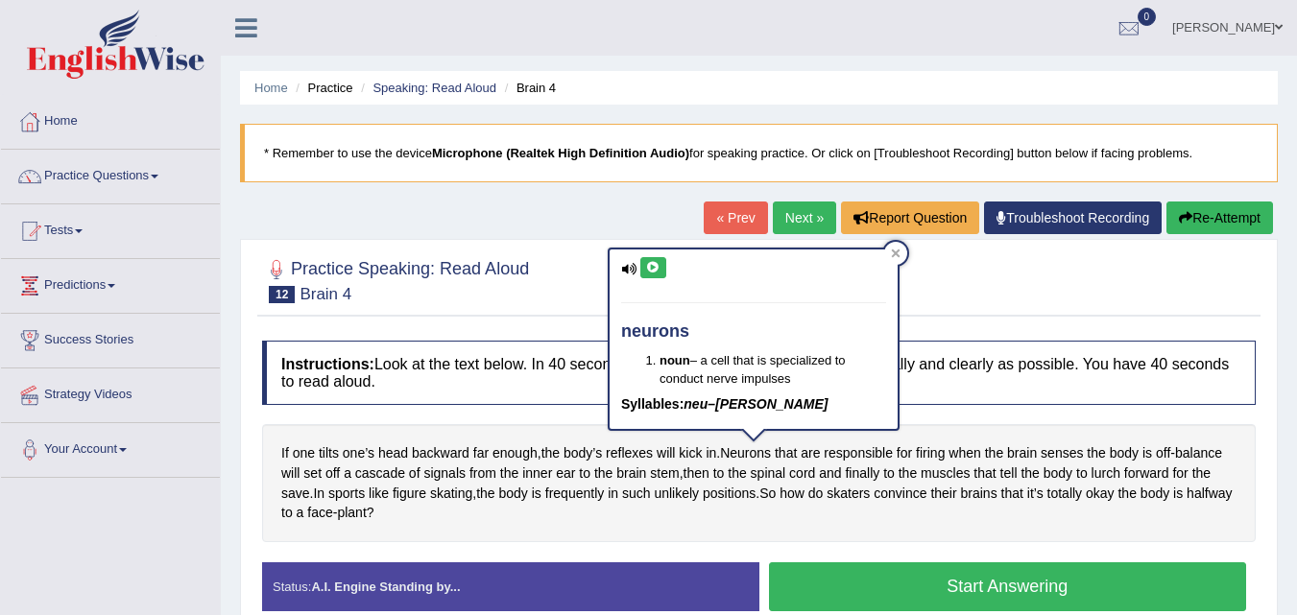
click at [648, 264] on icon at bounding box center [653, 268] width 14 height 12
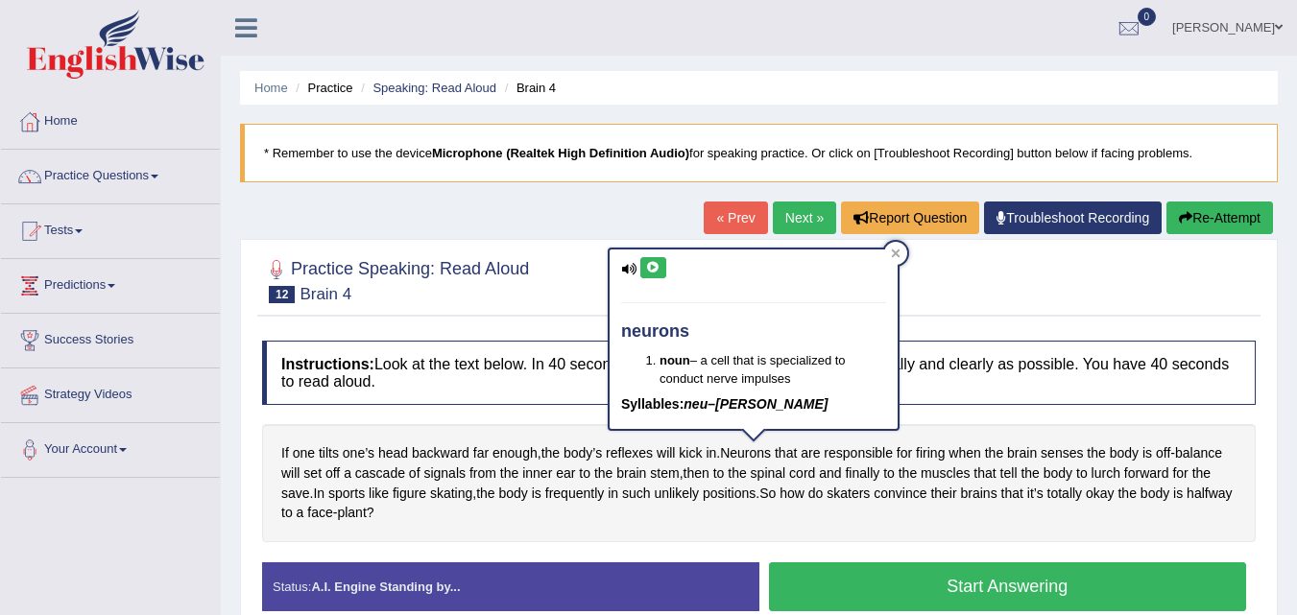
click at [648, 264] on icon at bounding box center [653, 268] width 14 height 12
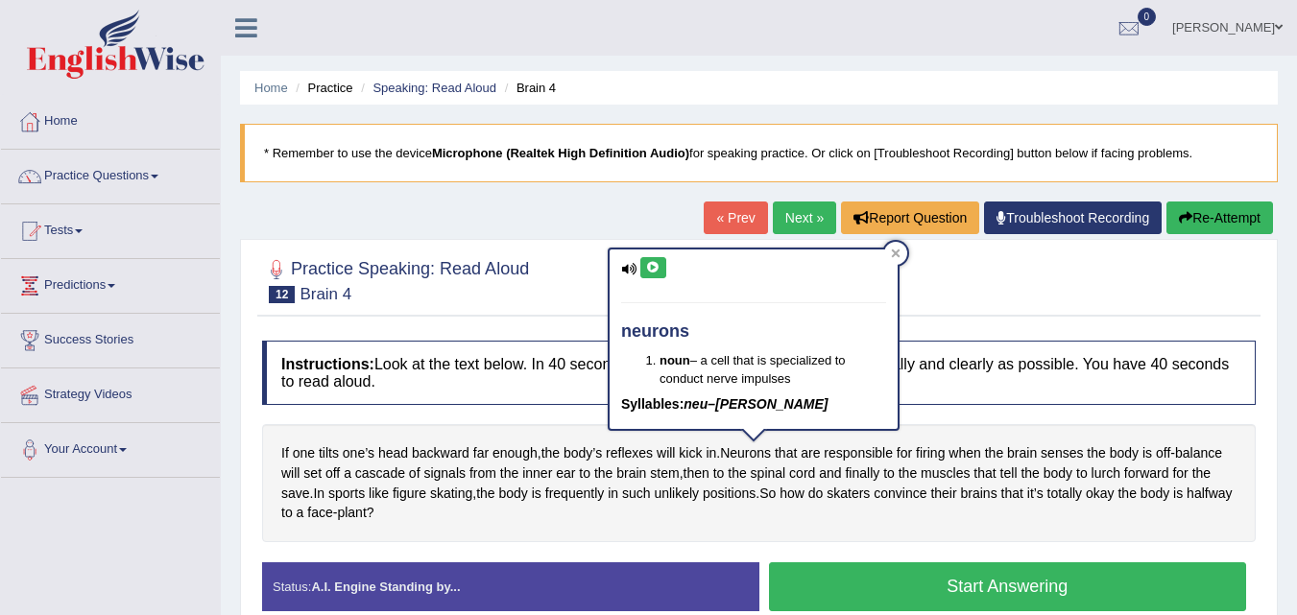
click at [648, 264] on icon at bounding box center [653, 268] width 14 height 12
click at [657, 264] on icon at bounding box center [653, 268] width 14 height 12
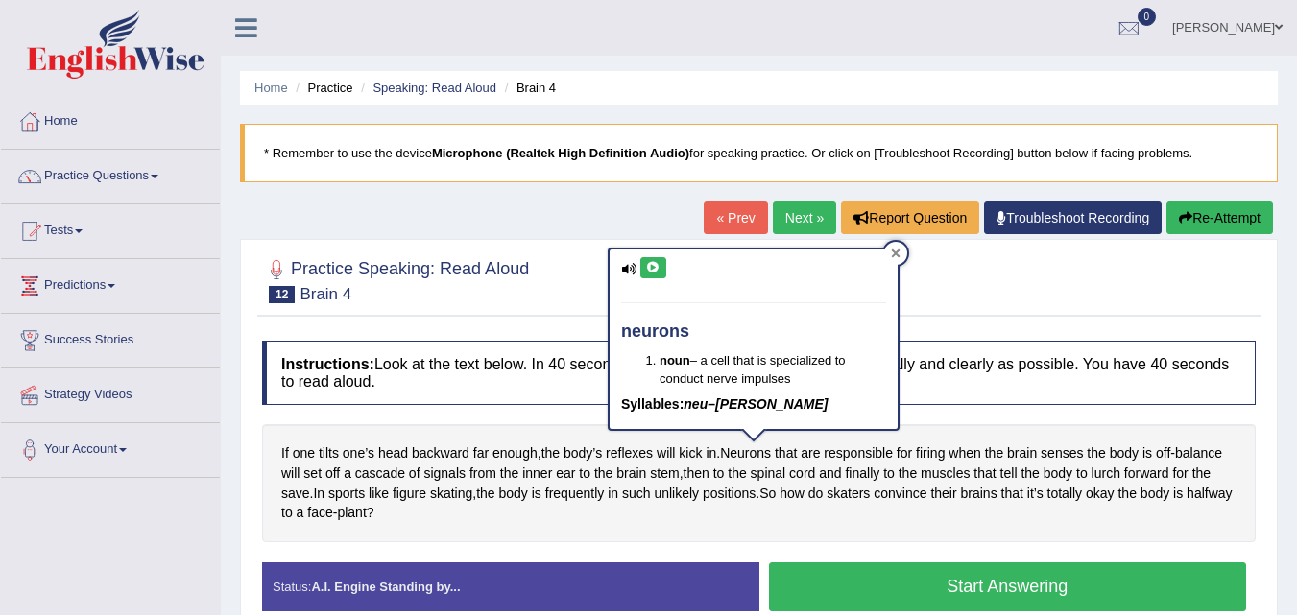
click at [901, 246] on div at bounding box center [895, 253] width 23 height 23
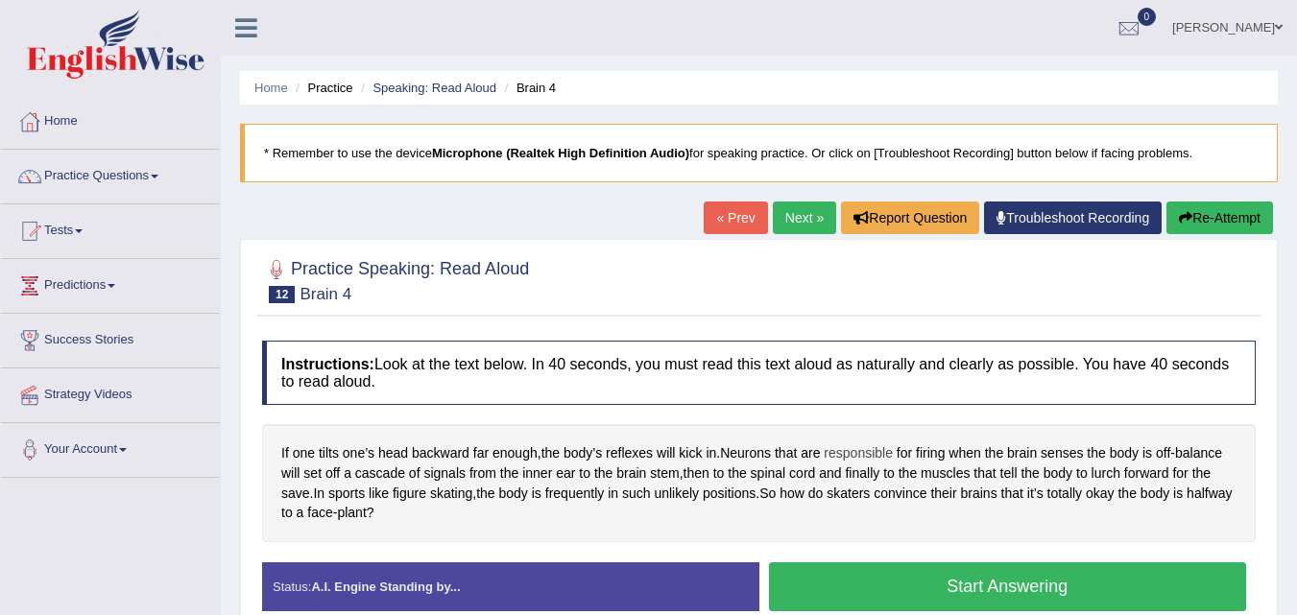
click at [867, 453] on span "responsible" at bounding box center [858, 454] width 69 height 20
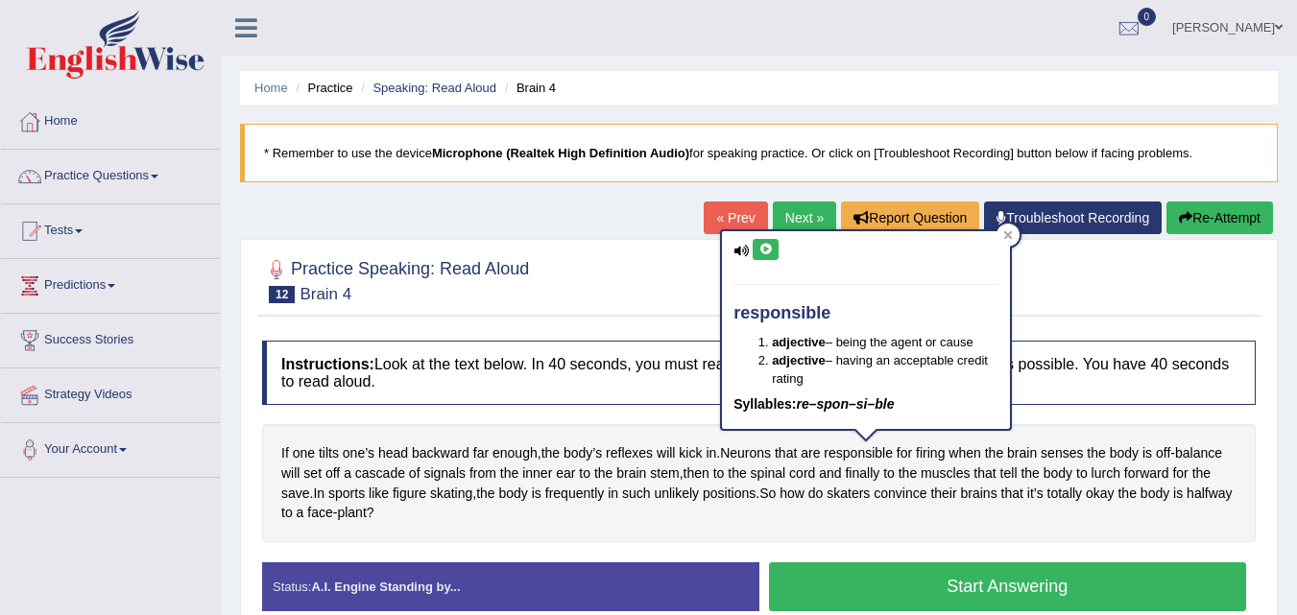
click at [759, 249] on icon at bounding box center [766, 250] width 14 height 12
click at [784, 269] on div "responsible adjective – being the agent or cause adjective – having an acceptab…" at bounding box center [866, 330] width 288 height 199
click at [764, 252] on icon at bounding box center [766, 250] width 14 height 12
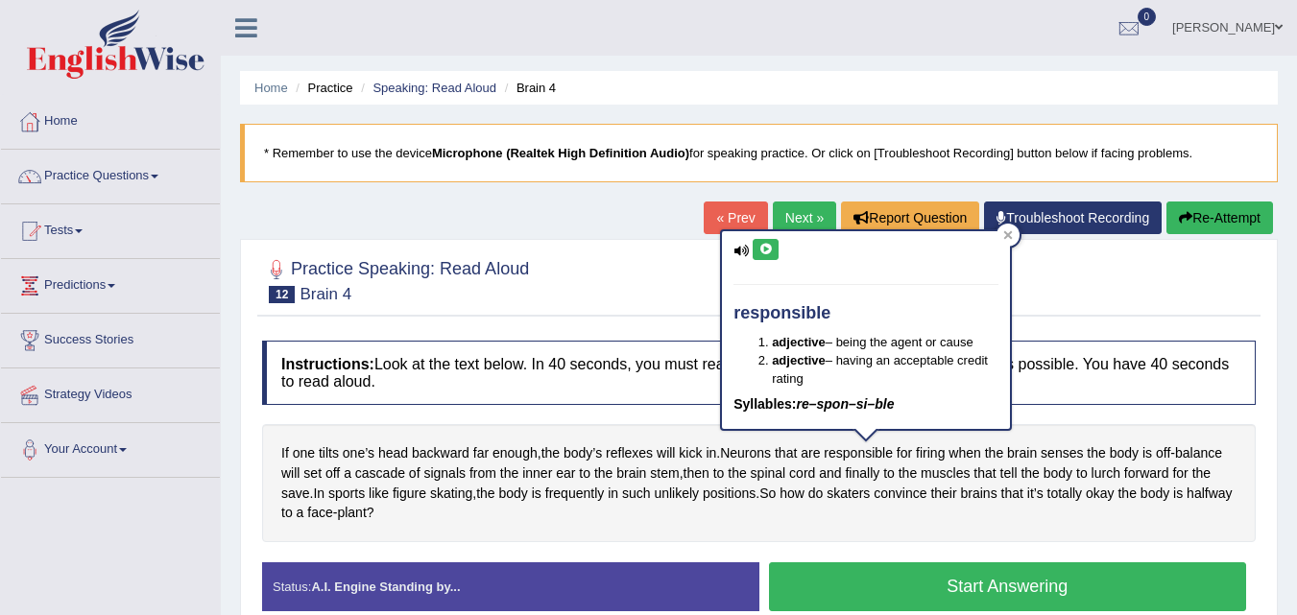
click at [764, 252] on icon at bounding box center [766, 250] width 14 height 12
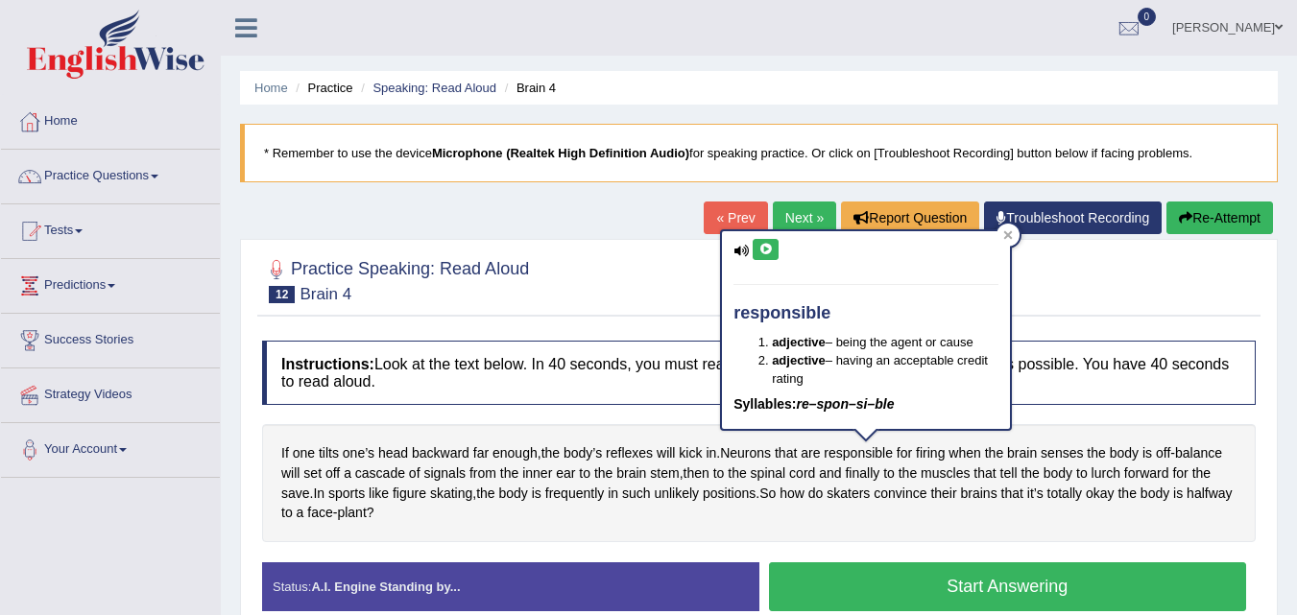
click at [764, 252] on icon at bounding box center [766, 250] width 14 height 12
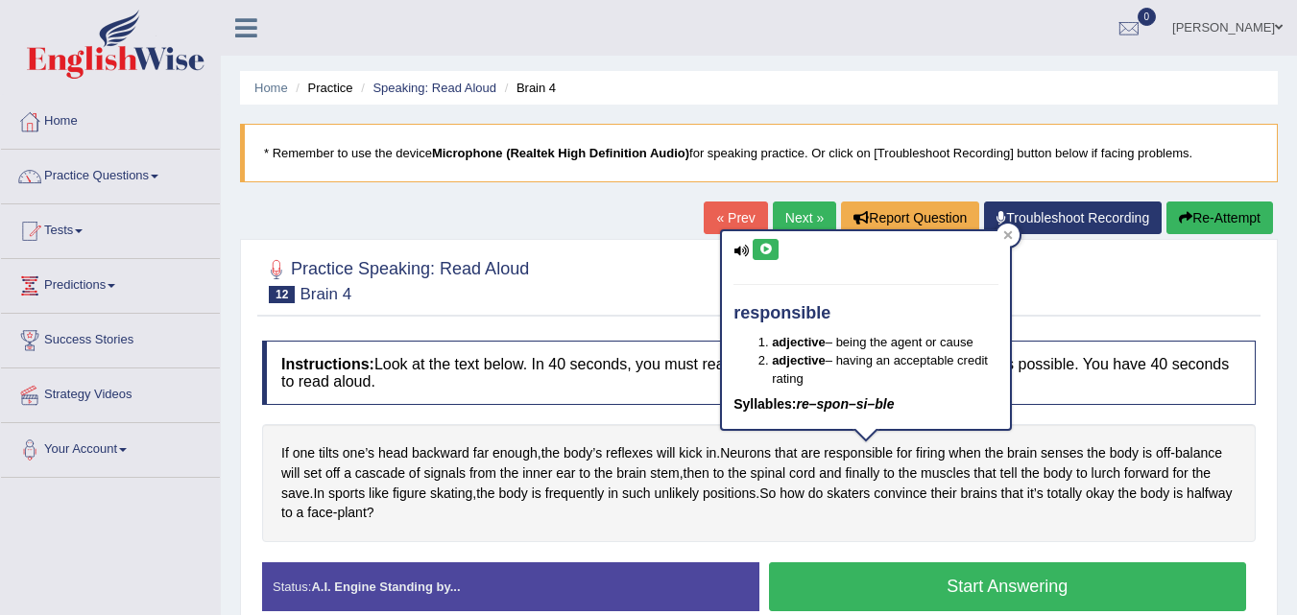
click at [764, 252] on icon at bounding box center [766, 250] width 14 height 12
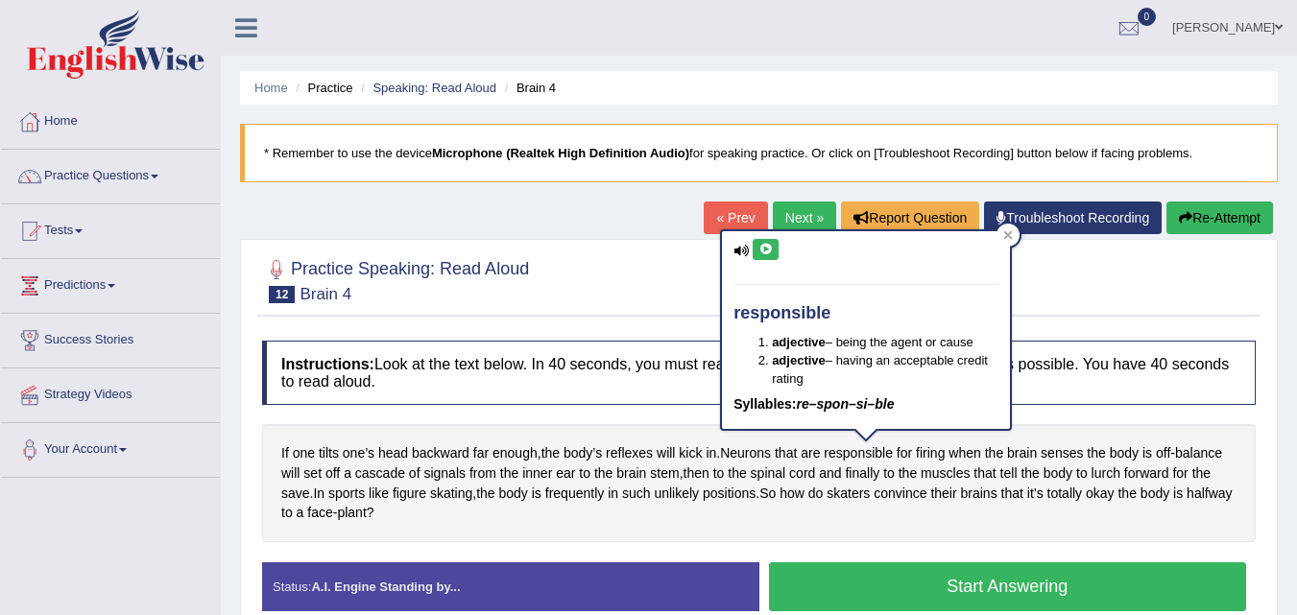
click at [764, 252] on icon at bounding box center [766, 250] width 14 height 12
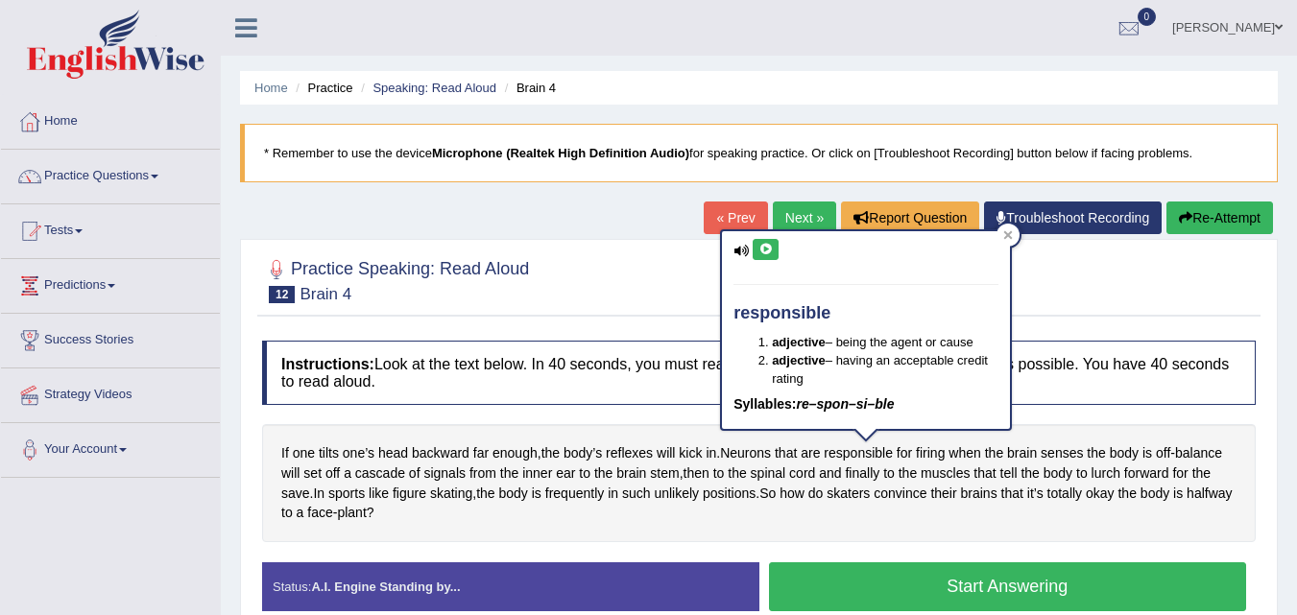
click at [764, 252] on icon at bounding box center [766, 250] width 14 height 12
click at [1007, 231] on icon at bounding box center [1008, 235] width 10 height 10
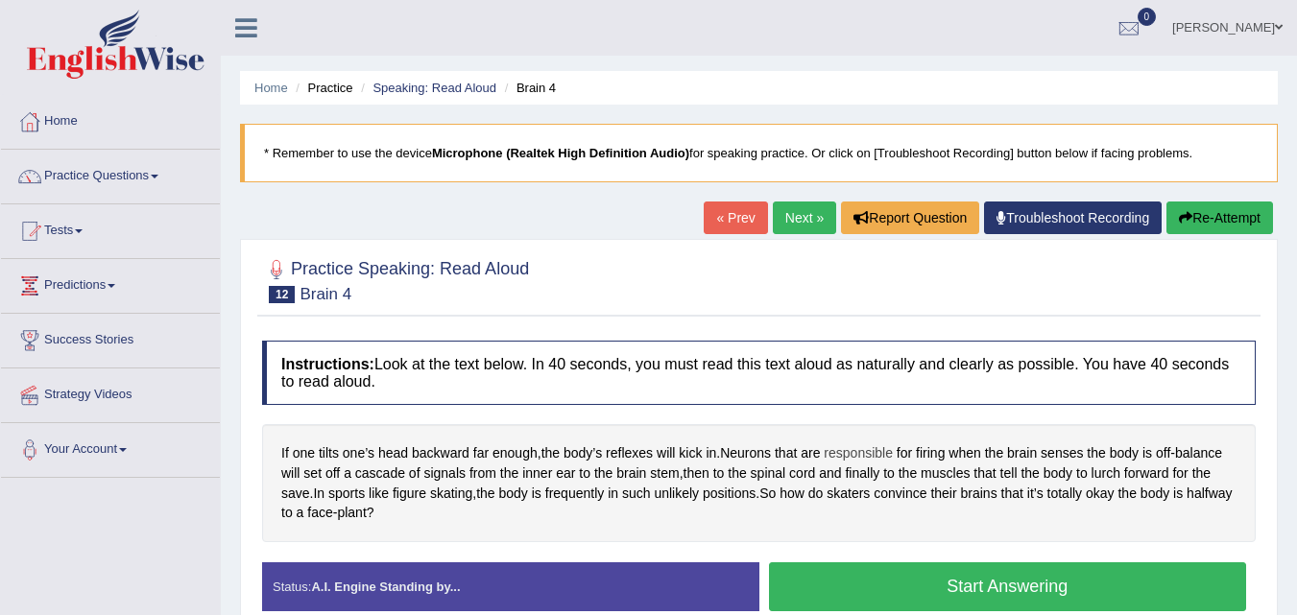
click at [865, 454] on span "responsible" at bounding box center [858, 454] width 69 height 20
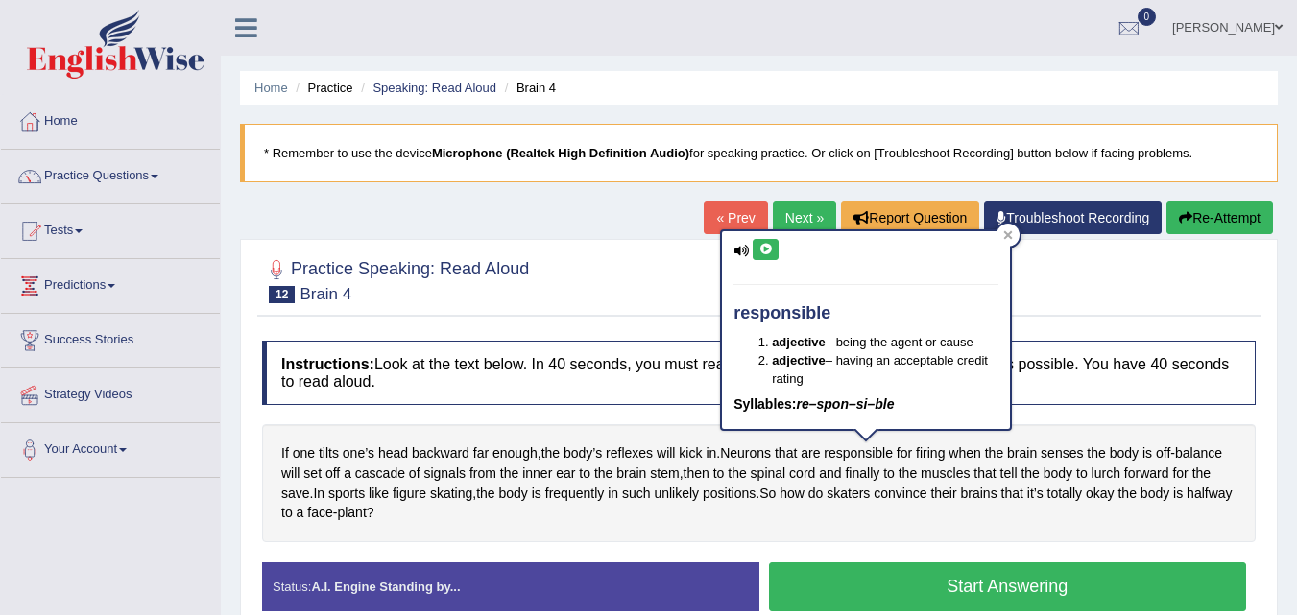
click at [759, 250] on icon at bounding box center [766, 250] width 14 height 12
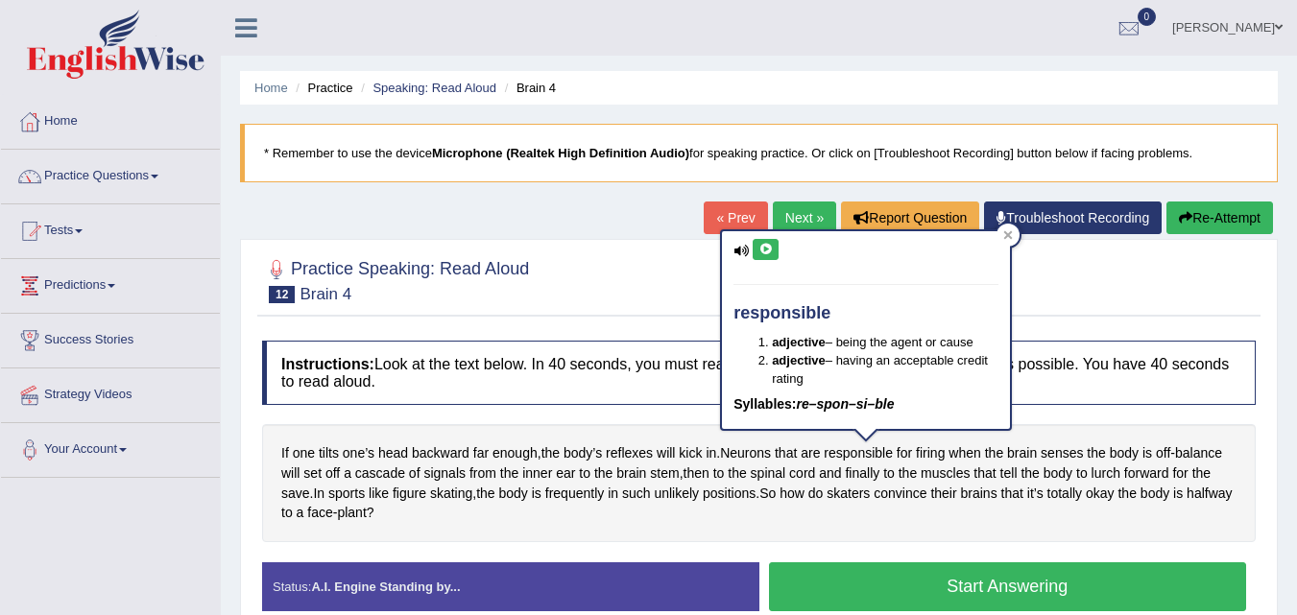
click at [988, 234] on div "responsible adjective – being the agent or cause adjective – having an acceptab…" at bounding box center [866, 330] width 288 height 199
click at [1015, 237] on div at bounding box center [1008, 235] width 23 height 23
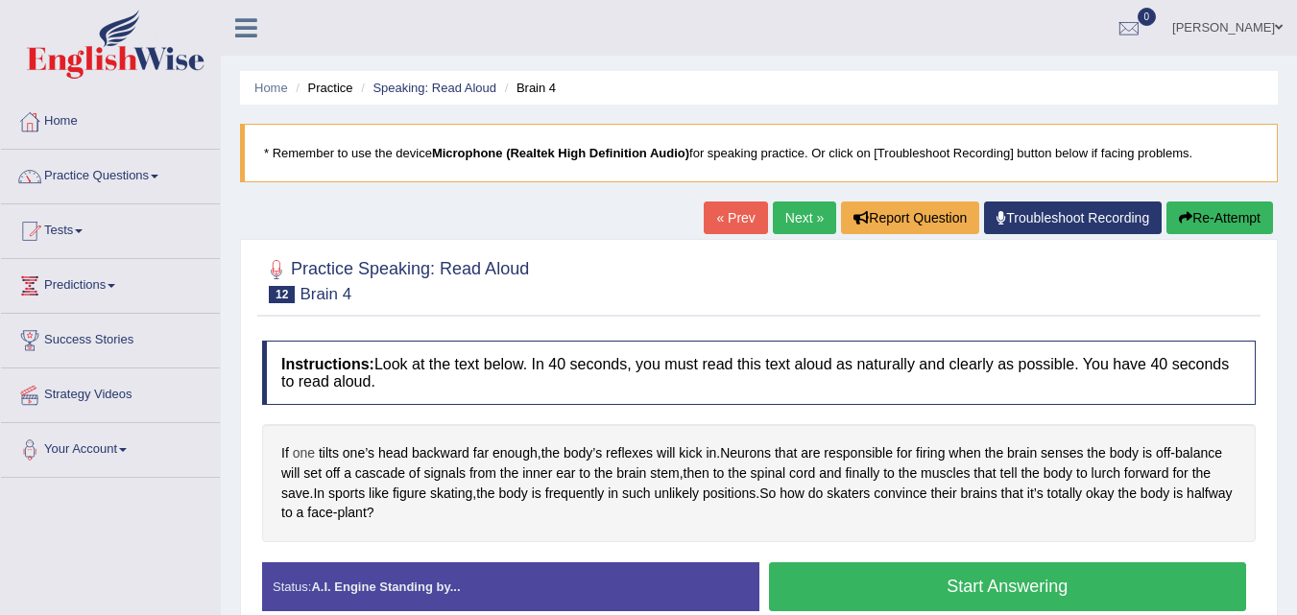
scroll to position [96, 0]
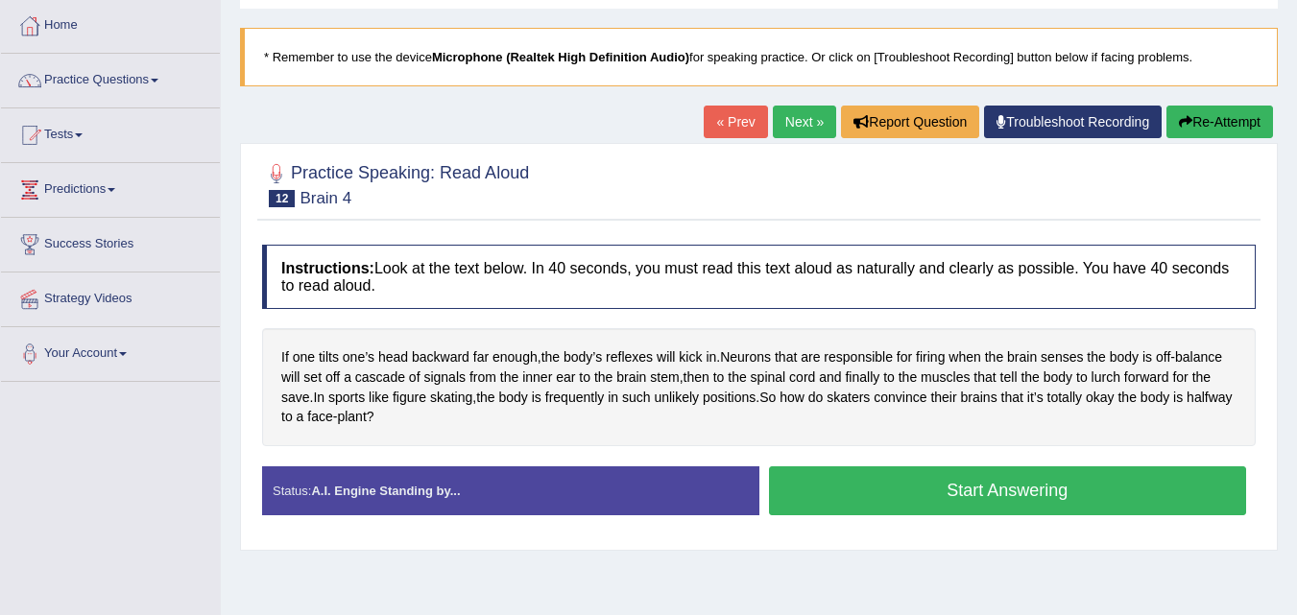
click at [773, 111] on link "Next »" at bounding box center [804, 122] width 63 height 33
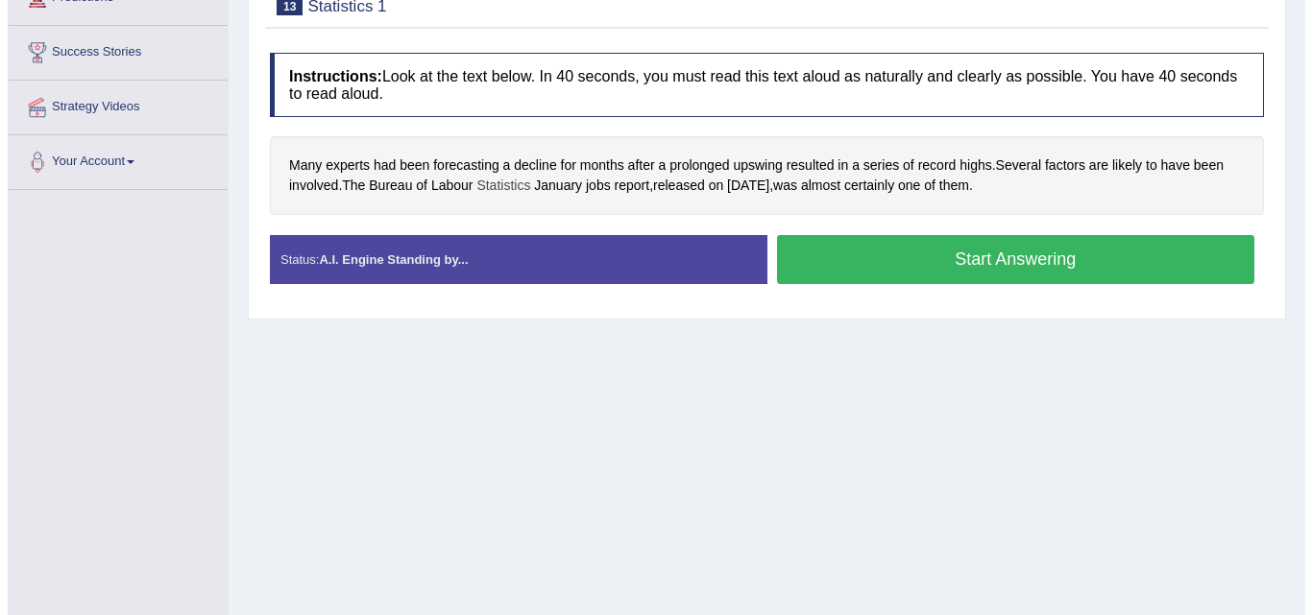
scroll to position [96, 0]
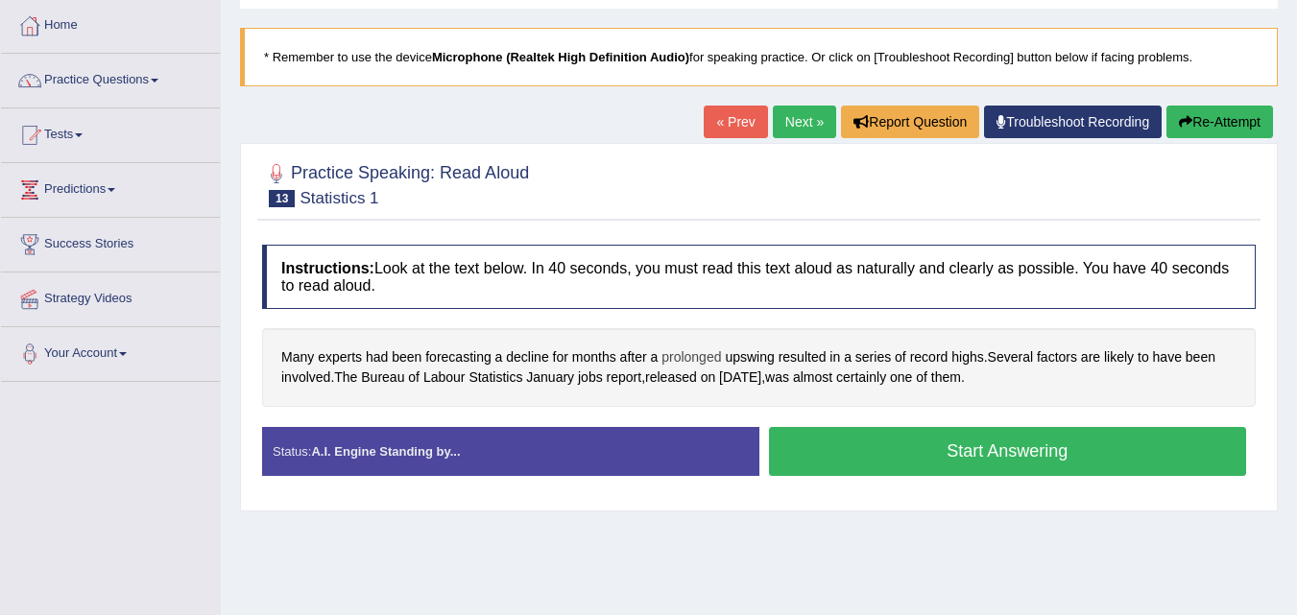
click at [669, 359] on span "prolonged" at bounding box center [692, 358] width 60 height 20
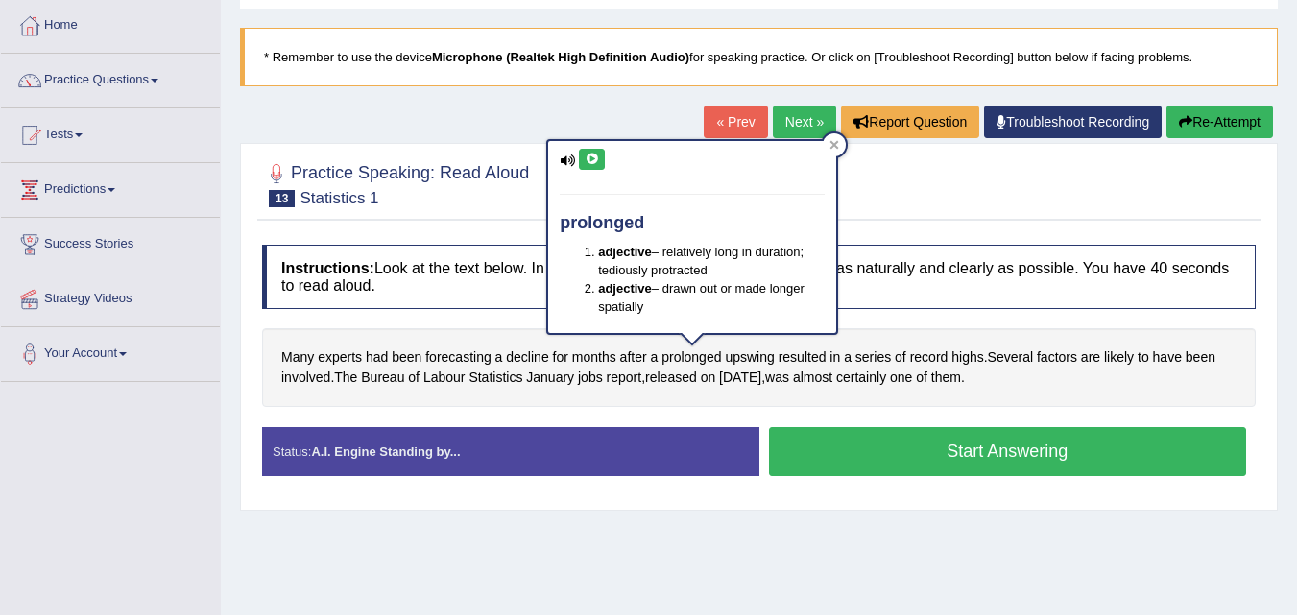
click at [598, 151] on button at bounding box center [592, 159] width 26 height 21
click at [836, 137] on div at bounding box center [834, 144] width 23 height 23
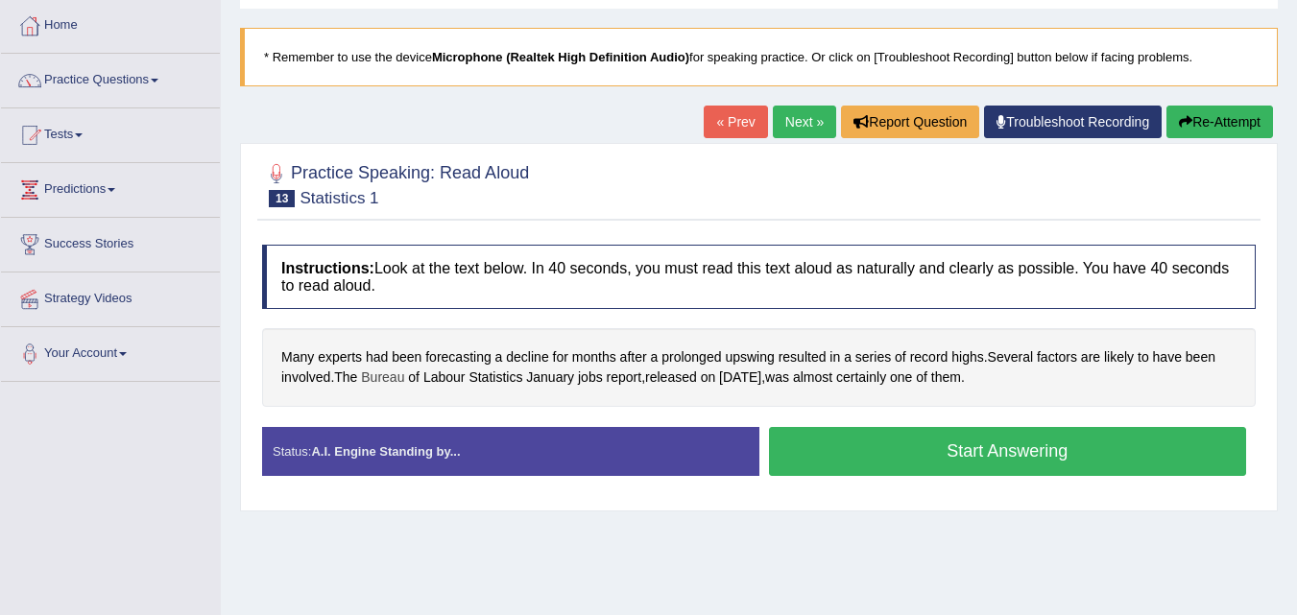
click at [380, 380] on span "Bureau" at bounding box center [382, 378] width 43 height 20
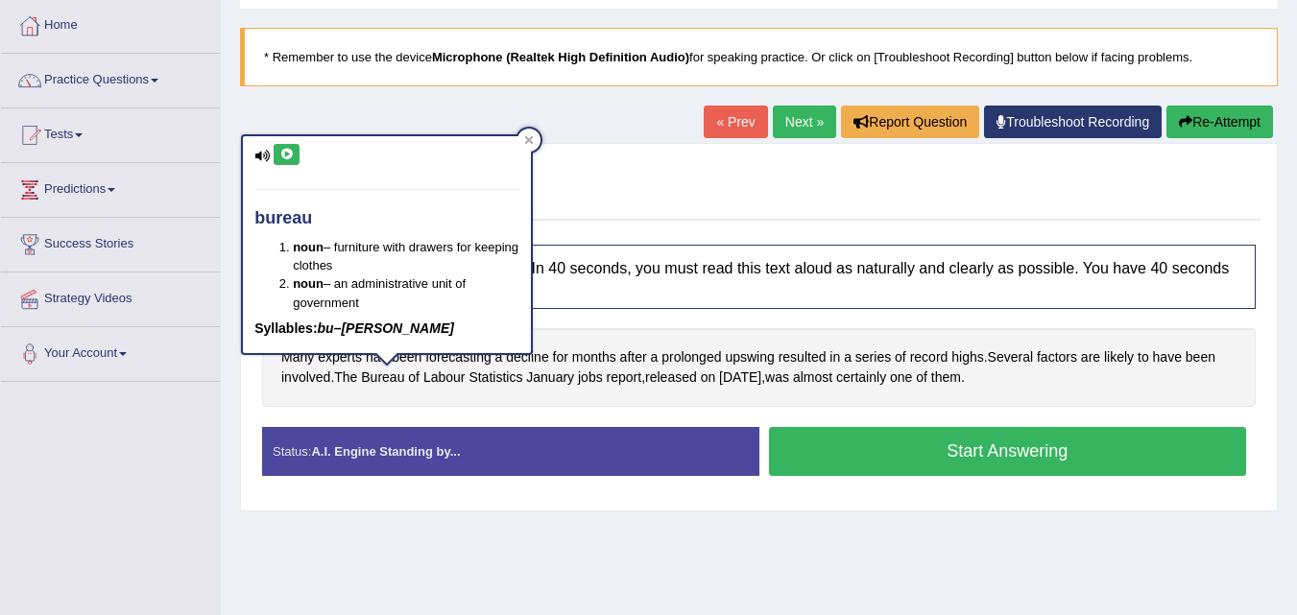
click at [279, 157] on icon at bounding box center [286, 155] width 14 height 12
click at [538, 133] on div at bounding box center [529, 140] width 23 height 23
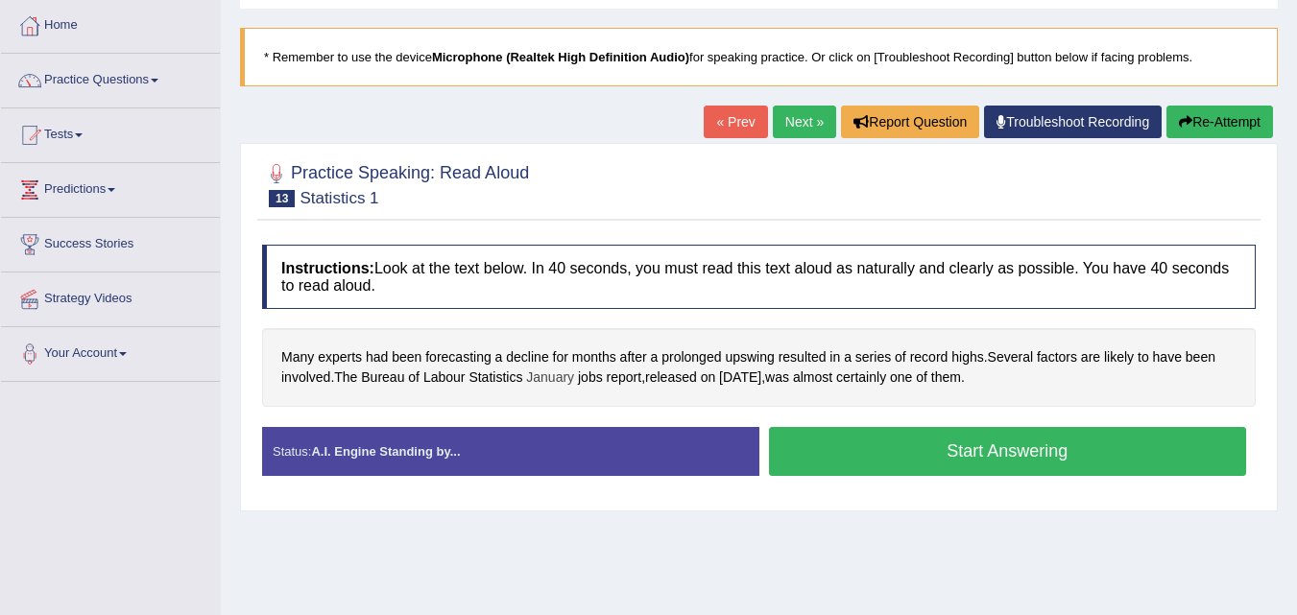
click at [567, 382] on span "January" at bounding box center [550, 378] width 48 height 20
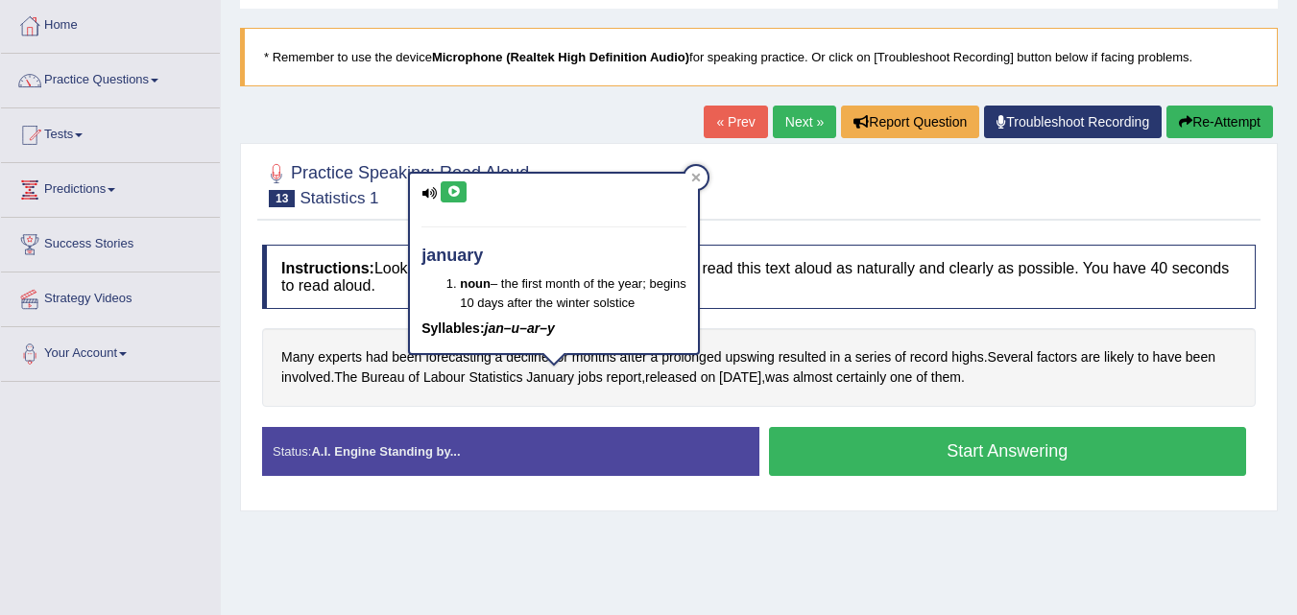
click at [460, 183] on button at bounding box center [454, 191] width 26 height 21
click at [695, 177] on icon at bounding box center [696, 177] width 9 height 9
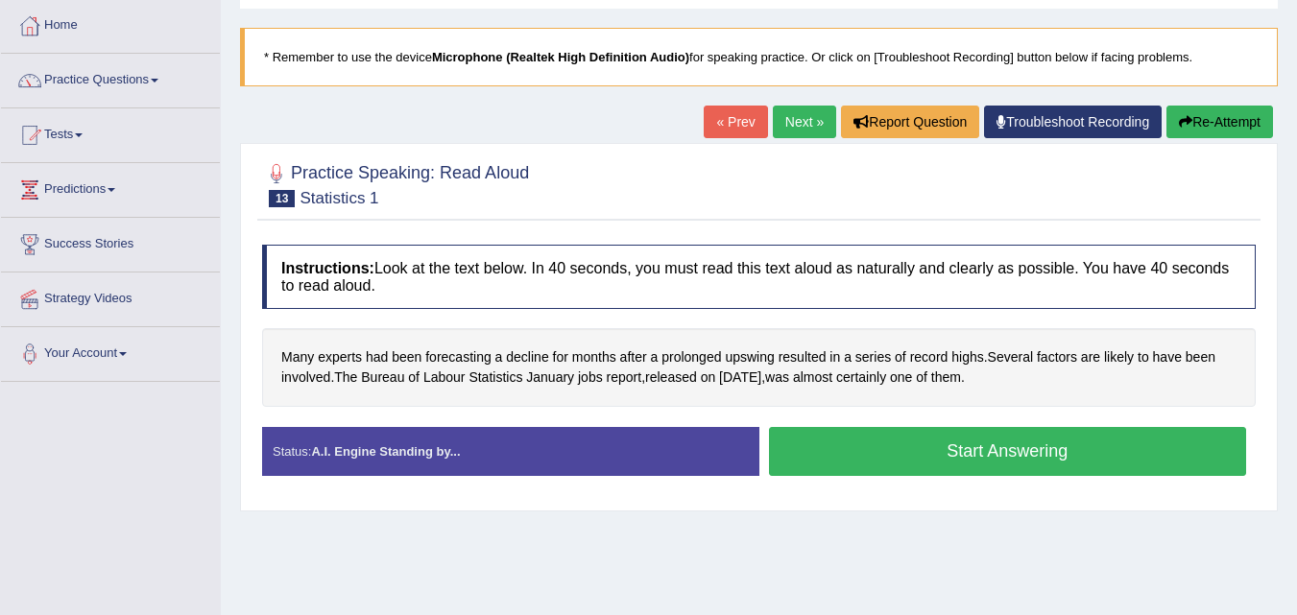
click at [843, 434] on button "Start Answering" at bounding box center [1008, 451] width 478 height 49
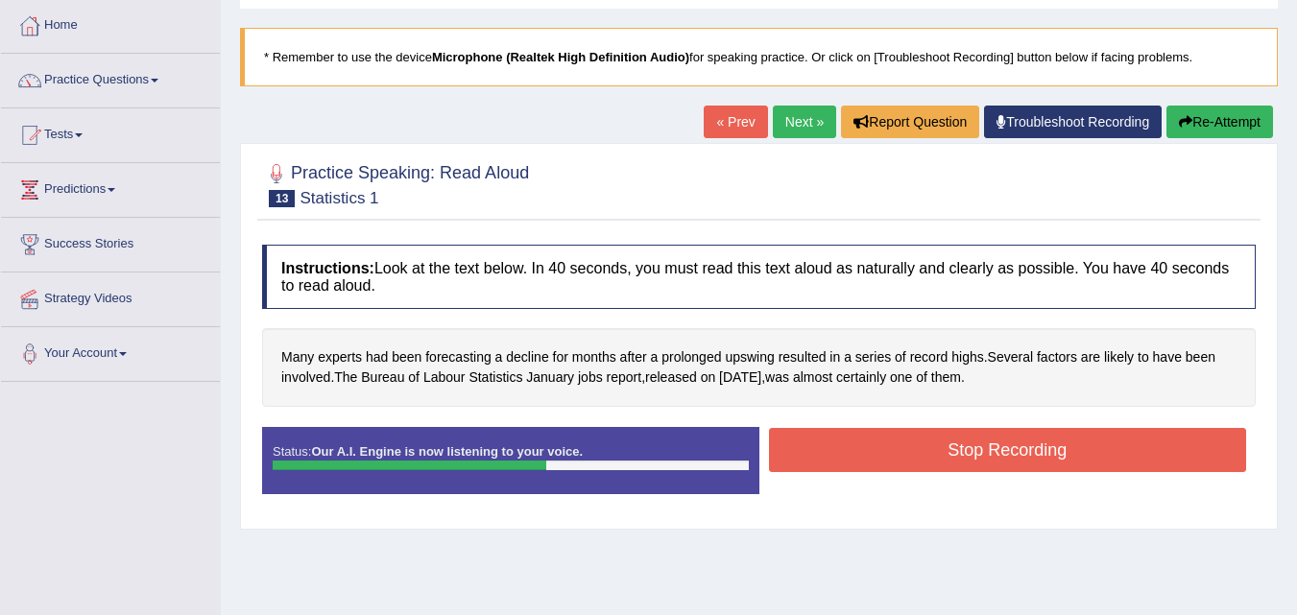
click at [918, 451] on button "Stop Recording" at bounding box center [1008, 450] width 478 height 44
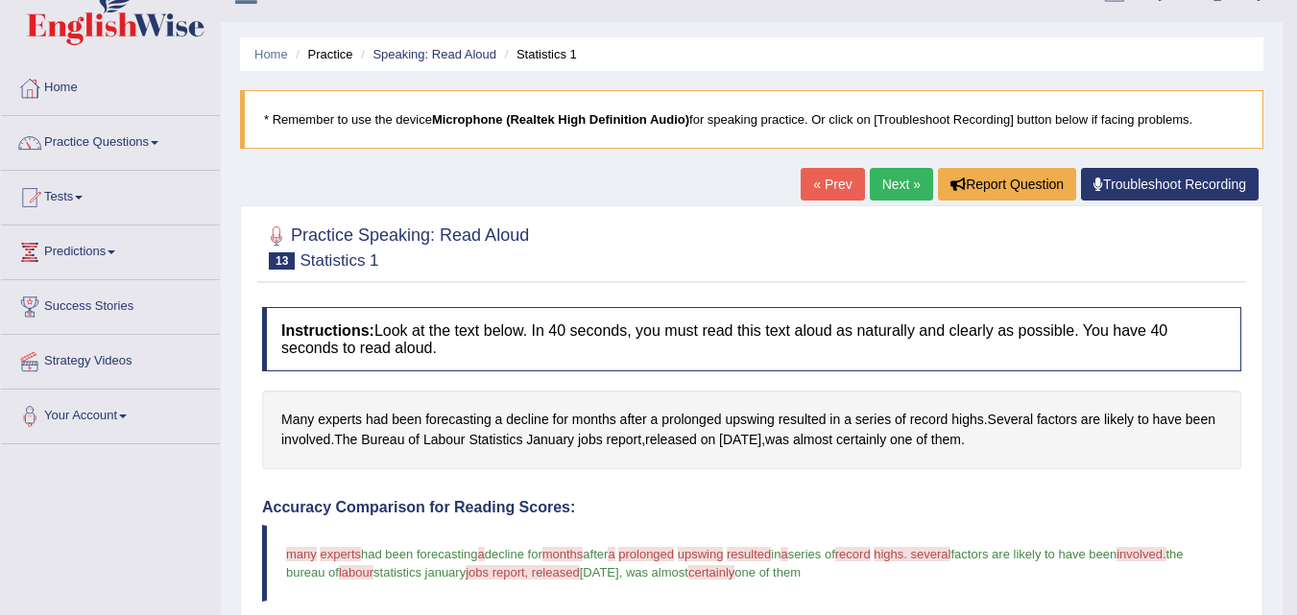
scroll to position [0, 0]
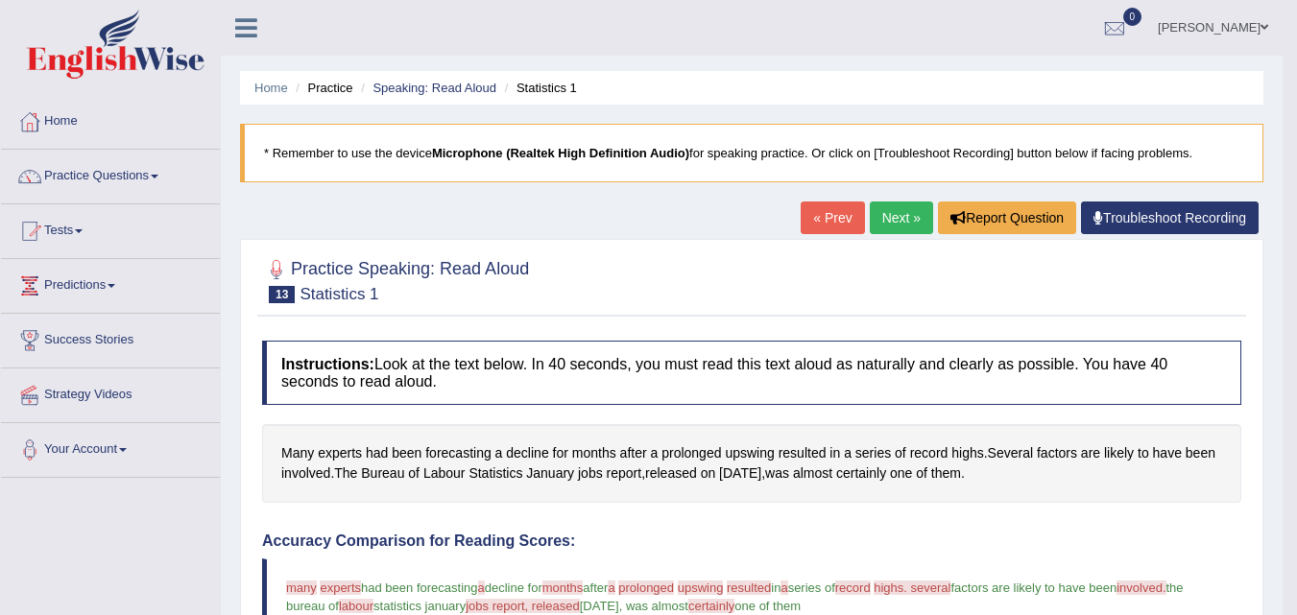
click at [883, 214] on link "Next »" at bounding box center [901, 218] width 63 height 33
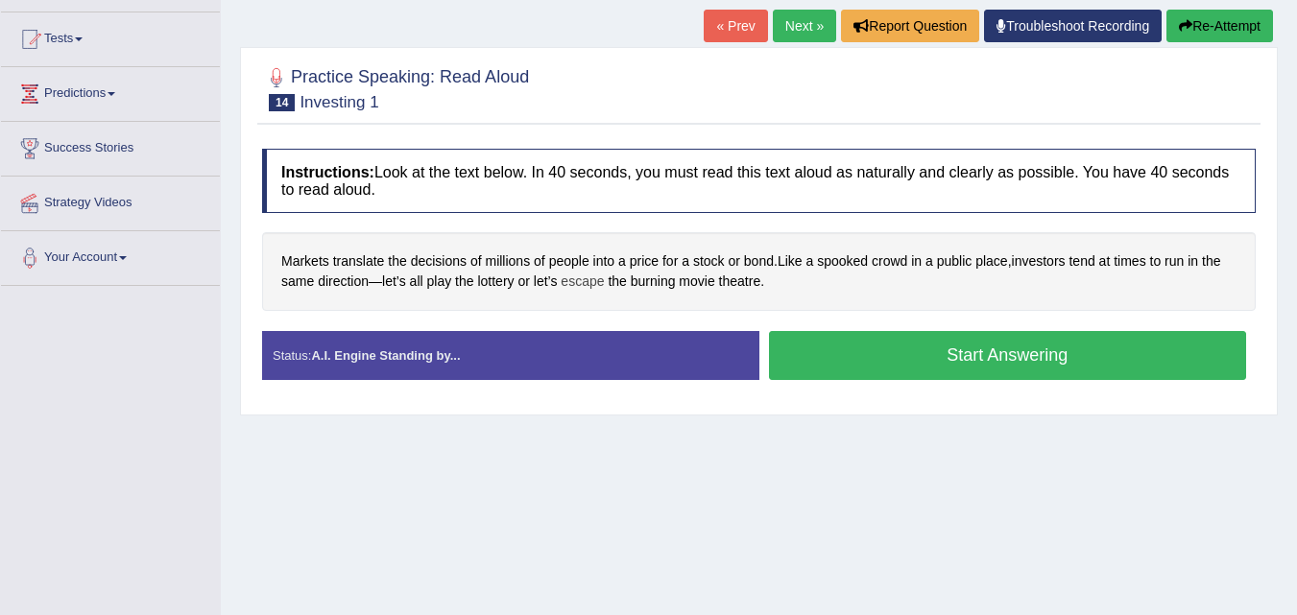
click at [589, 280] on span "escape" at bounding box center [582, 282] width 43 height 20
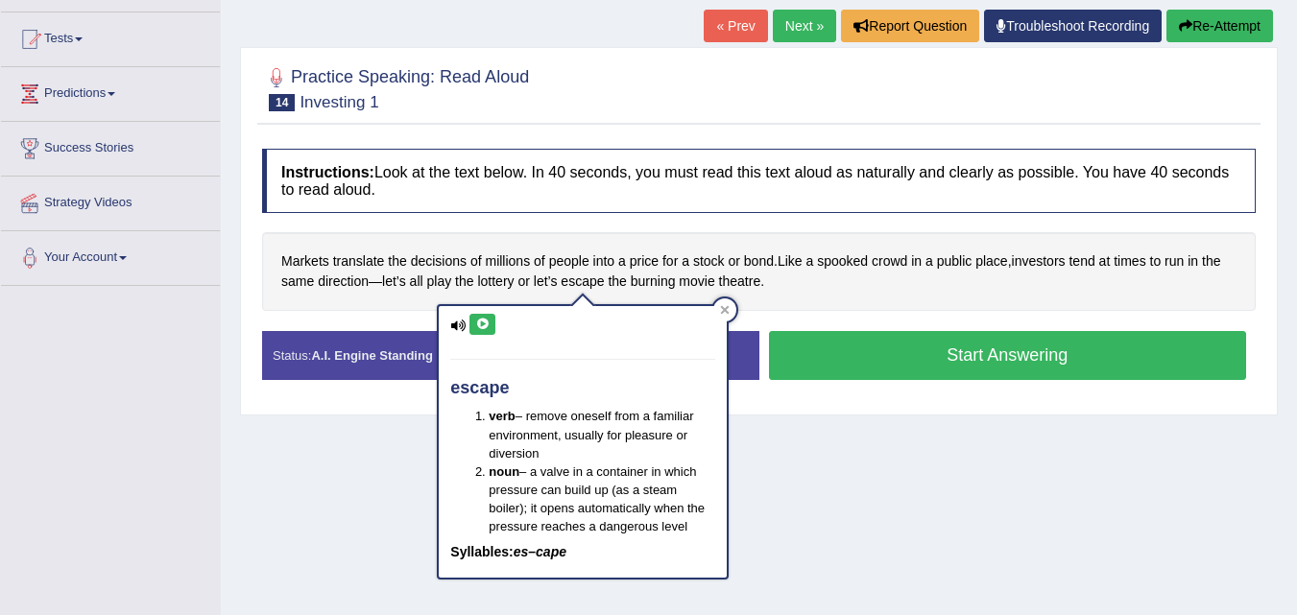
click at [481, 323] on icon at bounding box center [482, 325] width 14 height 12
click at [729, 307] on div "escape verb – remove oneself from a familiar environment, usually for pleasure …" at bounding box center [583, 436] width 292 height 288
click at [729, 301] on div at bounding box center [724, 310] width 23 height 23
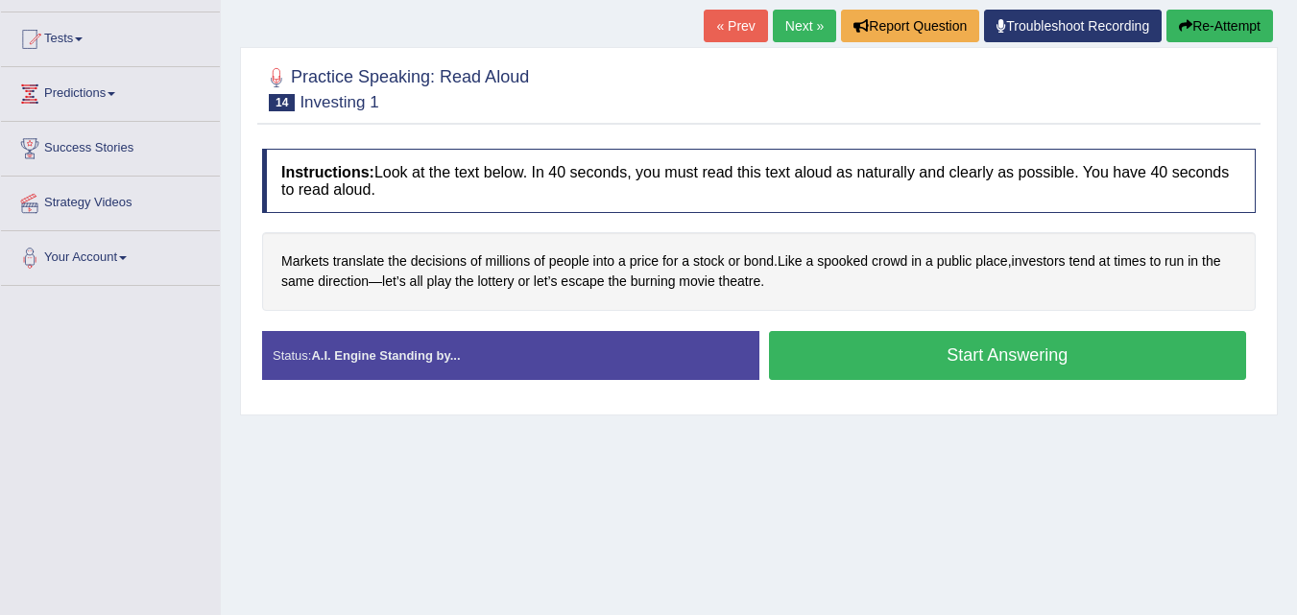
click at [860, 347] on button "Start Answering" at bounding box center [1008, 355] width 478 height 49
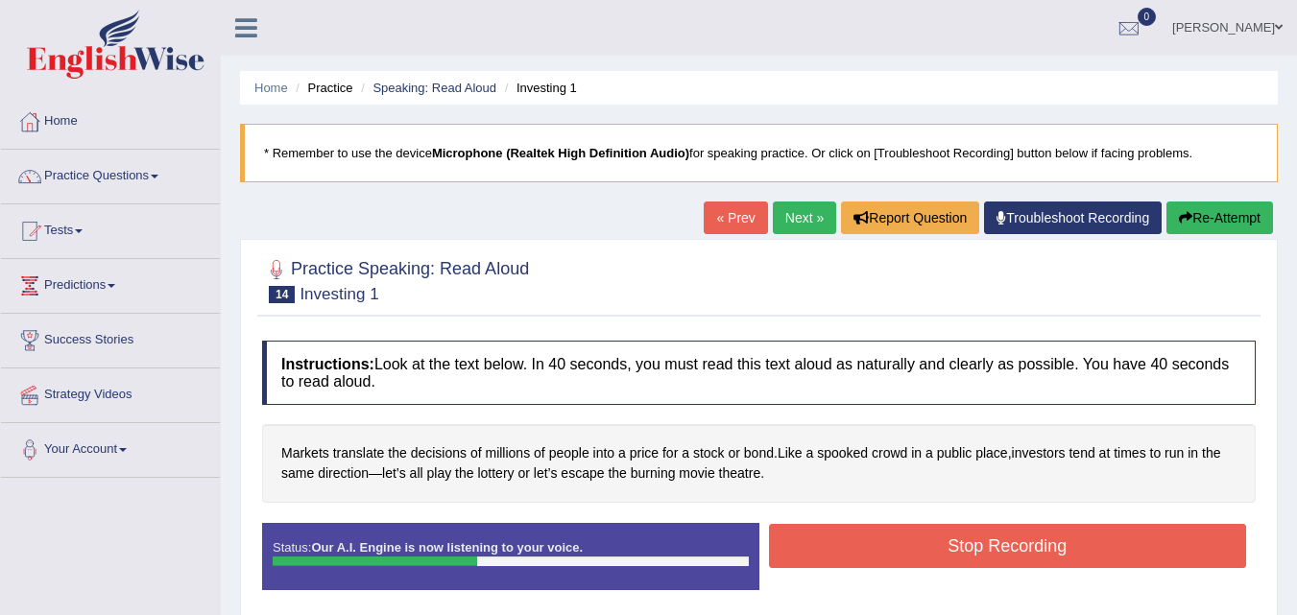
click at [1209, 218] on button "Re-Attempt" at bounding box center [1220, 218] width 107 height 33
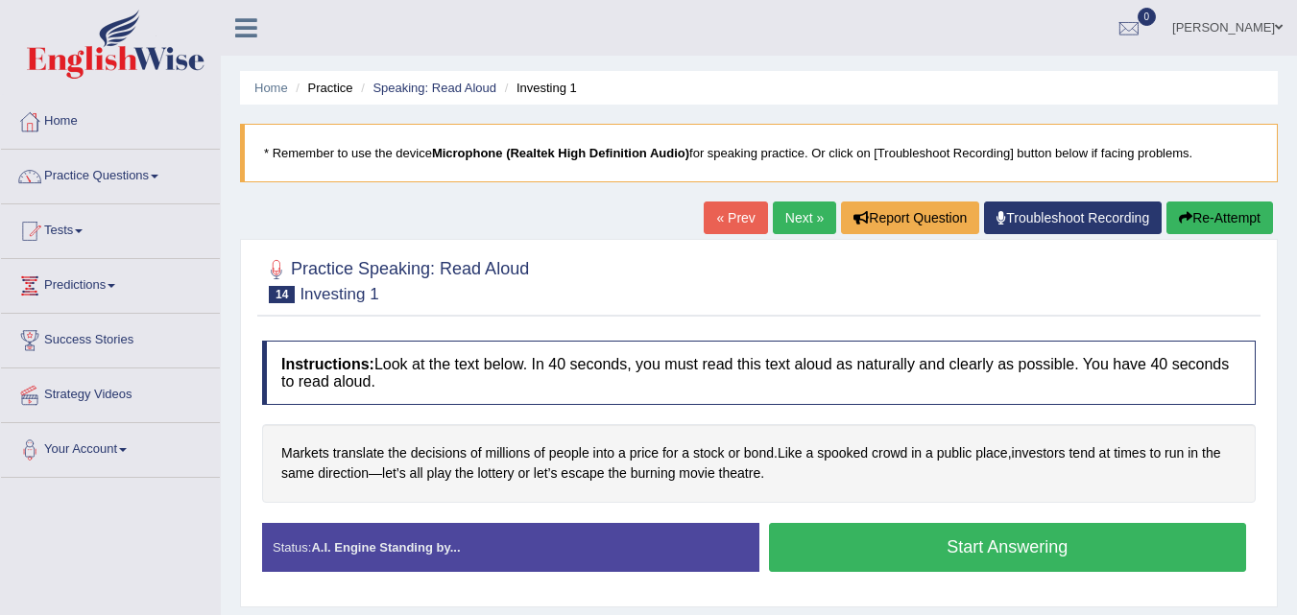
scroll to position [96, 0]
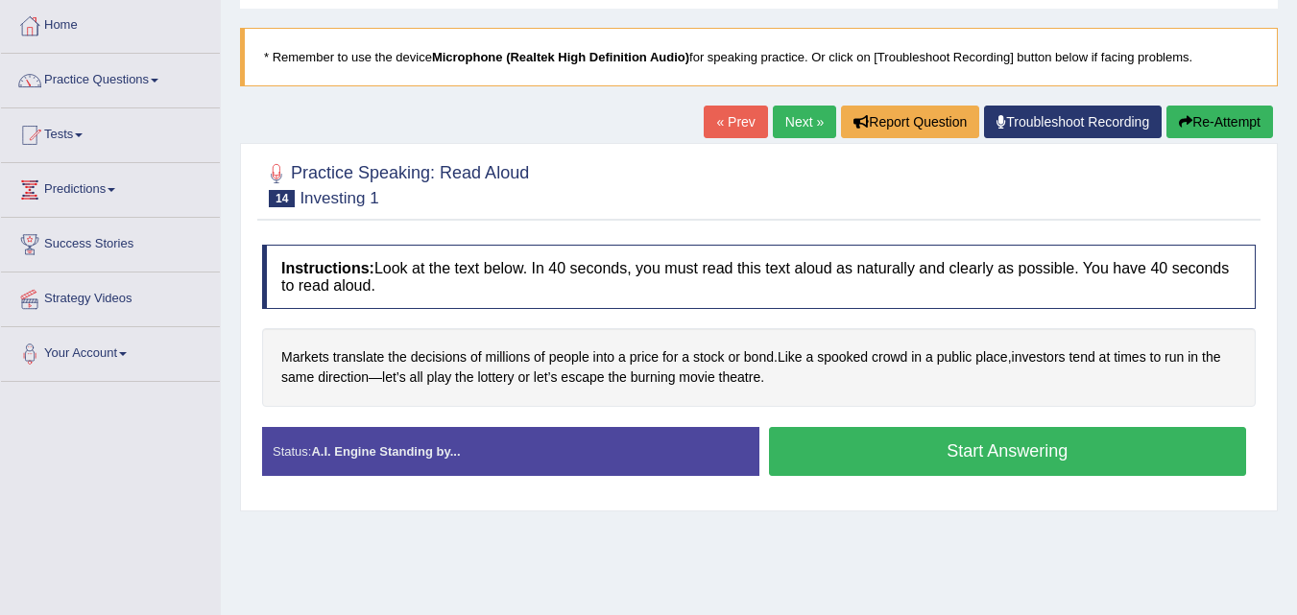
click at [940, 444] on button "Start Answering" at bounding box center [1008, 451] width 478 height 49
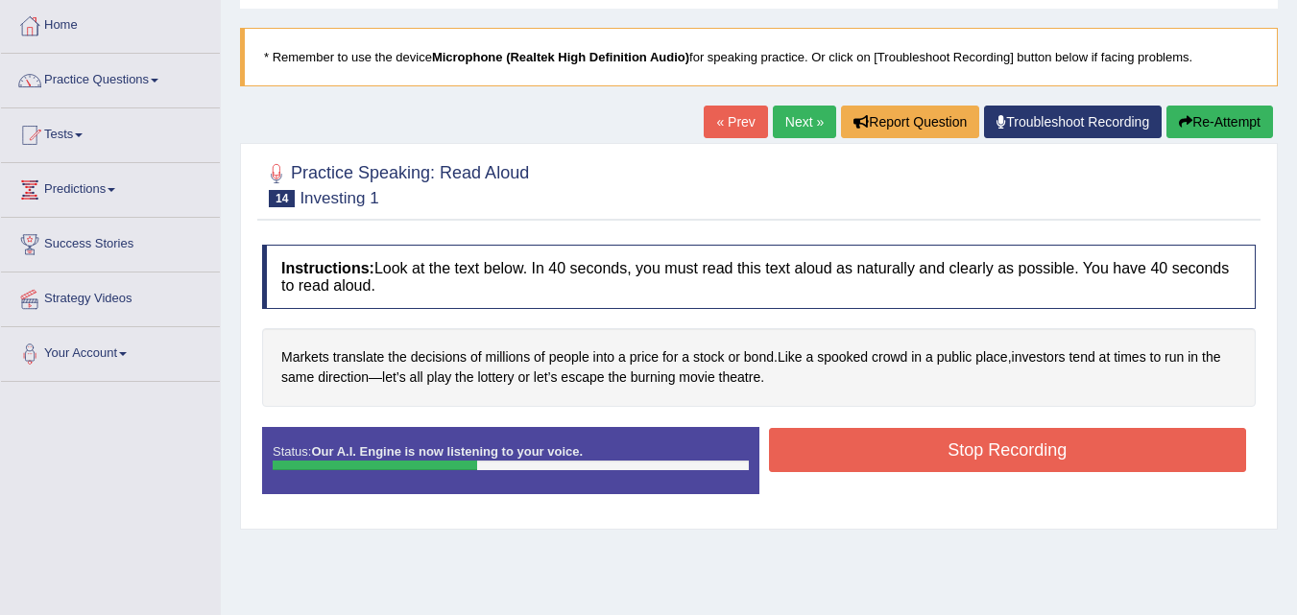
click at [940, 444] on button "Stop Recording" at bounding box center [1008, 450] width 478 height 44
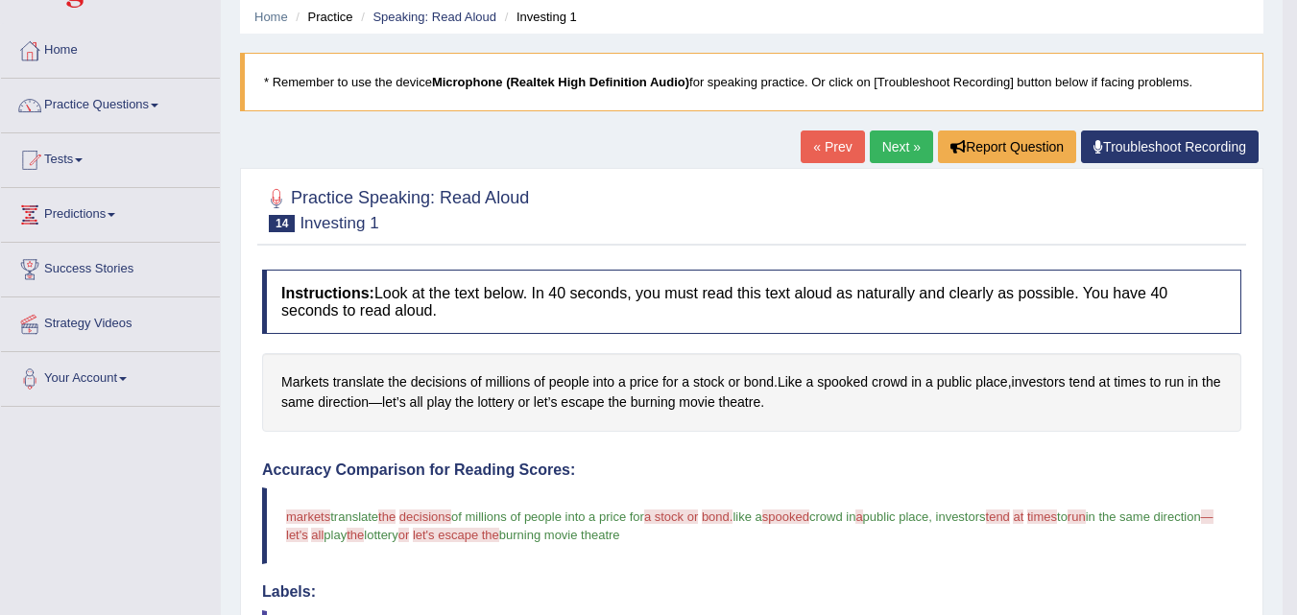
scroll to position [0, 0]
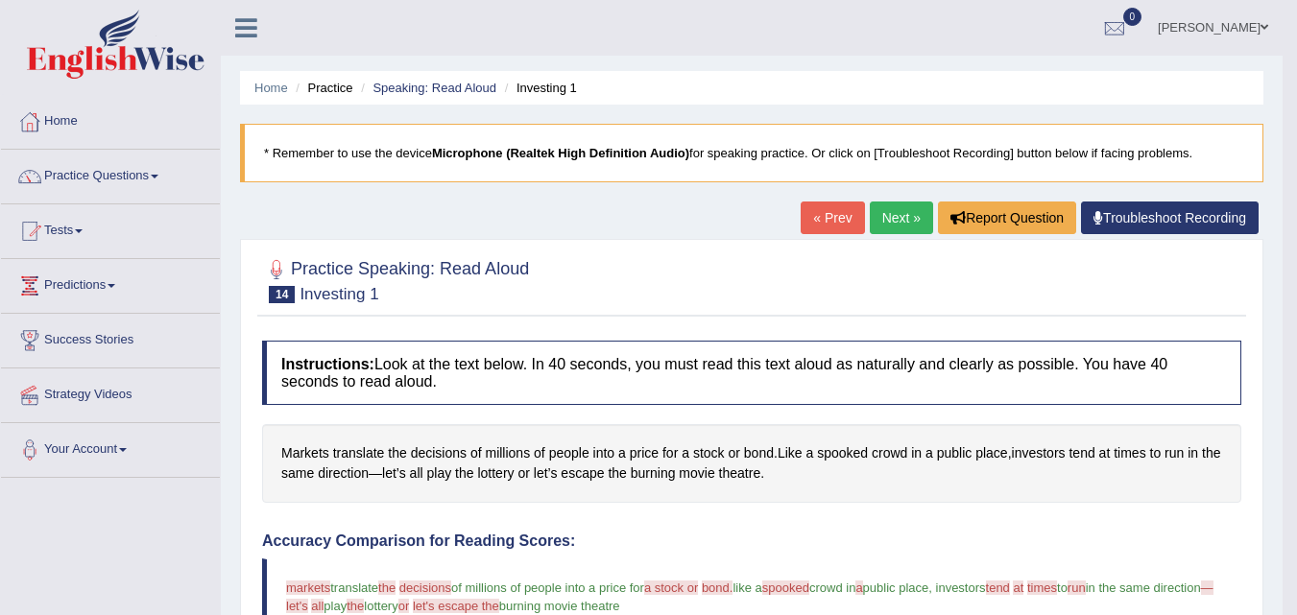
click at [894, 210] on link "Next »" at bounding box center [901, 218] width 63 height 33
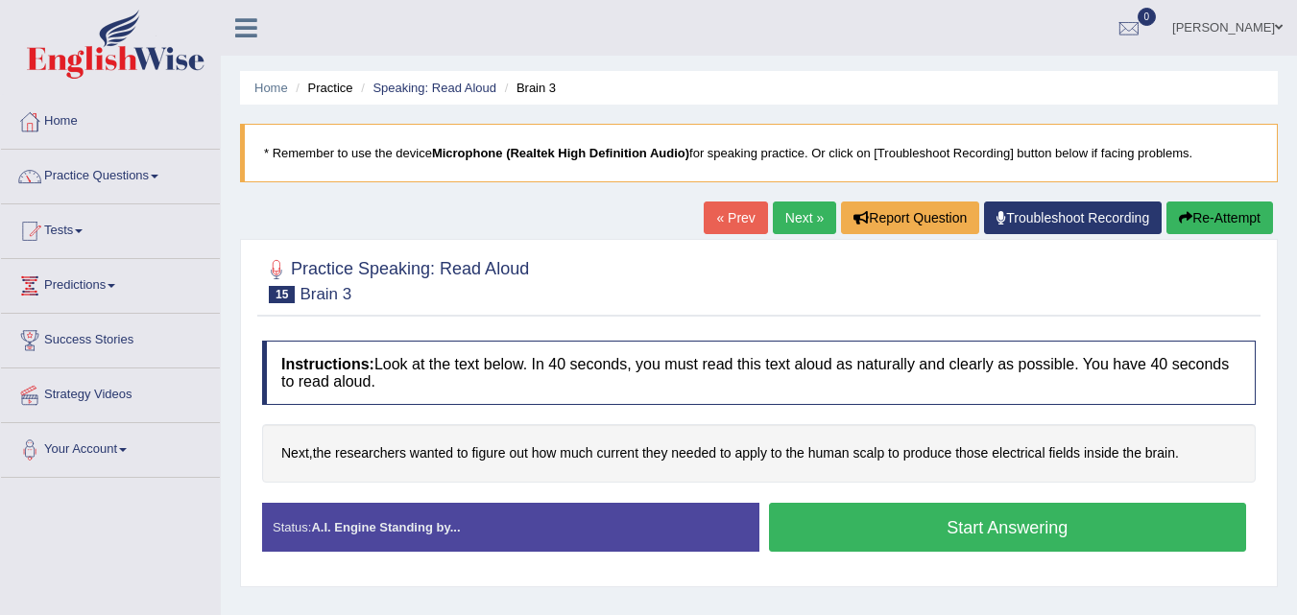
click at [781, 210] on link "Next »" at bounding box center [804, 218] width 63 height 33
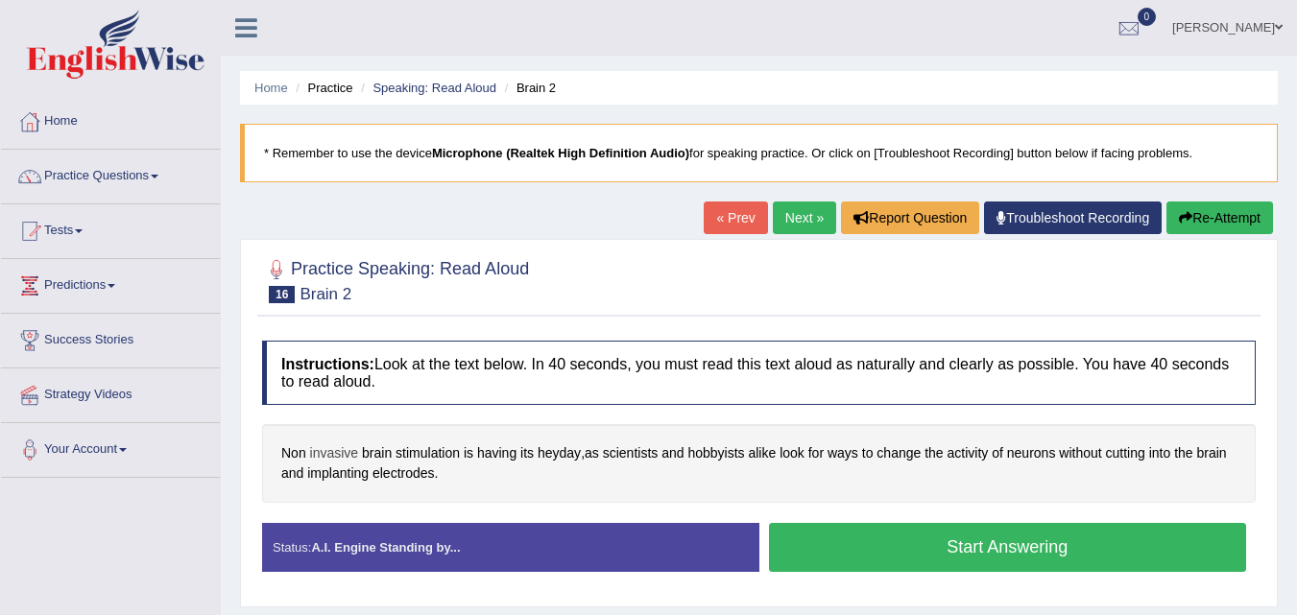
click at [325, 459] on span "invasive" at bounding box center [334, 454] width 49 height 20
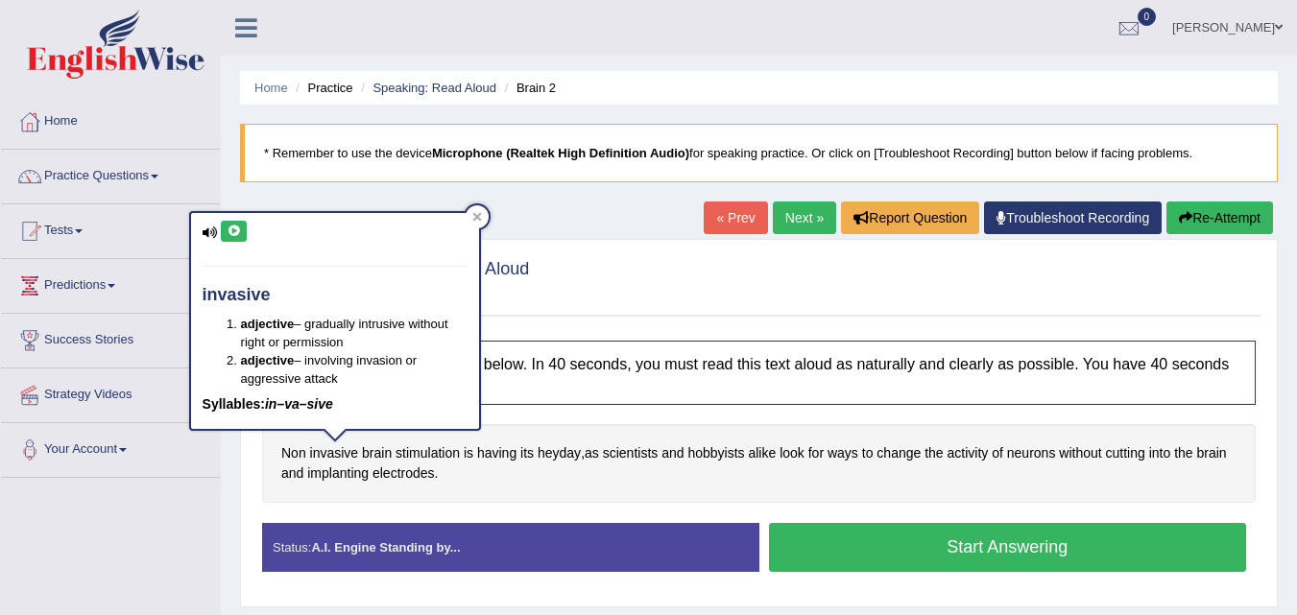
click at [229, 241] on button at bounding box center [234, 231] width 26 height 21
click at [473, 218] on icon at bounding box center [477, 217] width 10 height 10
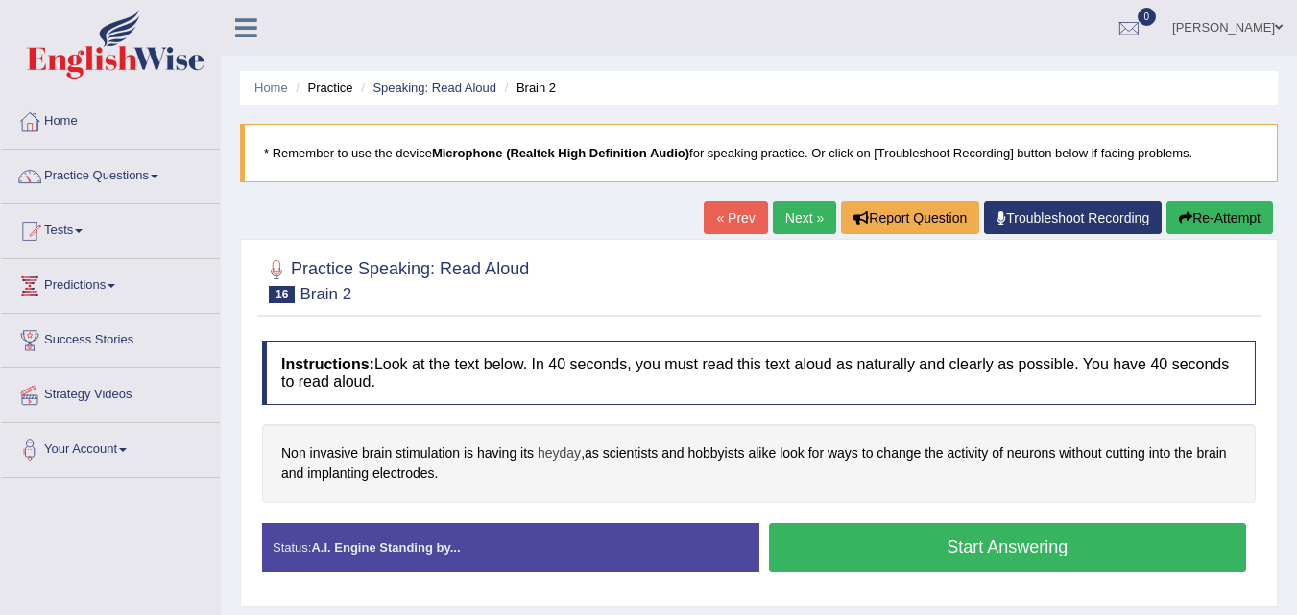
click at [551, 456] on span "heyday" at bounding box center [559, 454] width 43 height 20
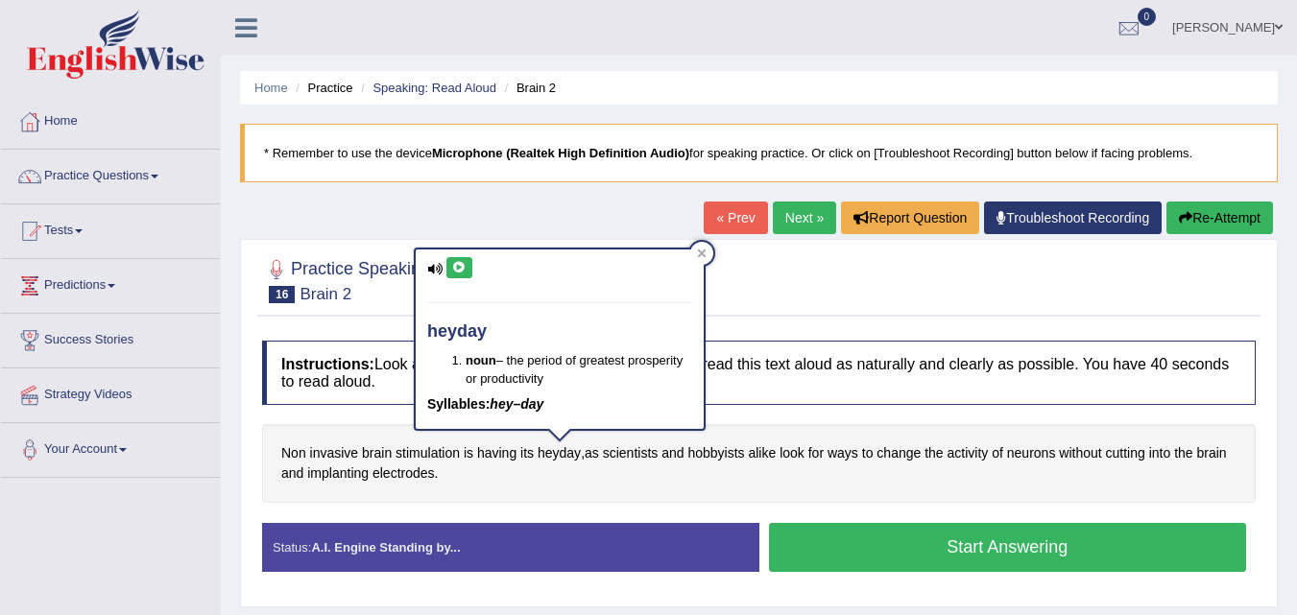
click at [466, 267] on icon at bounding box center [459, 268] width 14 height 12
click at [699, 256] on icon at bounding box center [702, 254] width 9 height 9
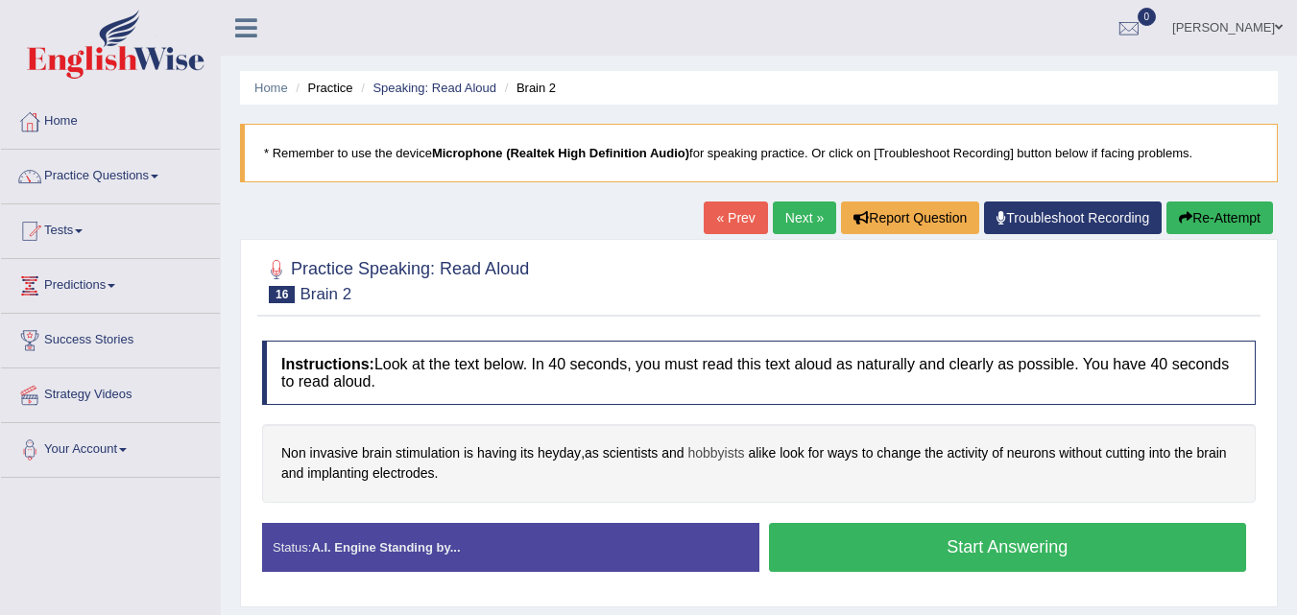
click at [716, 459] on span "hobbyists" at bounding box center [715, 454] width 57 height 20
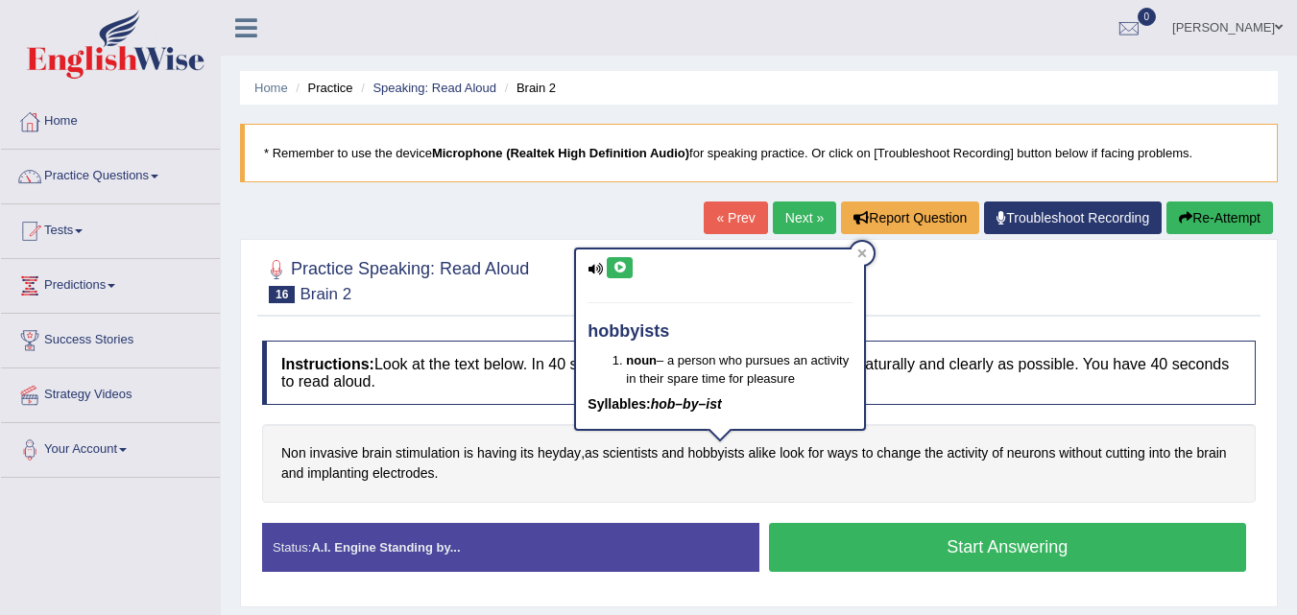
click at [623, 263] on icon at bounding box center [620, 268] width 14 height 12
click at [864, 248] on div at bounding box center [862, 253] width 23 height 23
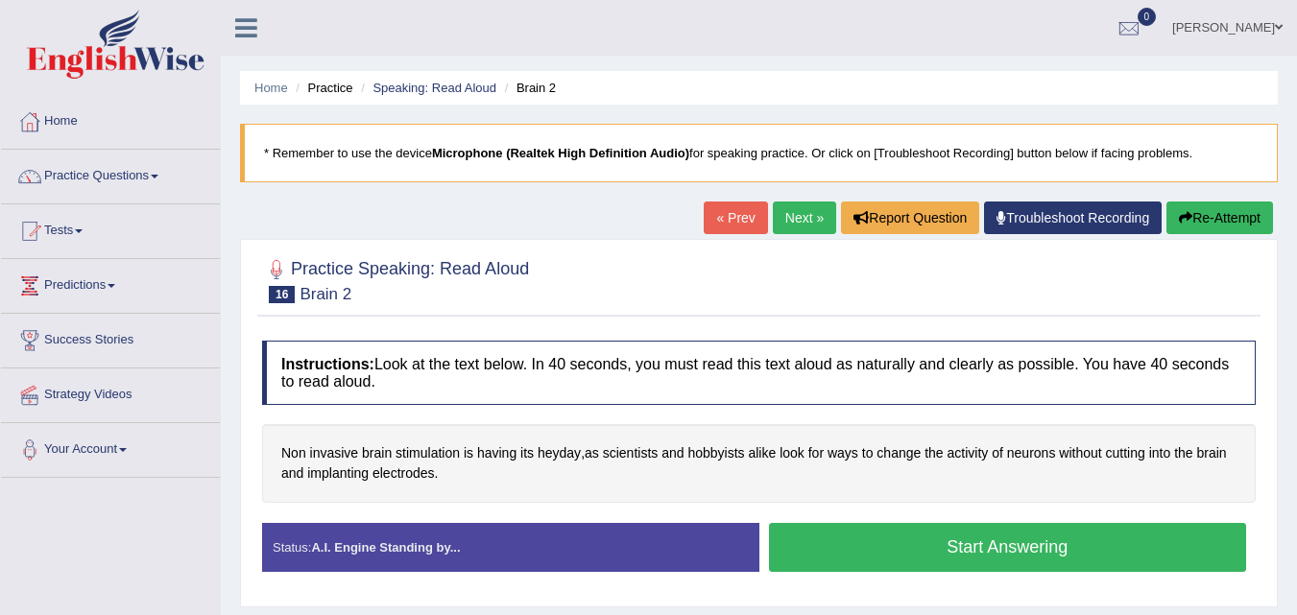
click at [979, 548] on button "Start Answering" at bounding box center [1008, 547] width 478 height 49
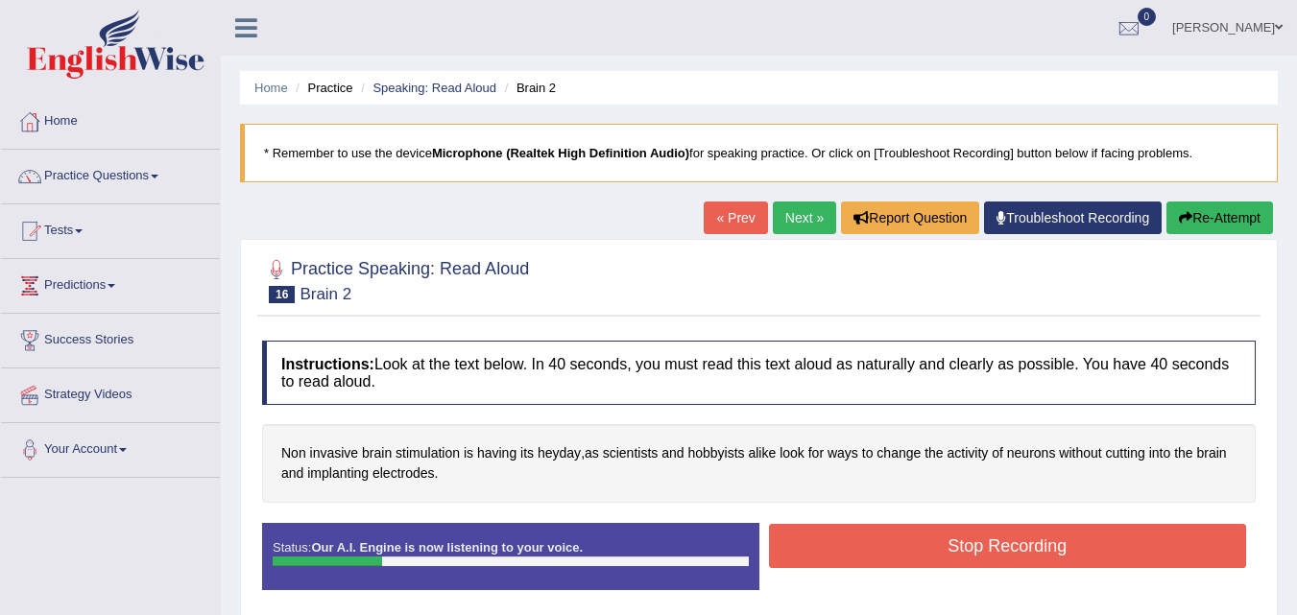
click at [786, 221] on link "Next »" at bounding box center [804, 218] width 63 height 33
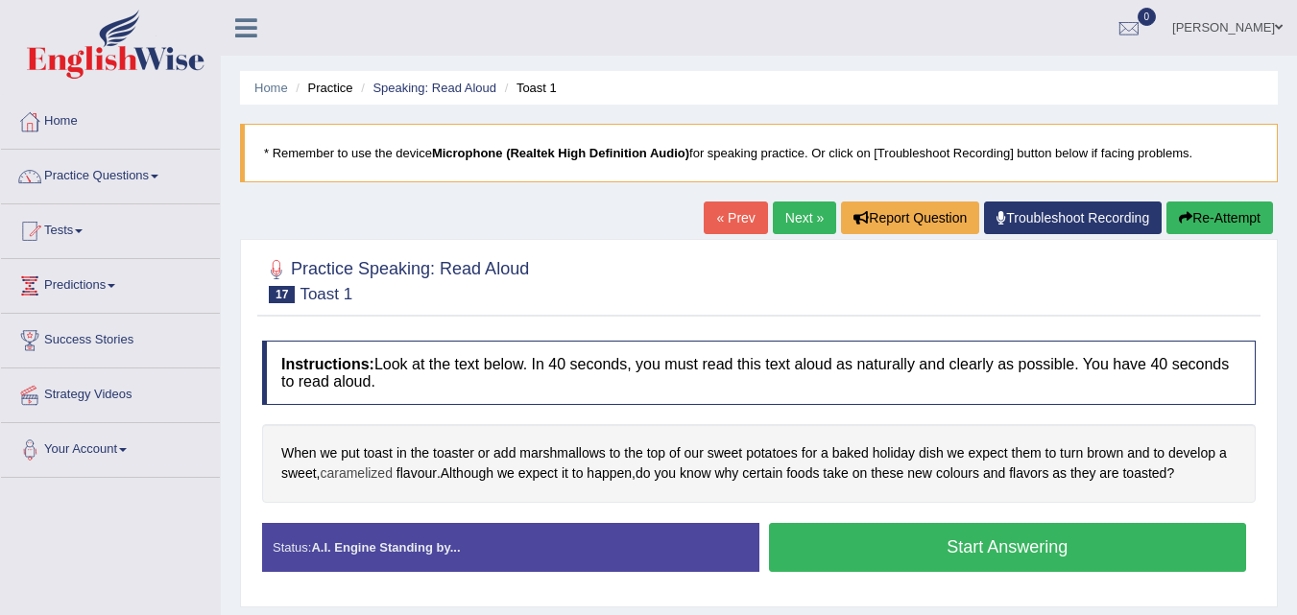
click at [347, 472] on span "caramelized" at bounding box center [356, 474] width 72 height 20
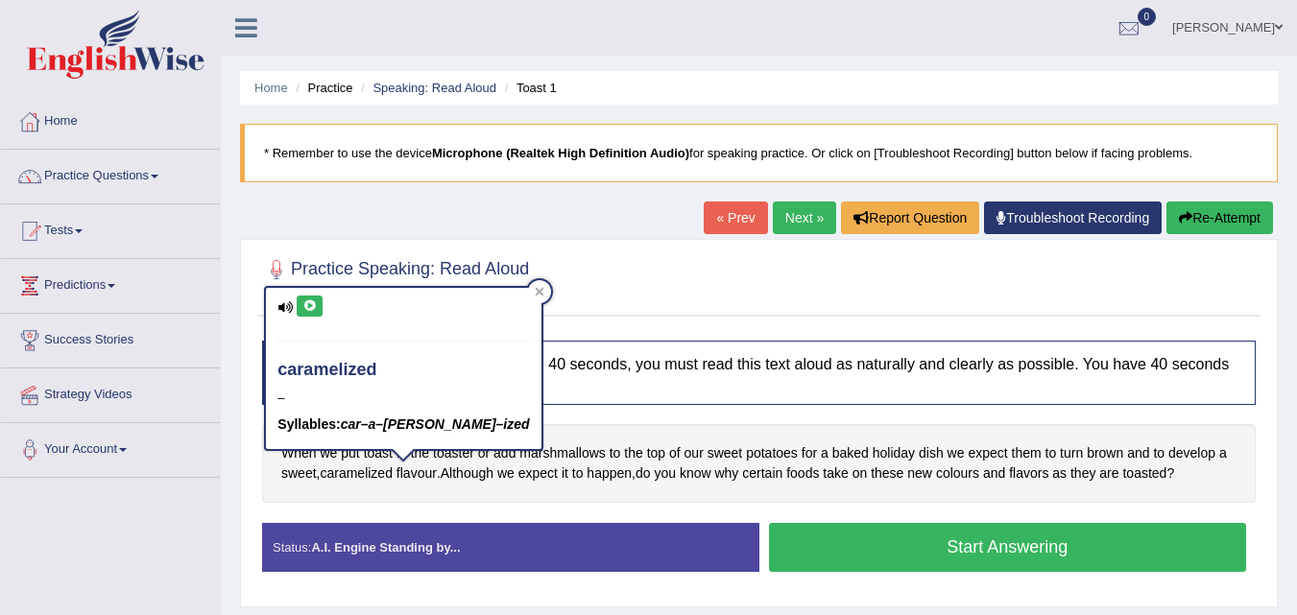
click at [301, 301] on button at bounding box center [310, 306] width 26 height 21
click at [528, 292] on div at bounding box center [539, 291] width 23 height 23
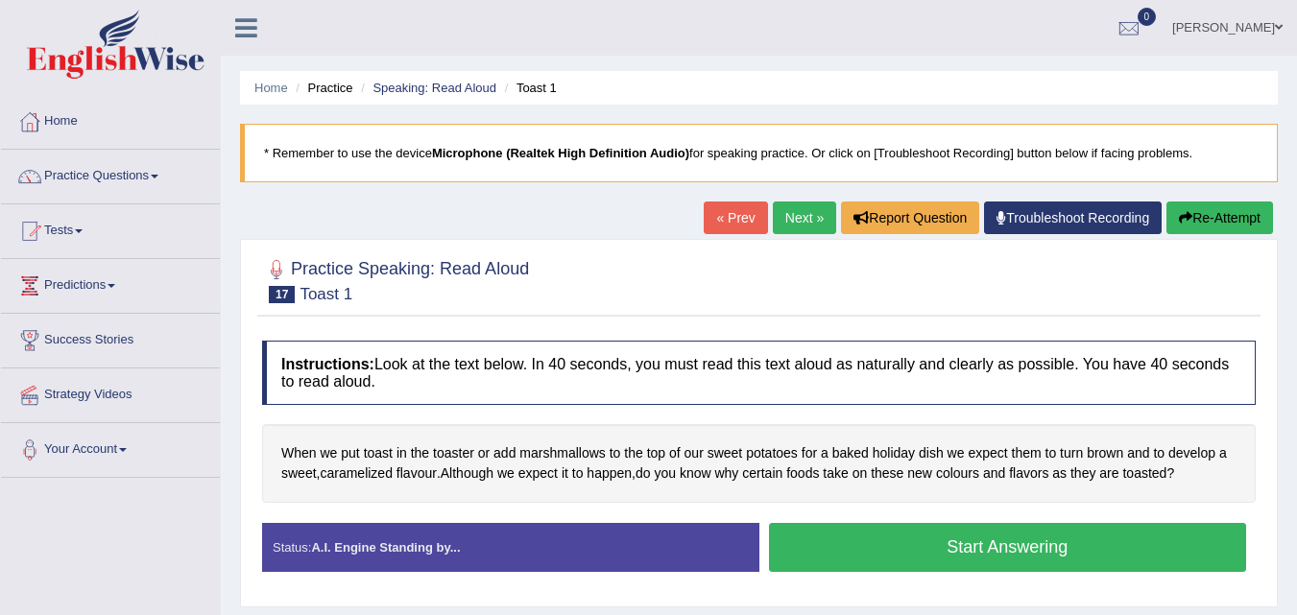
click at [905, 556] on button "Start Answering" at bounding box center [1008, 547] width 478 height 49
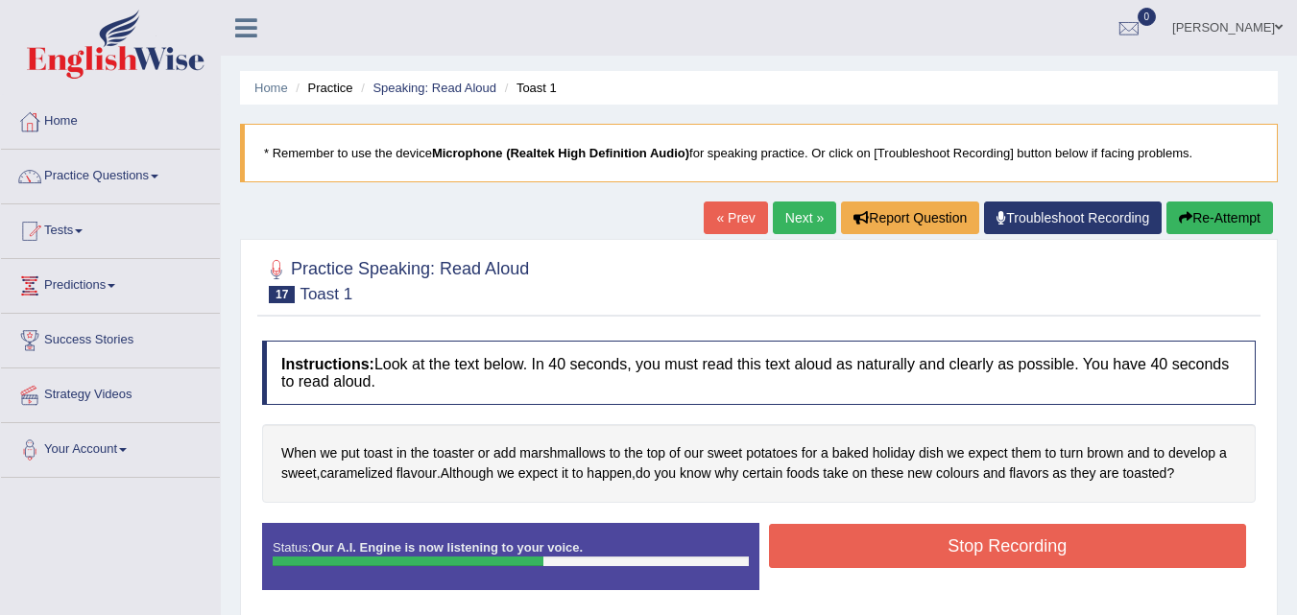
click at [905, 556] on button "Stop Recording" at bounding box center [1008, 546] width 478 height 44
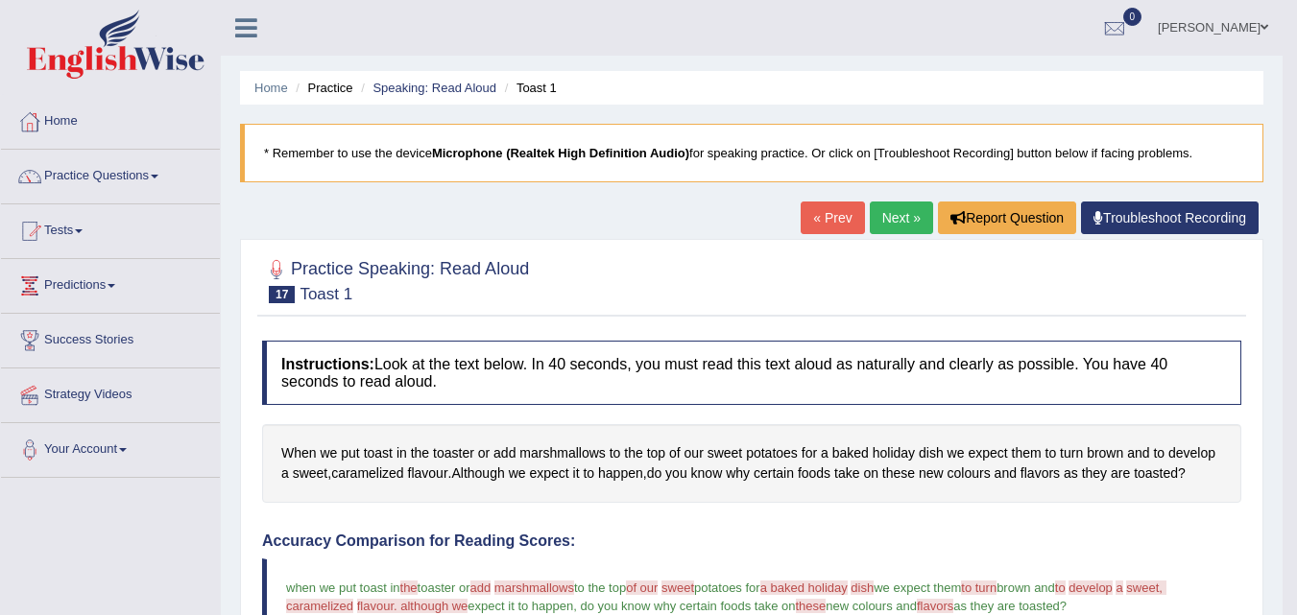
click at [885, 225] on link "Next »" at bounding box center [901, 218] width 63 height 33
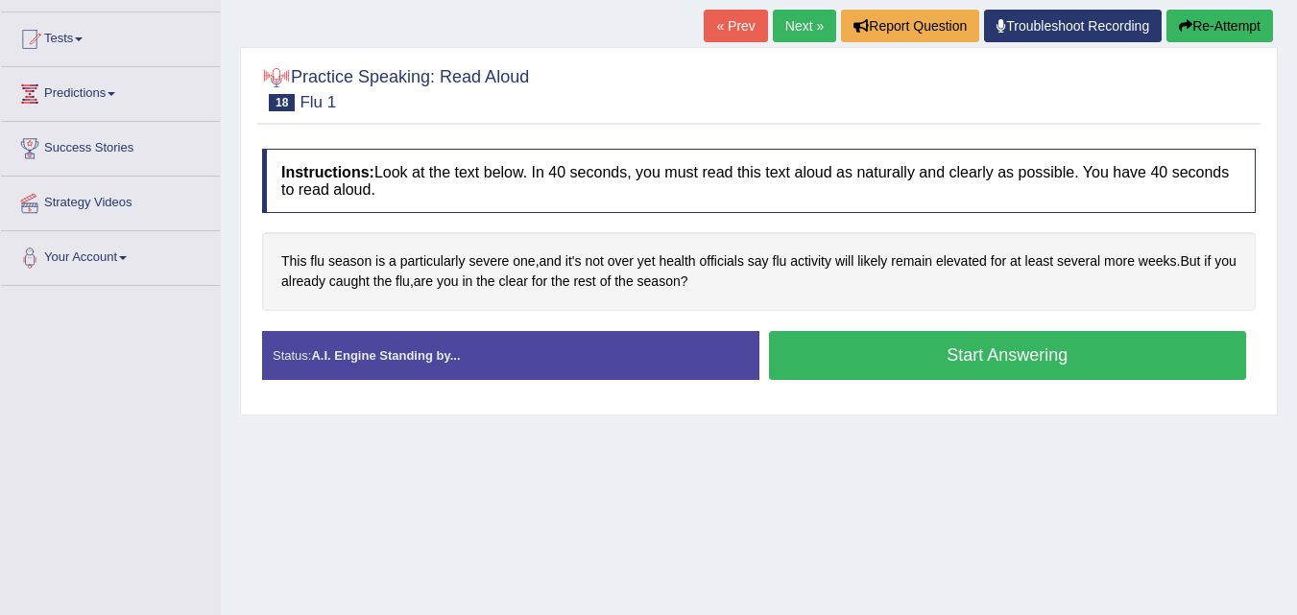
click at [853, 353] on button "Start Answering" at bounding box center [1008, 355] width 478 height 49
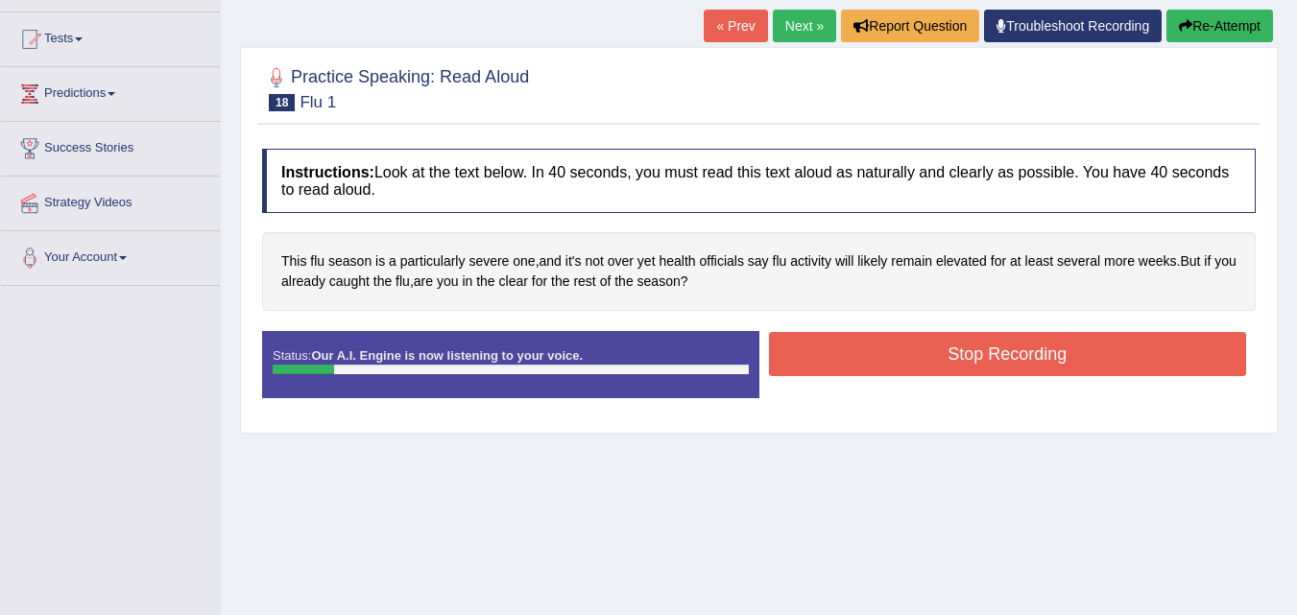
click at [503, 354] on strong "Our A.I. Engine is now listening to your voice." at bounding box center [447, 356] width 272 height 14
click at [1209, 15] on button "Re-Attempt" at bounding box center [1220, 26] width 107 height 33
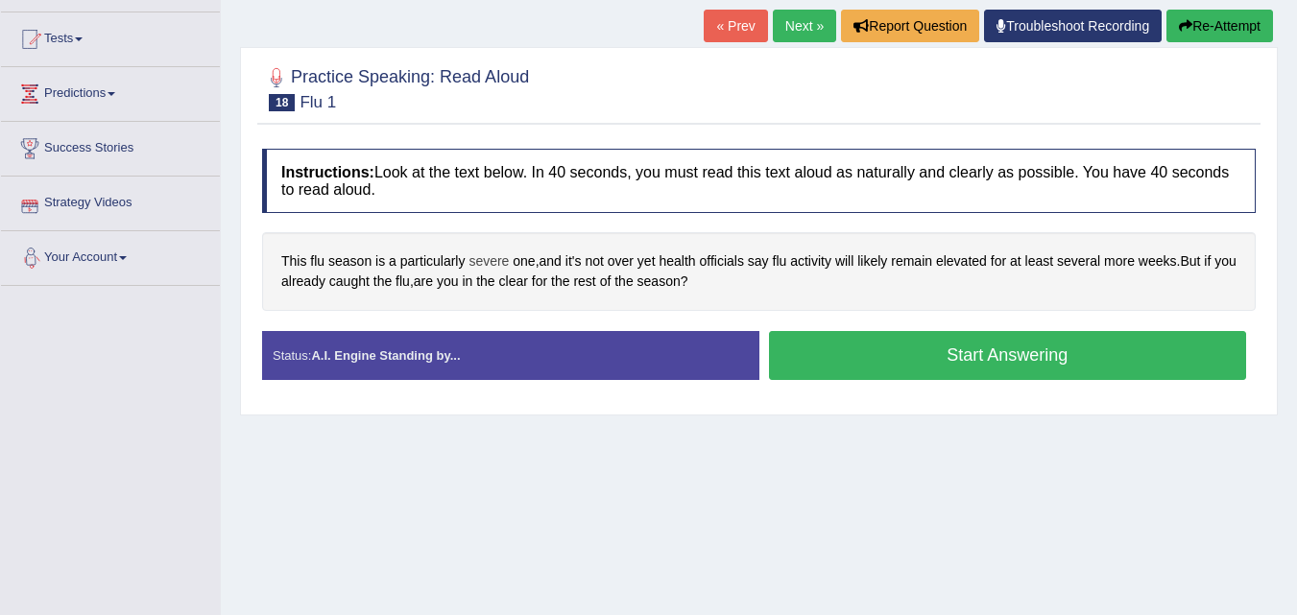
click at [491, 262] on span "severe" at bounding box center [489, 262] width 40 height 20
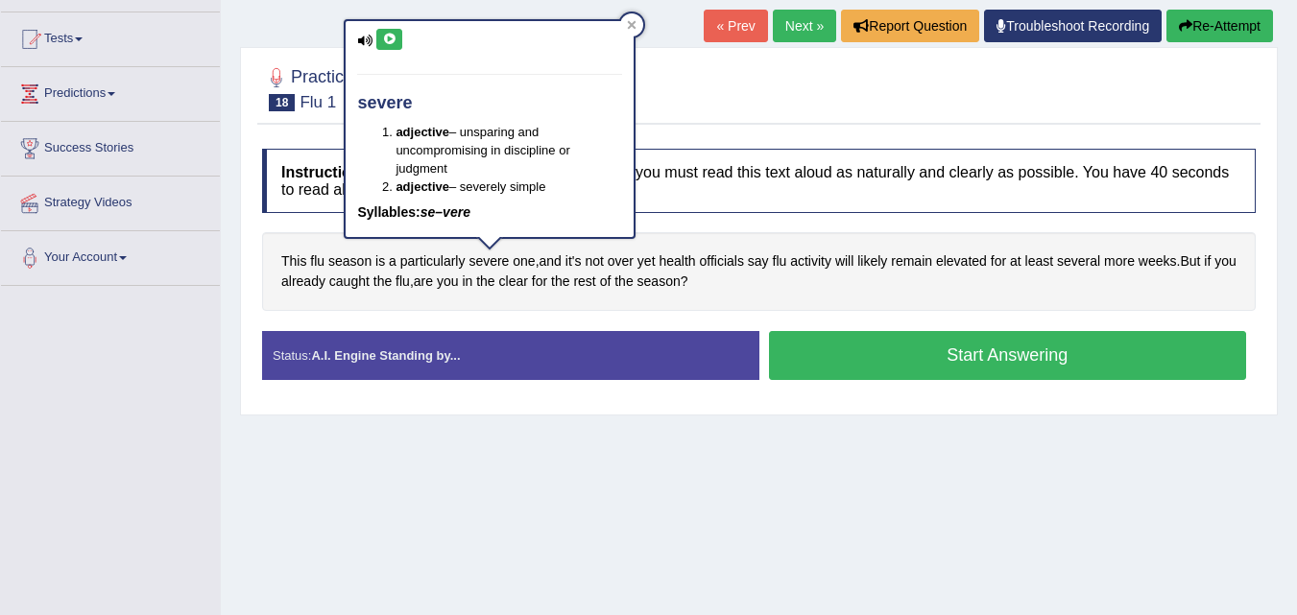
click at [387, 30] on button at bounding box center [389, 39] width 26 height 21
click at [394, 37] on icon at bounding box center [389, 40] width 14 height 12
click at [387, 36] on icon at bounding box center [389, 40] width 14 height 12
click at [628, 20] on icon at bounding box center [632, 25] width 10 height 10
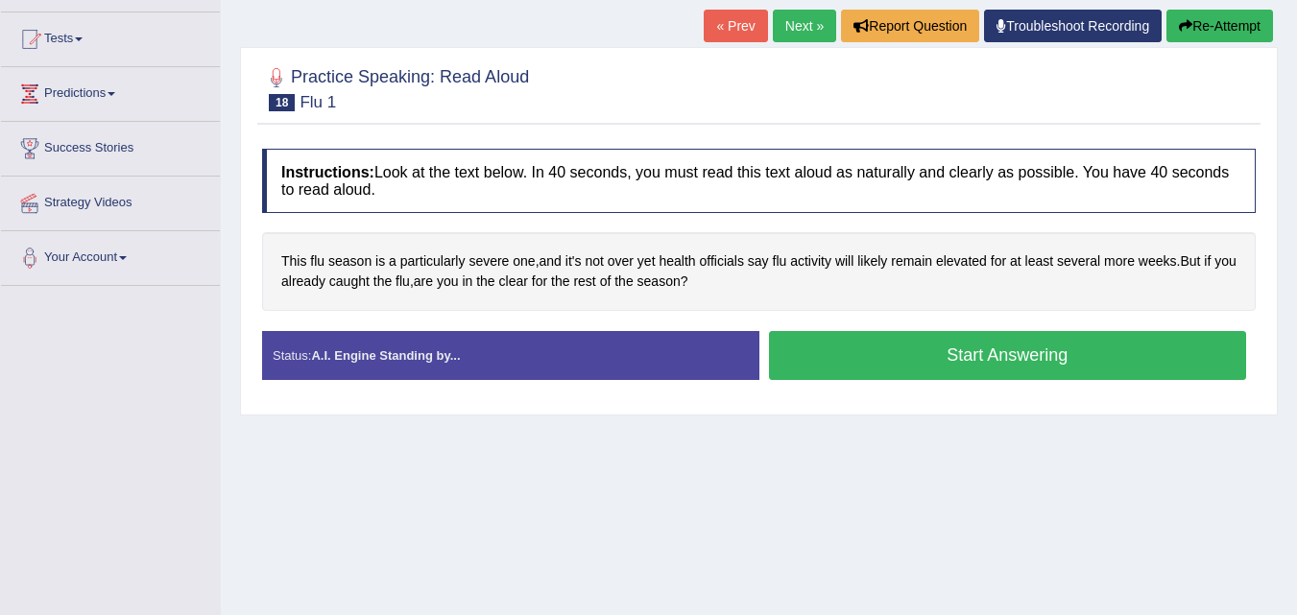
click at [1160, 355] on button "Start Answering" at bounding box center [1008, 355] width 478 height 49
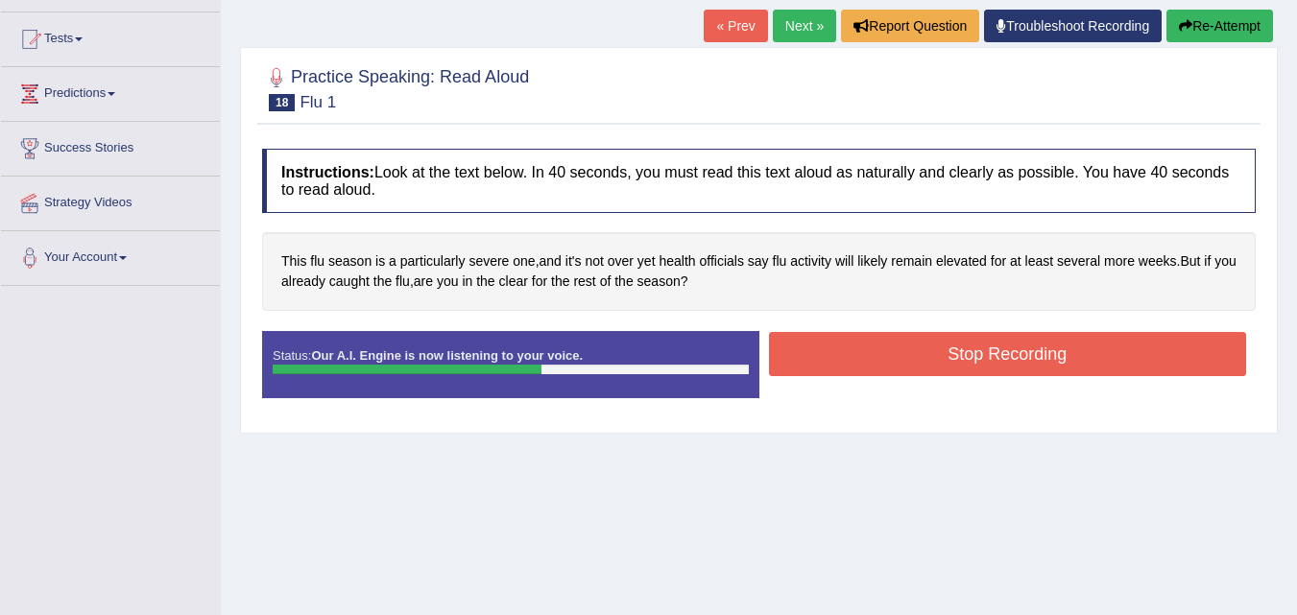
click at [1174, 351] on button "Stop Recording" at bounding box center [1008, 354] width 478 height 44
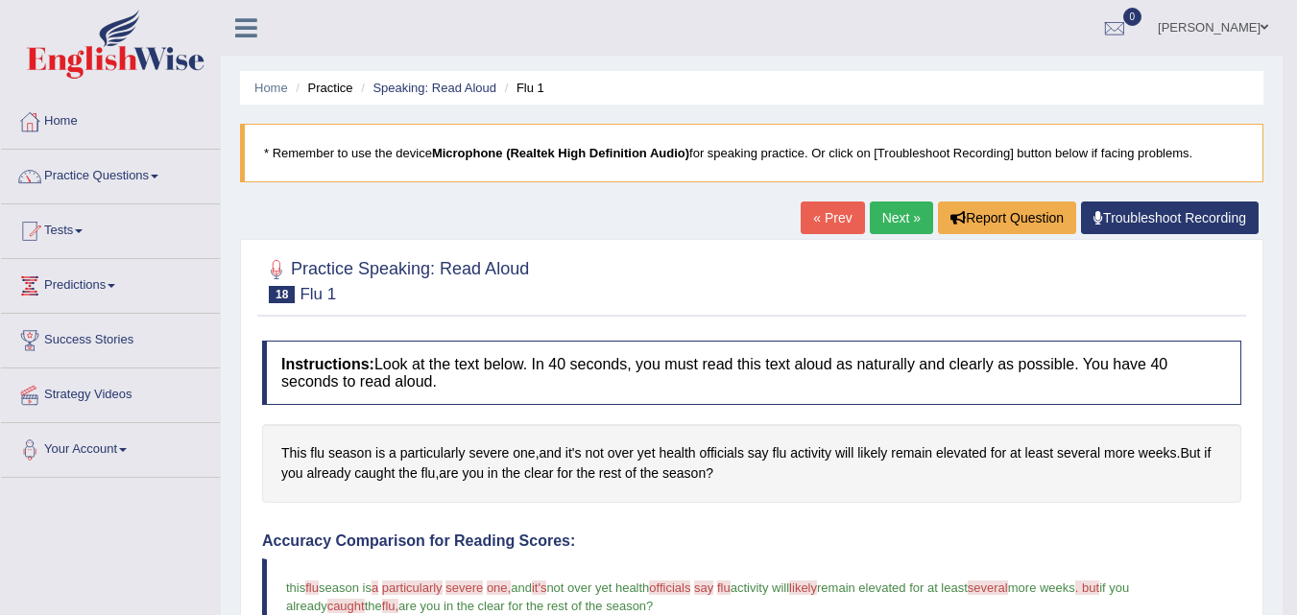
click at [893, 224] on link "Next »" at bounding box center [901, 218] width 63 height 33
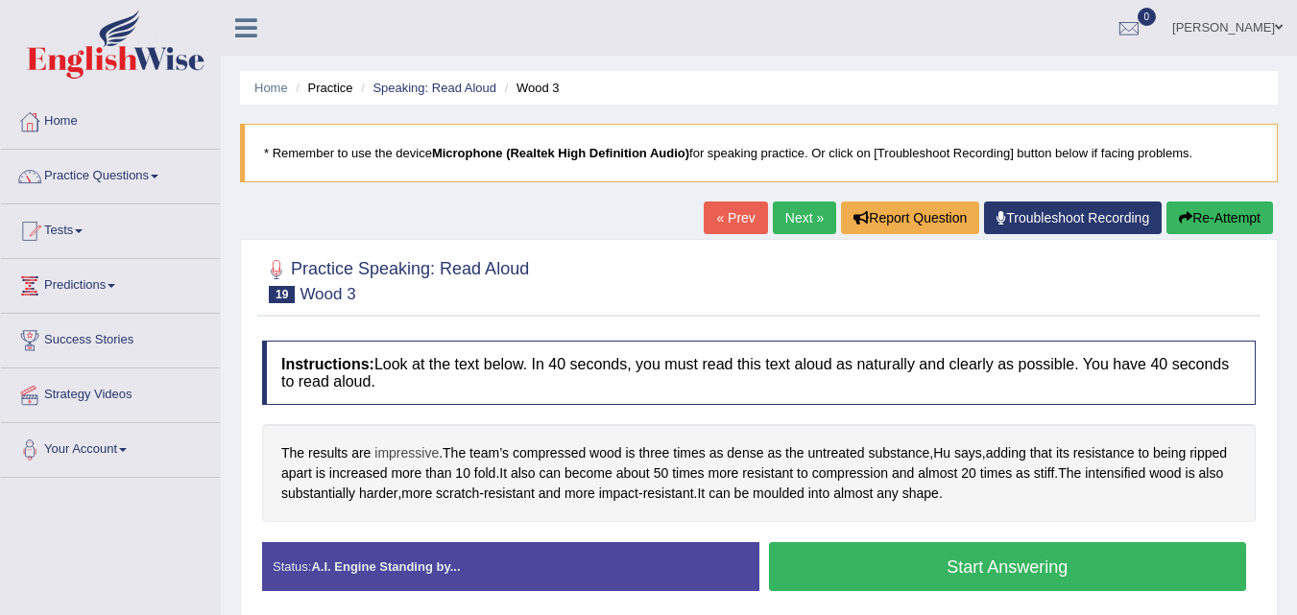
click at [395, 455] on span "impressive" at bounding box center [406, 454] width 64 height 20
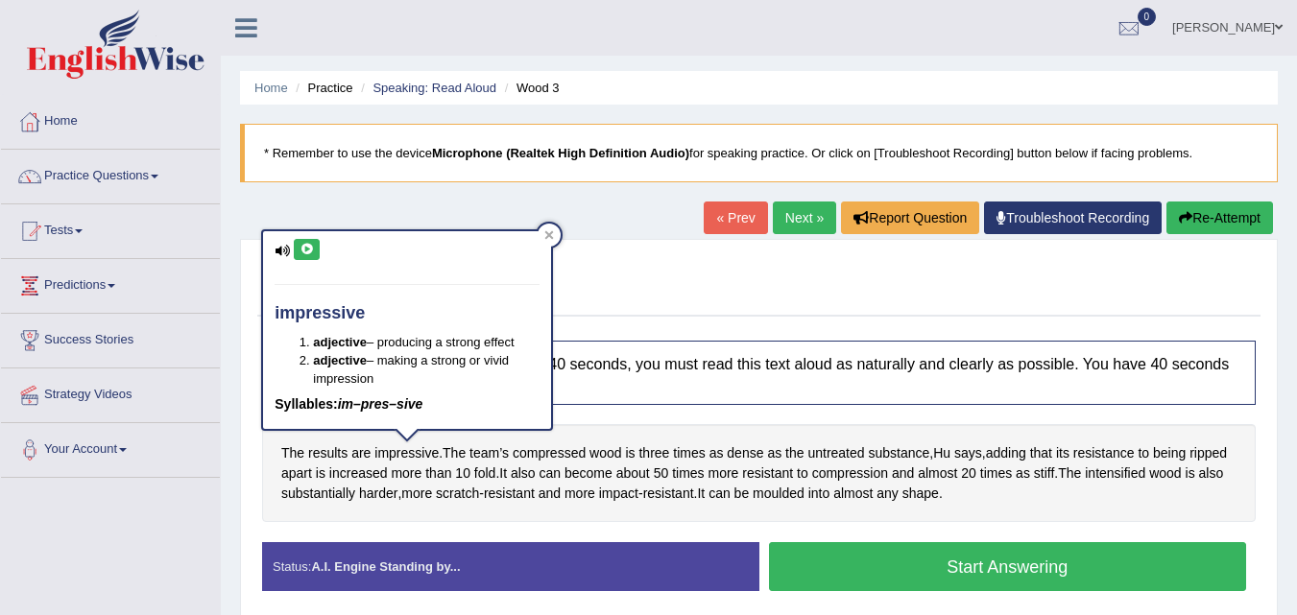
click at [307, 249] on icon at bounding box center [307, 250] width 14 height 12
click at [557, 235] on div at bounding box center [549, 235] width 23 height 23
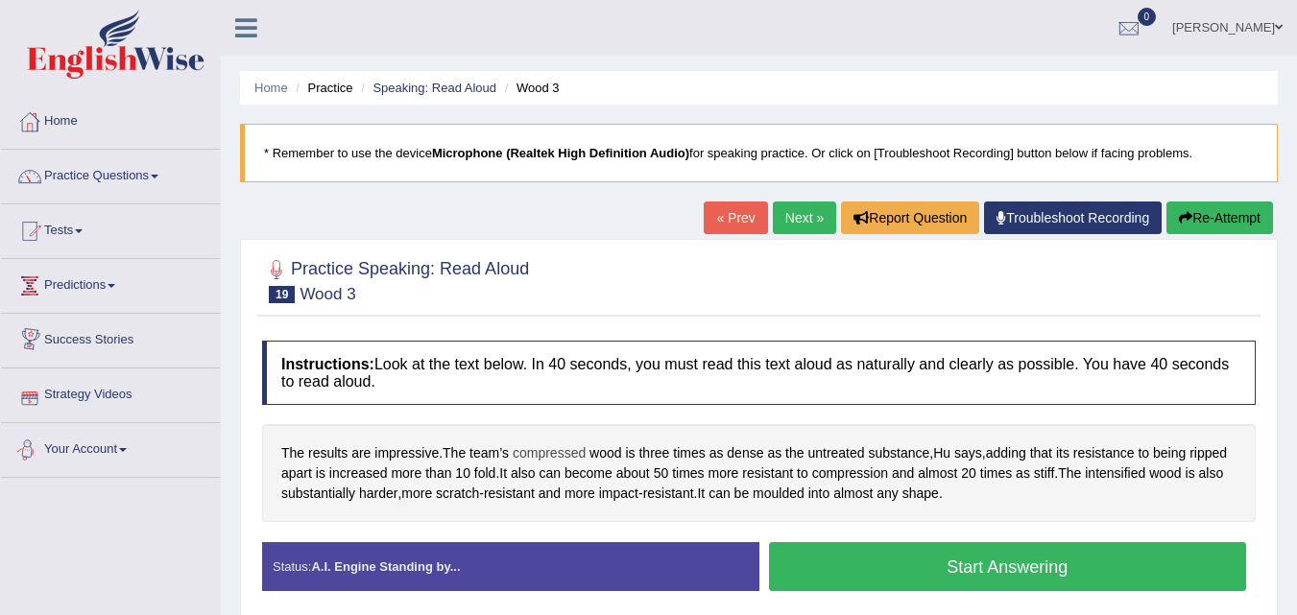
click at [580, 457] on span "compressed" at bounding box center [549, 454] width 73 height 20
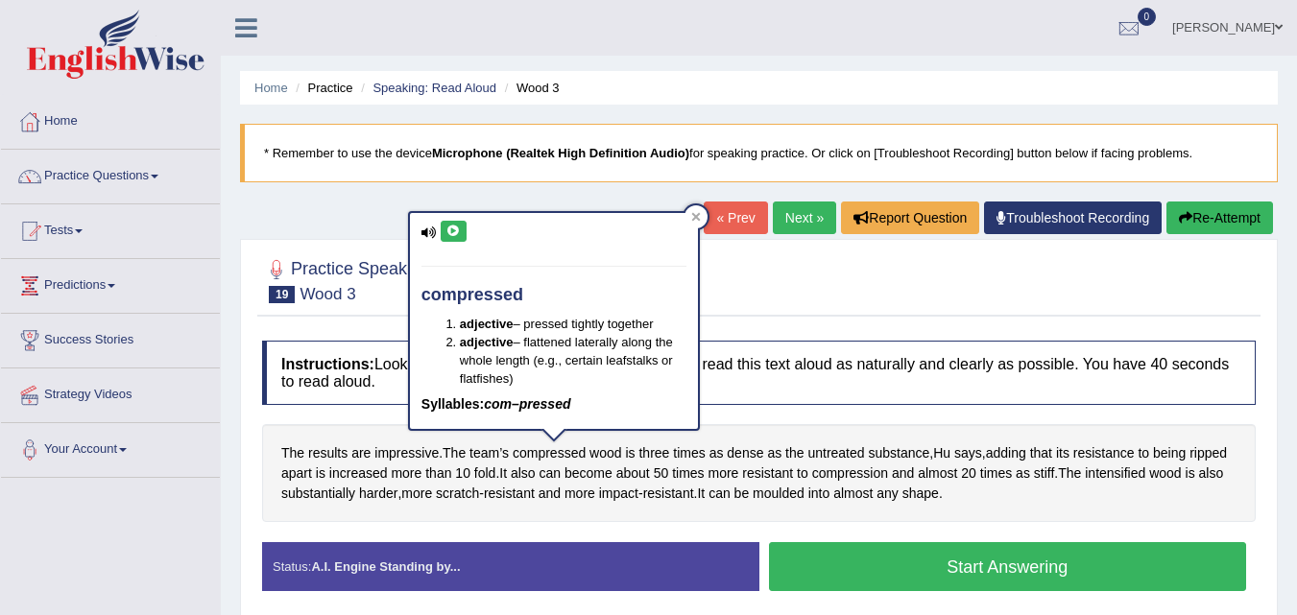
click at [447, 232] on icon at bounding box center [453, 232] width 14 height 12
click at [691, 214] on icon at bounding box center [696, 217] width 10 height 10
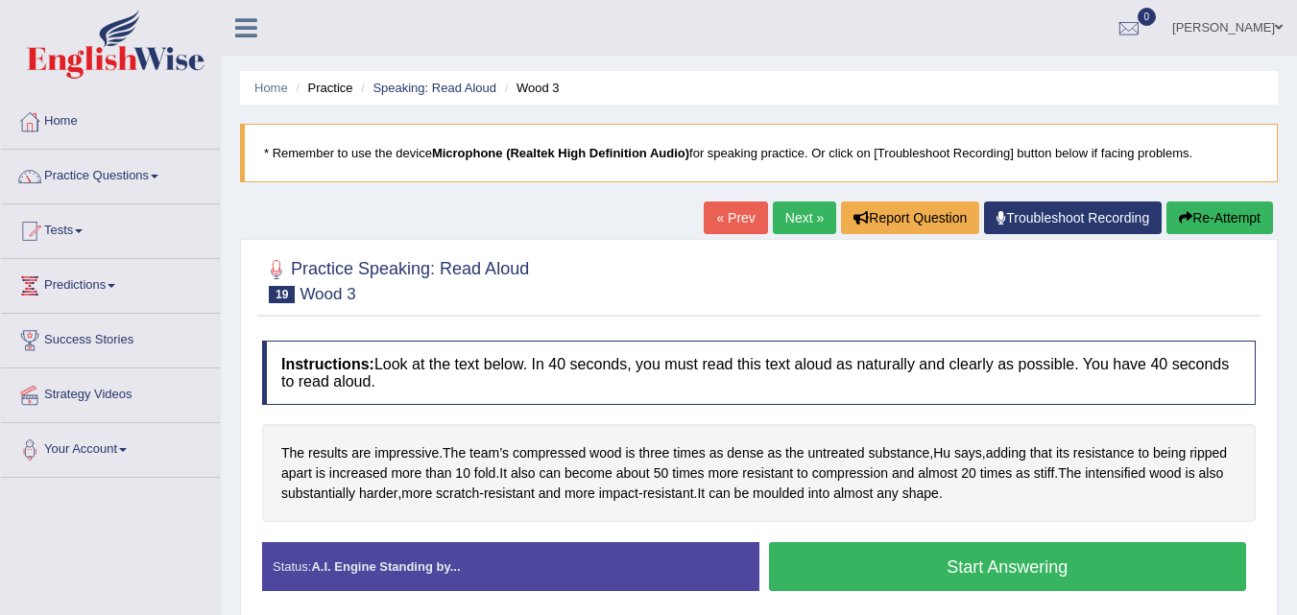
click at [1096, 566] on button "Start Answering" at bounding box center [1008, 566] width 478 height 49
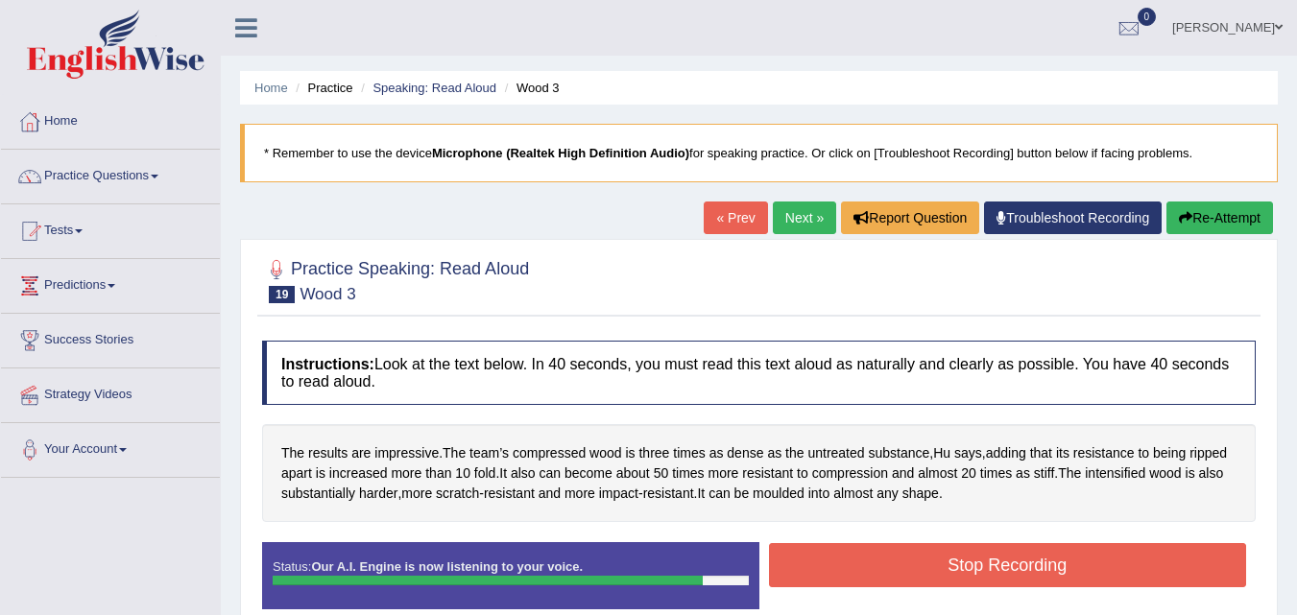
click at [1096, 566] on button "Stop Recording" at bounding box center [1008, 565] width 478 height 44
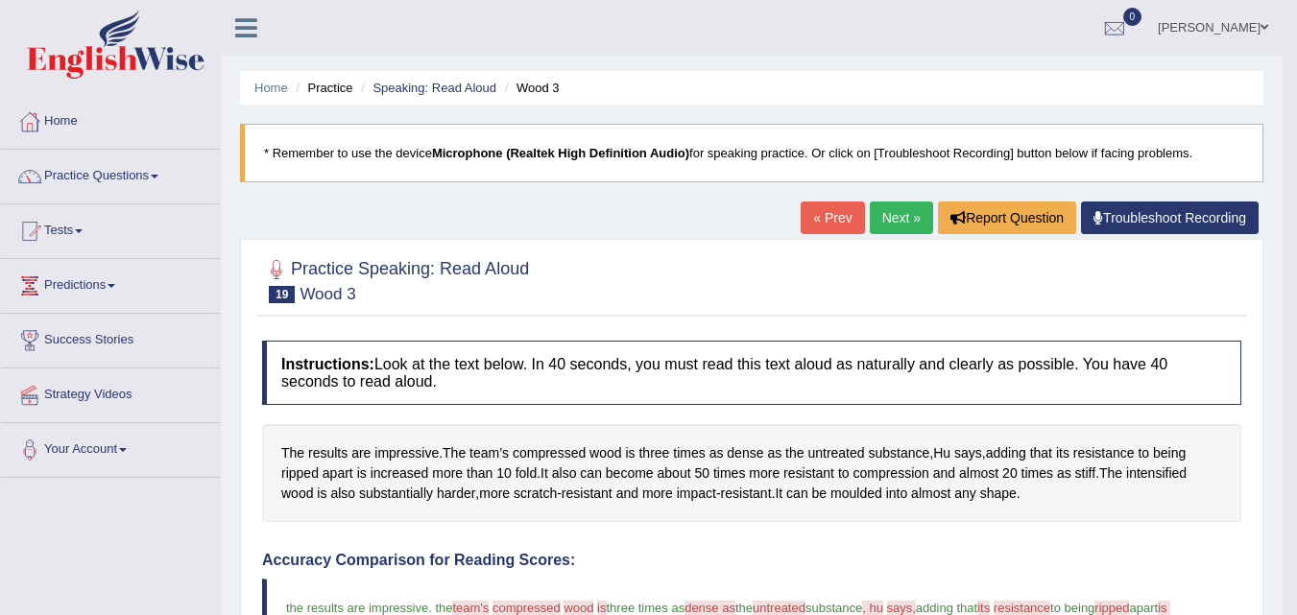
click at [915, 205] on link "Next »" at bounding box center [901, 218] width 63 height 33
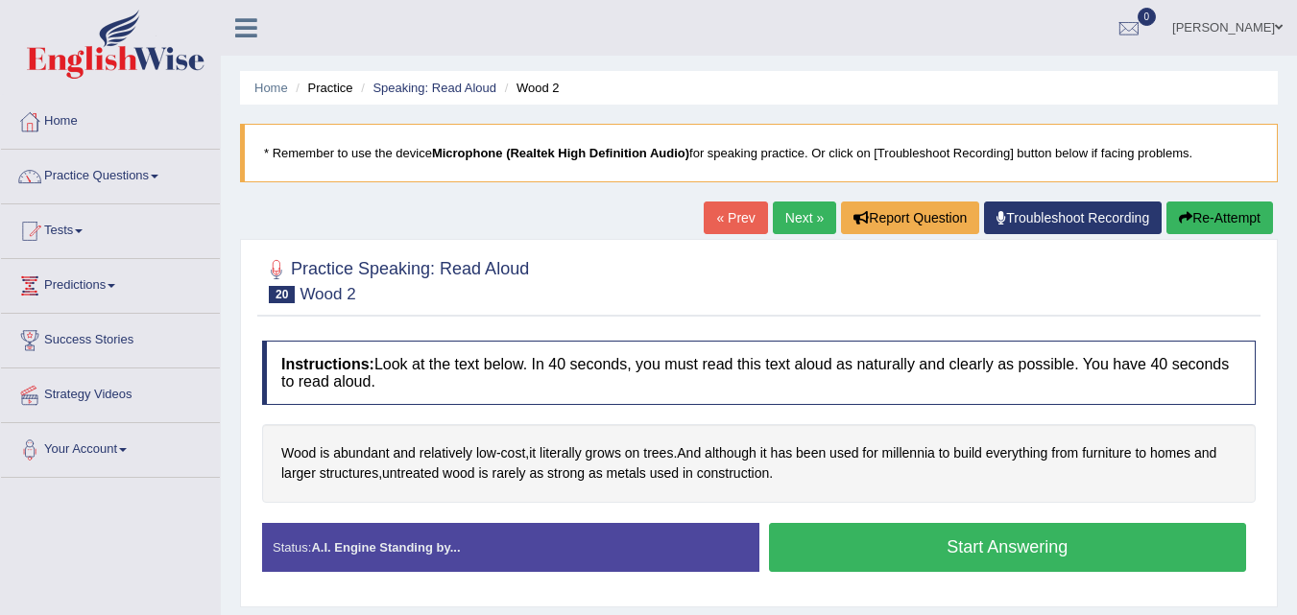
click at [1036, 532] on button "Start Answering" at bounding box center [1008, 547] width 478 height 49
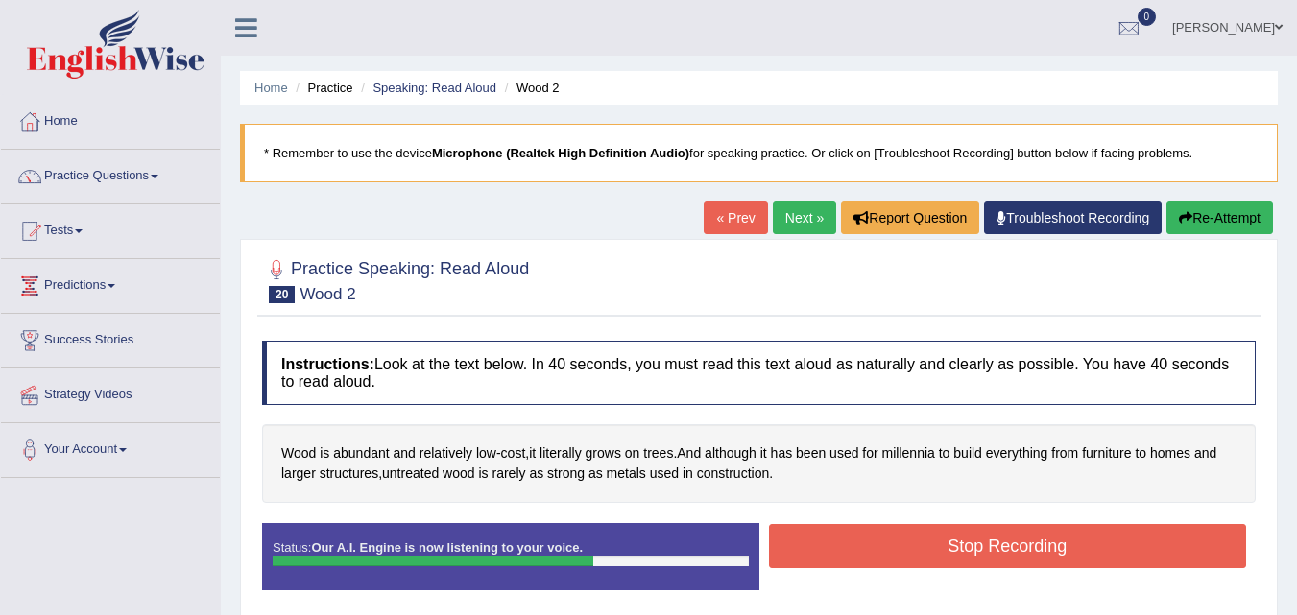
click at [1052, 539] on button "Stop Recording" at bounding box center [1008, 546] width 478 height 44
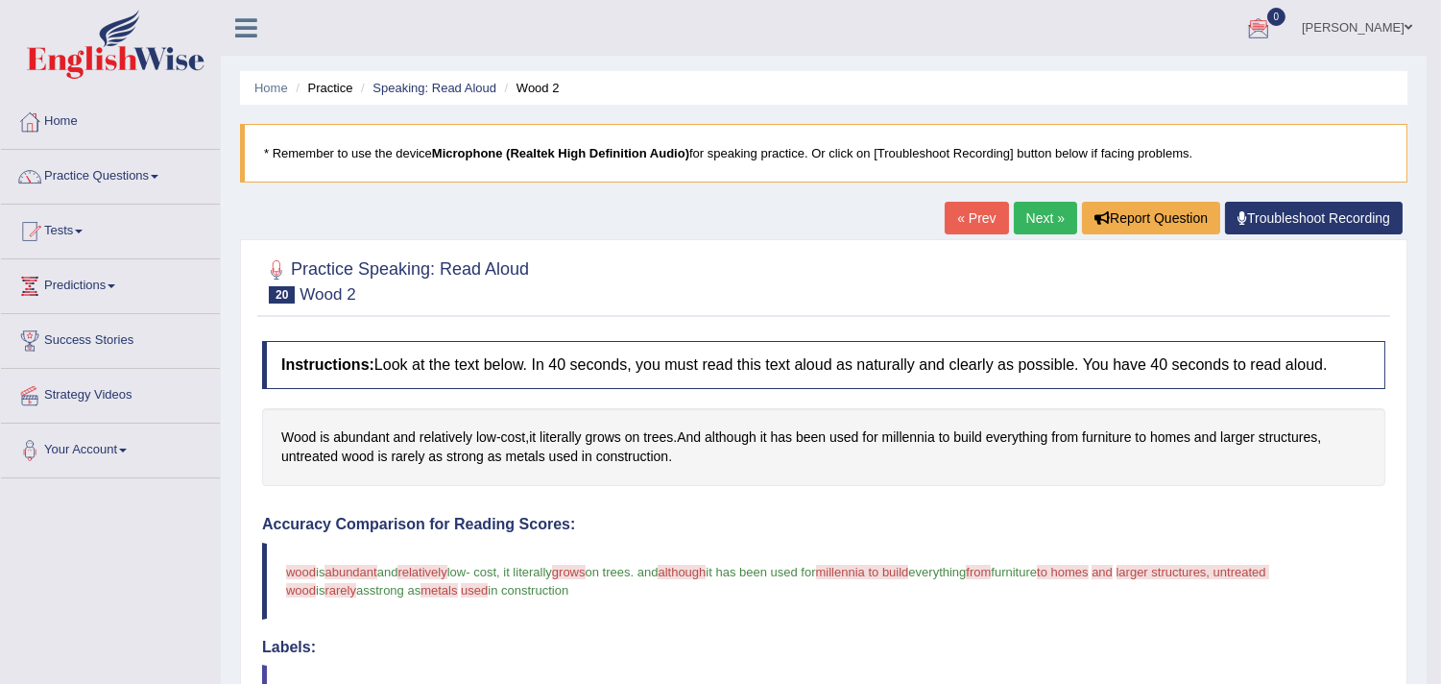
click at [955, 36] on ul "saugat Toggle navigation Username: saugatll Access Type: Online Subscription: D…" at bounding box center [1005, 27] width 844 height 55
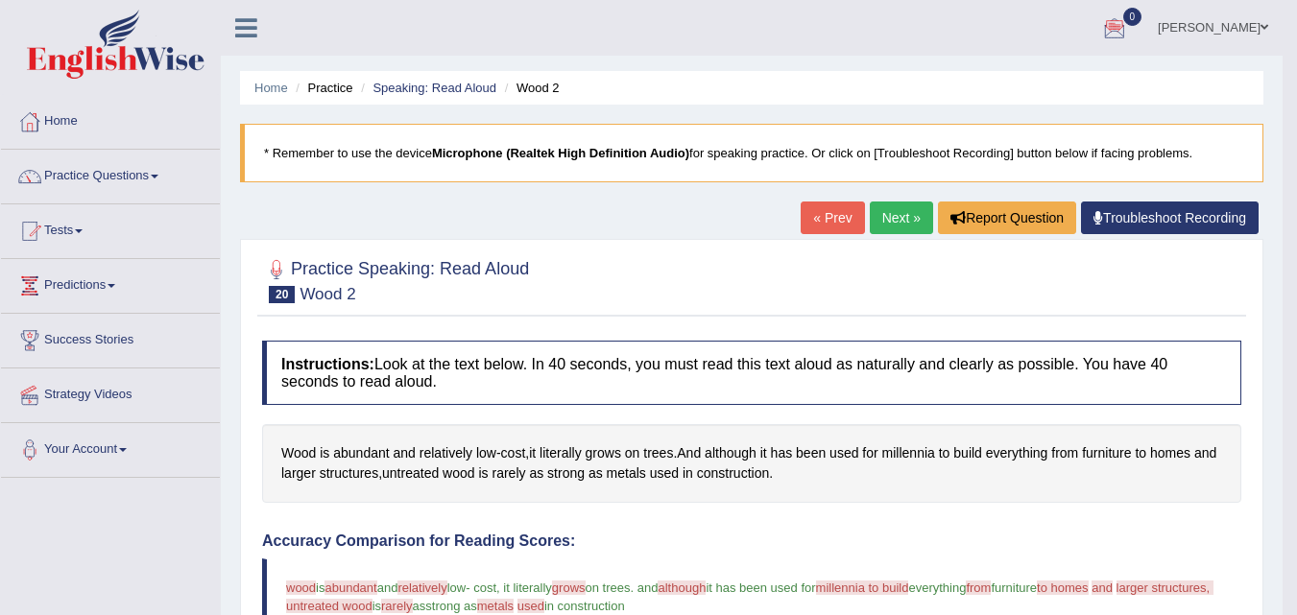
click at [914, 220] on link "Next »" at bounding box center [901, 218] width 63 height 33
click at [886, 220] on link "Next »" at bounding box center [901, 218] width 63 height 33
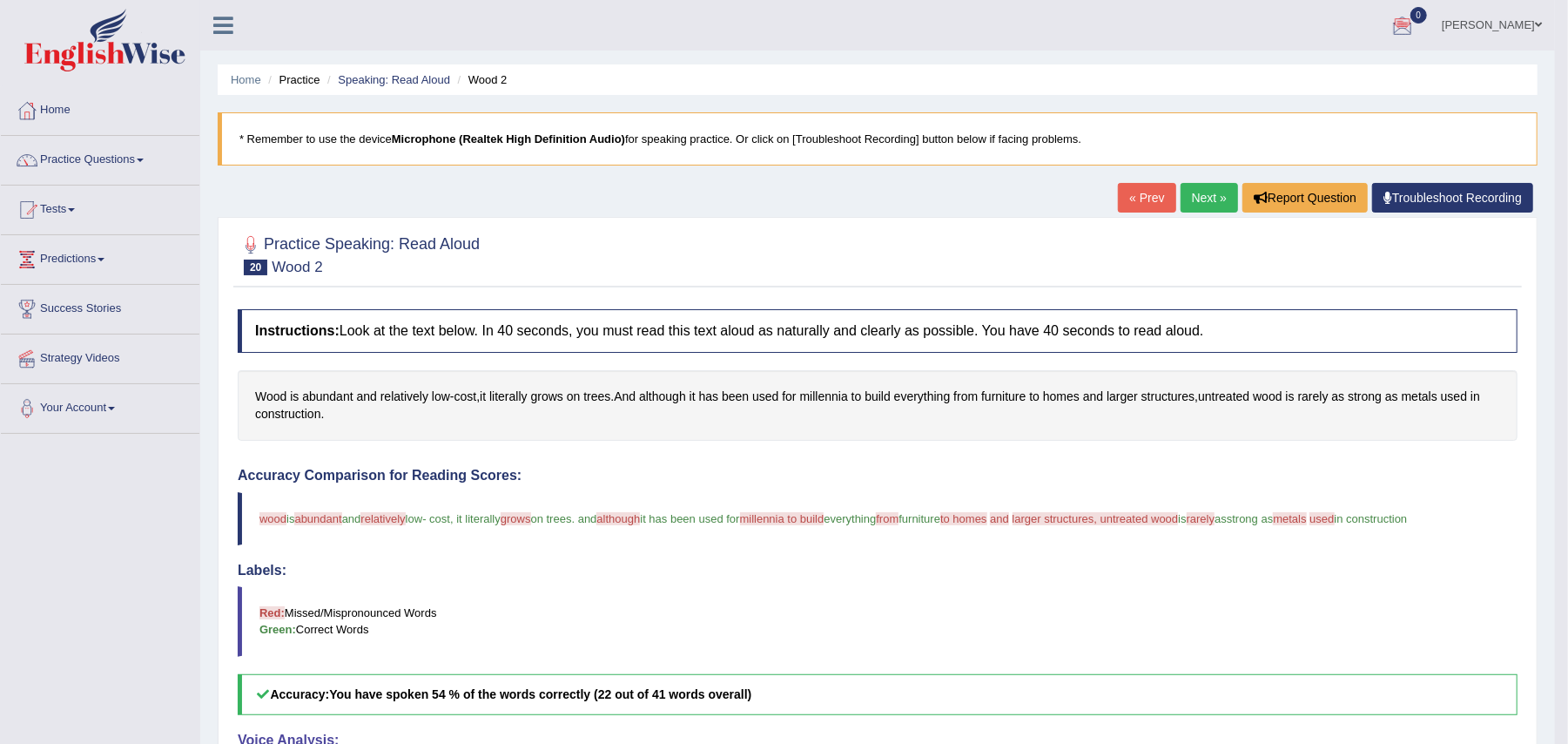
drag, startPoint x: 930, startPoint y: 478, endPoint x: 1046, endPoint y: 538, distance: 130.6
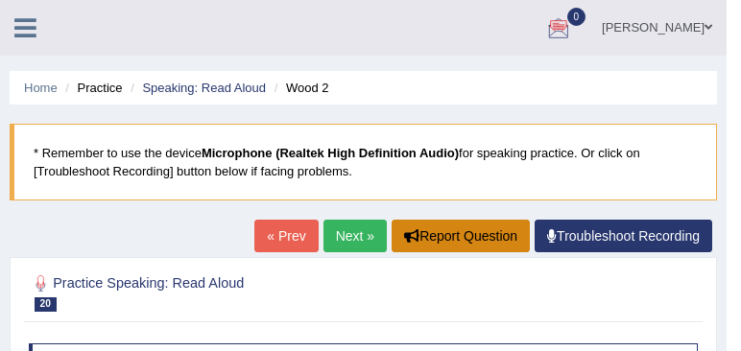
drag, startPoint x: 1153, startPoint y: 593, endPoint x: 439, endPoint y: 226, distance: 803.5
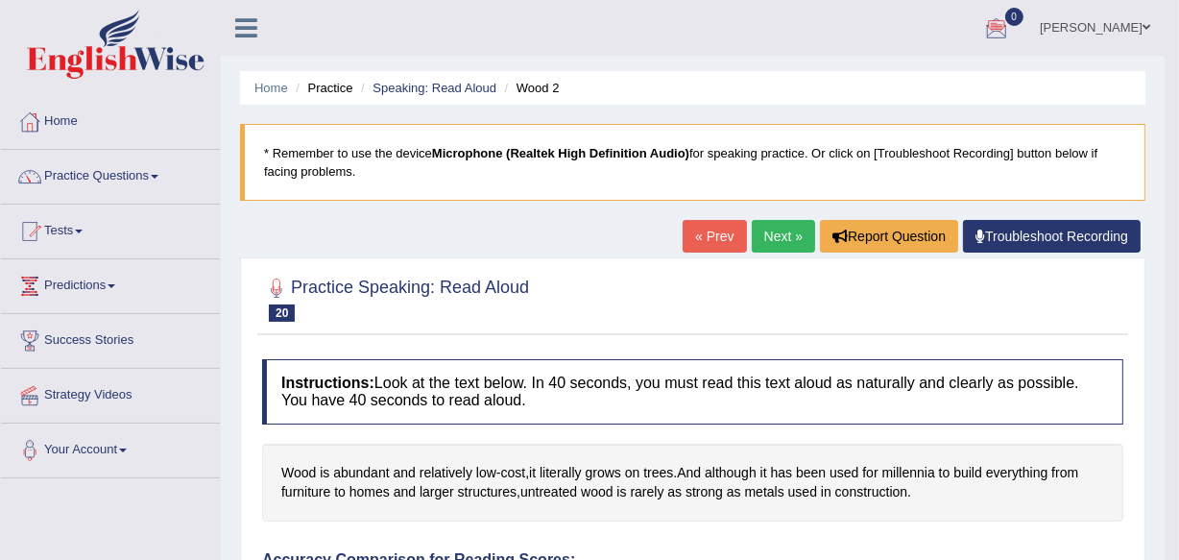
drag, startPoint x: 765, startPoint y: 265, endPoint x: 695, endPoint y: 240, distance: 74.4
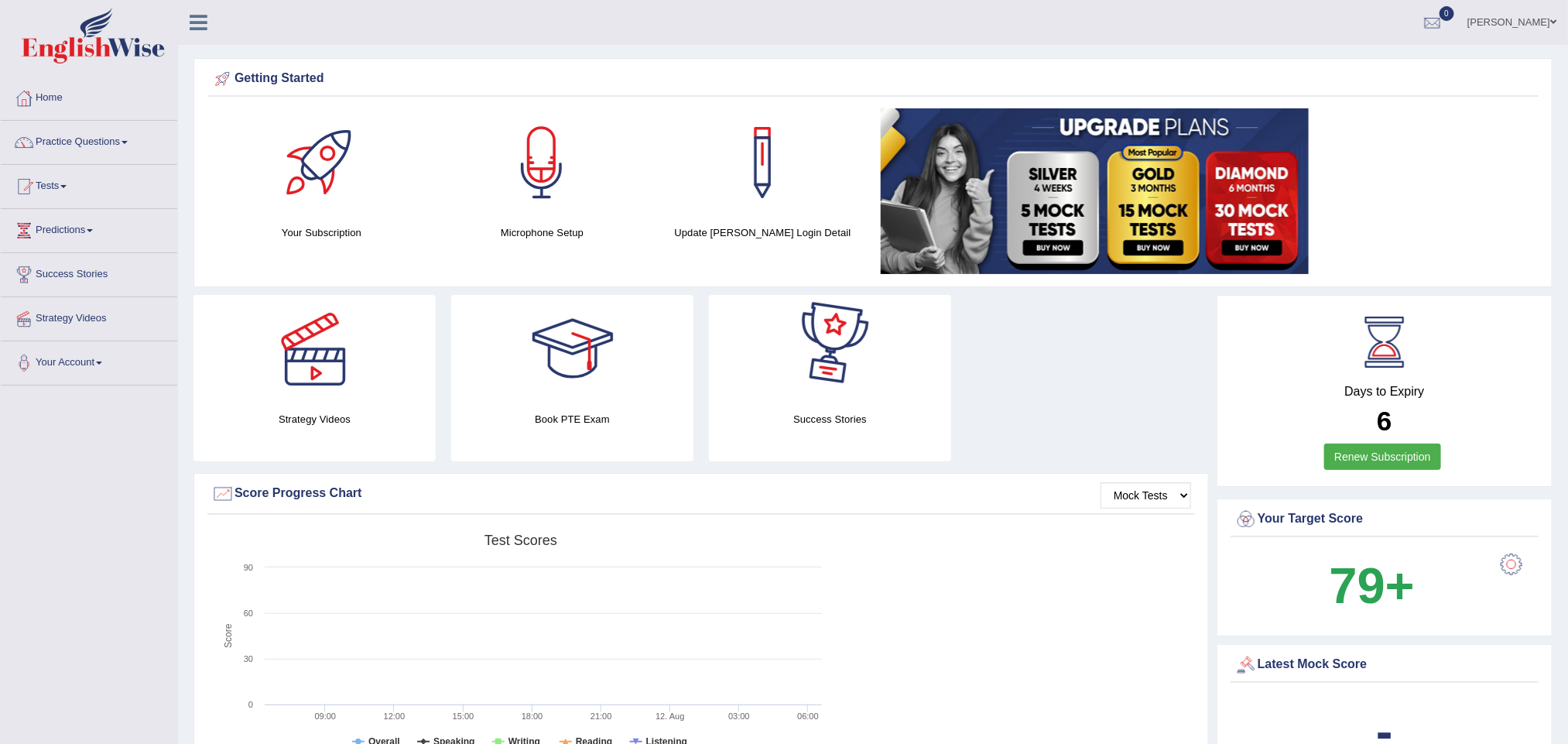
drag, startPoint x: 855, startPoint y: 314, endPoint x: 1266, endPoint y: 422, distance: 425.0
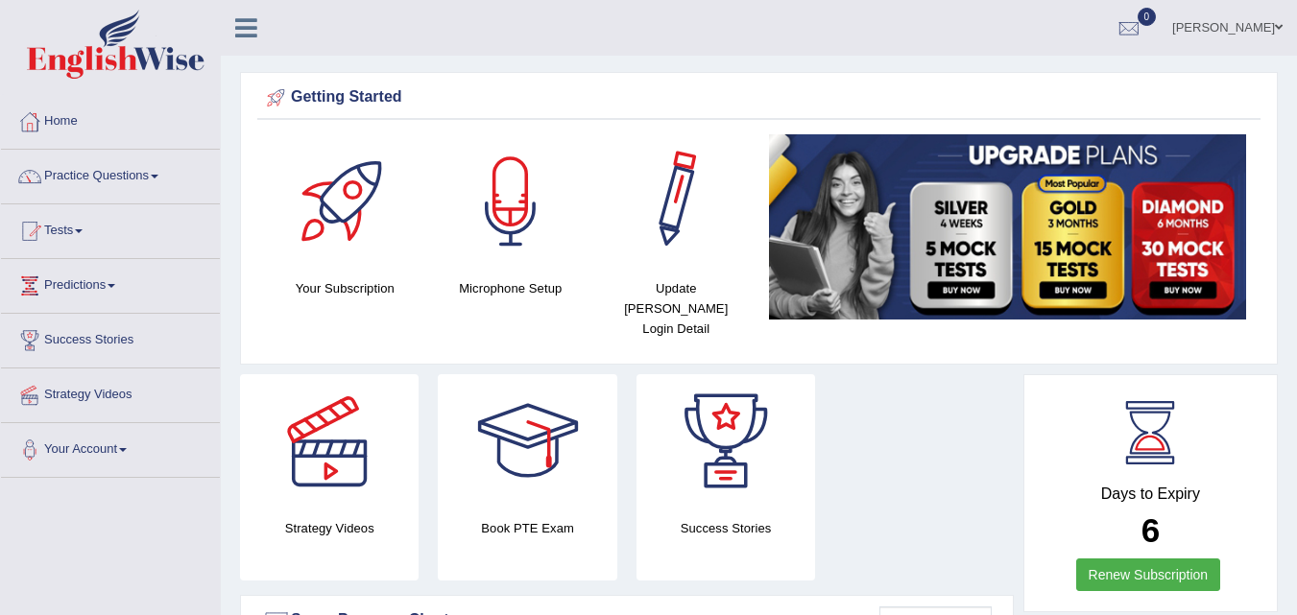
click at [691, 40] on ul "saugat Toggle navigation Username: saugatll Access Type: Online Subscription: D…" at bounding box center [920, 27] width 754 height 55
drag, startPoint x: 55, startPoint y: 168, endPoint x: 69, endPoint y: 156, distance: 19.1
click at [58, 168] on link "Practice Questions" at bounding box center [110, 174] width 219 height 48
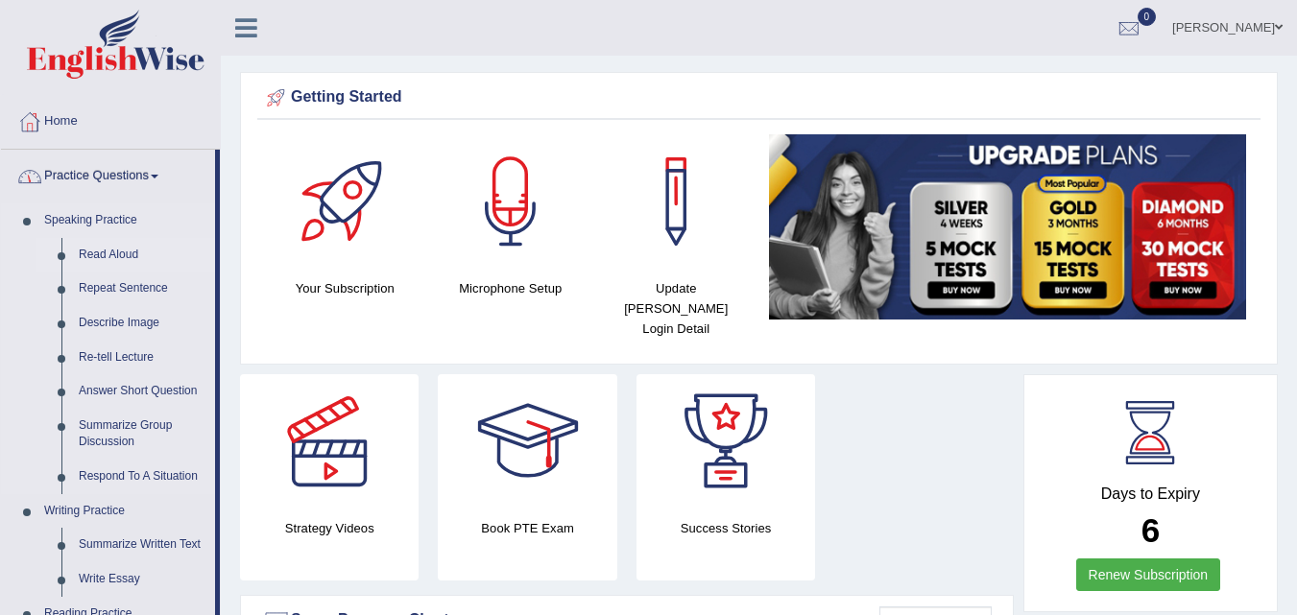
click at [111, 244] on link "Read Aloud" at bounding box center [142, 255] width 145 height 35
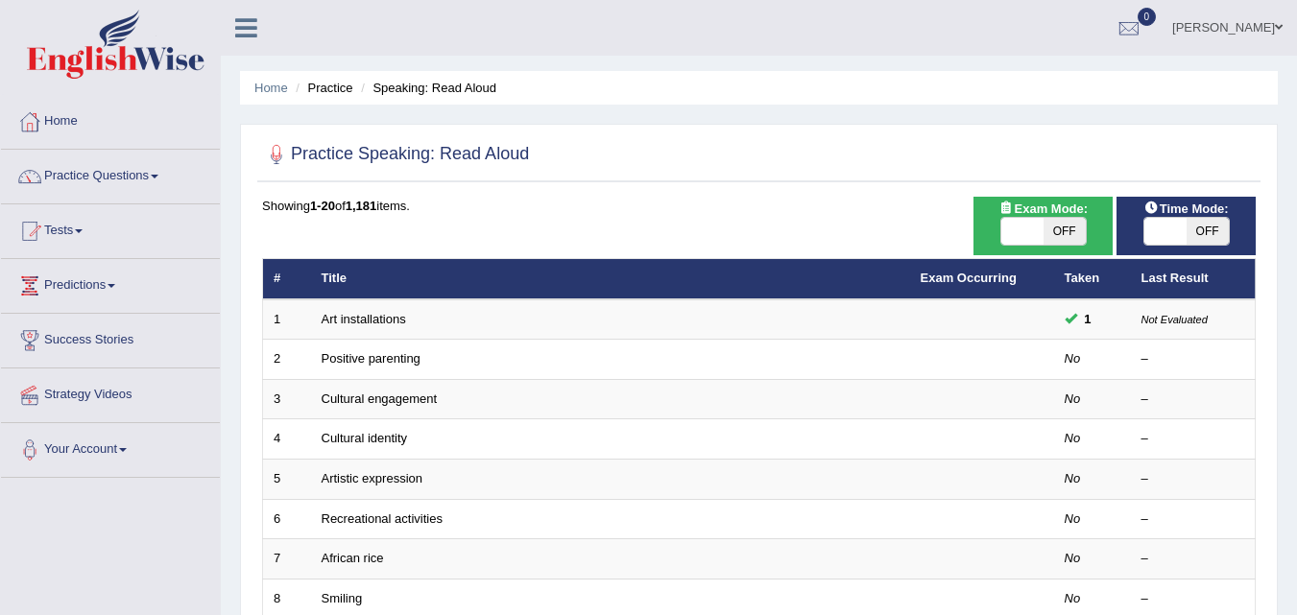
click at [1169, 238] on span at bounding box center [1166, 231] width 42 height 27
checkbox input "true"
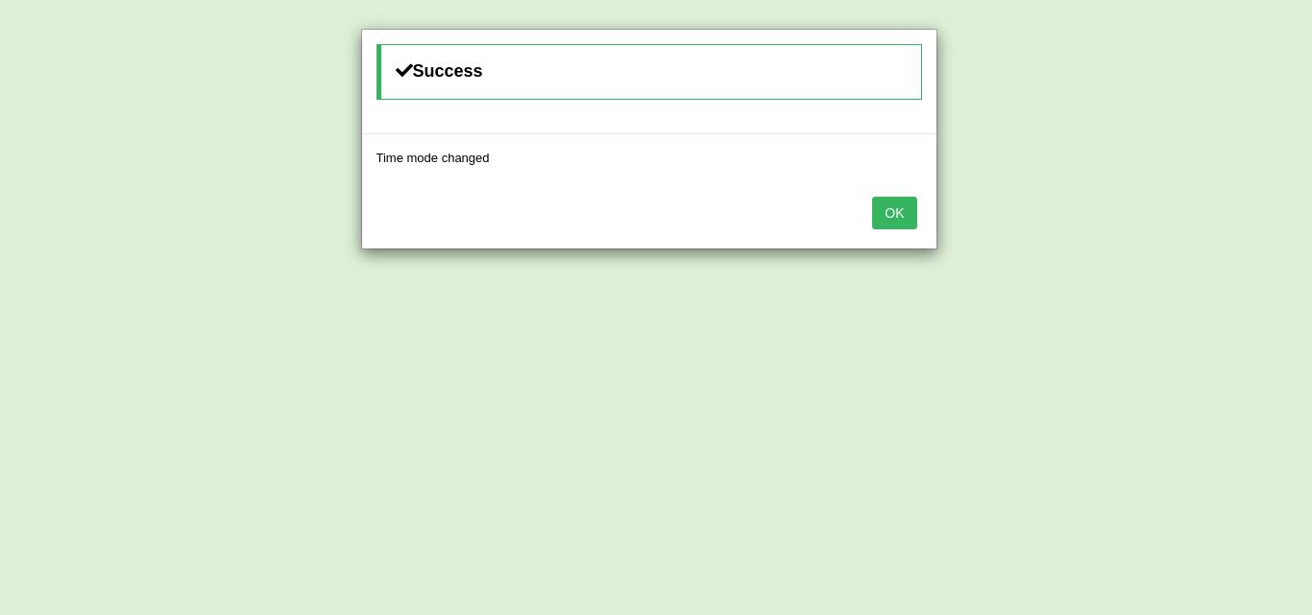
click at [895, 205] on button "OK" at bounding box center [894, 213] width 44 height 33
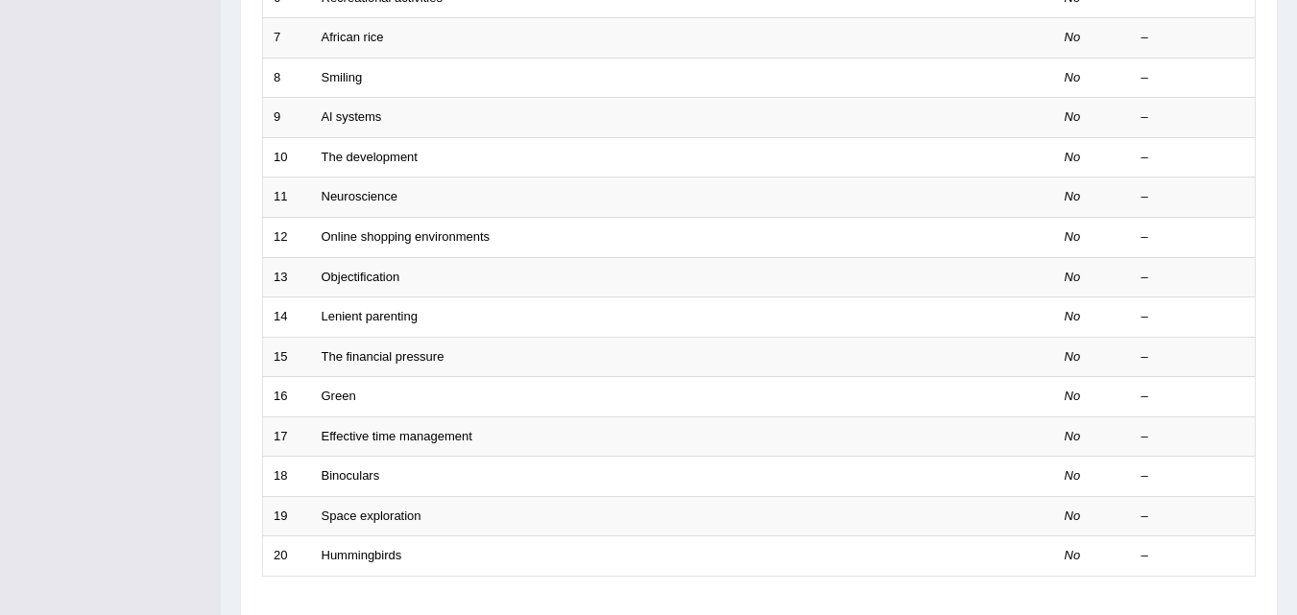
scroll to position [656, 0]
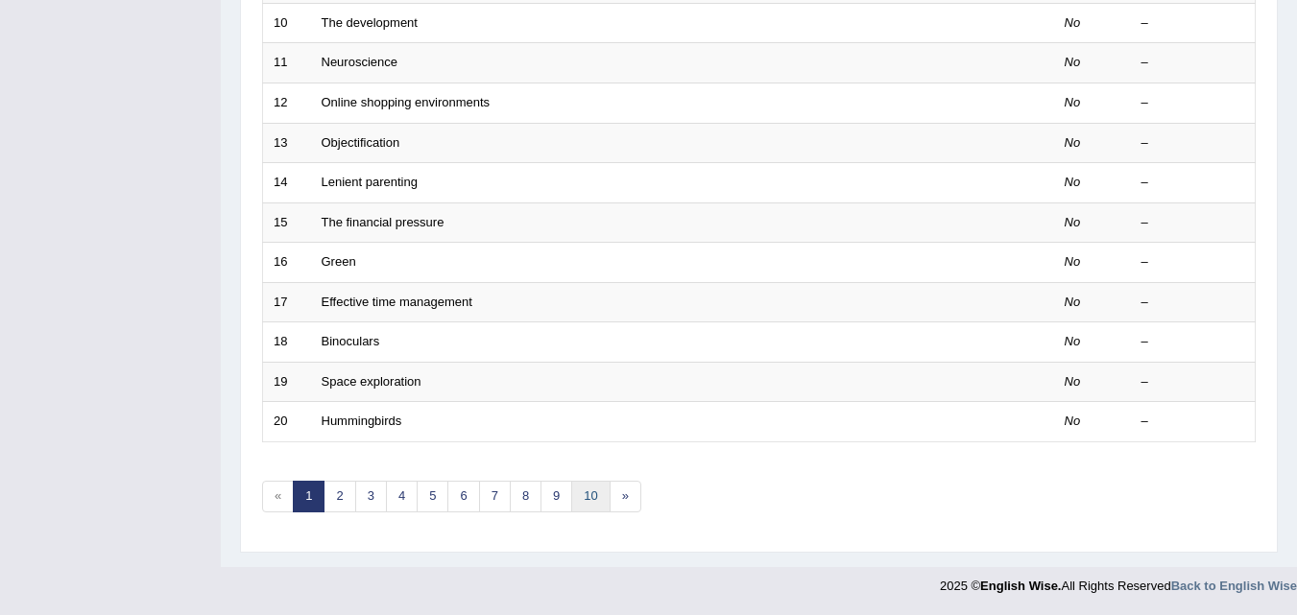
click at [606, 504] on link "10" at bounding box center [590, 497] width 38 height 32
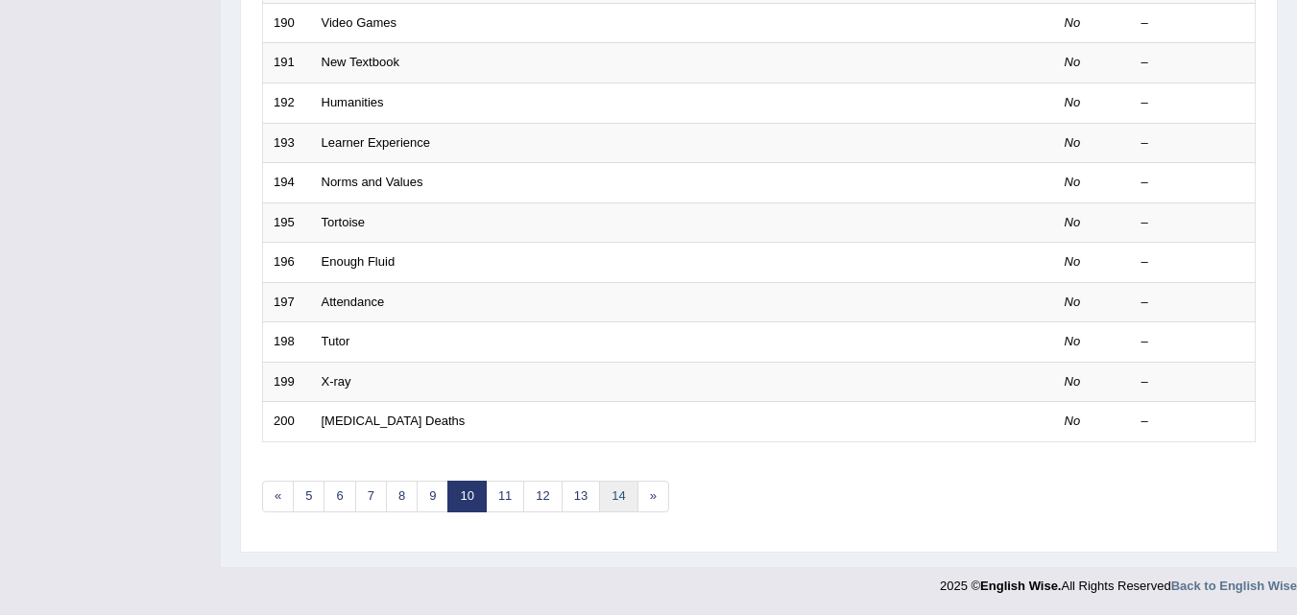
click at [601, 485] on link "14" at bounding box center [618, 497] width 38 height 32
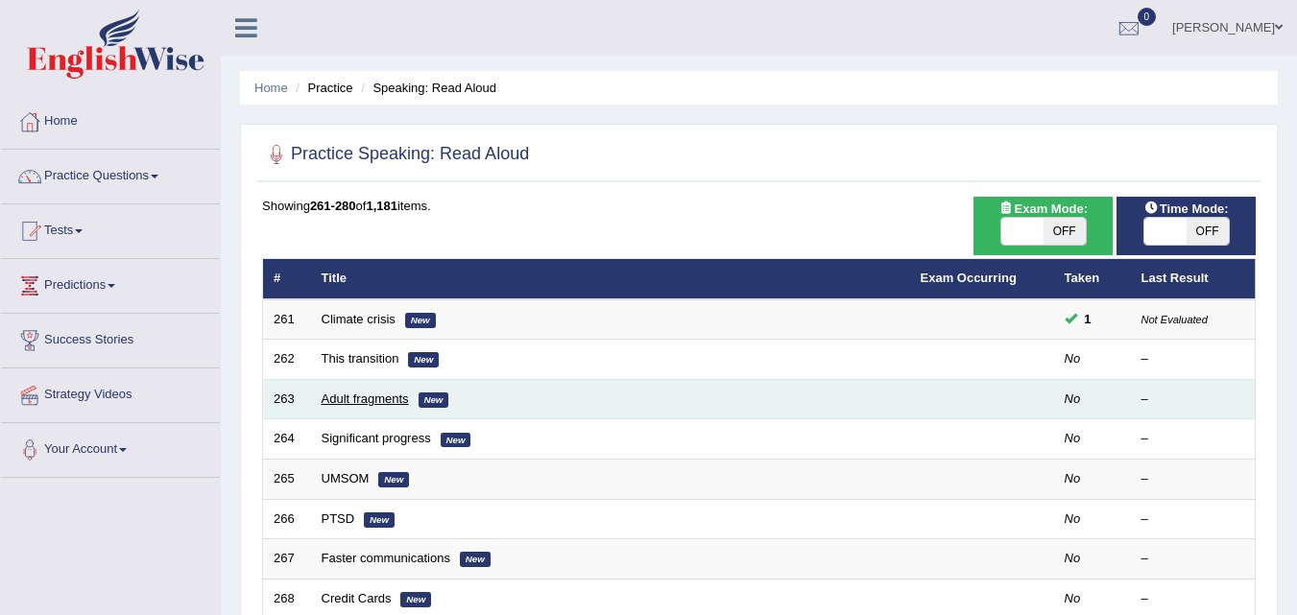
click at [395, 393] on link "Adult fragments" at bounding box center [365, 399] width 87 height 14
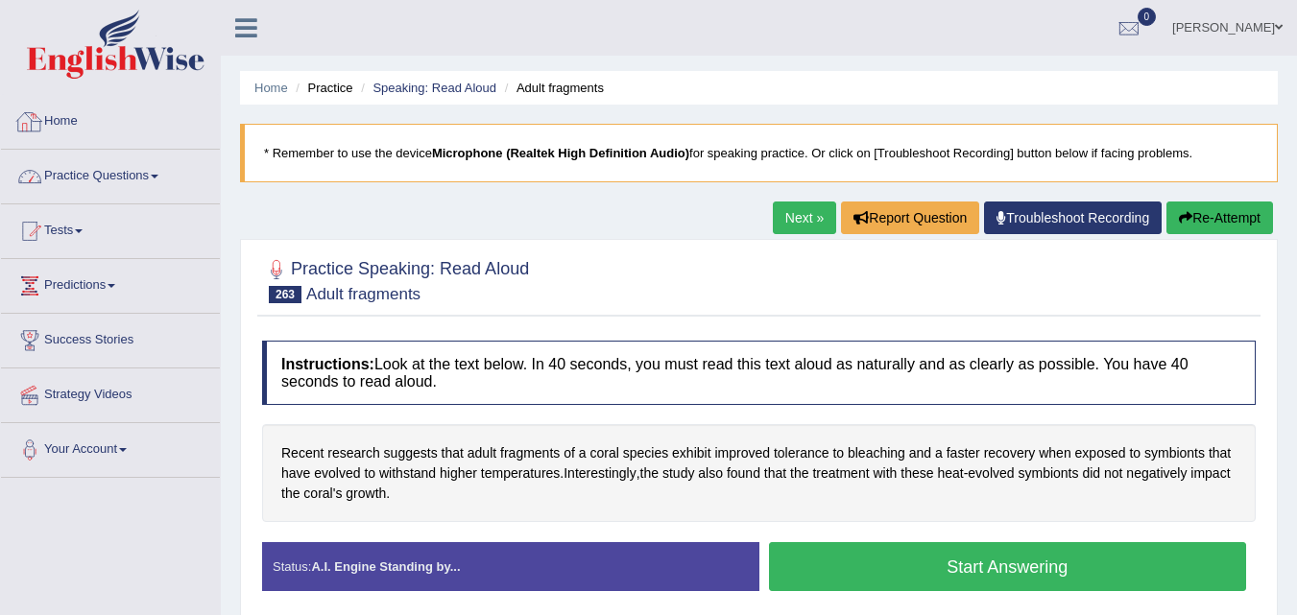
click at [117, 167] on link "Practice Questions" at bounding box center [110, 174] width 219 height 48
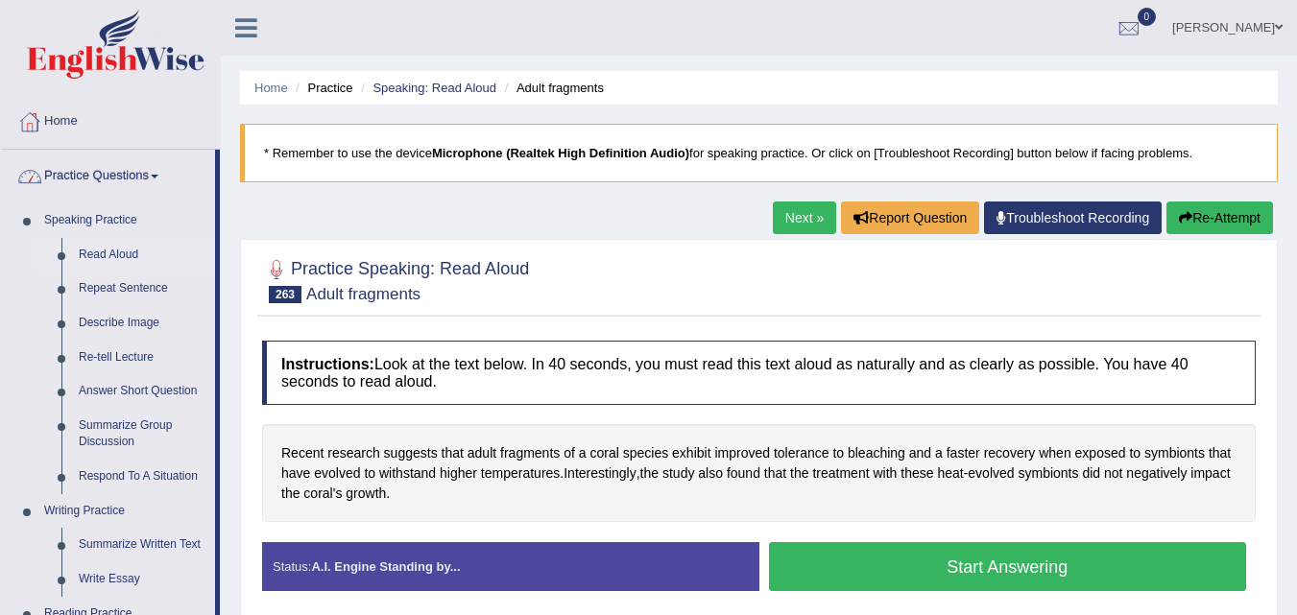
click at [103, 245] on link "Read Aloud" at bounding box center [142, 255] width 145 height 35
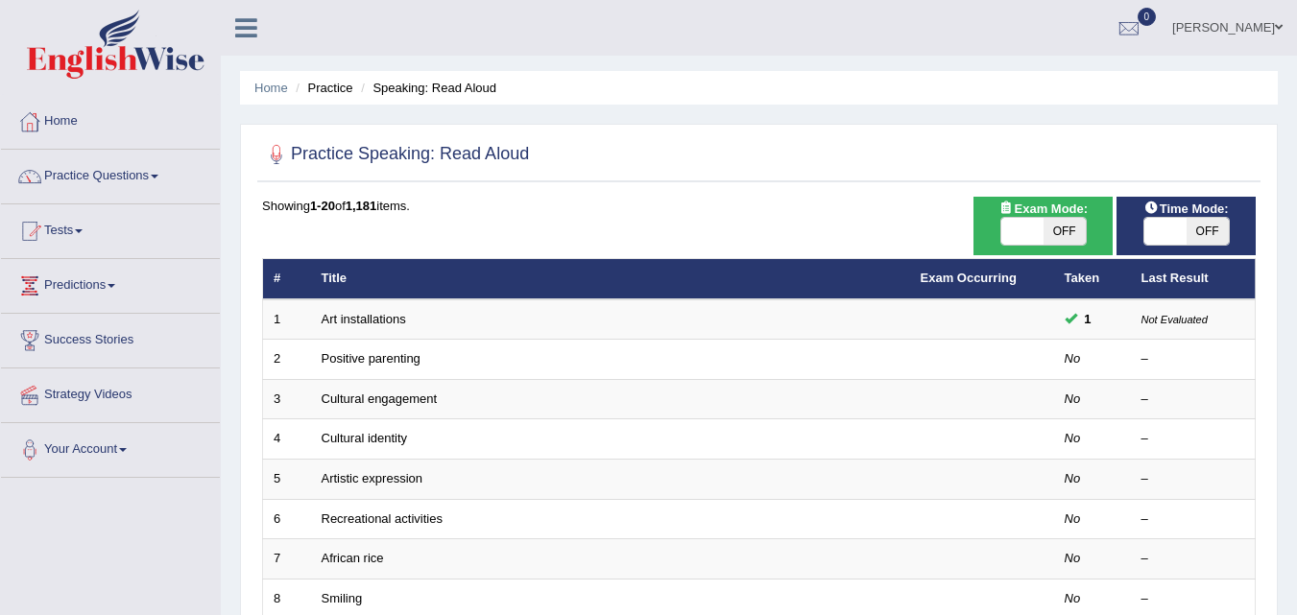
click at [1145, 235] on span at bounding box center [1166, 231] width 42 height 27
click at [1177, 233] on span at bounding box center [1166, 231] width 42 height 27
checkbox input "true"
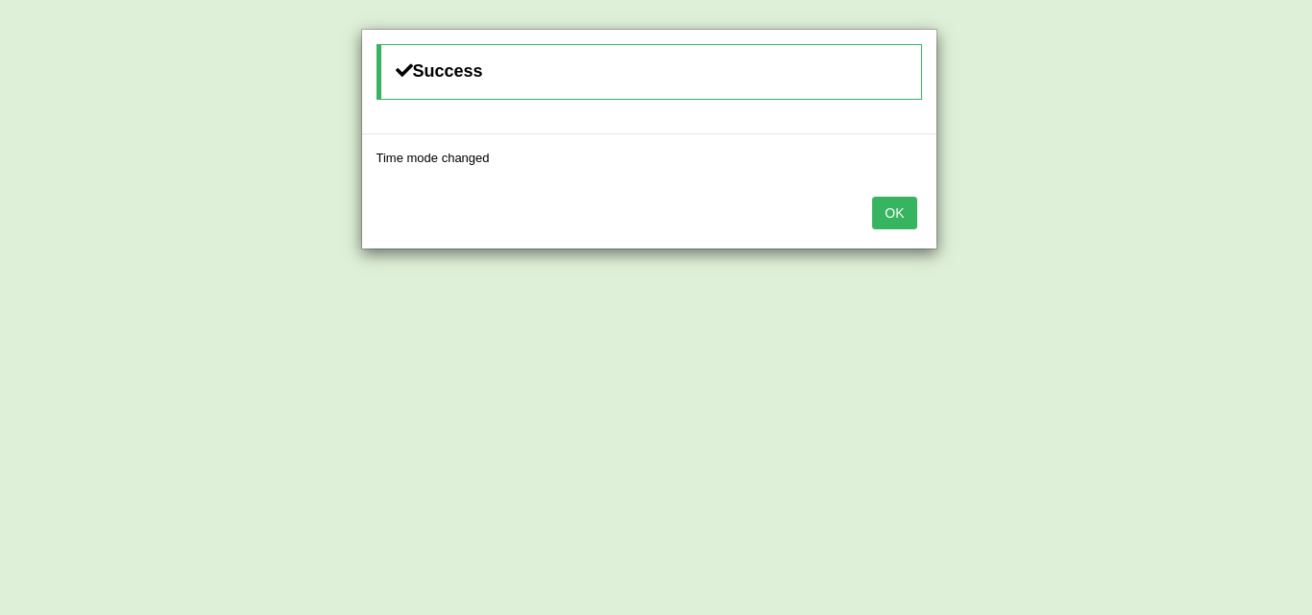
click at [875, 211] on button "OK" at bounding box center [894, 213] width 44 height 33
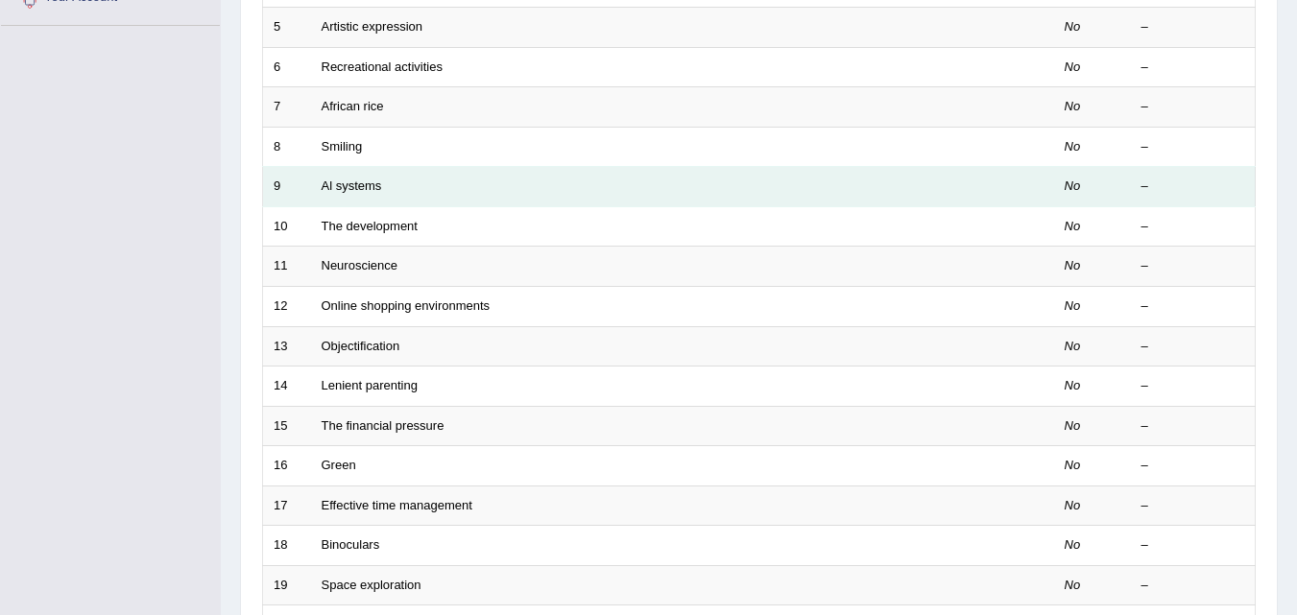
scroll to position [656, 0]
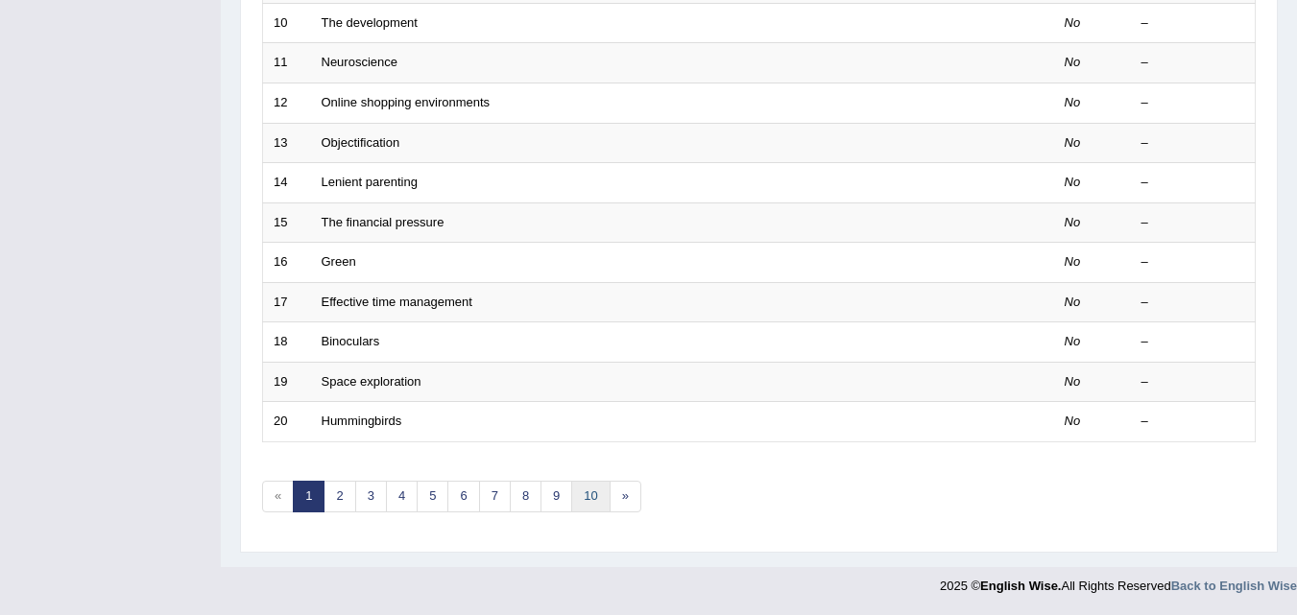
click at [604, 494] on link "10" at bounding box center [590, 497] width 38 height 32
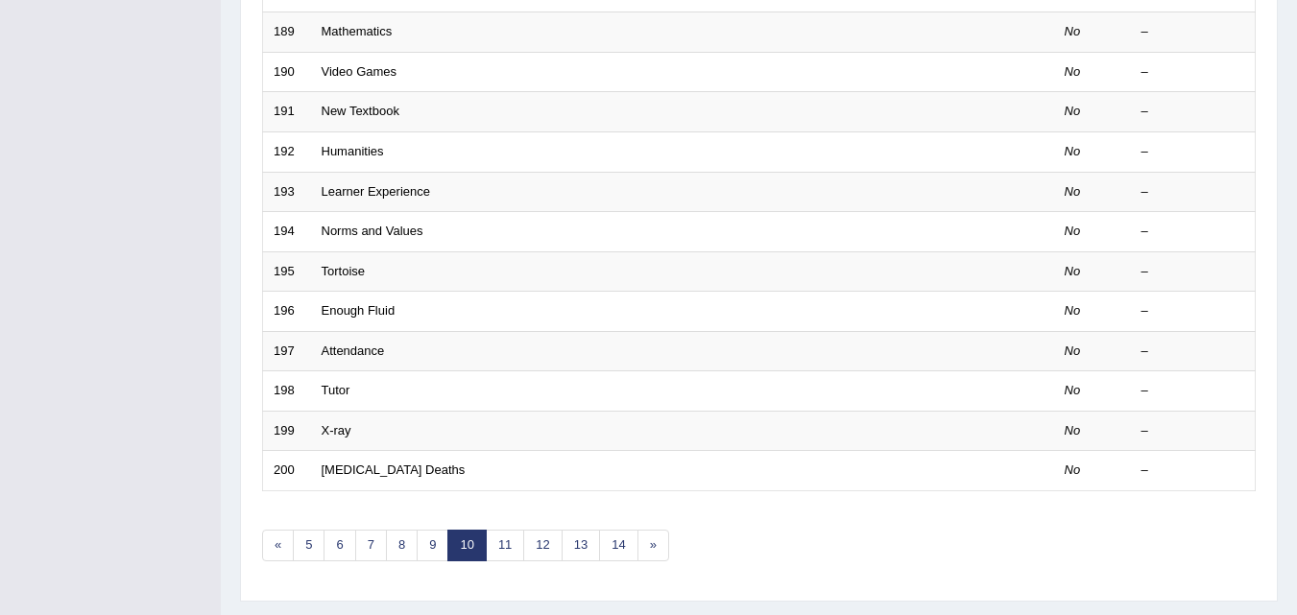
scroll to position [656, 0]
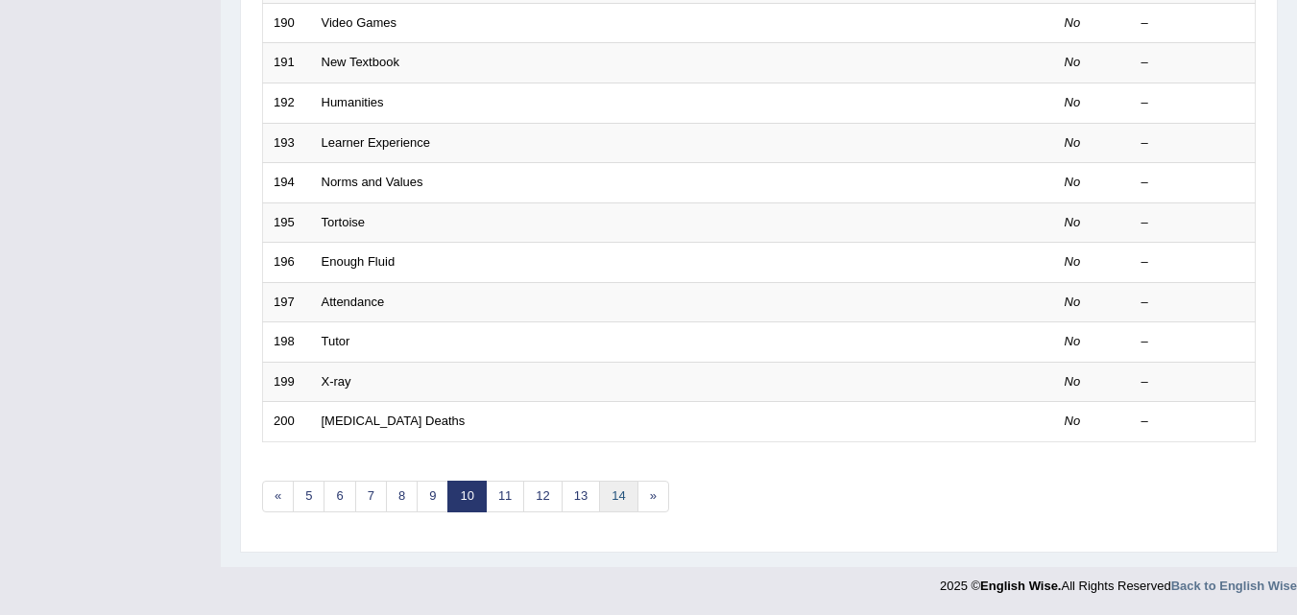
drag, startPoint x: 0, startPoint y: 0, endPoint x: 601, endPoint y: 494, distance: 778.3
click at [601, 494] on link "14" at bounding box center [618, 497] width 38 height 32
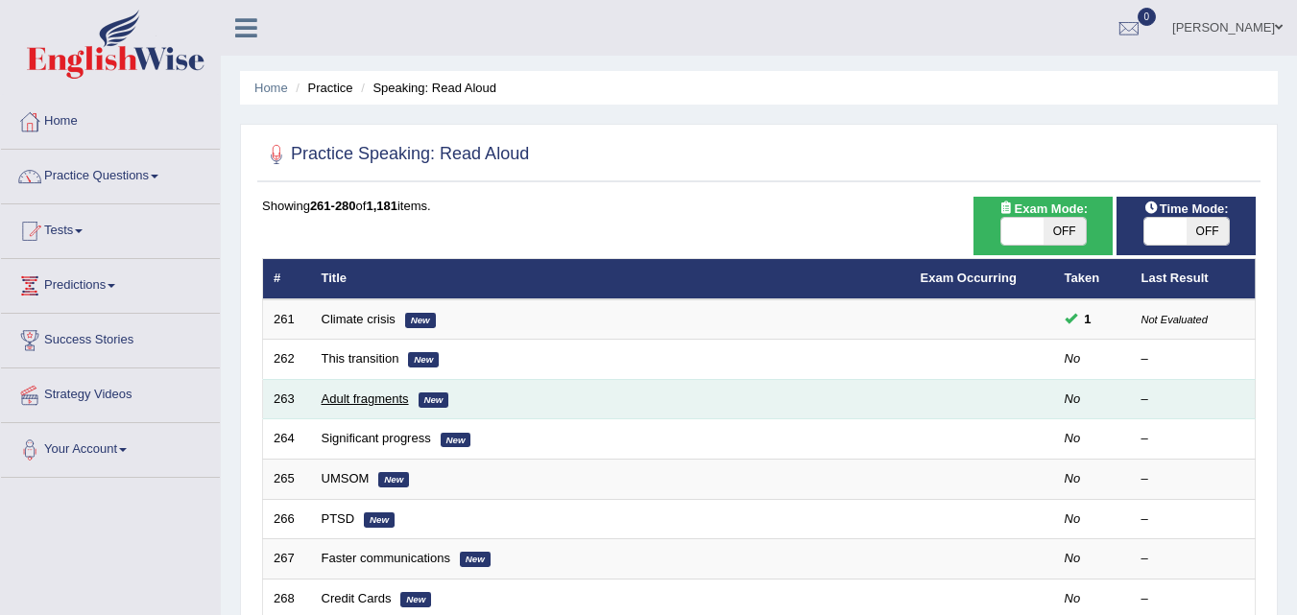
click at [353, 395] on link "Adult fragments" at bounding box center [365, 399] width 87 height 14
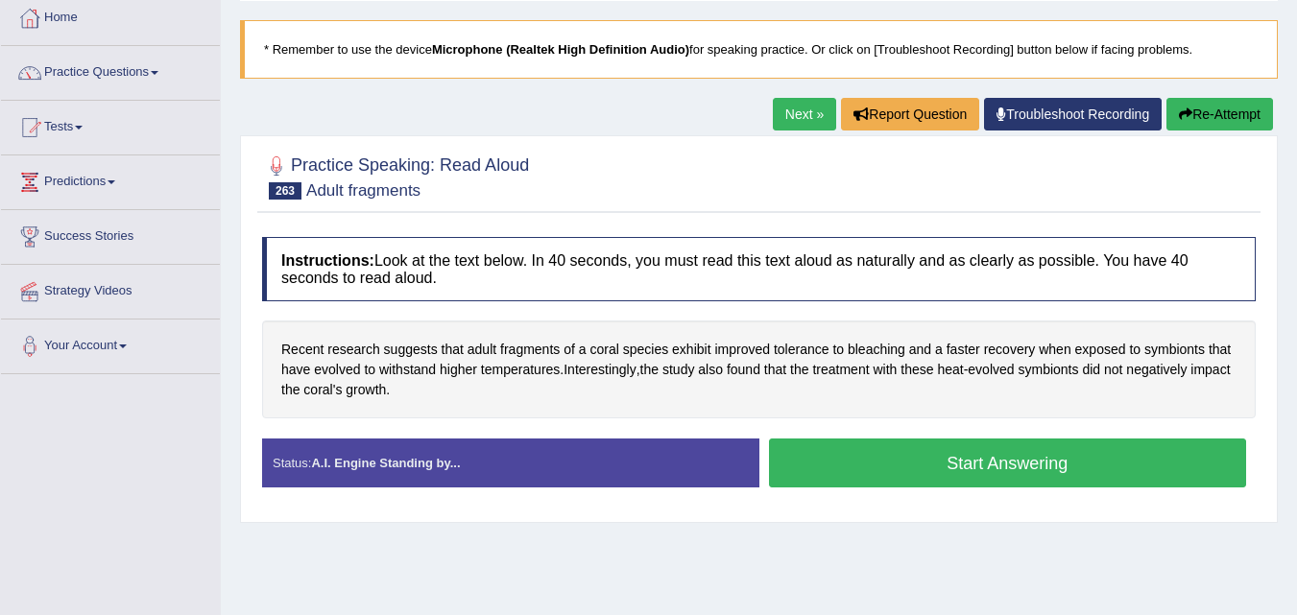
scroll to position [96, 0]
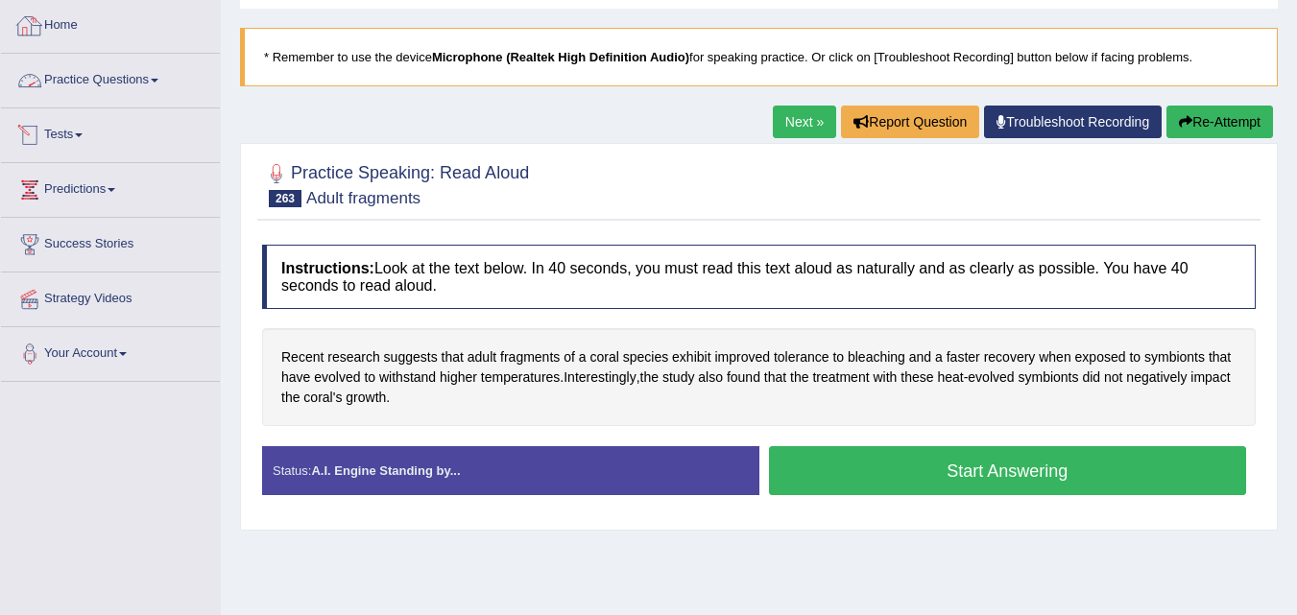
click at [101, 85] on link "Practice Questions" at bounding box center [110, 78] width 219 height 48
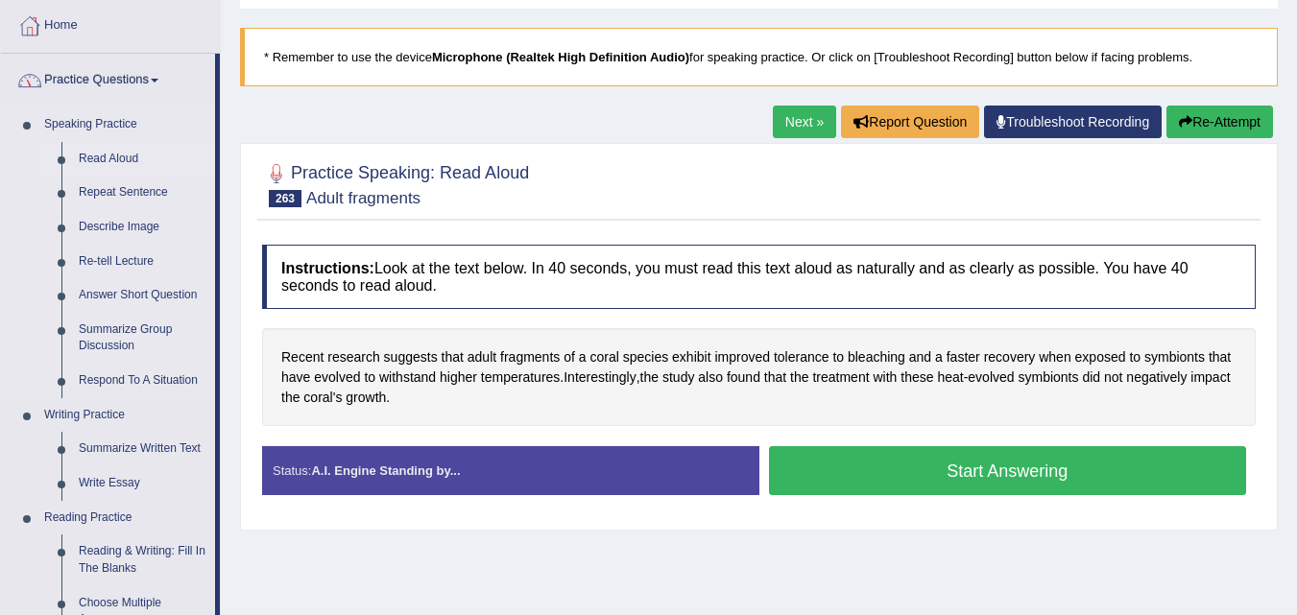
click at [98, 150] on link "Read Aloud" at bounding box center [142, 159] width 145 height 35
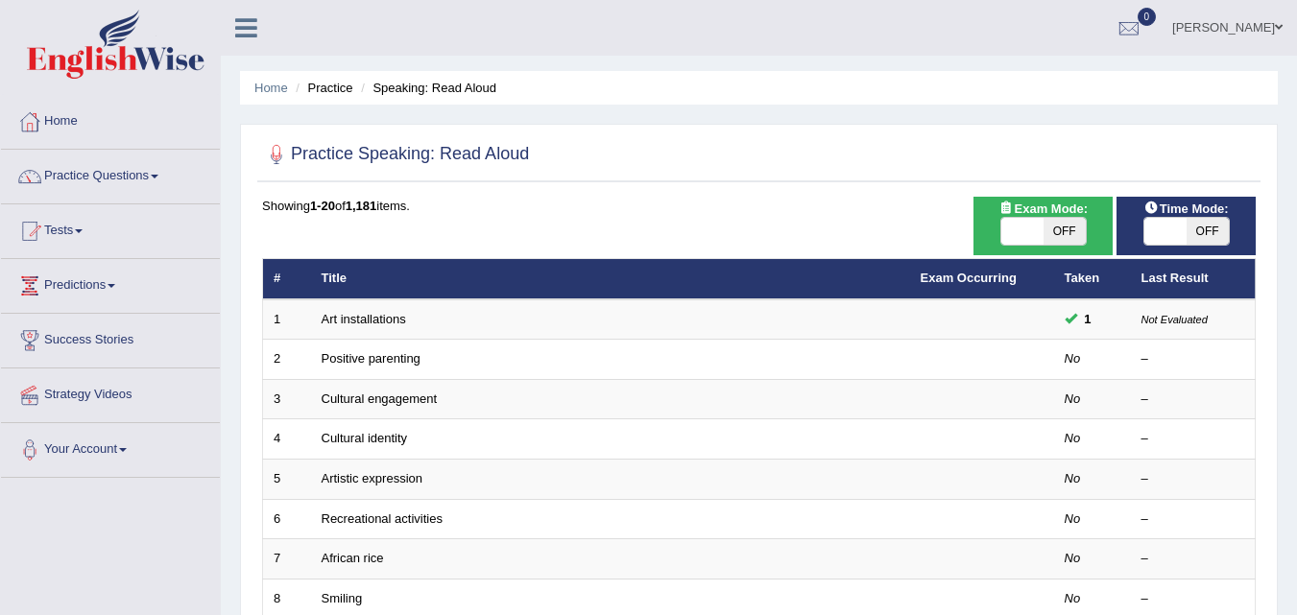
click at [1154, 226] on span at bounding box center [1166, 231] width 42 height 27
checkbox input "true"
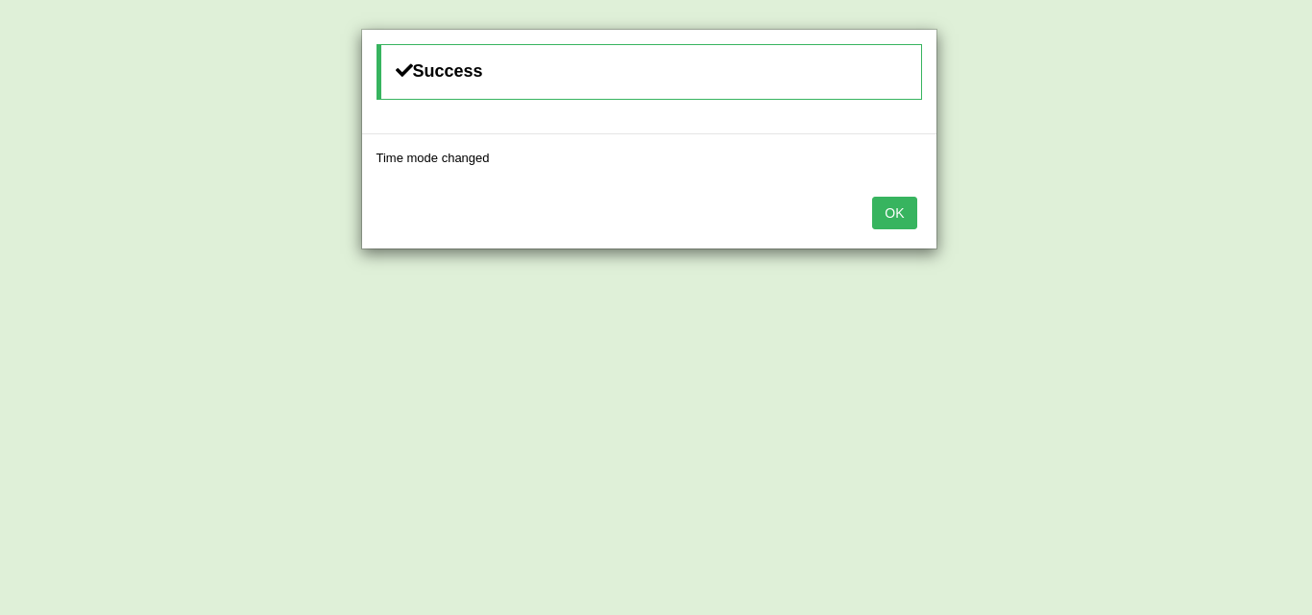
click at [880, 220] on button "OK" at bounding box center [894, 213] width 44 height 33
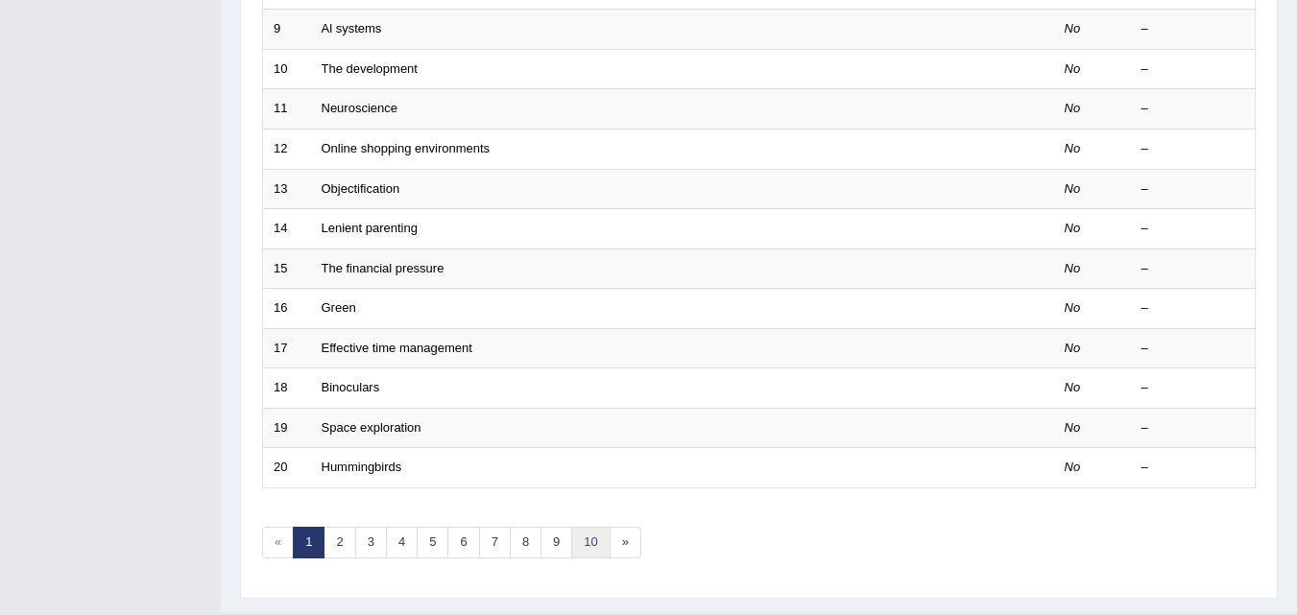
scroll to position [656, 0]
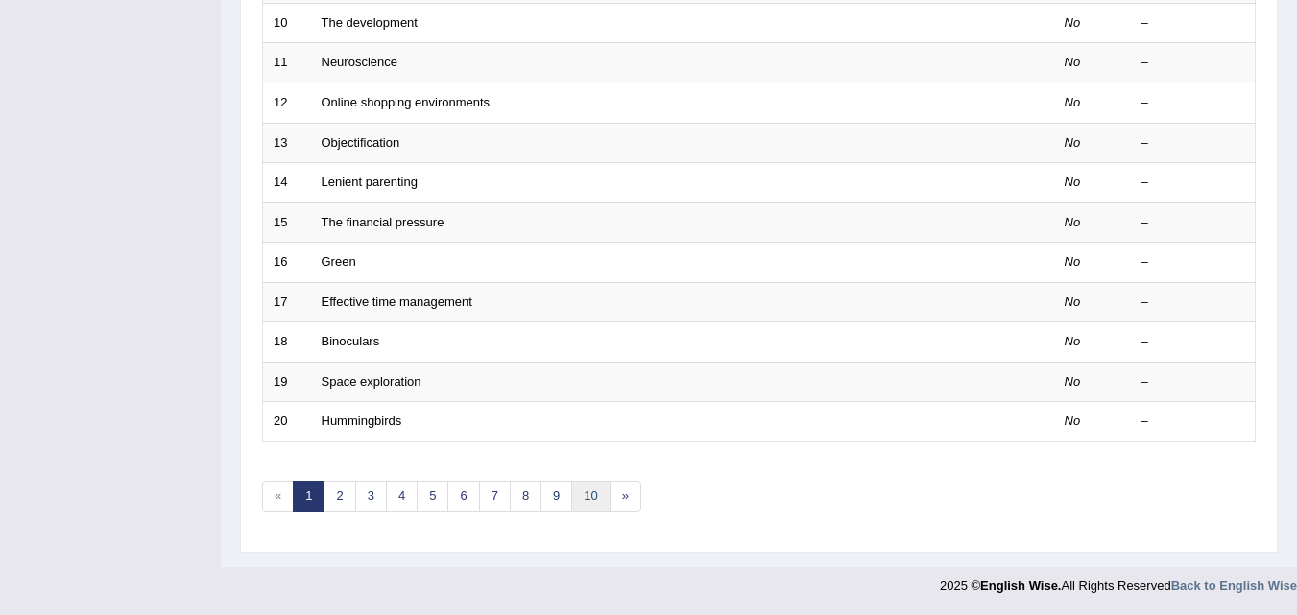
click at [585, 493] on link "10" at bounding box center [590, 497] width 38 height 32
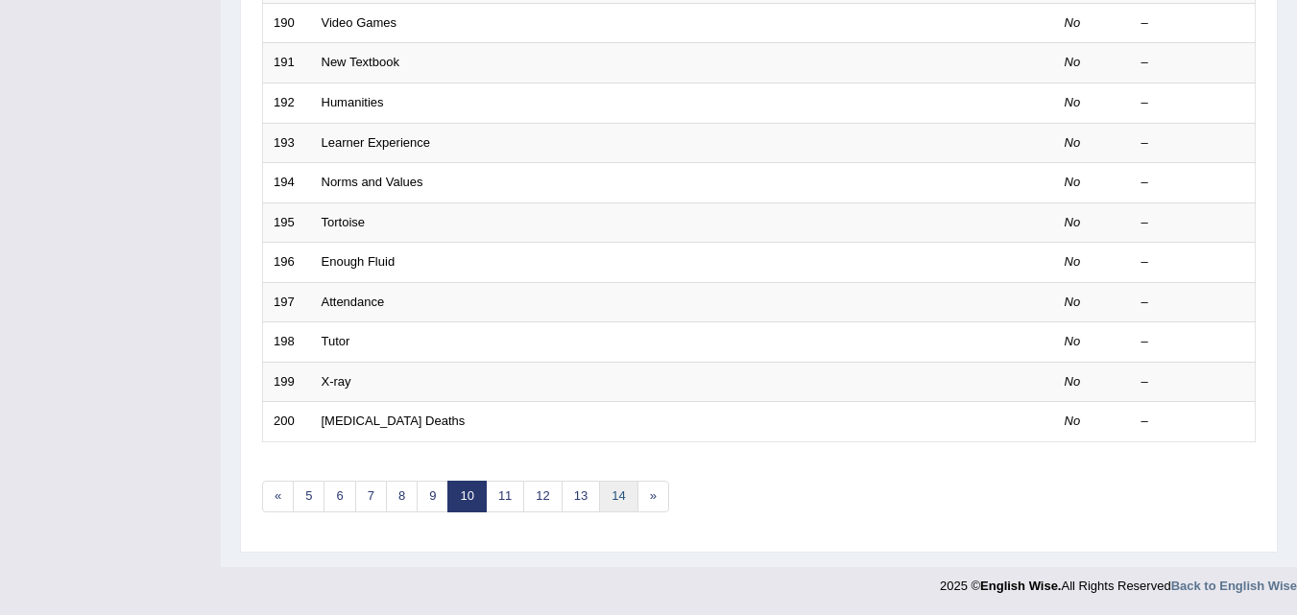
click at [611, 485] on link "14" at bounding box center [618, 497] width 38 height 32
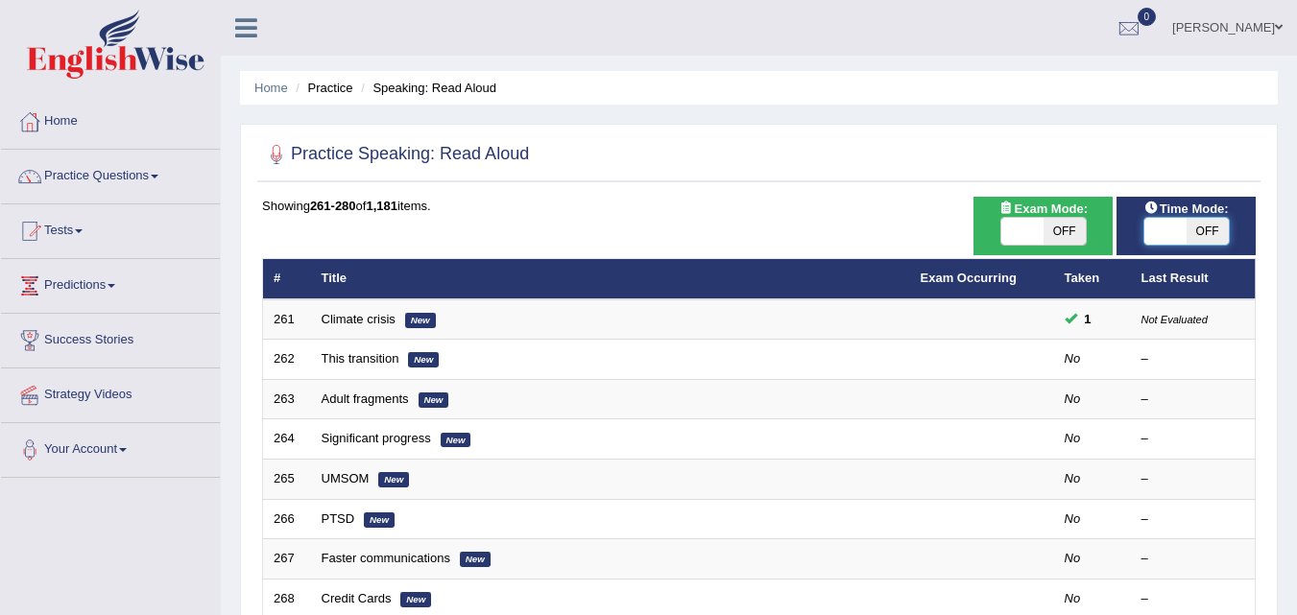
click at [1151, 229] on span at bounding box center [1166, 231] width 42 height 27
checkbox input "true"
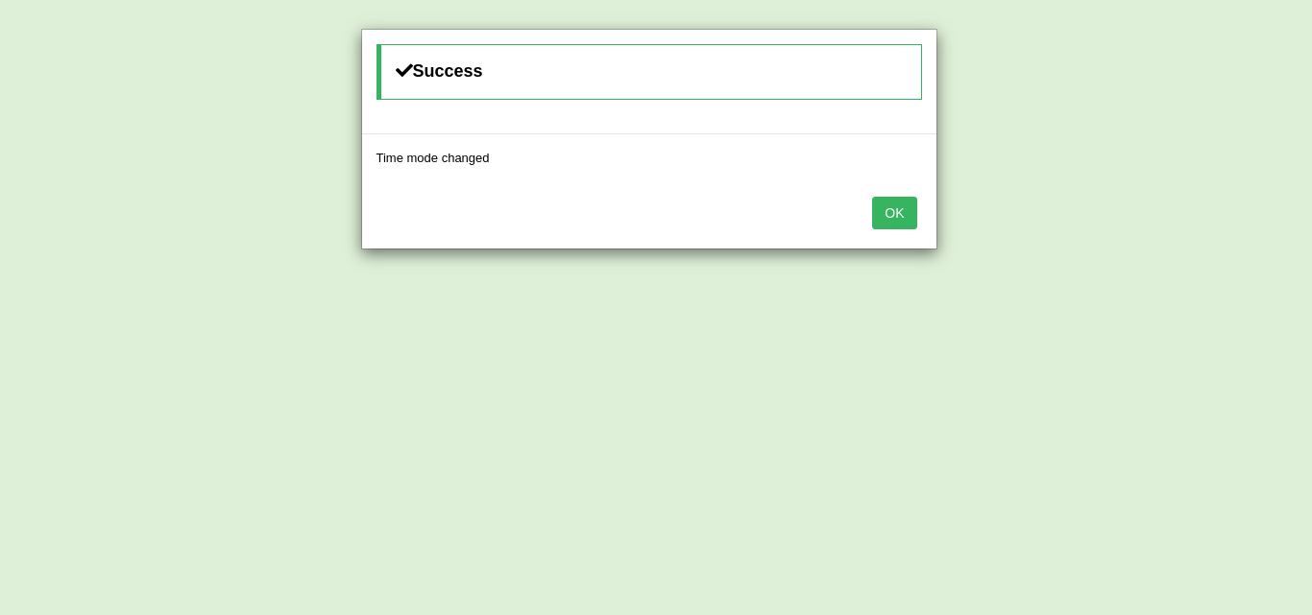
click at [894, 217] on button "OK" at bounding box center [894, 213] width 44 height 33
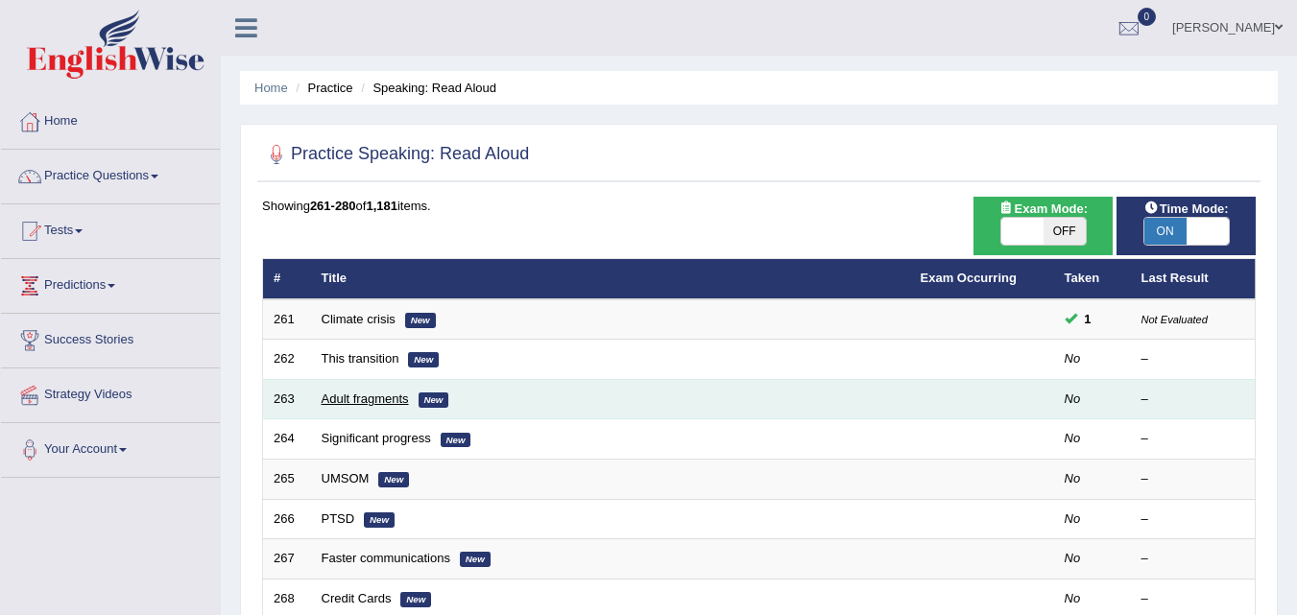
click at [341, 392] on link "Adult fragments" at bounding box center [365, 399] width 87 height 14
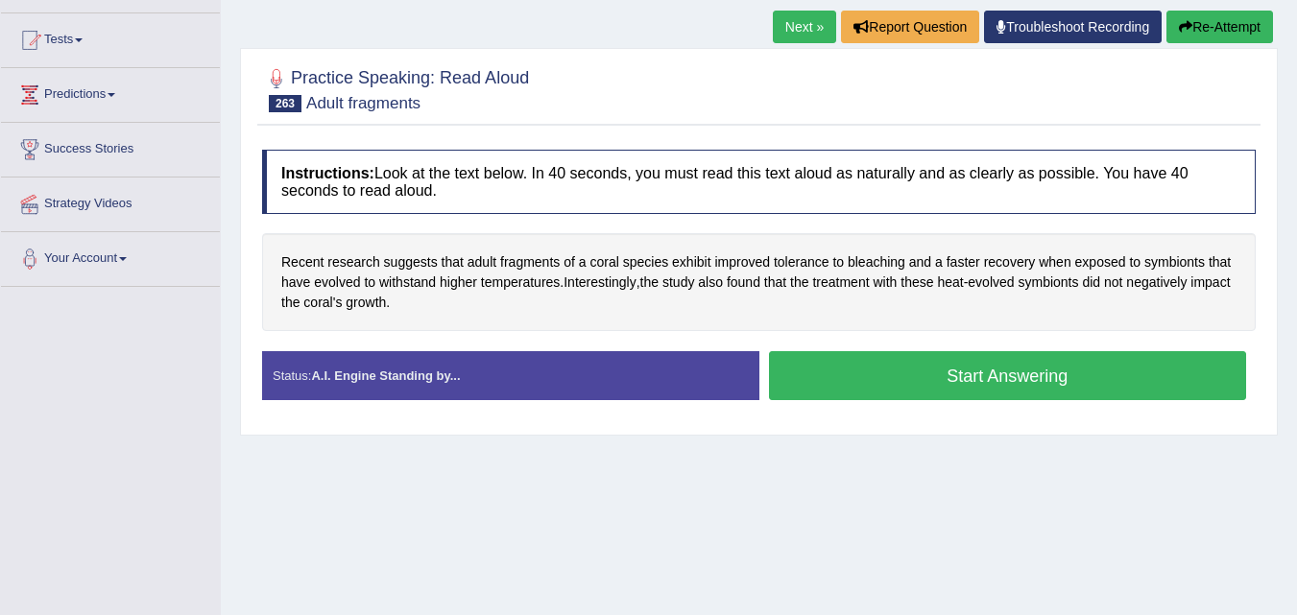
scroll to position [192, 0]
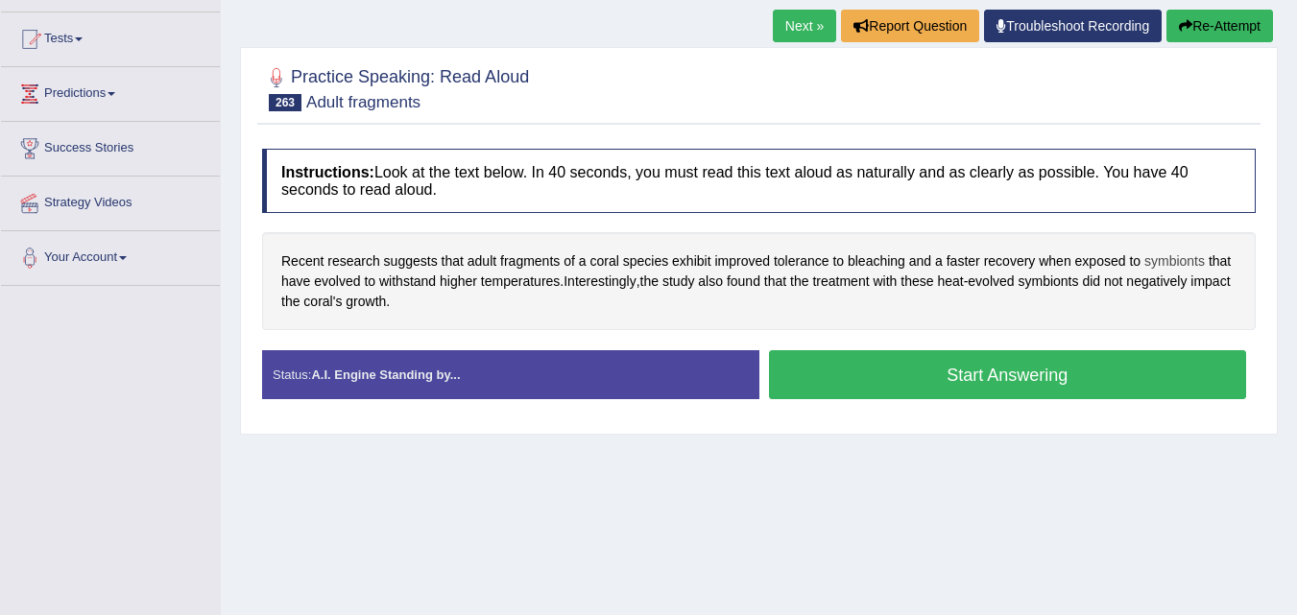
click at [1194, 255] on span "symbionts" at bounding box center [1175, 262] width 60 height 20
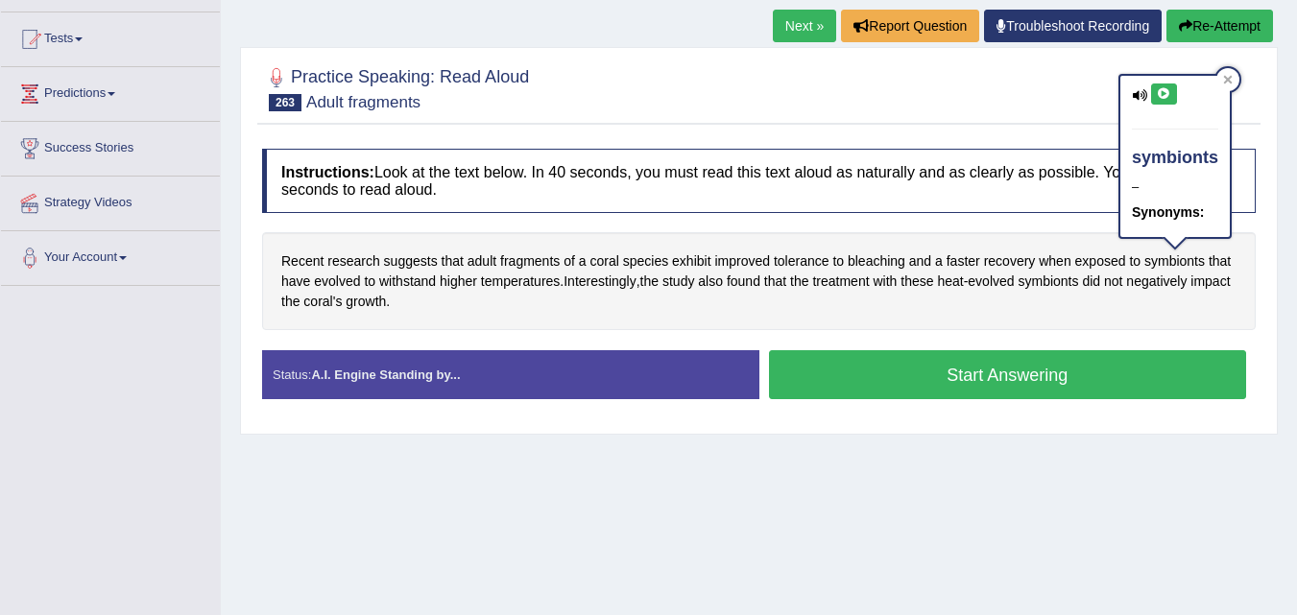
click at [1162, 88] on icon at bounding box center [1164, 94] width 14 height 12
click at [1229, 78] on icon at bounding box center [1228, 80] width 9 height 9
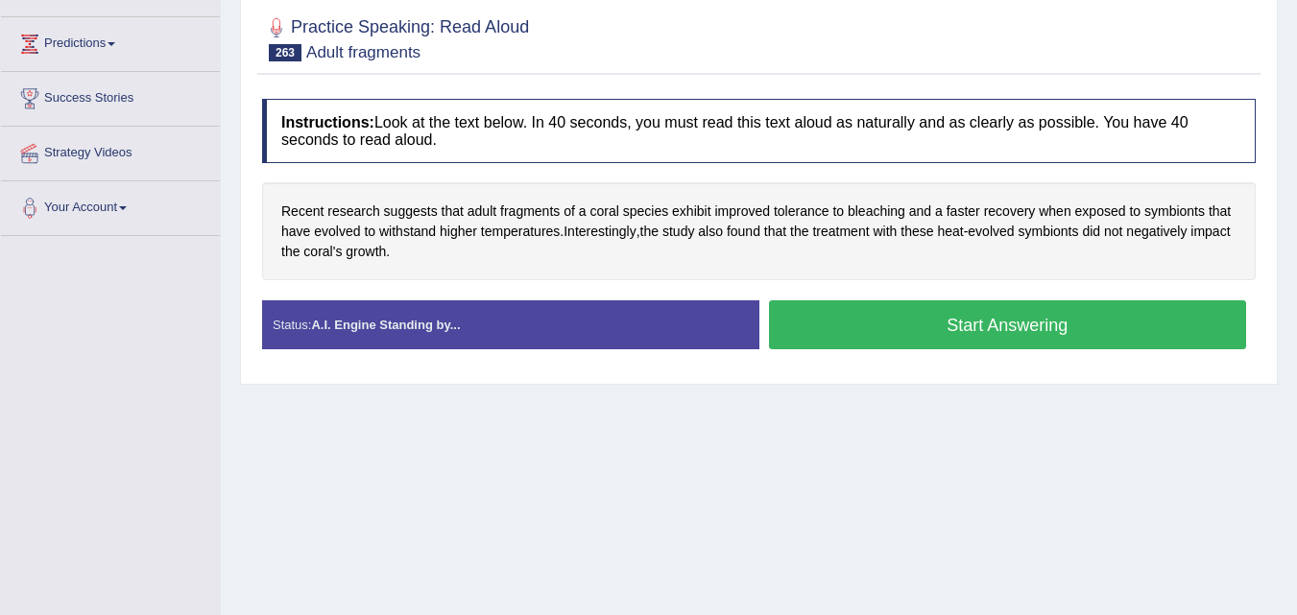
scroll to position [288, 0]
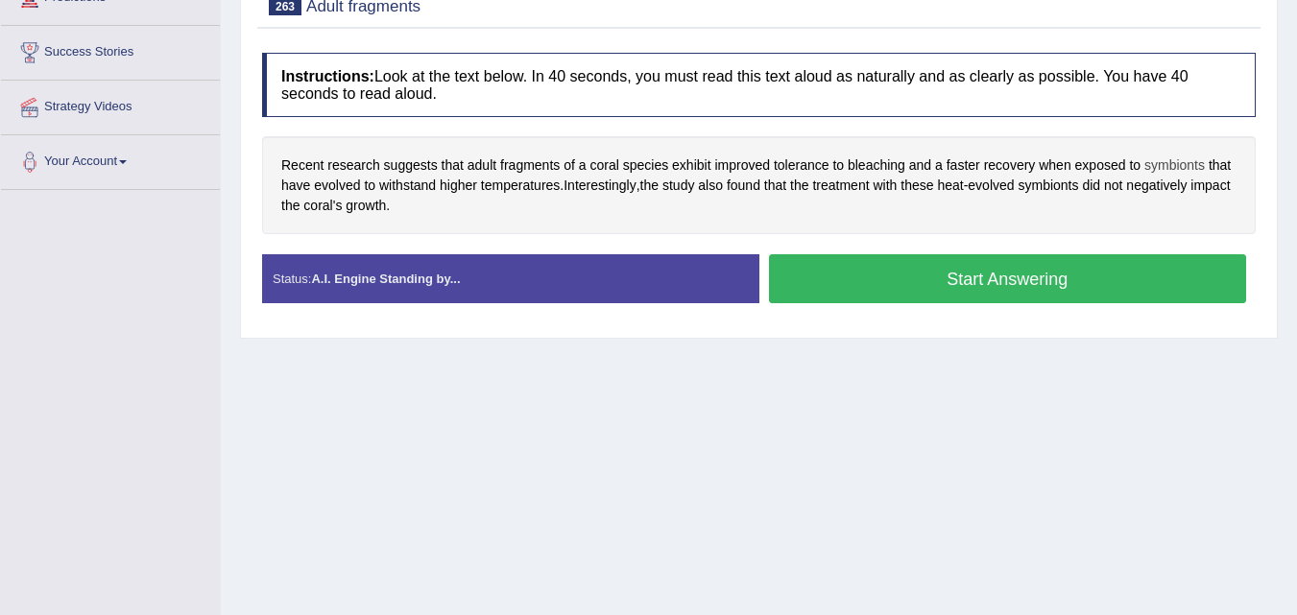
click at [1196, 160] on span "symbionts" at bounding box center [1175, 166] width 60 height 20
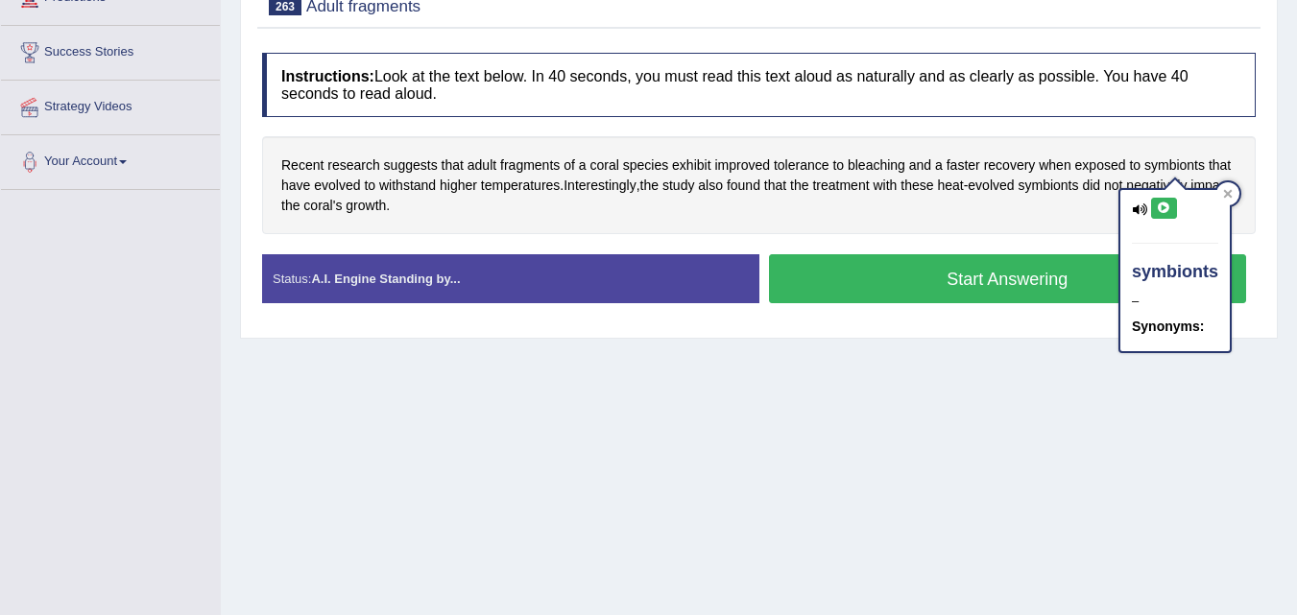
click at [1169, 211] on icon at bounding box center [1164, 209] width 14 height 12
click at [1231, 192] on icon at bounding box center [1228, 194] width 9 height 9
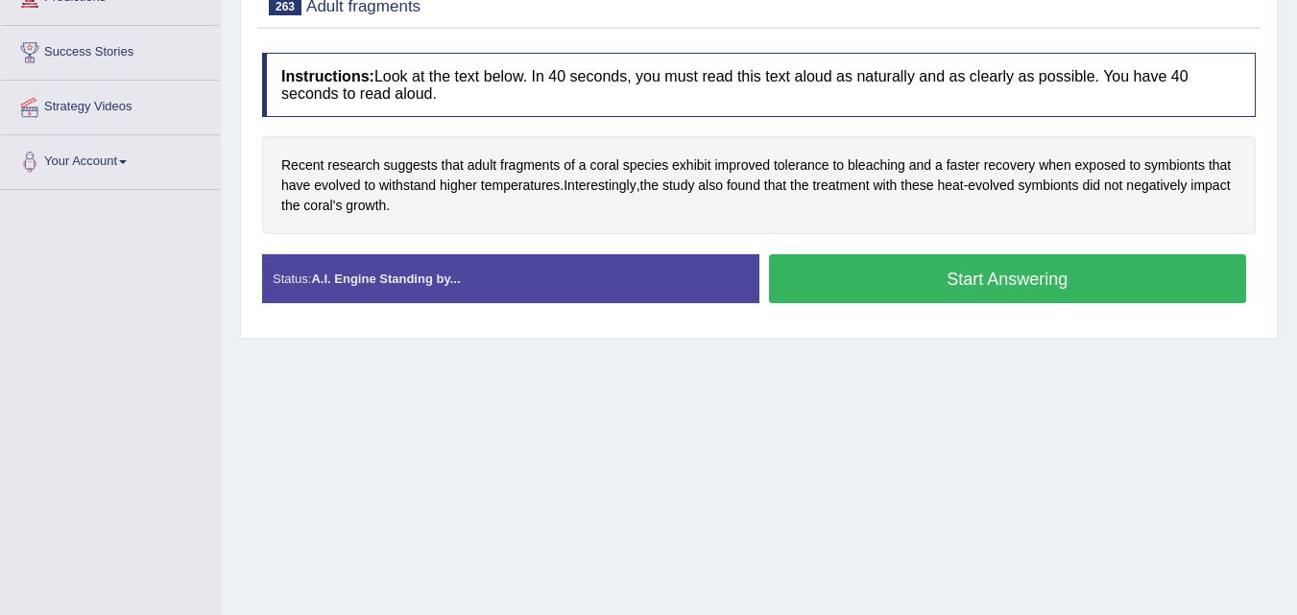
click at [1098, 275] on button "Start Answering" at bounding box center [1008, 278] width 478 height 49
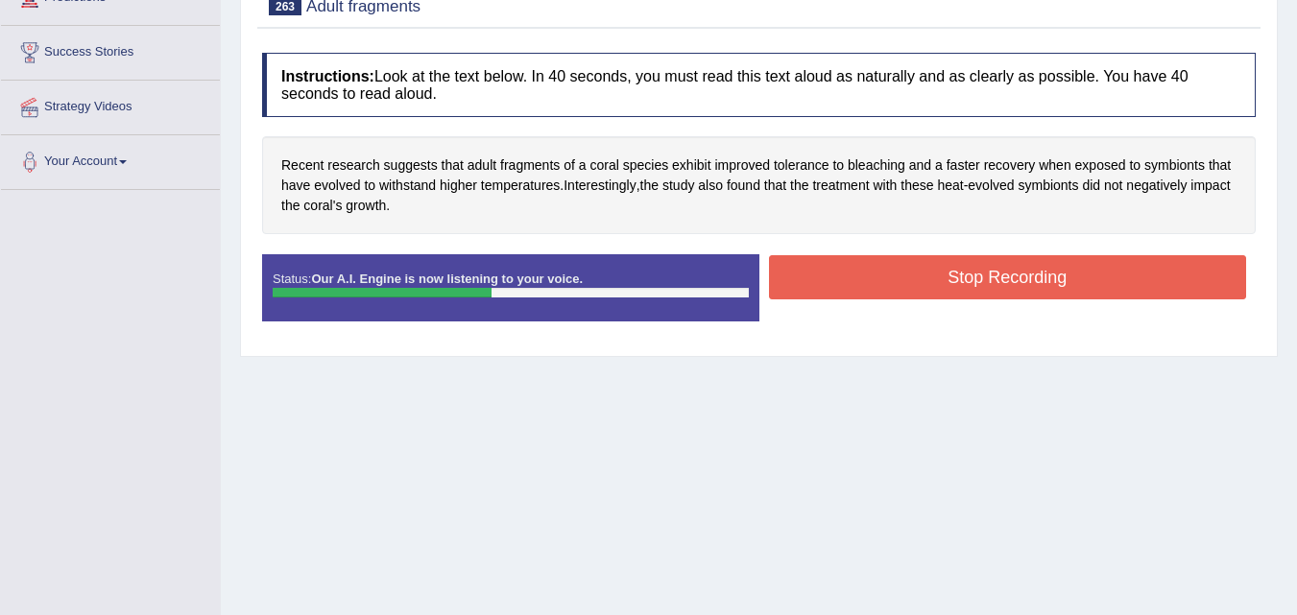
click at [1124, 265] on button "Stop Recording" at bounding box center [1008, 277] width 478 height 44
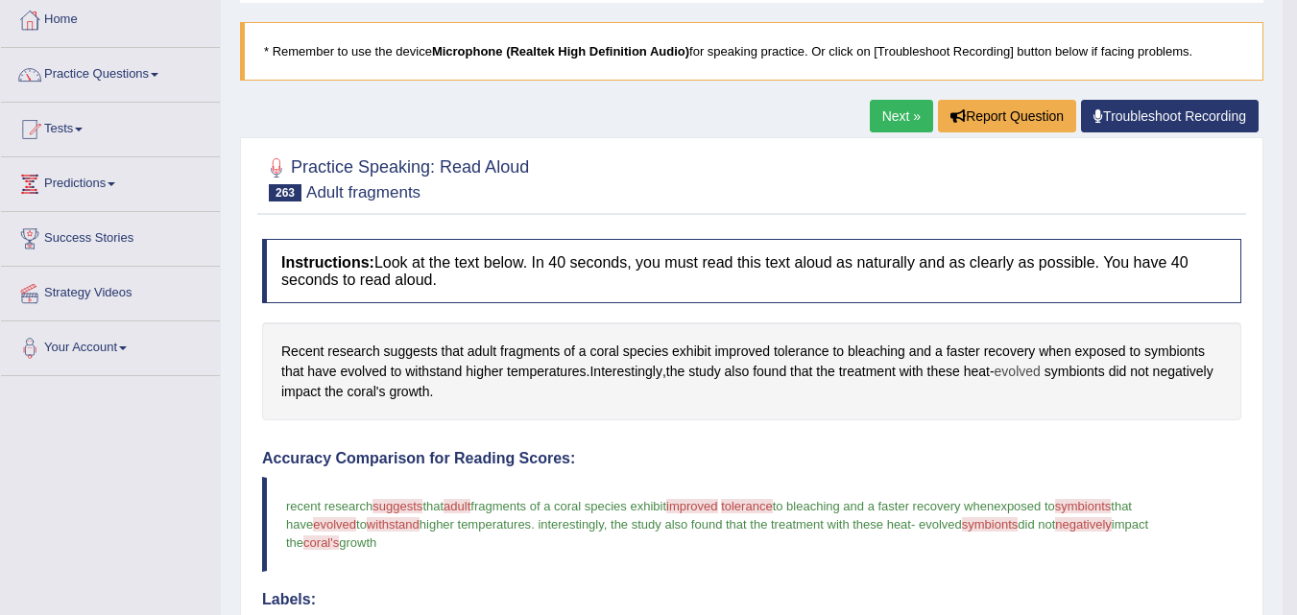
scroll to position [0, 0]
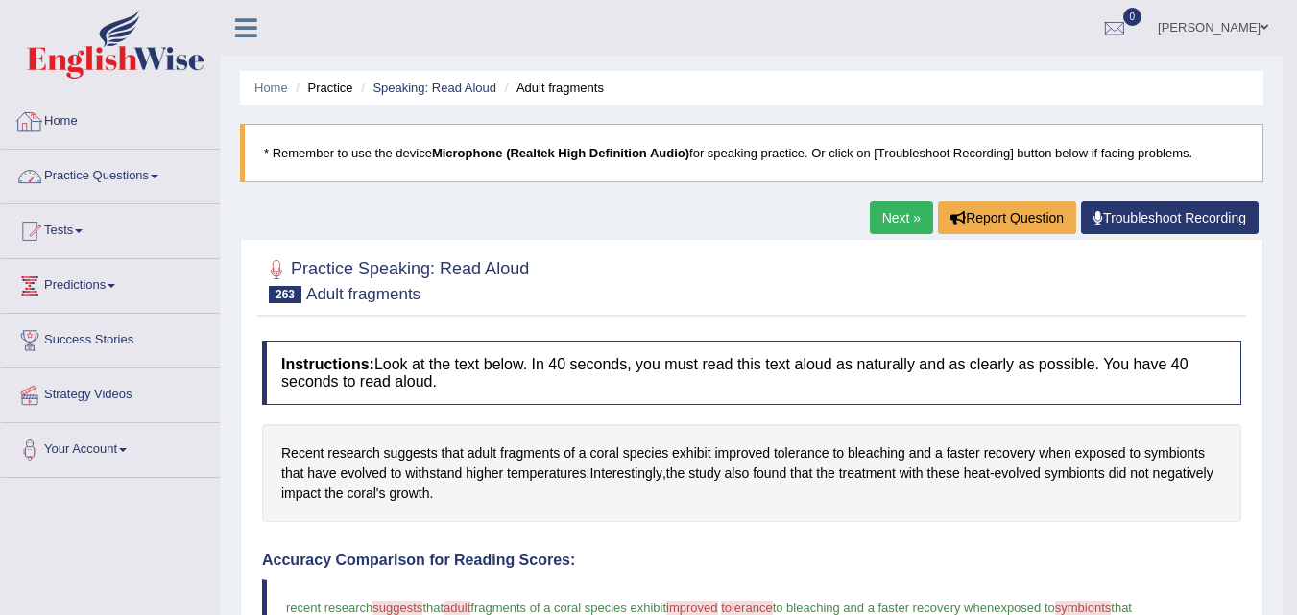
click at [119, 173] on link "Practice Questions" at bounding box center [110, 174] width 219 height 48
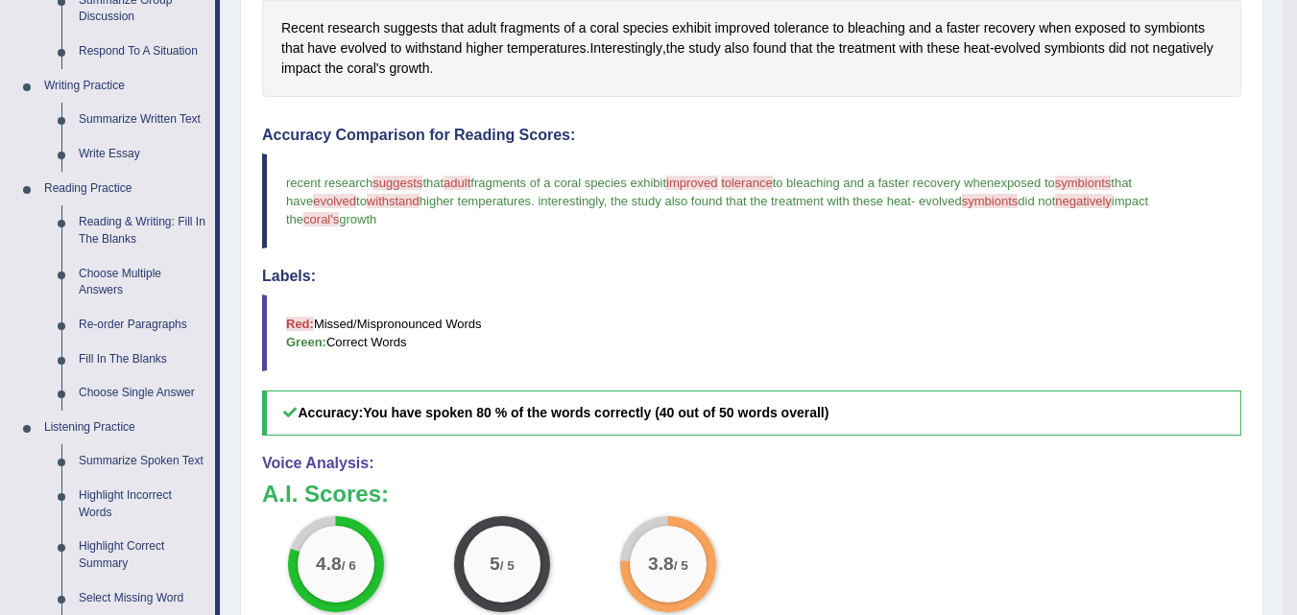
scroll to position [192, 0]
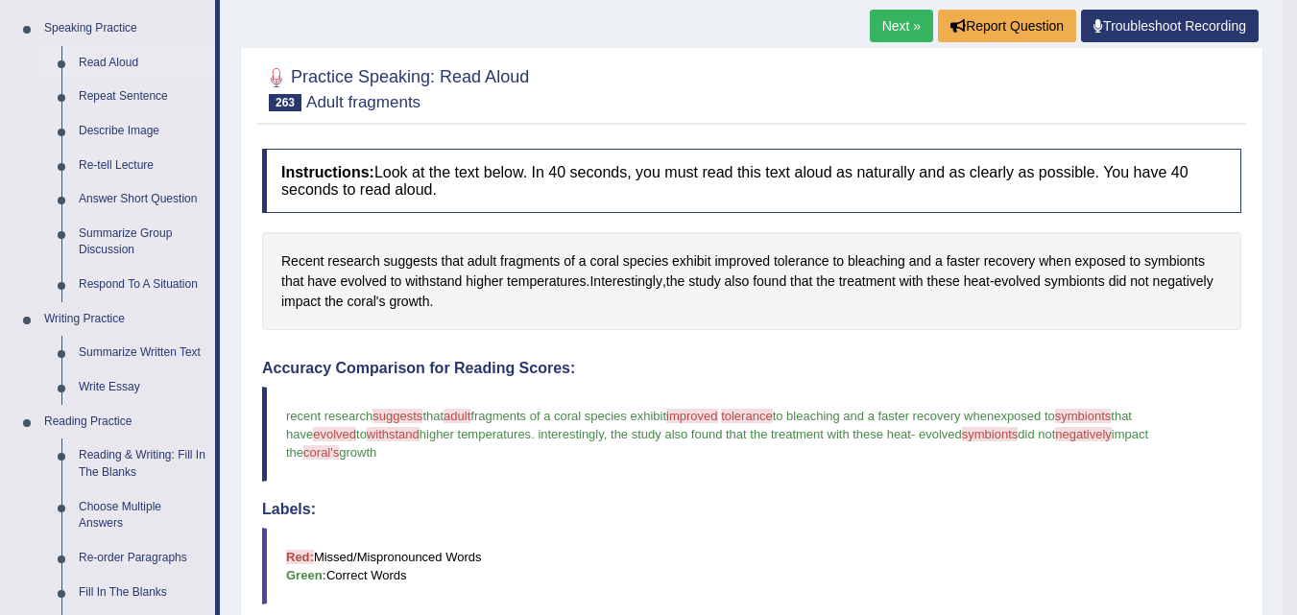
click at [120, 62] on link "Read Aloud" at bounding box center [142, 63] width 145 height 35
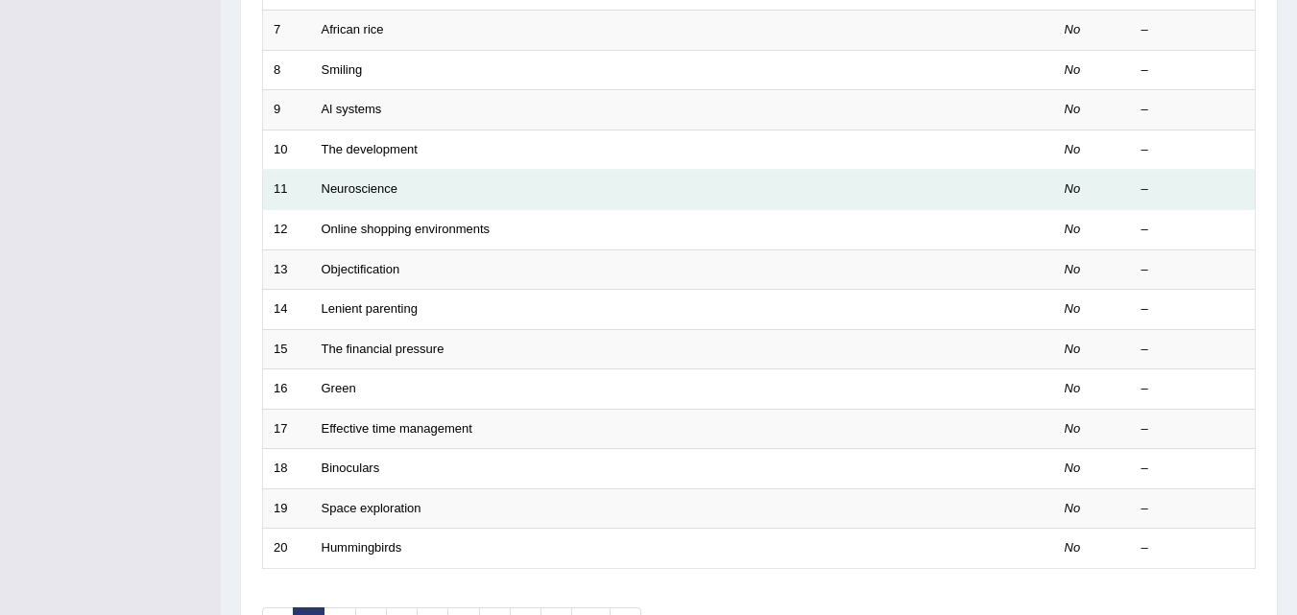
scroll to position [656, 0]
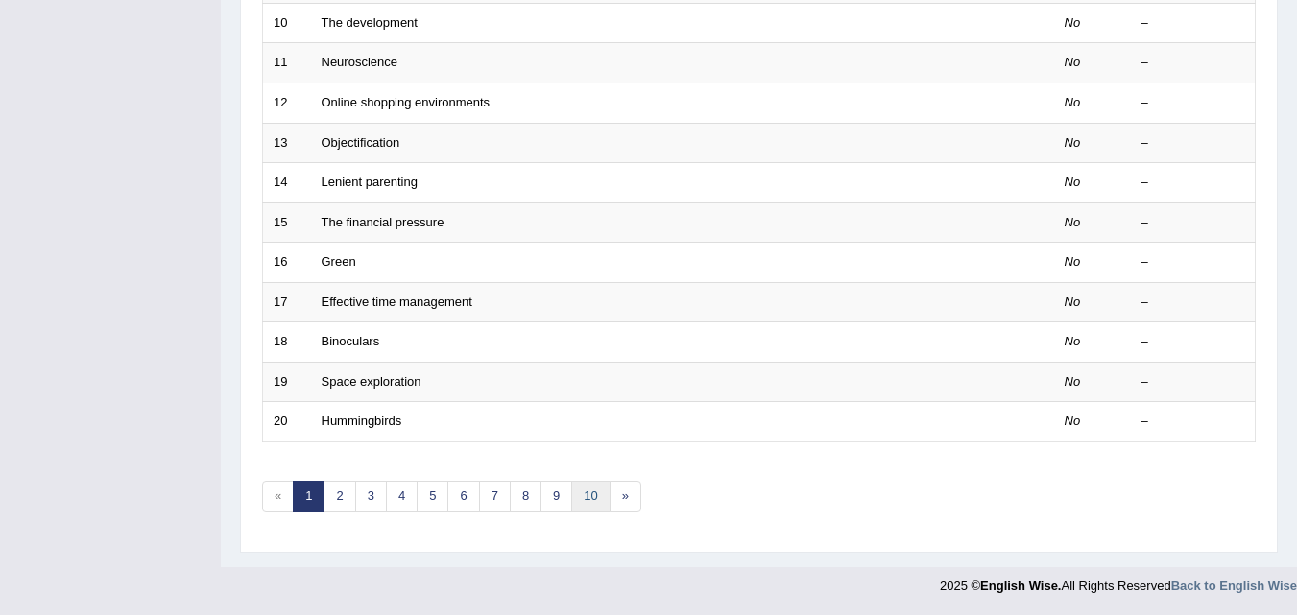
click at [608, 488] on link "10" at bounding box center [590, 497] width 38 height 32
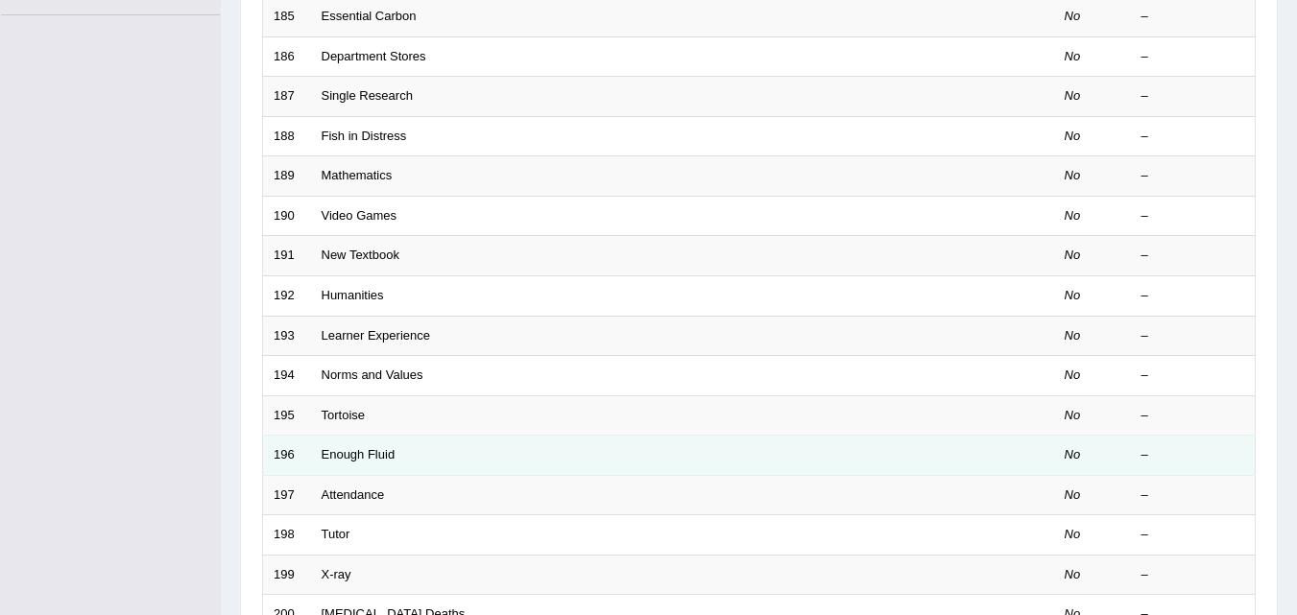
scroll to position [656, 0]
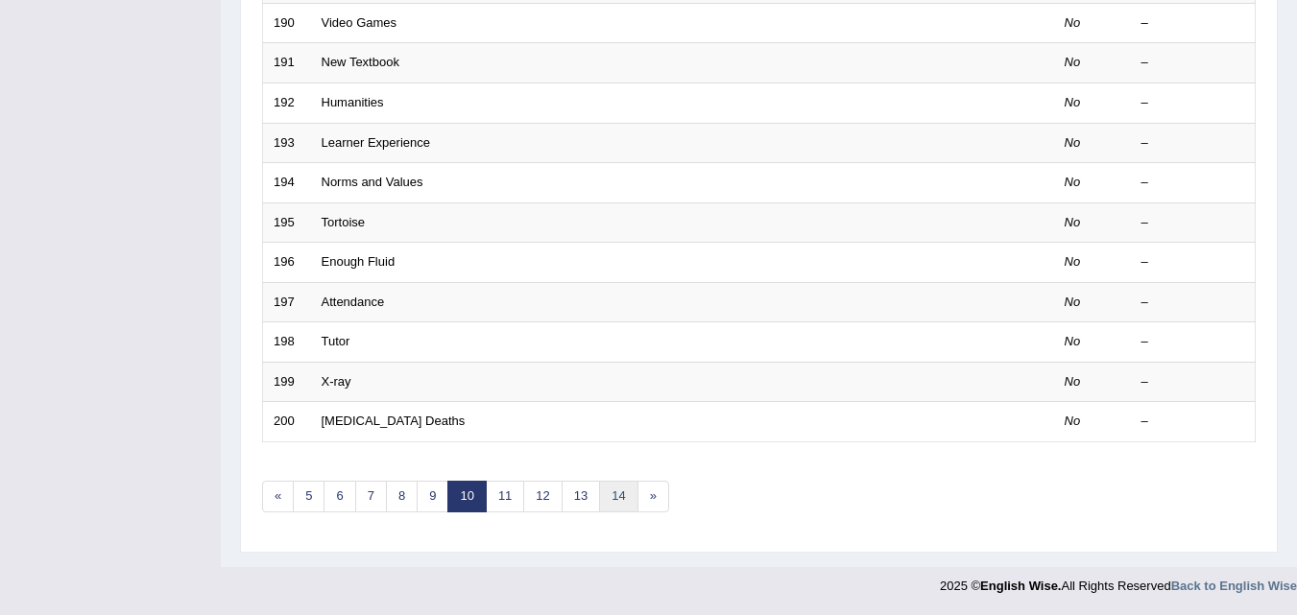
click at [613, 505] on link "14" at bounding box center [618, 497] width 38 height 32
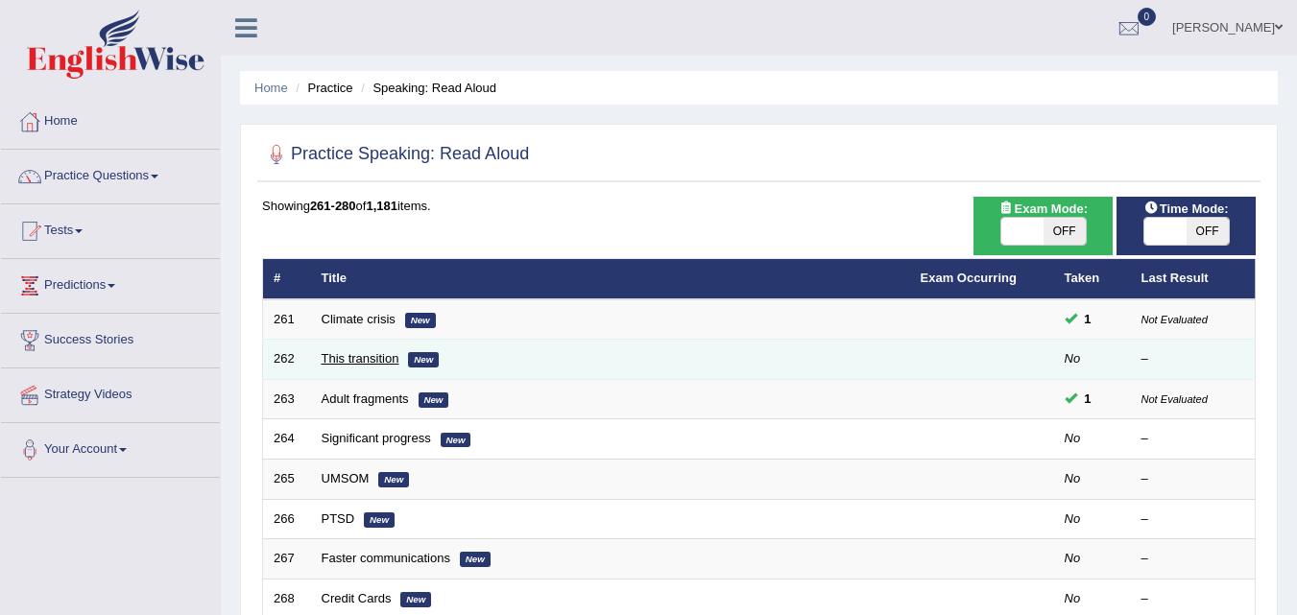
click at [346, 354] on link "This transition" at bounding box center [361, 358] width 78 height 14
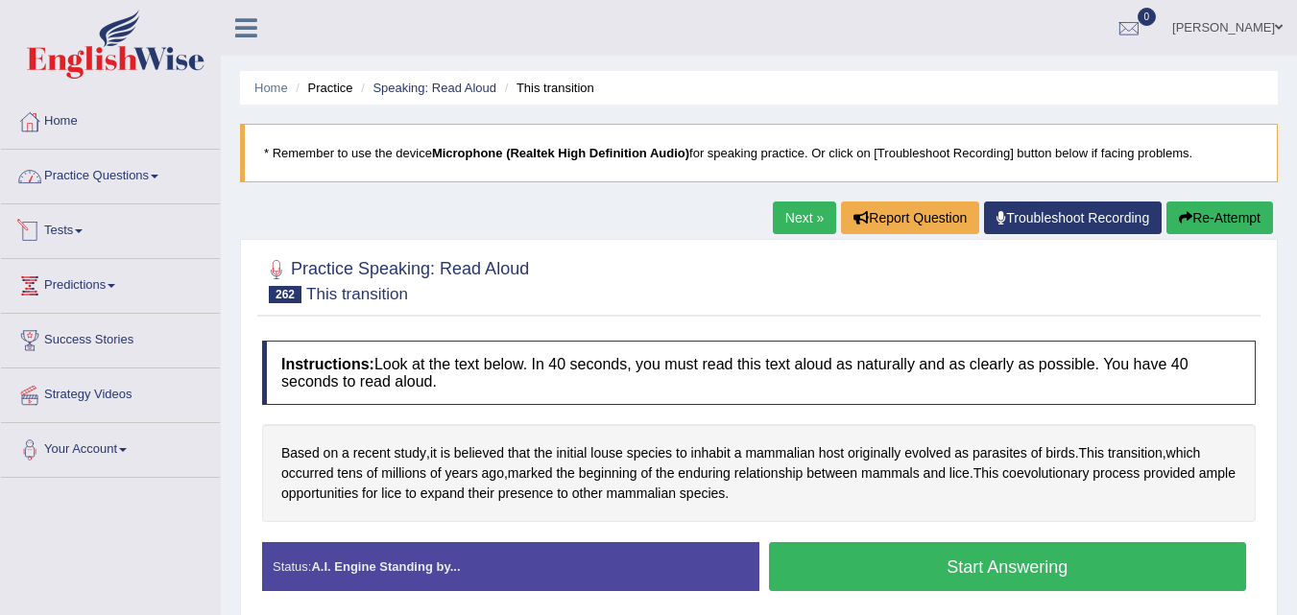
click at [101, 173] on link "Practice Questions" at bounding box center [110, 174] width 219 height 48
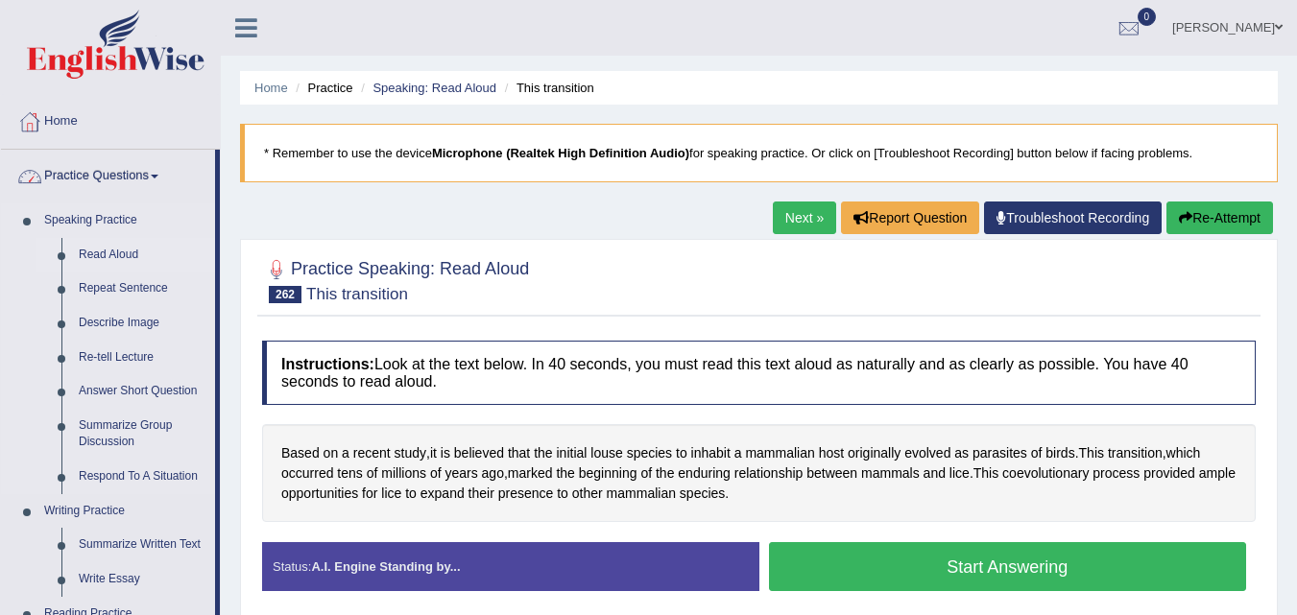
click at [98, 238] on link "Read Aloud" at bounding box center [142, 255] width 145 height 35
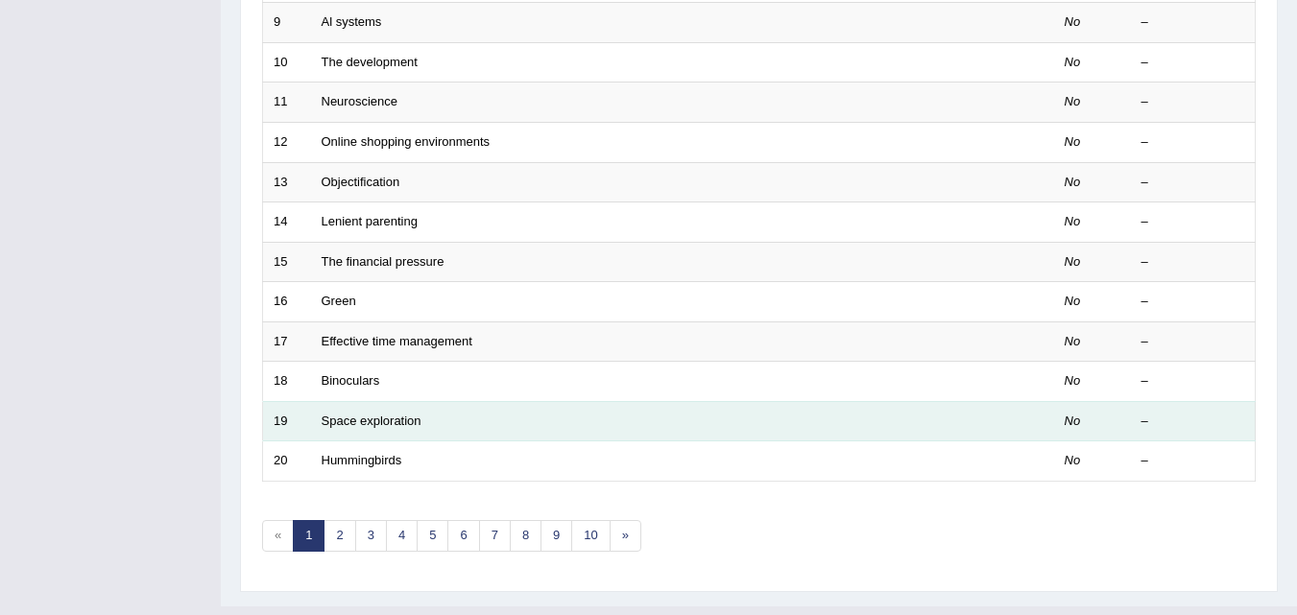
scroll to position [656, 0]
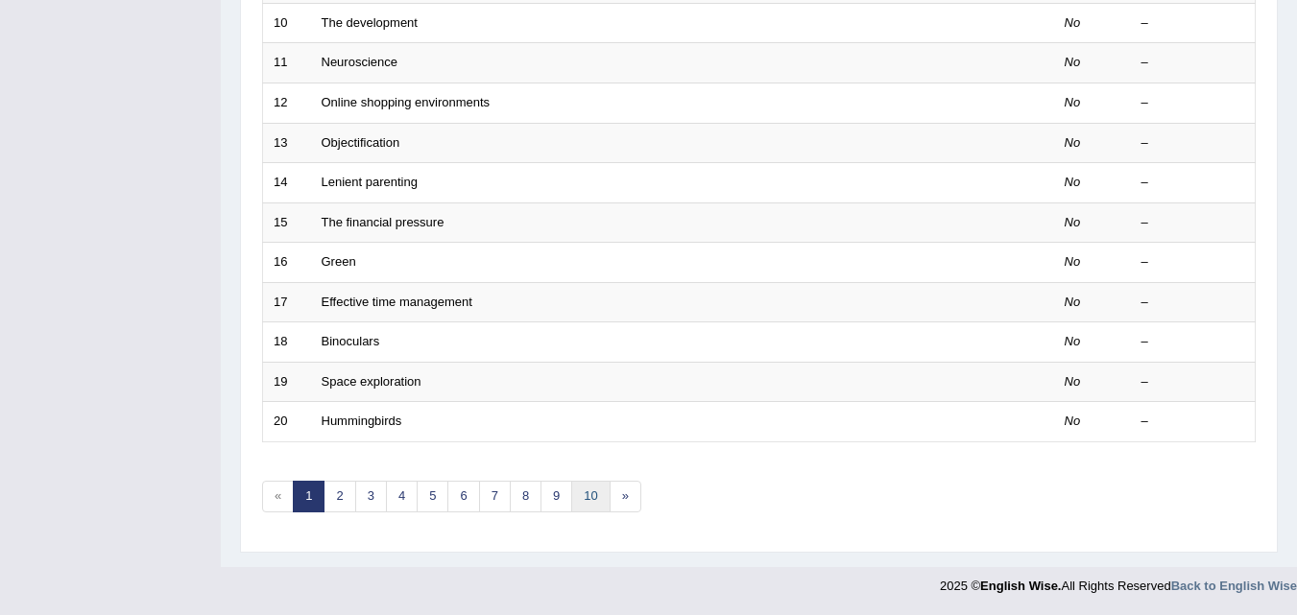
click at [589, 508] on link "10" at bounding box center [590, 497] width 38 height 32
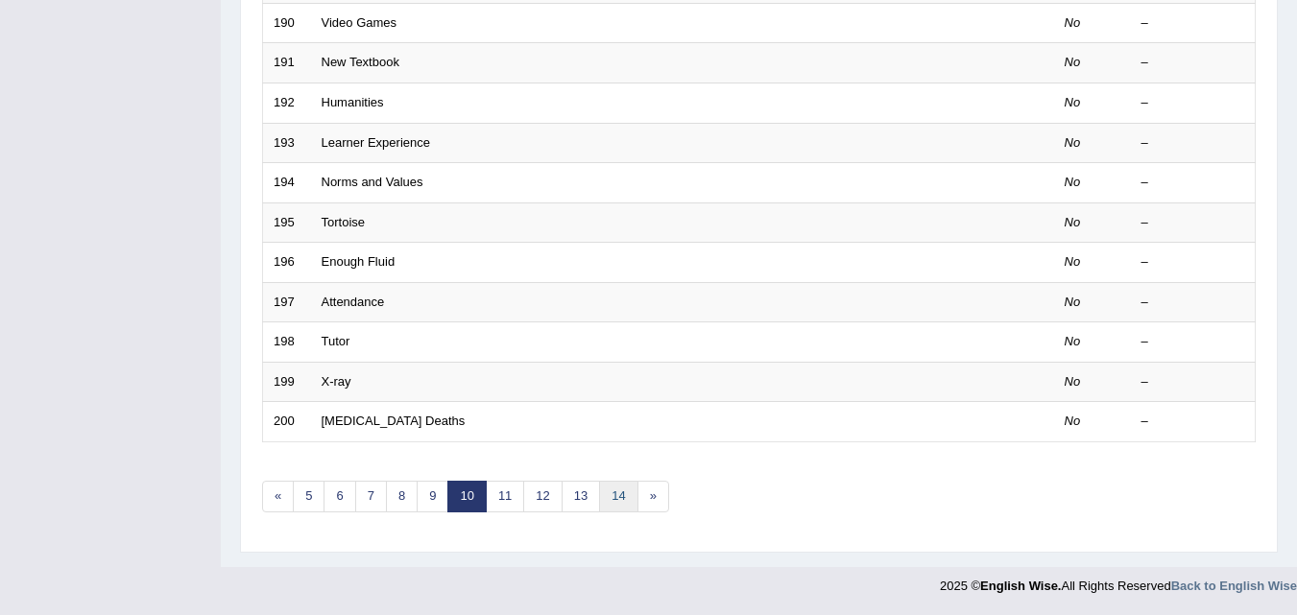
click at [610, 499] on link "14" at bounding box center [618, 497] width 38 height 32
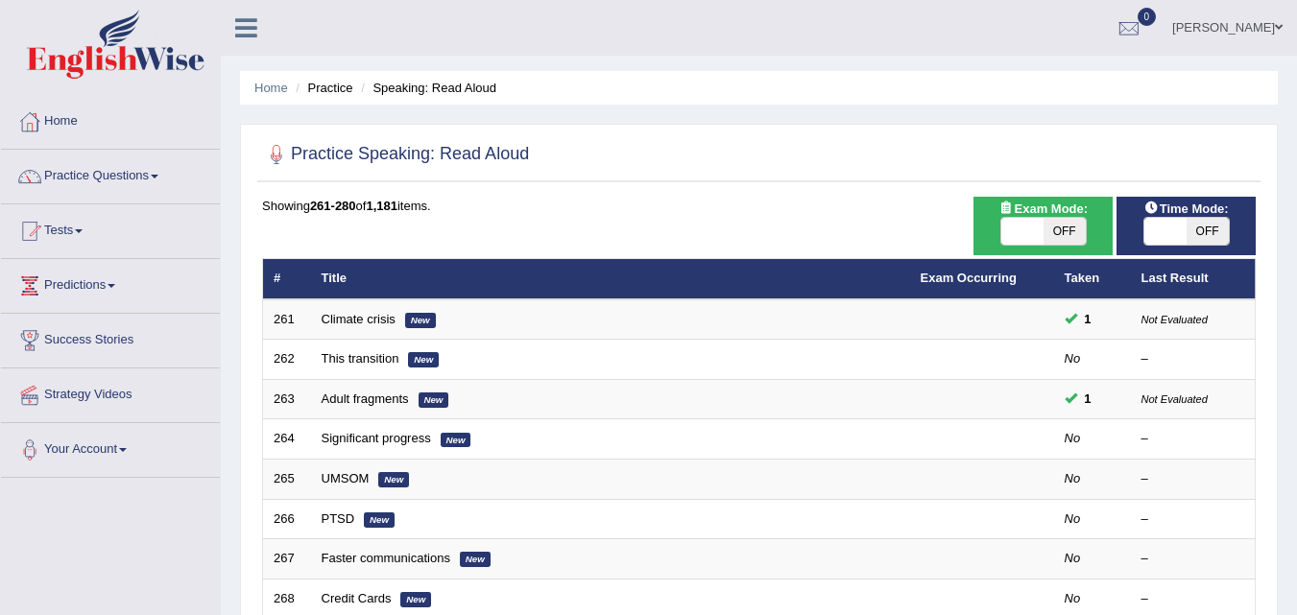
click at [1173, 232] on span at bounding box center [1166, 231] width 42 height 27
checkbox input "true"
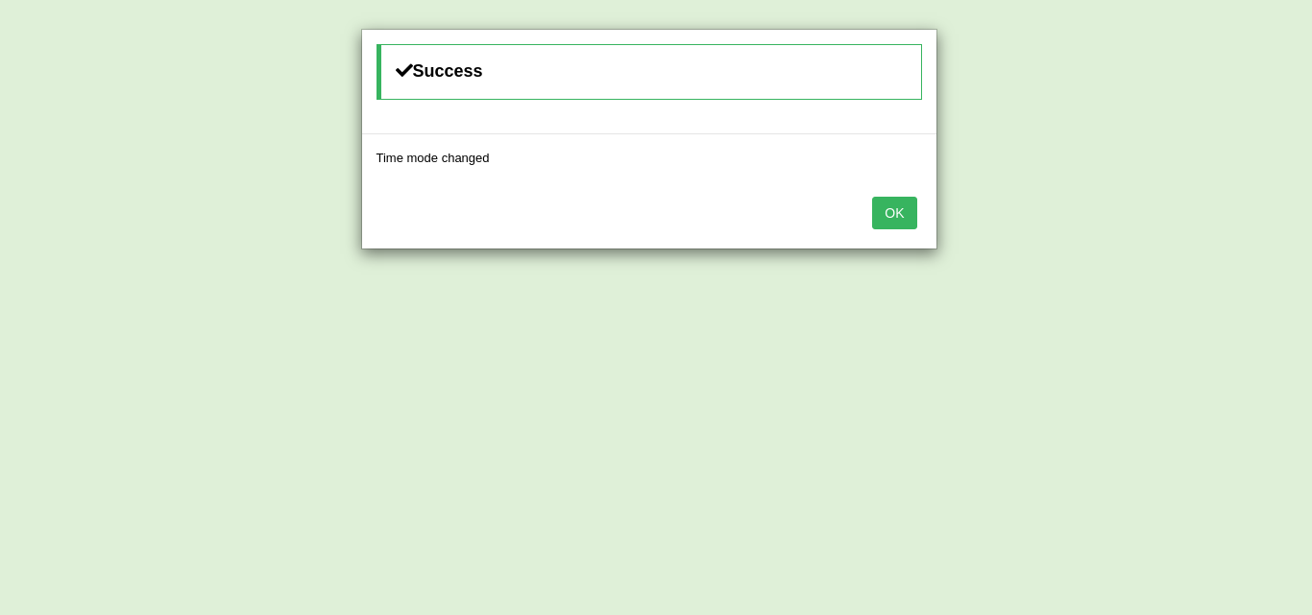
click at [891, 227] on button "OK" at bounding box center [894, 213] width 44 height 33
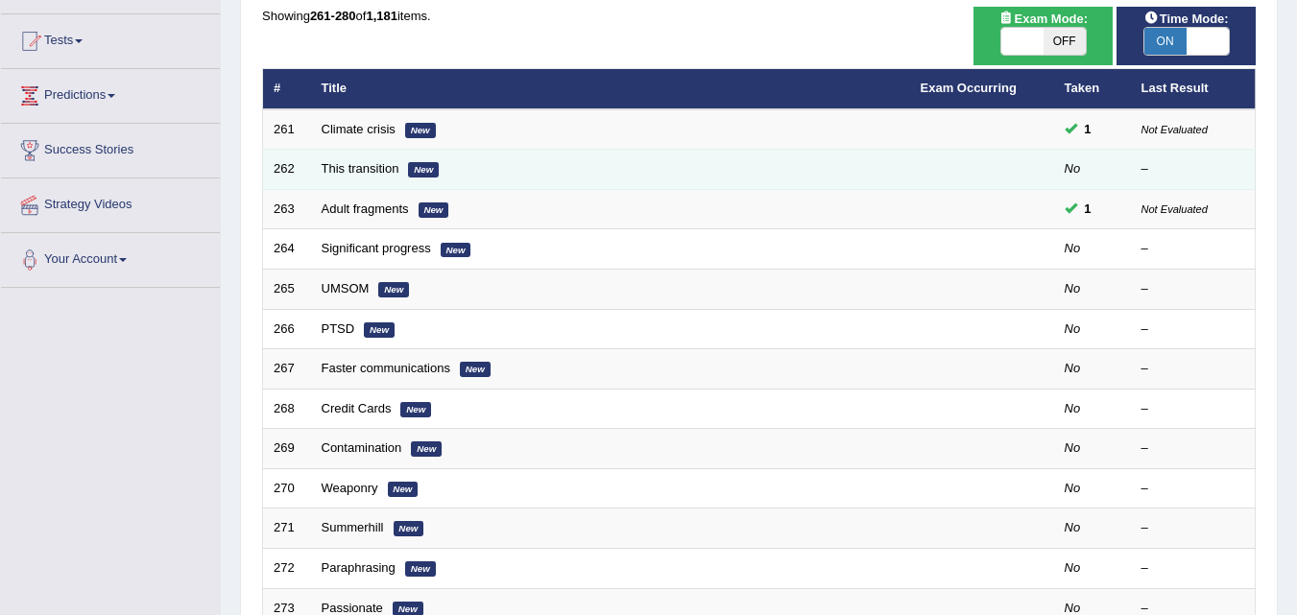
scroll to position [192, 0]
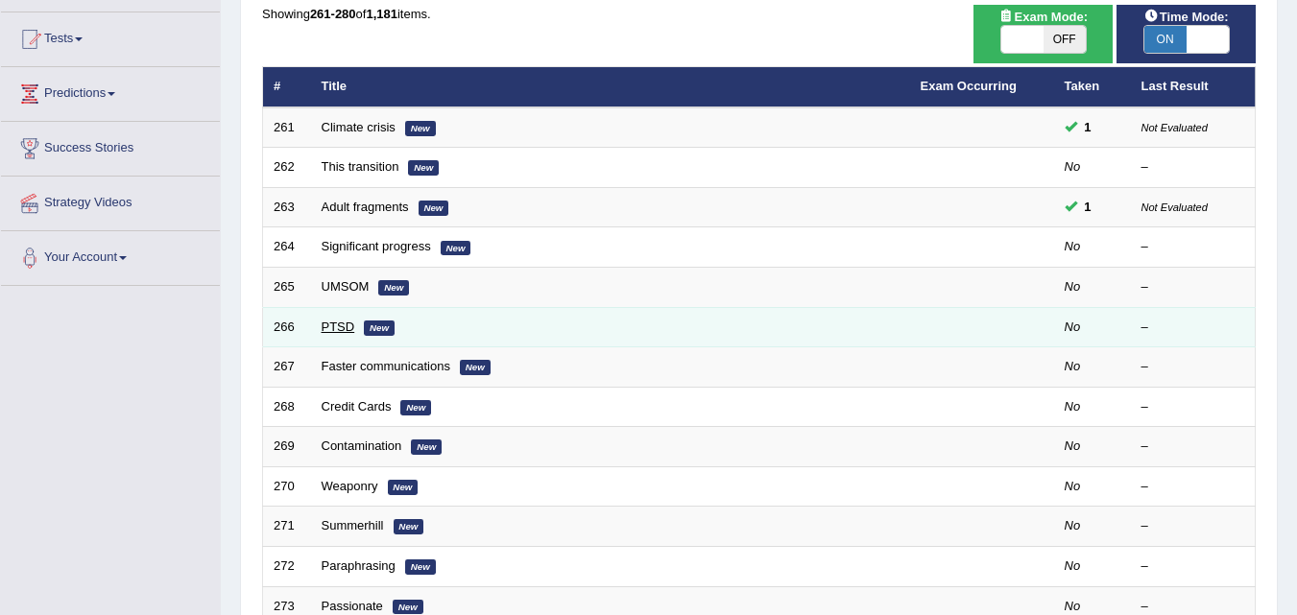
click at [347, 325] on link "PTSD" at bounding box center [339, 327] width 34 height 14
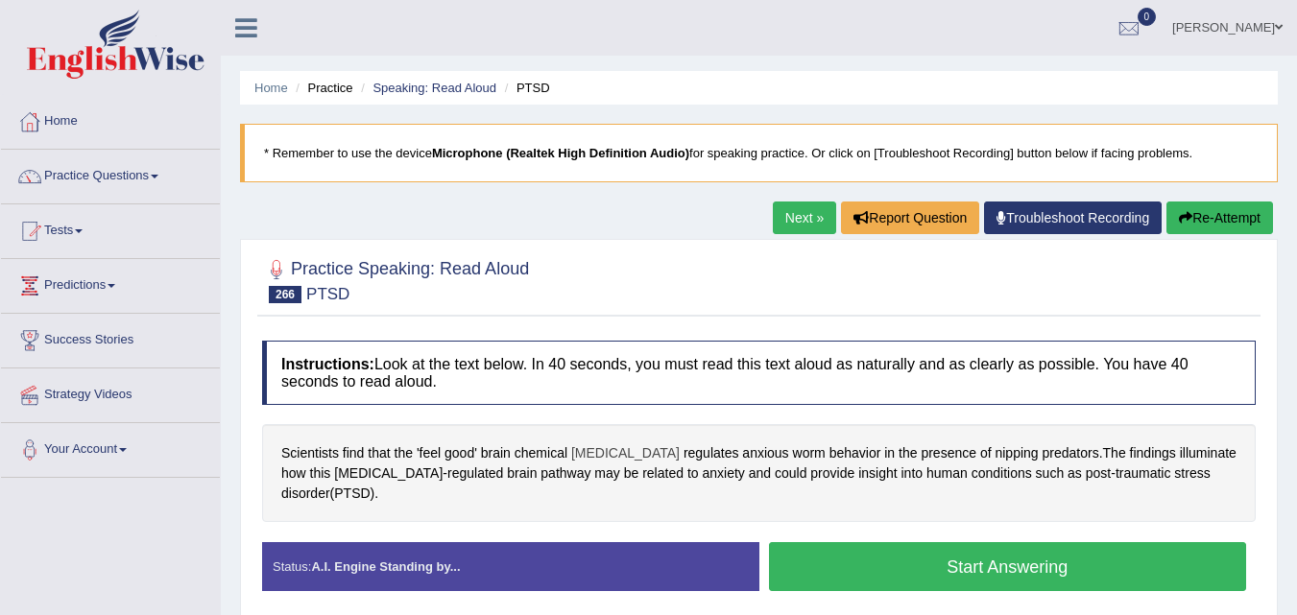
click at [591, 449] on span "dopamine" at bounding box center [625, 454] width 108 height 20
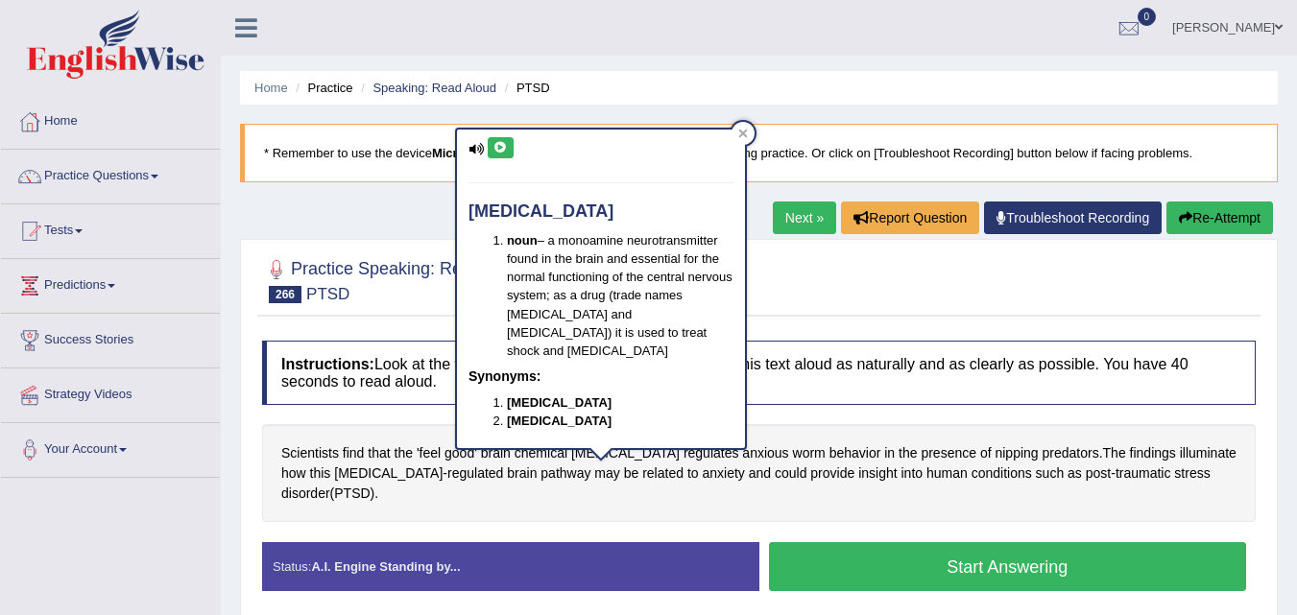
click at [500, 148] on icon at bounding box center [501, 148] width 14 height 12
click at [735, 144] on div "dopamine noun – a monoamine neurotransmitter found in the brain and essential f…" at bounding box center [601, 289] width 288 height 318
click at [747, 138] on icon at bounding box center [743, 134] width 10 height 10
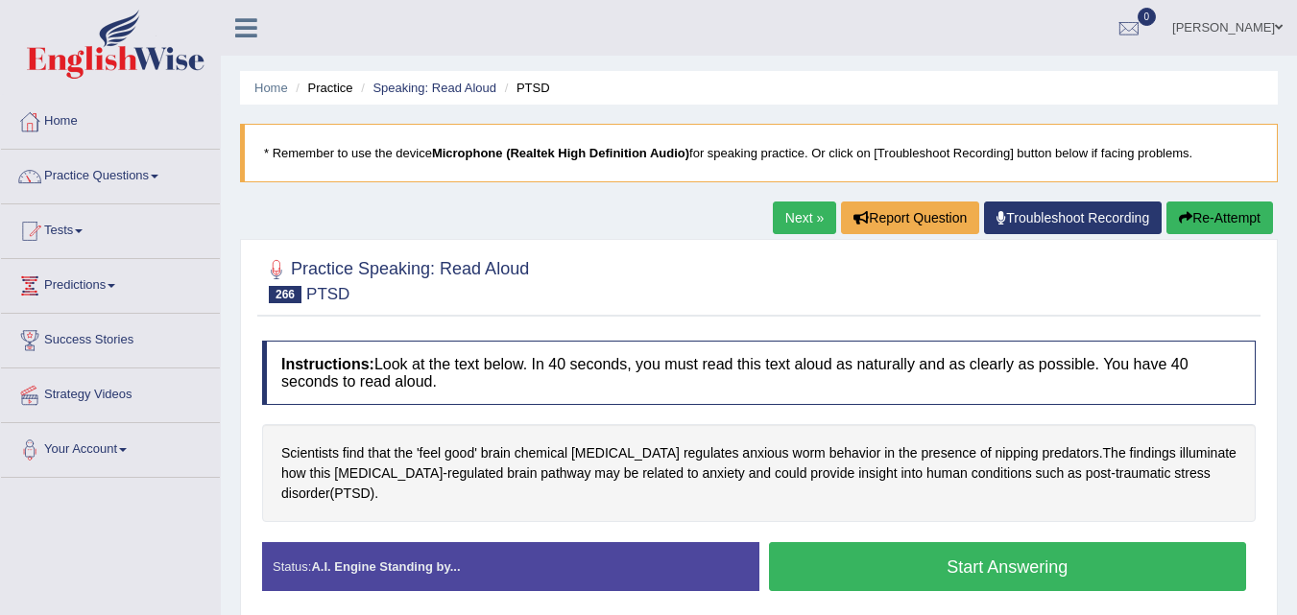
click at [950, 570] on button "Start Answering" at bounding box center [1008, 566] width 478 height 49
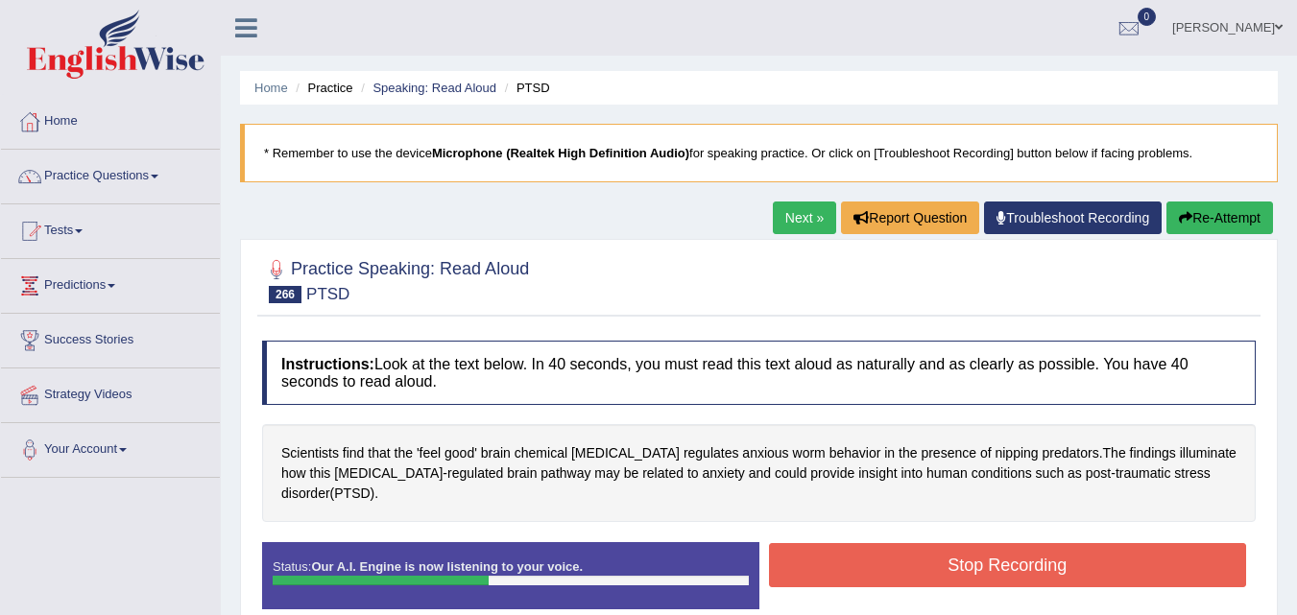
click at [950, 570] on button "Stop Recording" at bounding box center [1008, 565] width 478 height 44
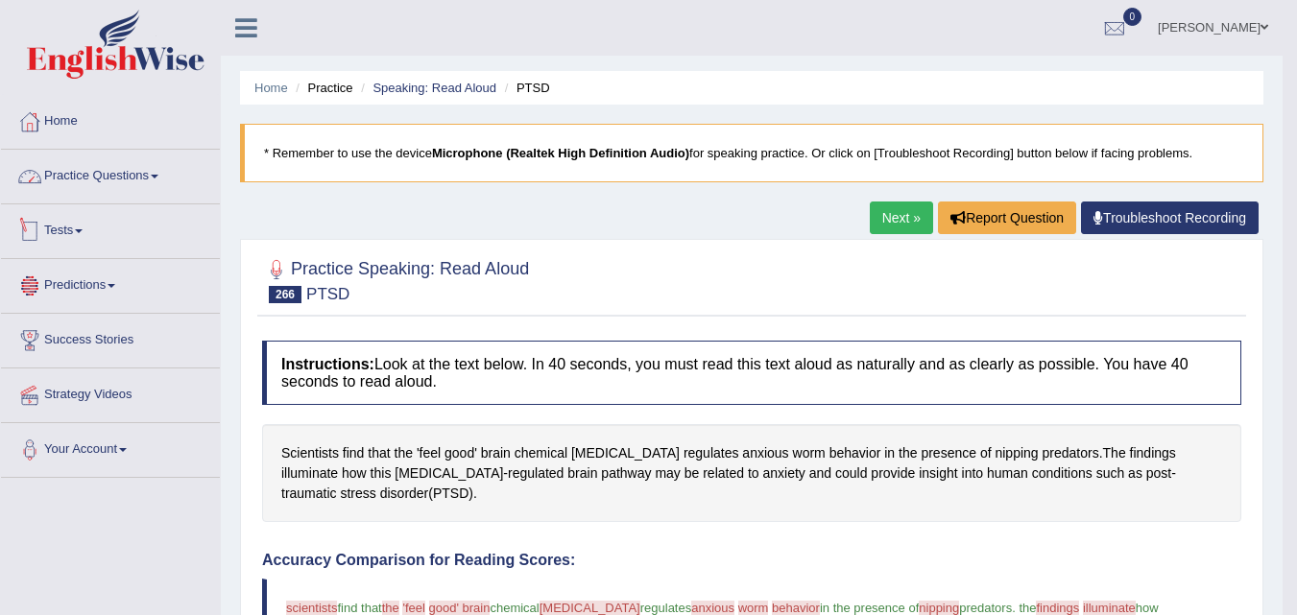
click at [137, 172] on link "Practice Questions" at bounding box center [110, 174] width 219 height 48
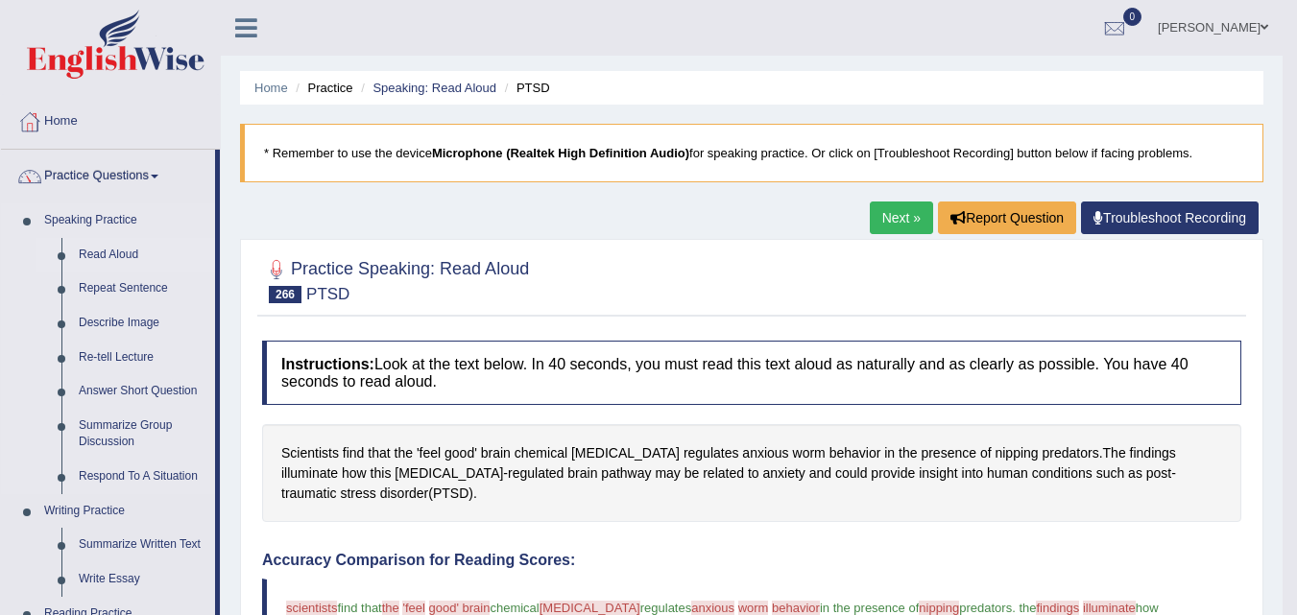
click at [86, 253] on link "Read Aloud" at bounding box center [142, 255] width 145 height 35
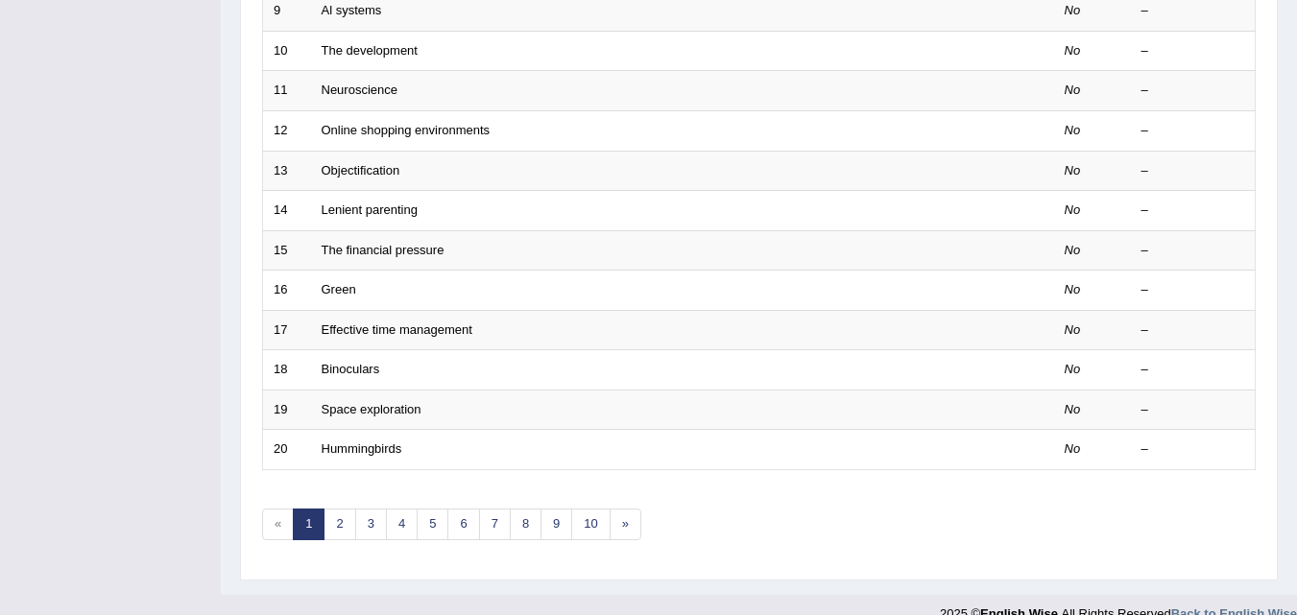
scroll to position [656, 0]
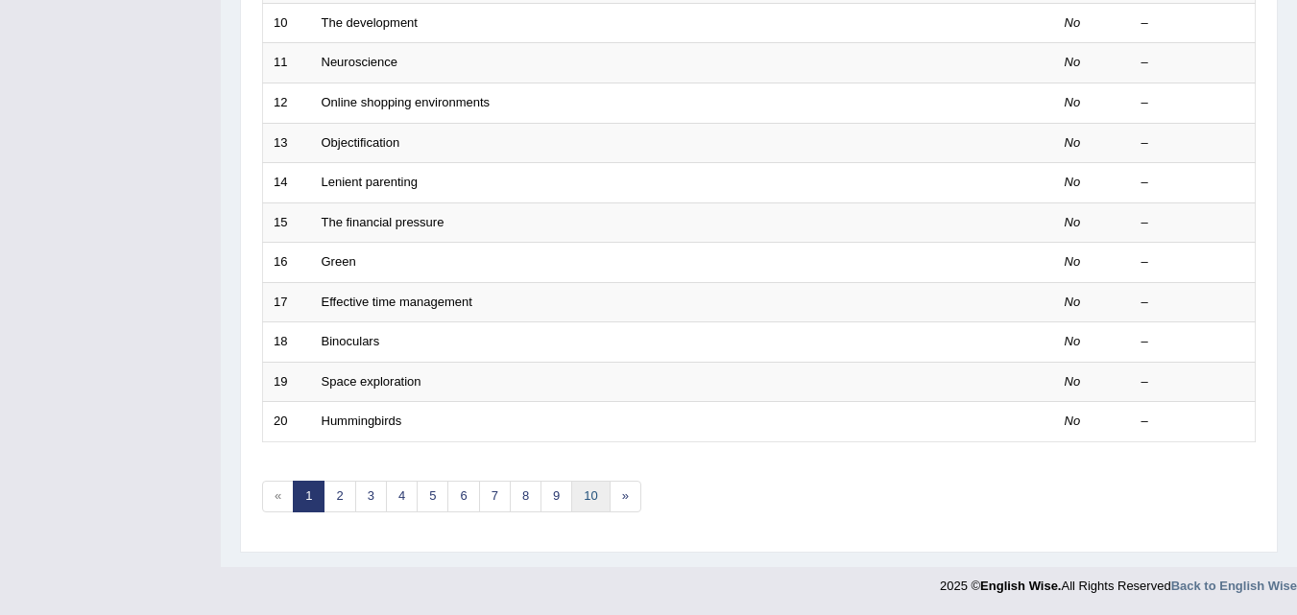
click at [596, 494] on link "10" at bounding box center [590, 497] width 38 height 32
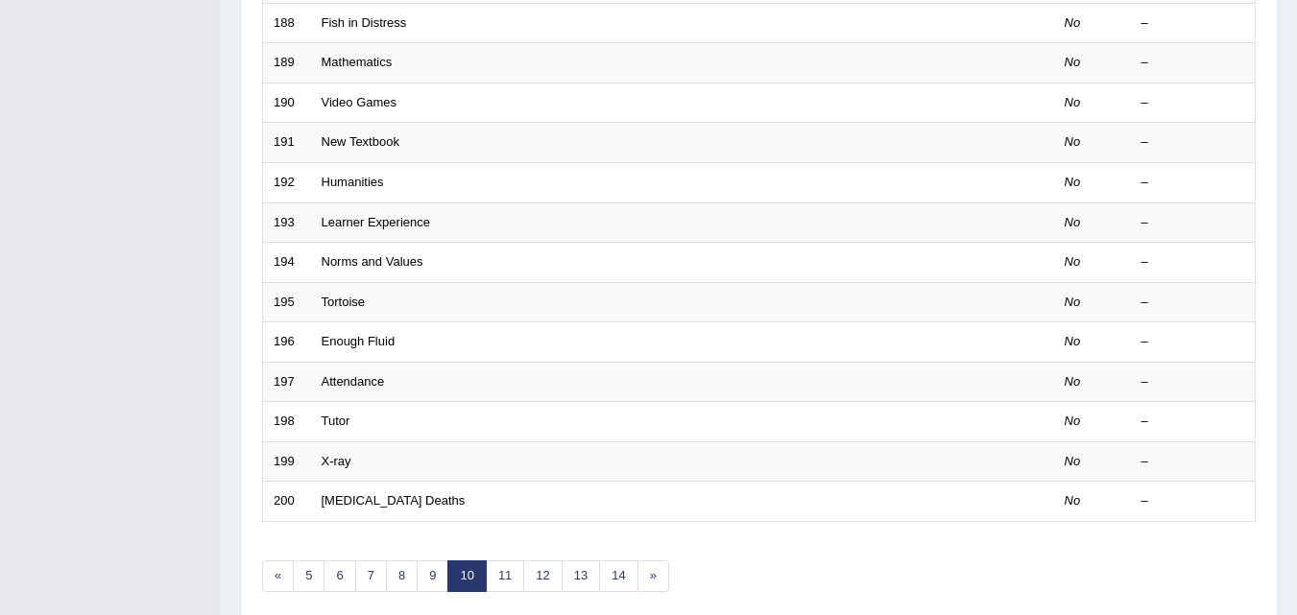
scroll to position [656, 0]
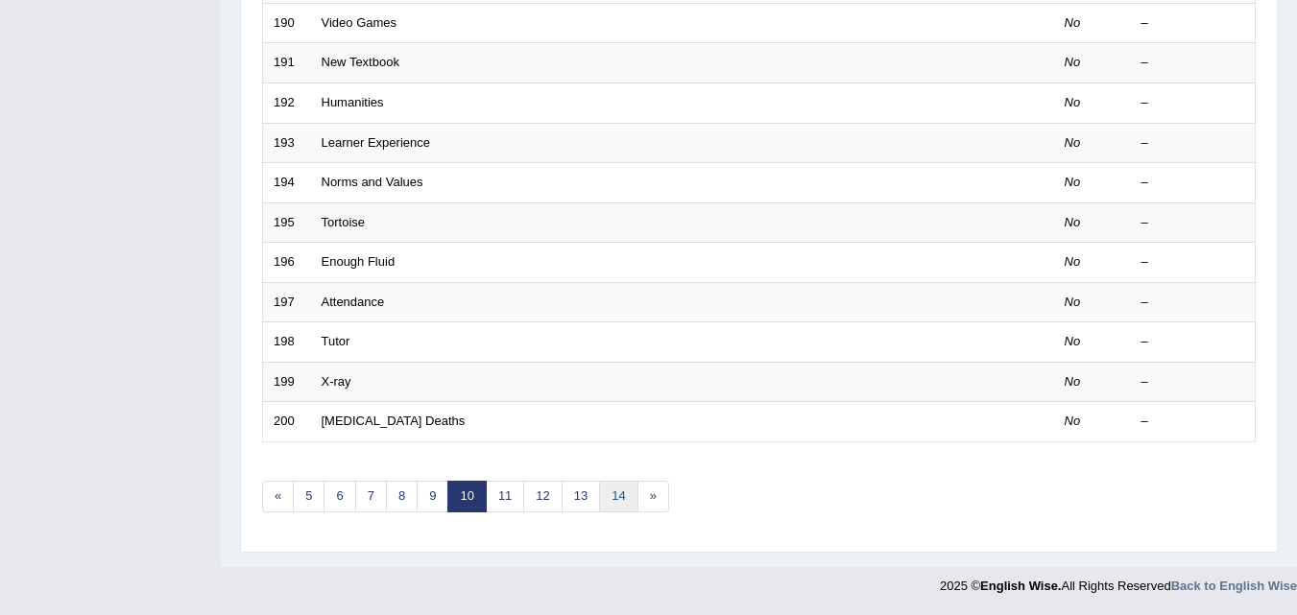
click at [623, 494] on link "14" at bounding box center [618, 497] width 38 height 32
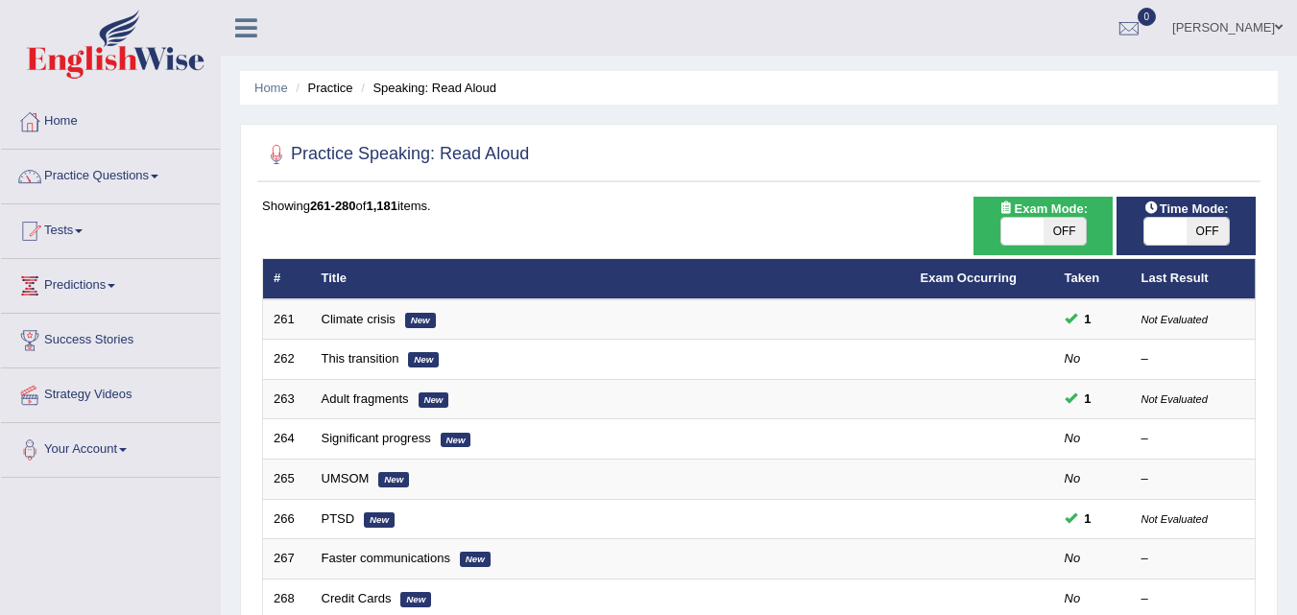
click at [1145, 224] on span at bounding box center [1166, 231] width 42 height 27
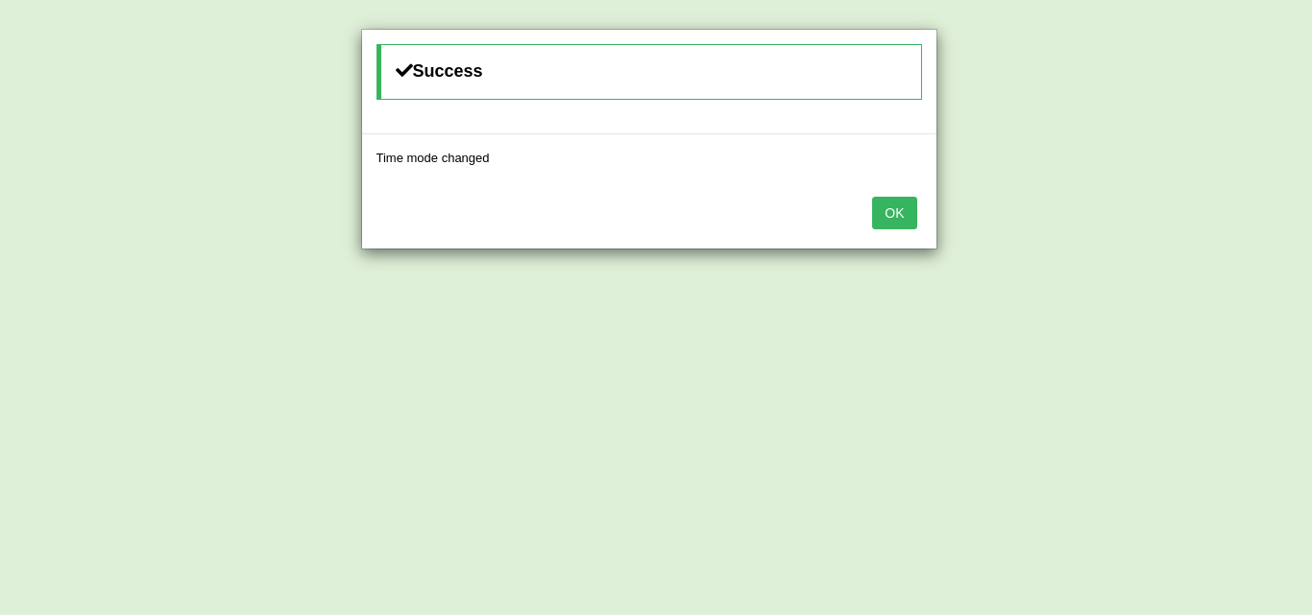
click at [889, 206] on button "OK" at bounding box center [894, 213] width 44 height 33
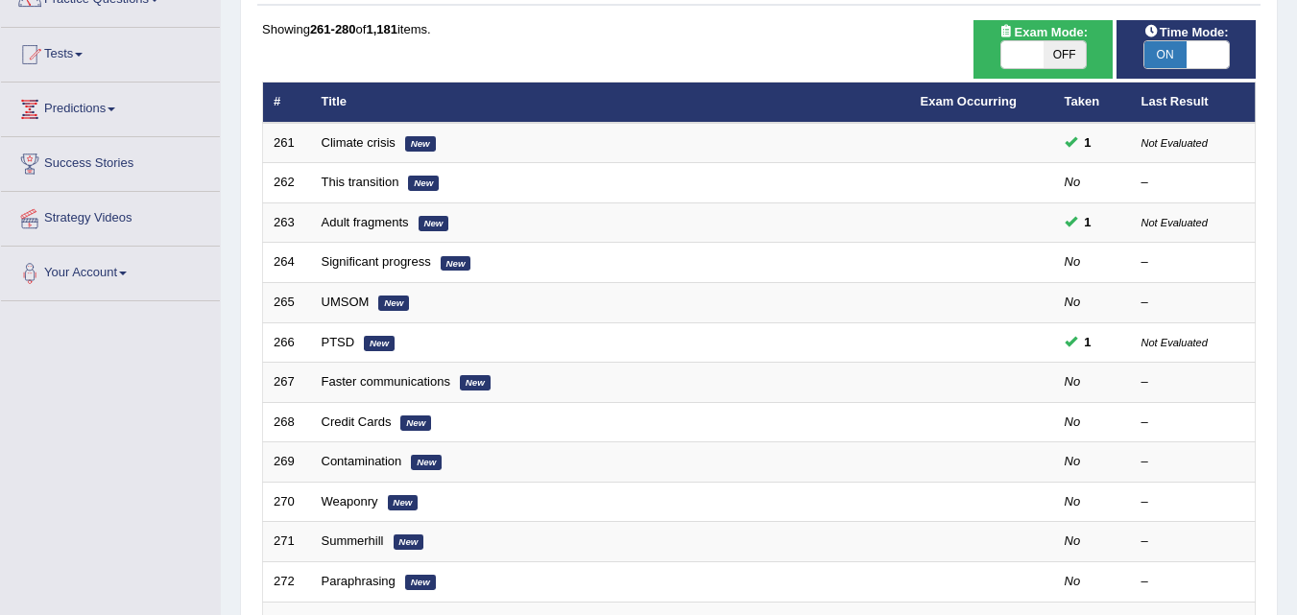
scroll to position [176, 0]
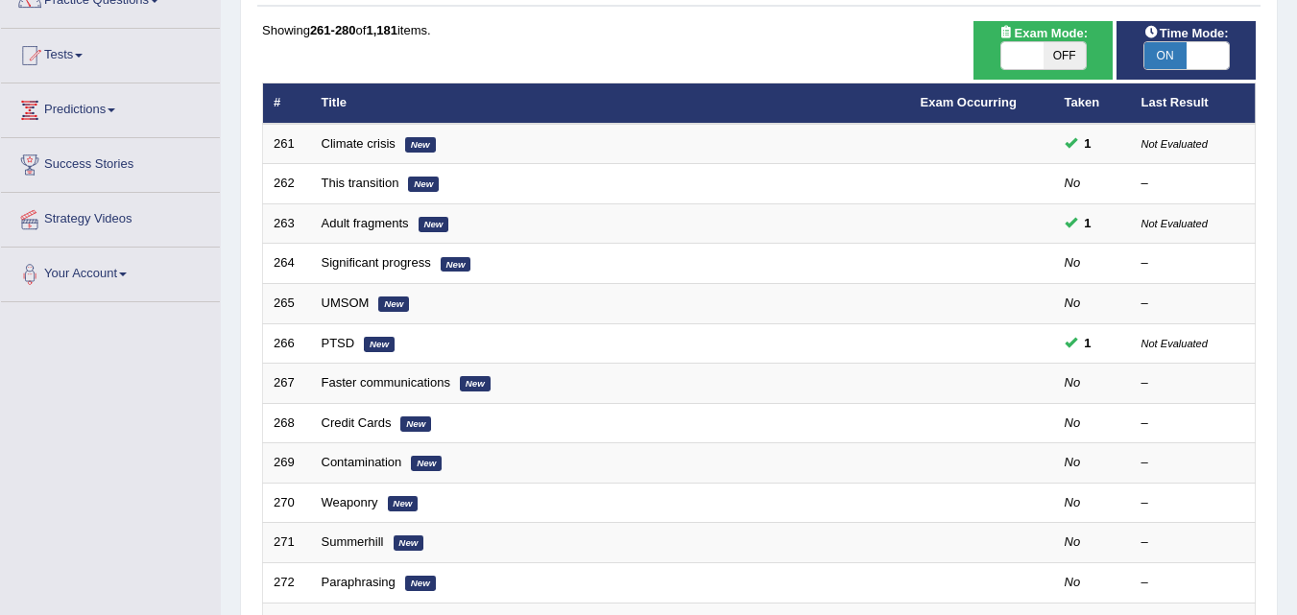
click at [1208, 46] on span at bounding box center [1208, 55] width 42 height 27
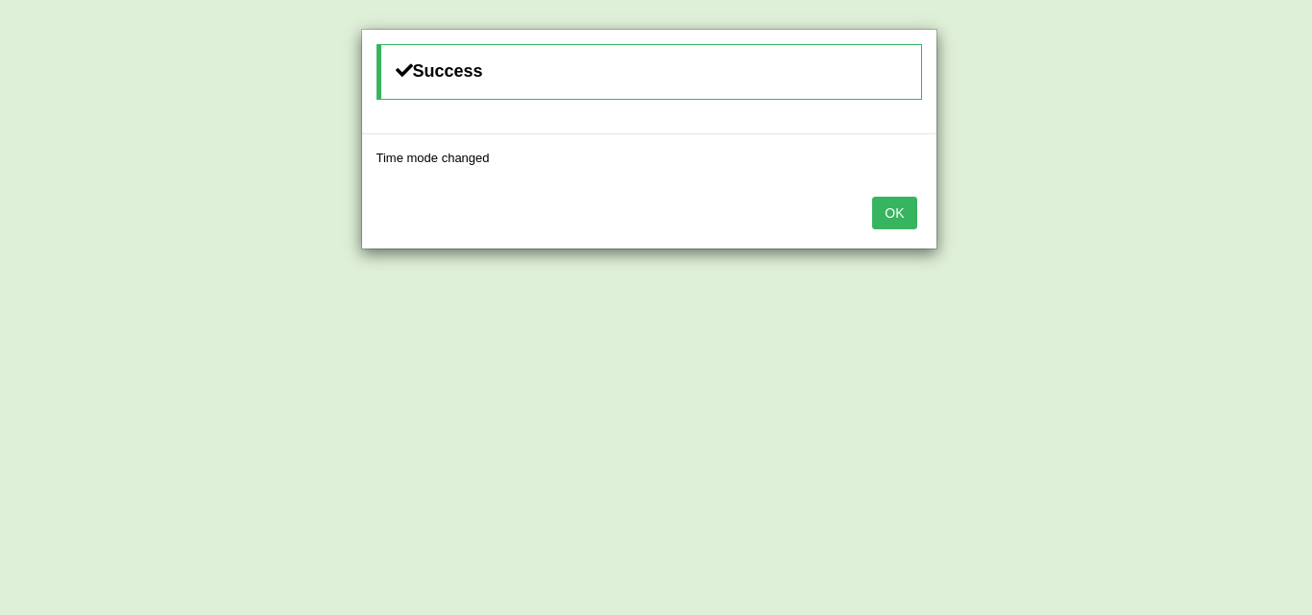
click at [1208, 46] on div "Success Time mode changed OK" at bounding box center [656, 307] width 1312 height 615
click at [883, 221] on button "OK" at bounding box center [894, 213] width 44 height 33
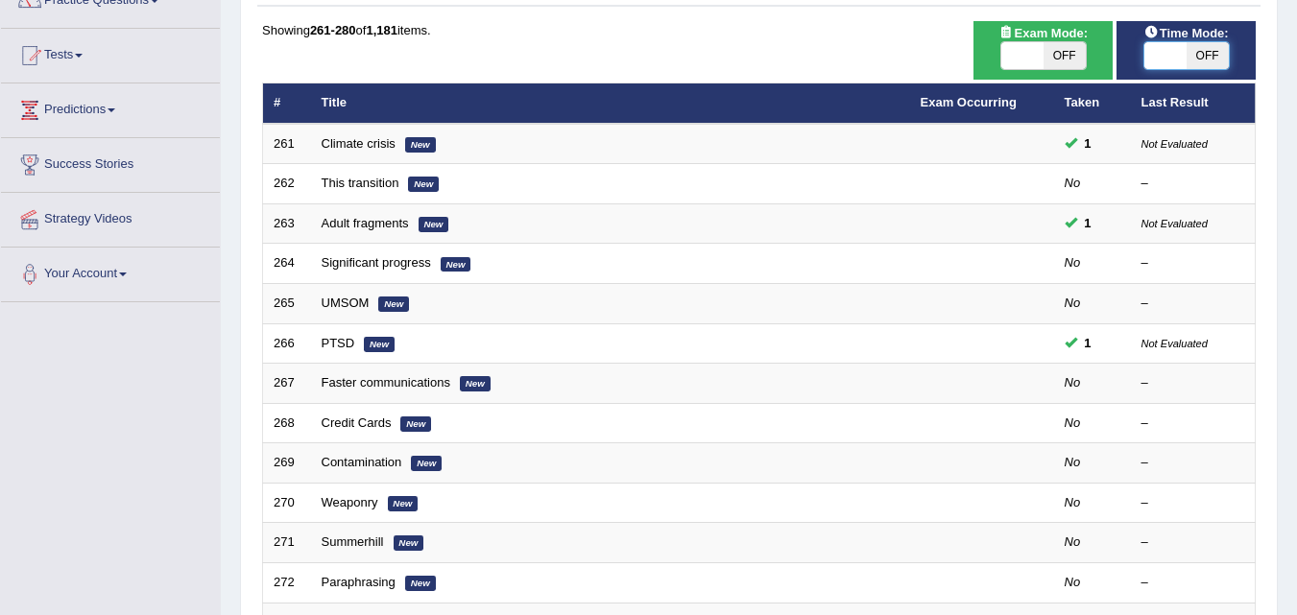
click at [1166, 64] on span at bounding box center [1166, 55] width 42 height 27
checkbox input "true"
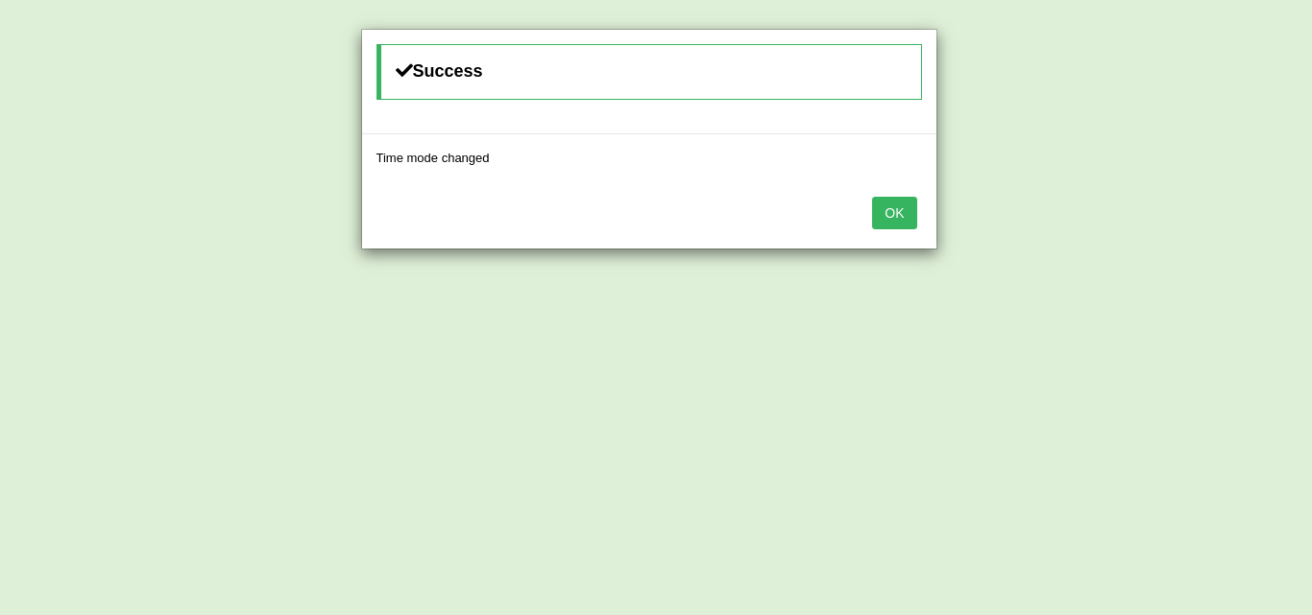
click at [910, 207] on button "OK" at bounding box center [894, 213] width 44 height 33
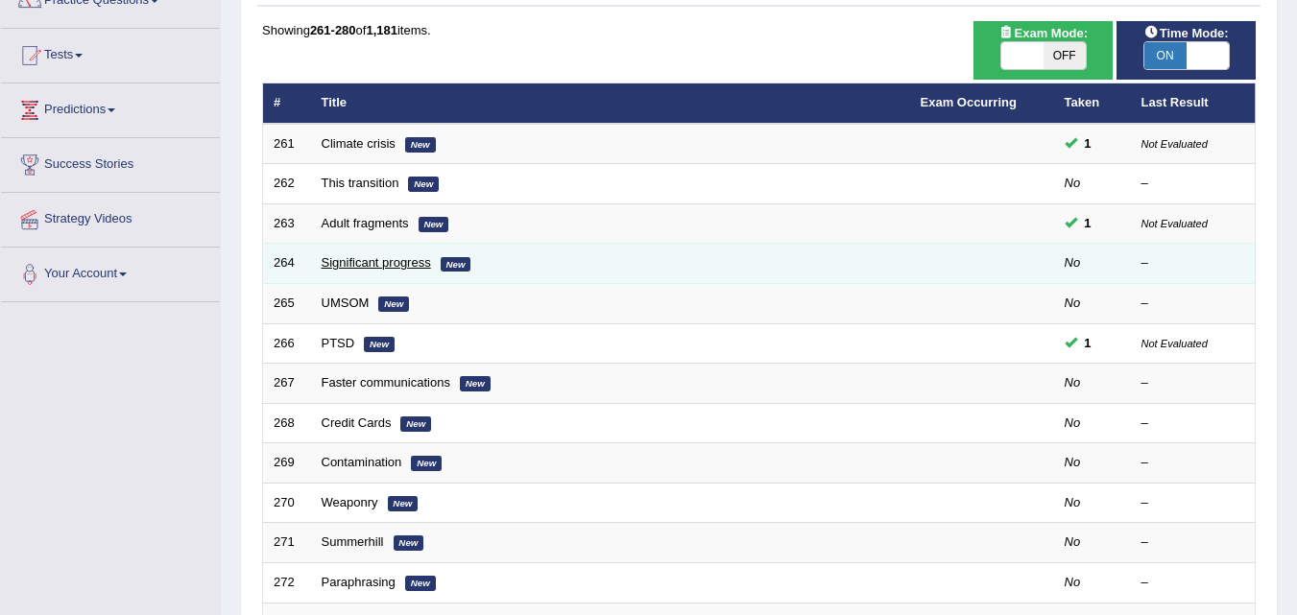
click at [400, 268] on link "Significant progress" at bounding box center [376, 262] width 109 height 14
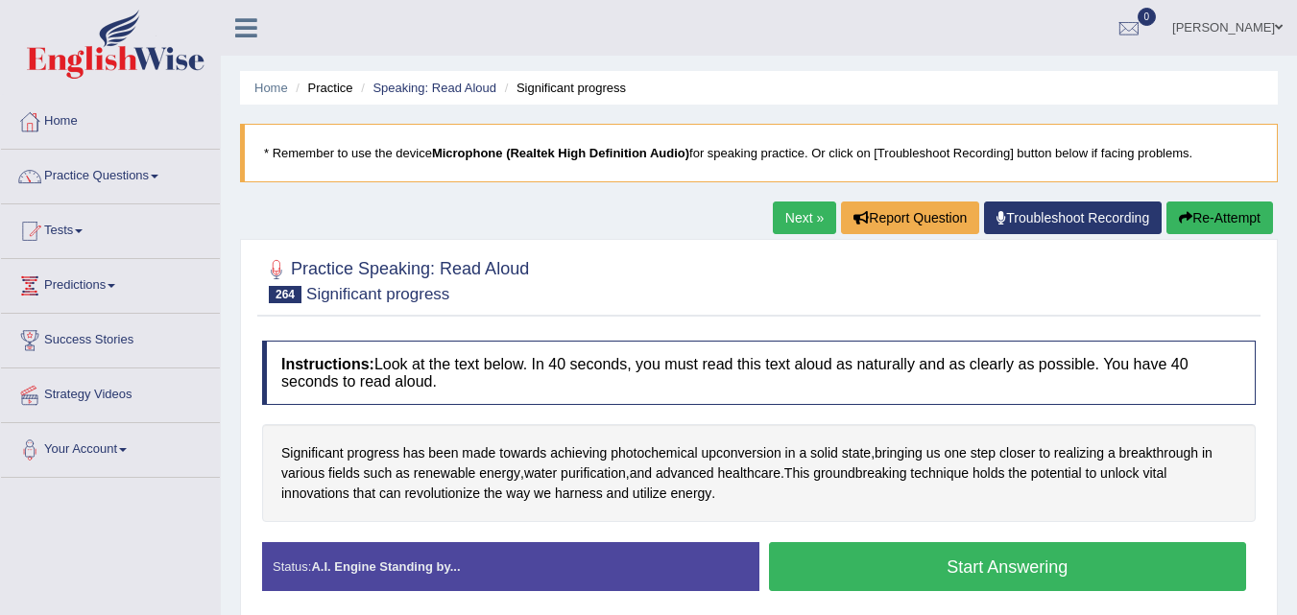
click at [861, 581] on button "Start Answering" at bounding box center [1008, 566] width 478 height 49
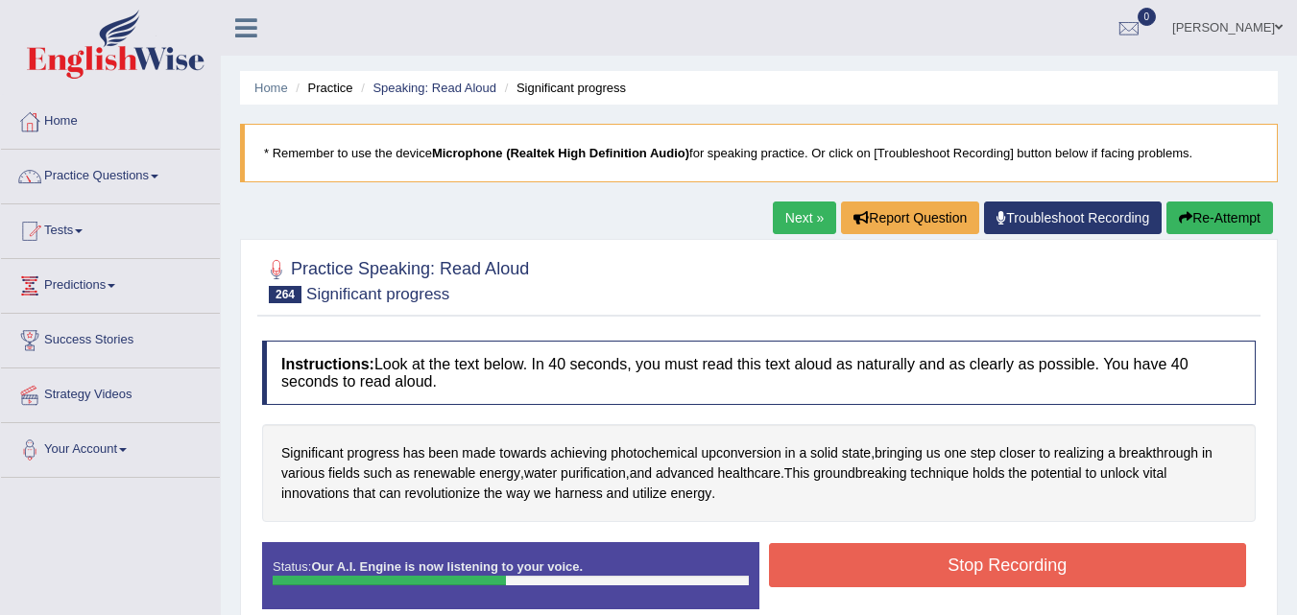
click at [858, 563] on button "Stop Recording" at bounding box center [1008, 565] width 478 height 44
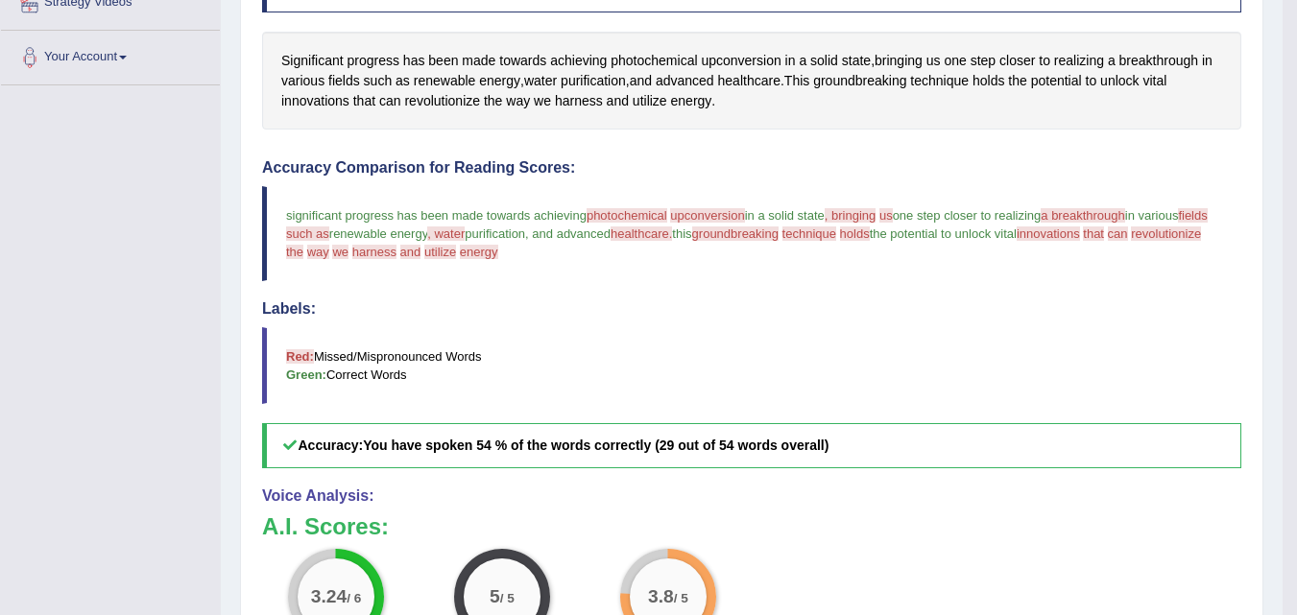
scroll to position [681, 0]
